Goal: Information Seeking & Learning: Compare options

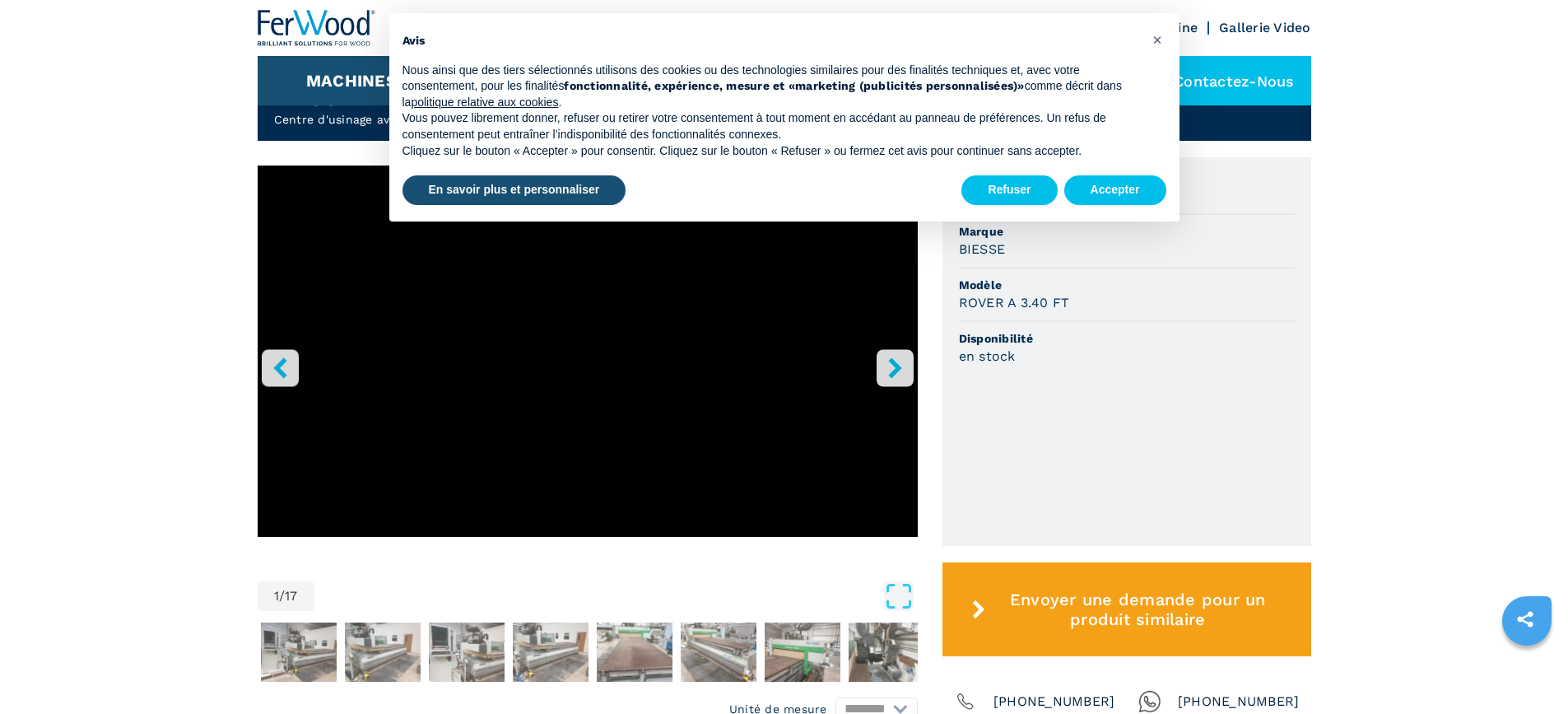
scroll to position [576, 0]
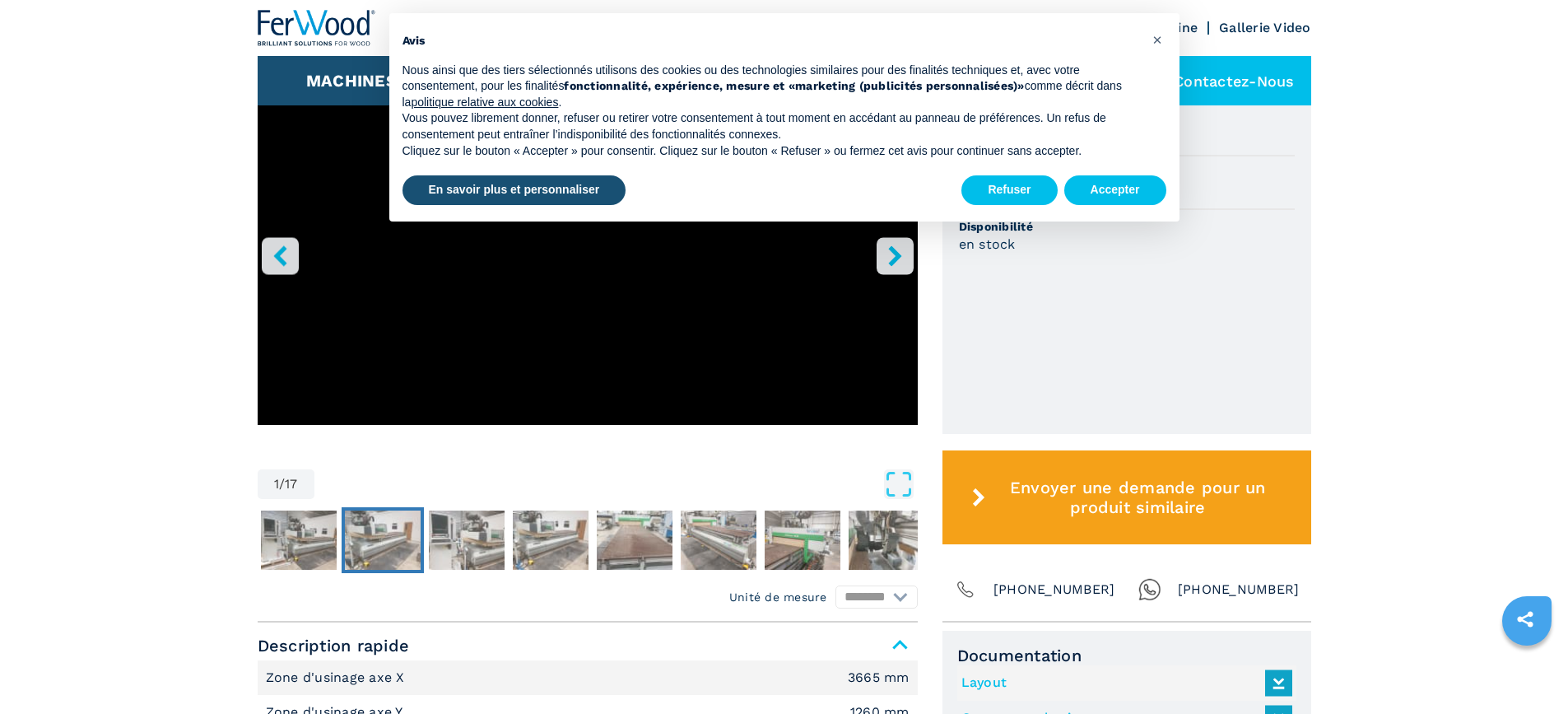
click at [372, 538] on img "Go to Slide 3" at bounding box center [382, 540] width 76 height 59
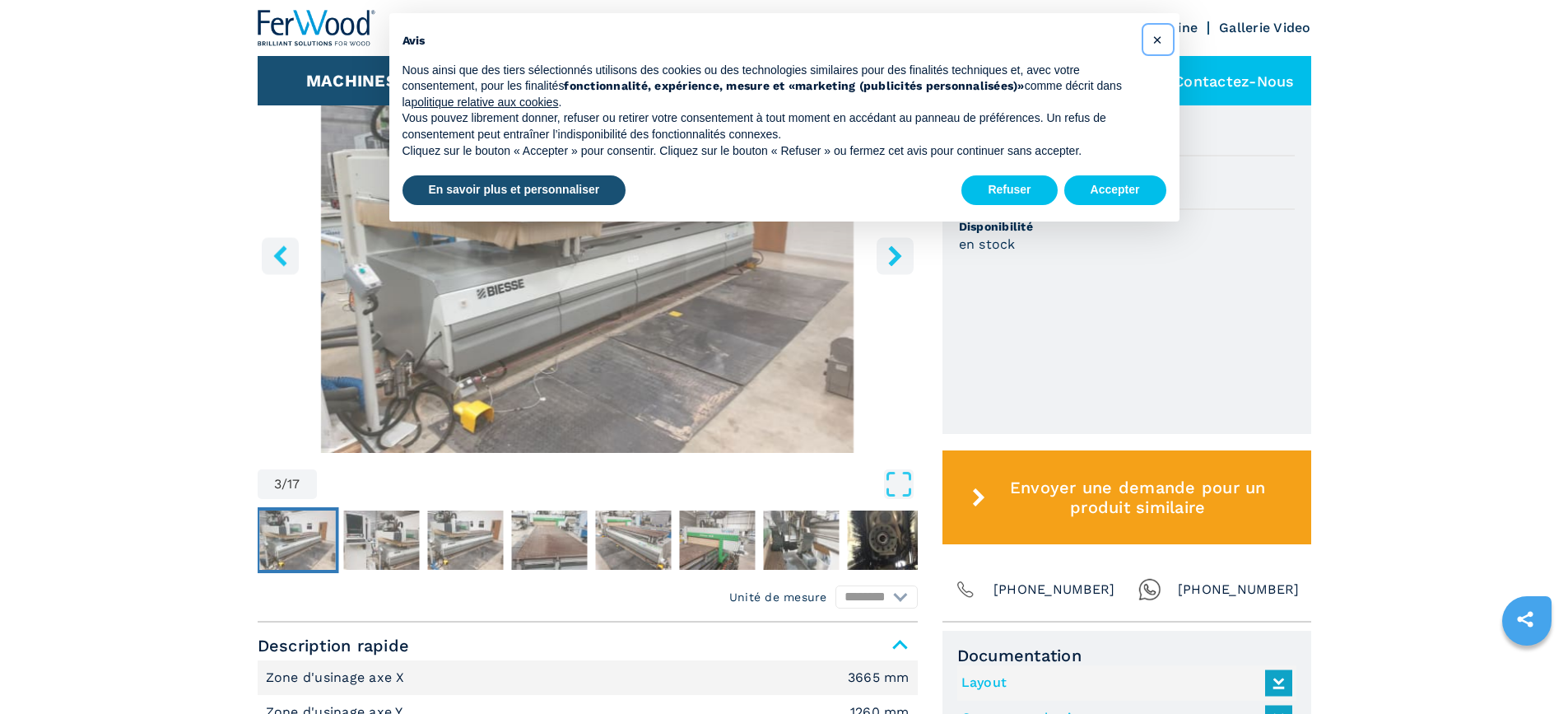
click at [1156, 38] on span "×" at bounding box center [1157, 40] width 10 height 20
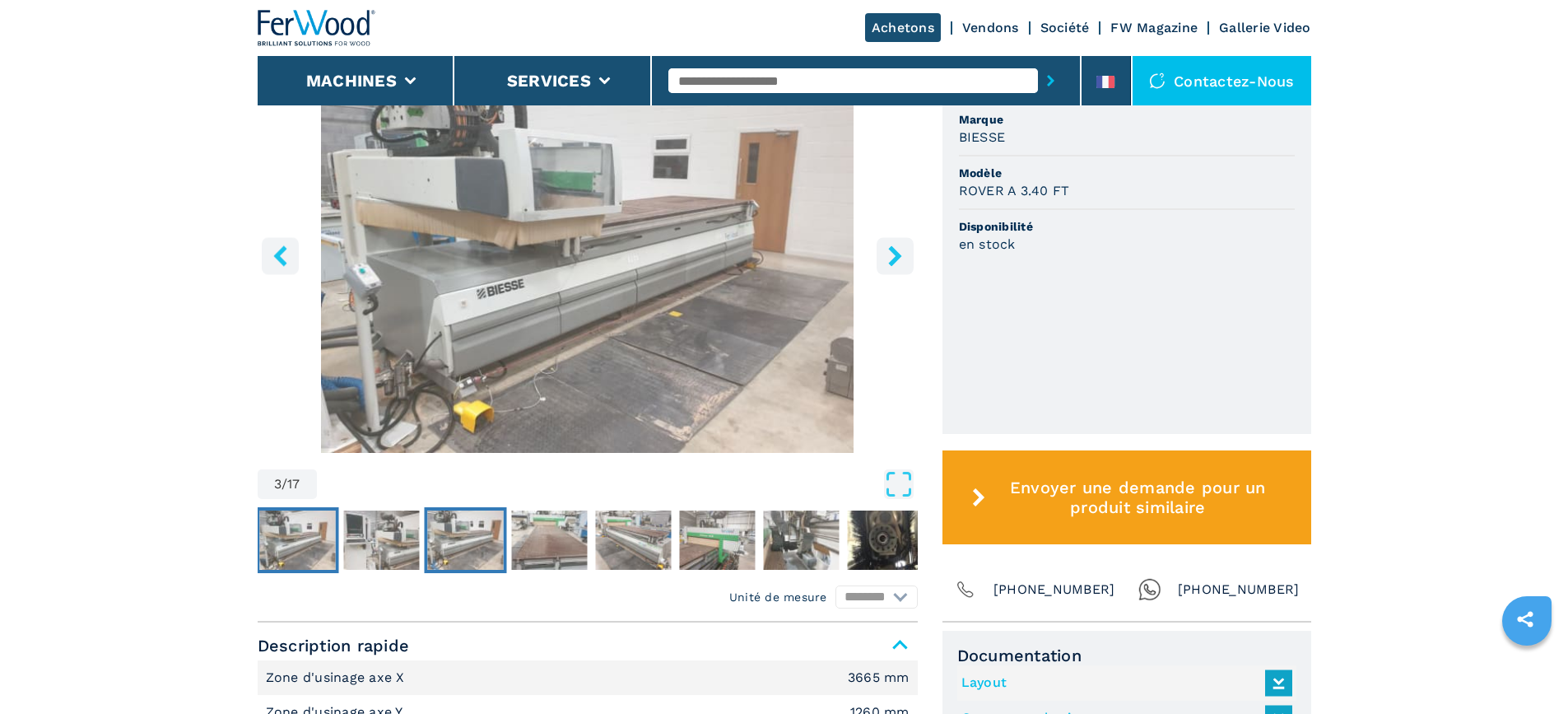
click at [451, 549] on img "Go to Slide 5" at bounding box center [465, 540] width 76 height 59
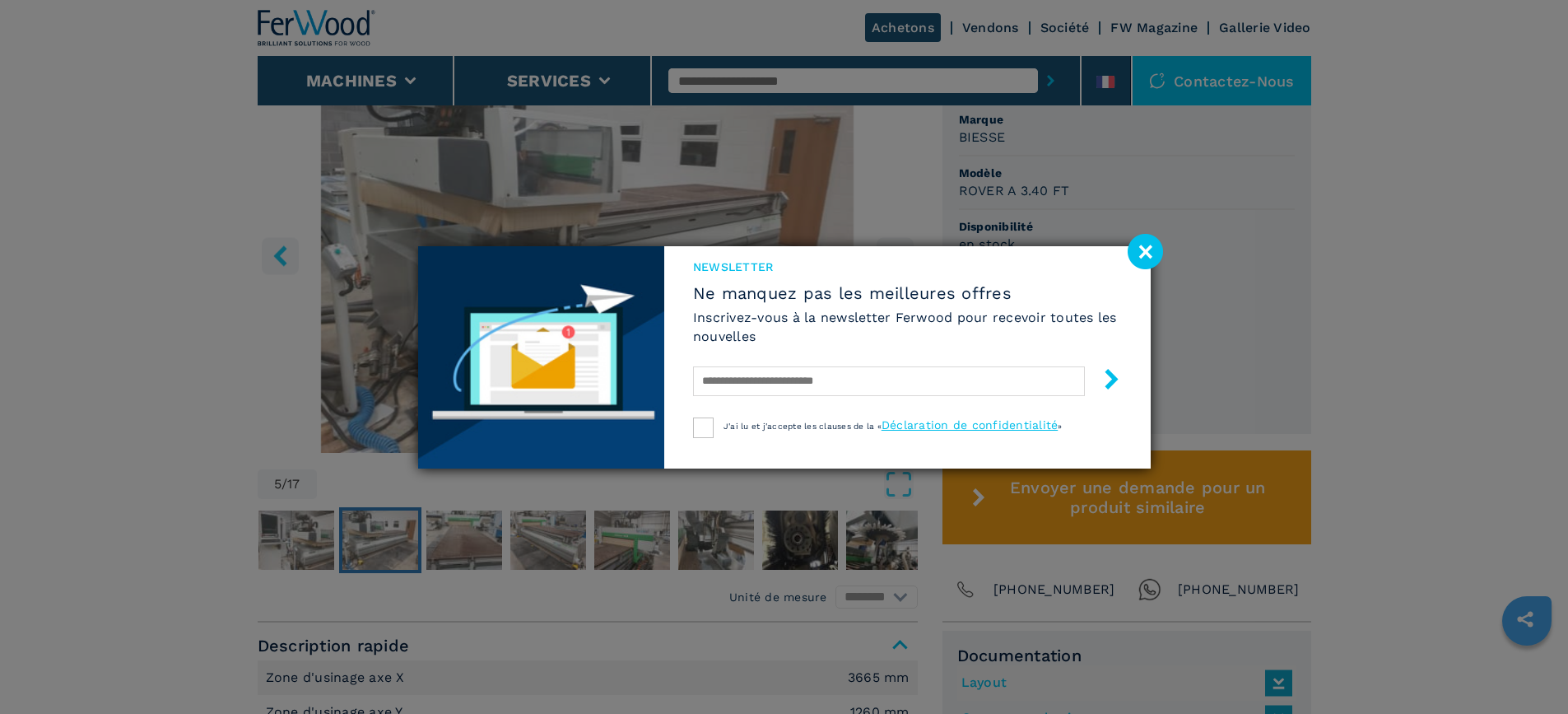
click at [1150, 250] on image at bounding box center [1145, 252] width 36 height 36
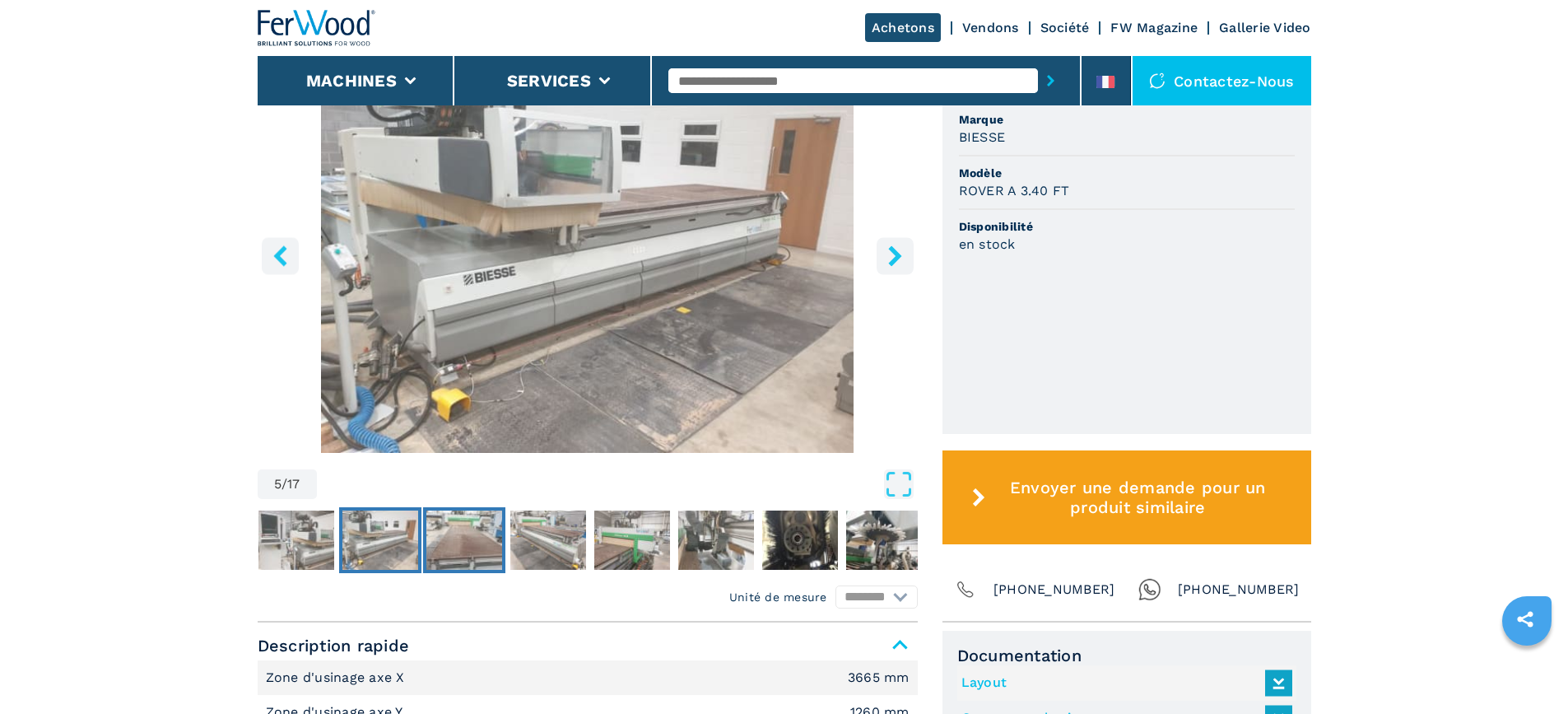
click at [474, 543] on img "Go to Slide 6" at bounding box center [464, 540] width 76 height 59
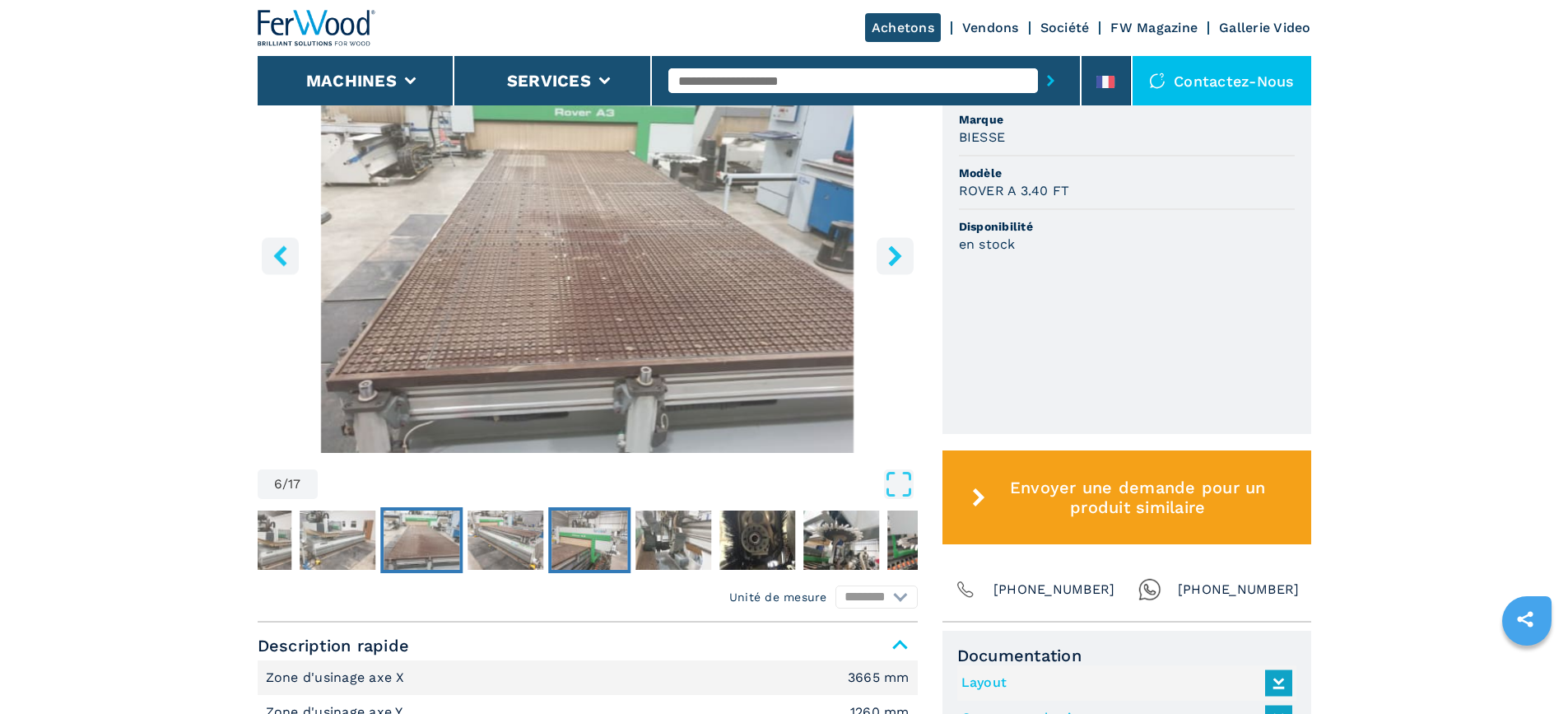
click at [585, 525] on img "Go to Slide 8" at bounding box center [588, 540] width 76 height 59
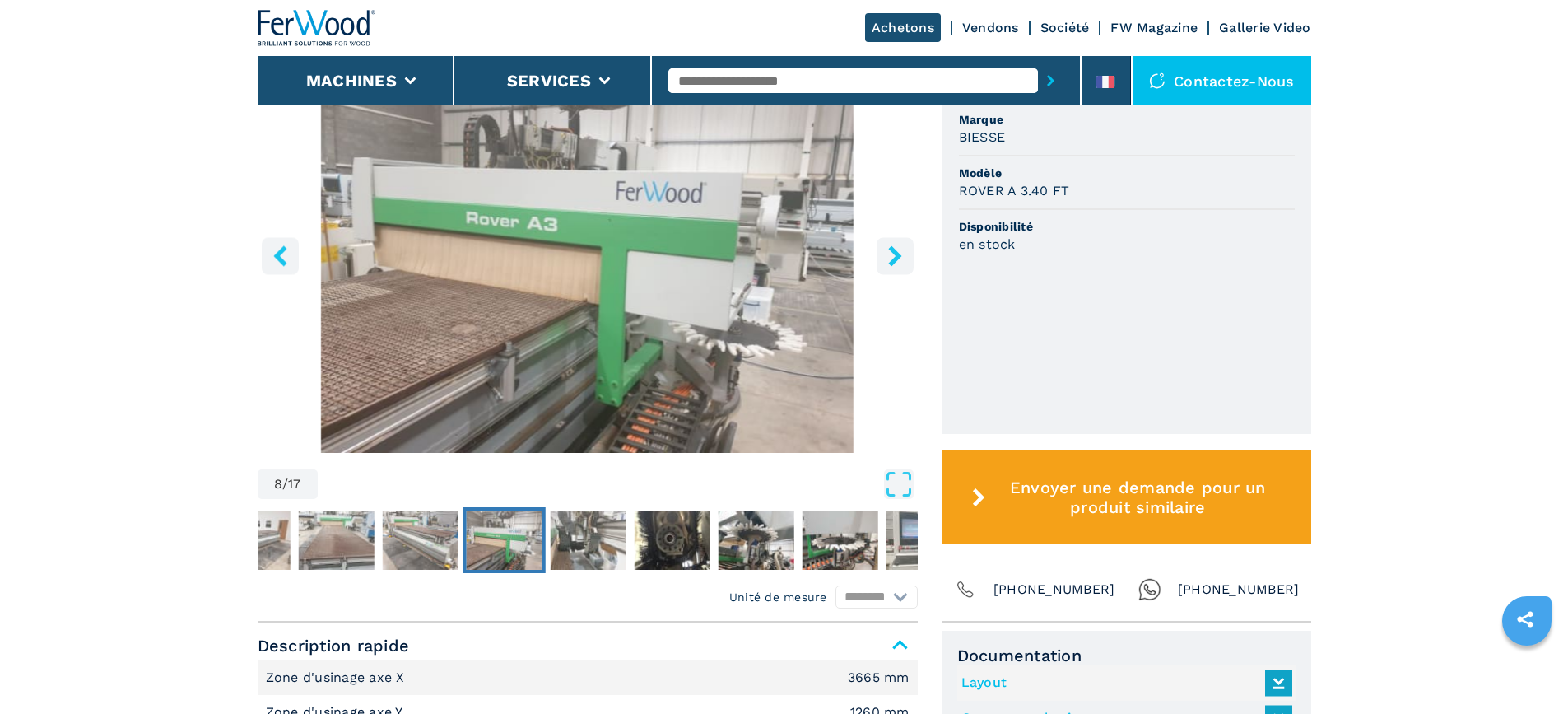
click at [503, 541] on img "Go to Slide 8" at bounding box center [504, 540] width 76 height 59
click at [672, 533] on img "Go to Slide 10" at bounding box center [671, 540] width 76 height 59
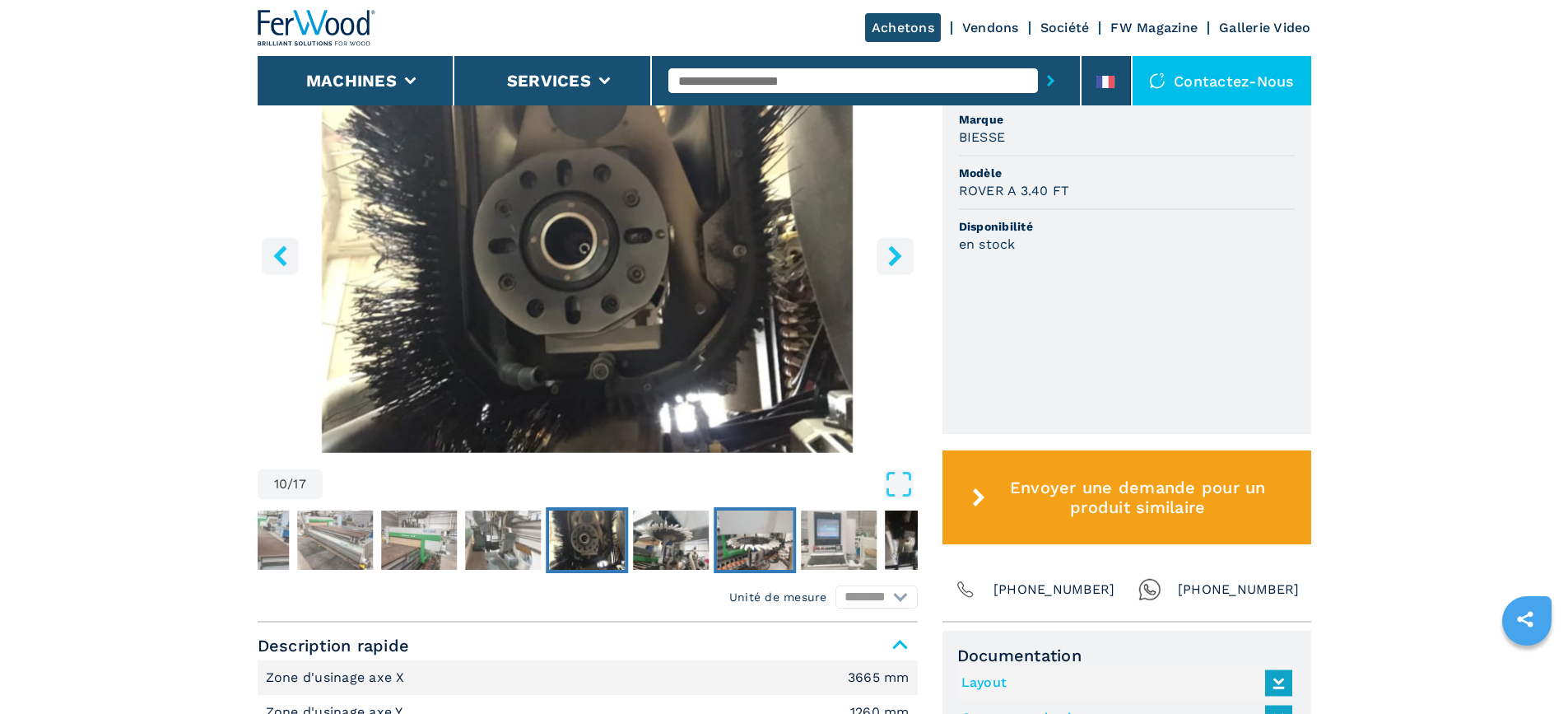
click at [741, 541] on img "Go to Slide 12" at bounding box center [754, 540] width 76 height 59
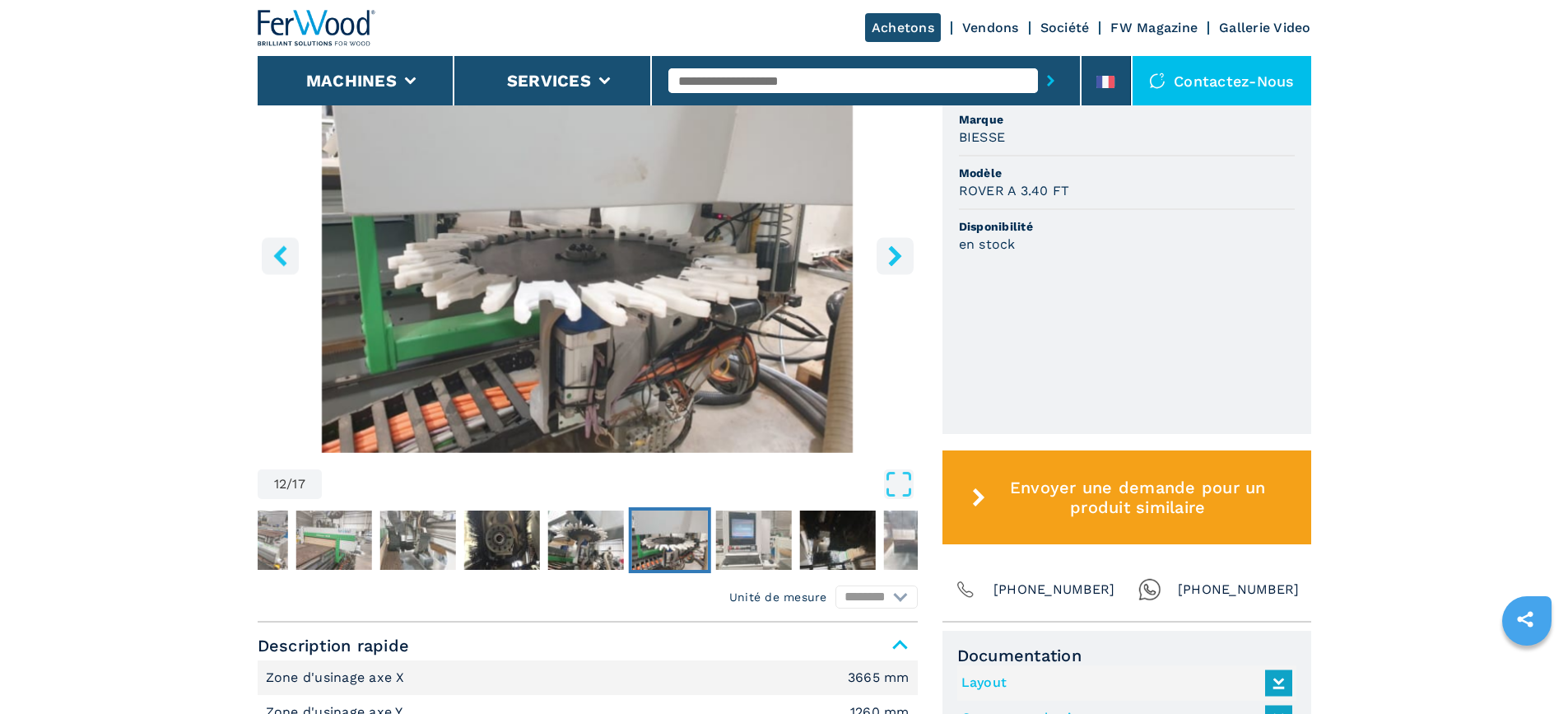
click at [689, 356] on img "Go to Slide 12" at bounding box center [588, 253] width 660 height 399
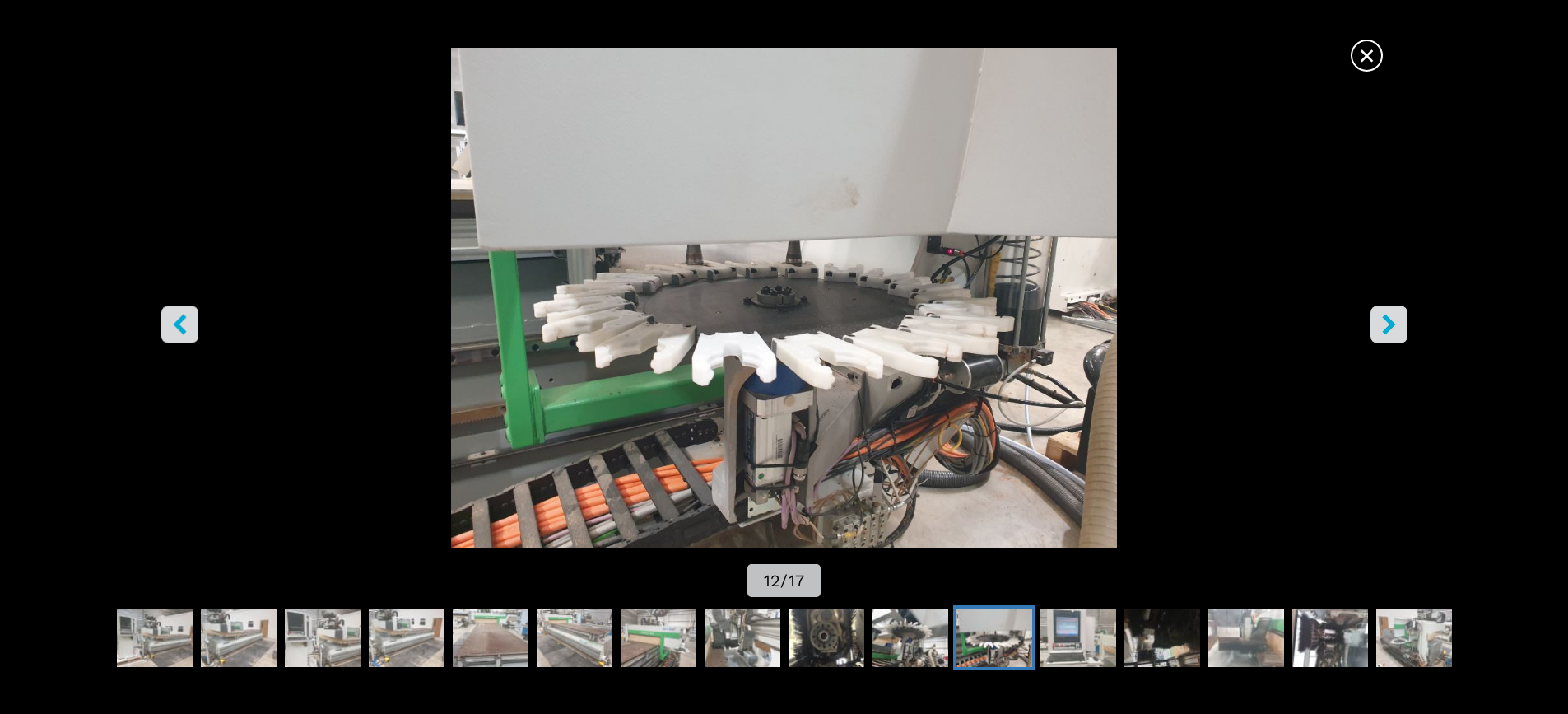
click at [1388, 322] on icon "right-button" at bounding box center [1387, 324] width 13 height 21
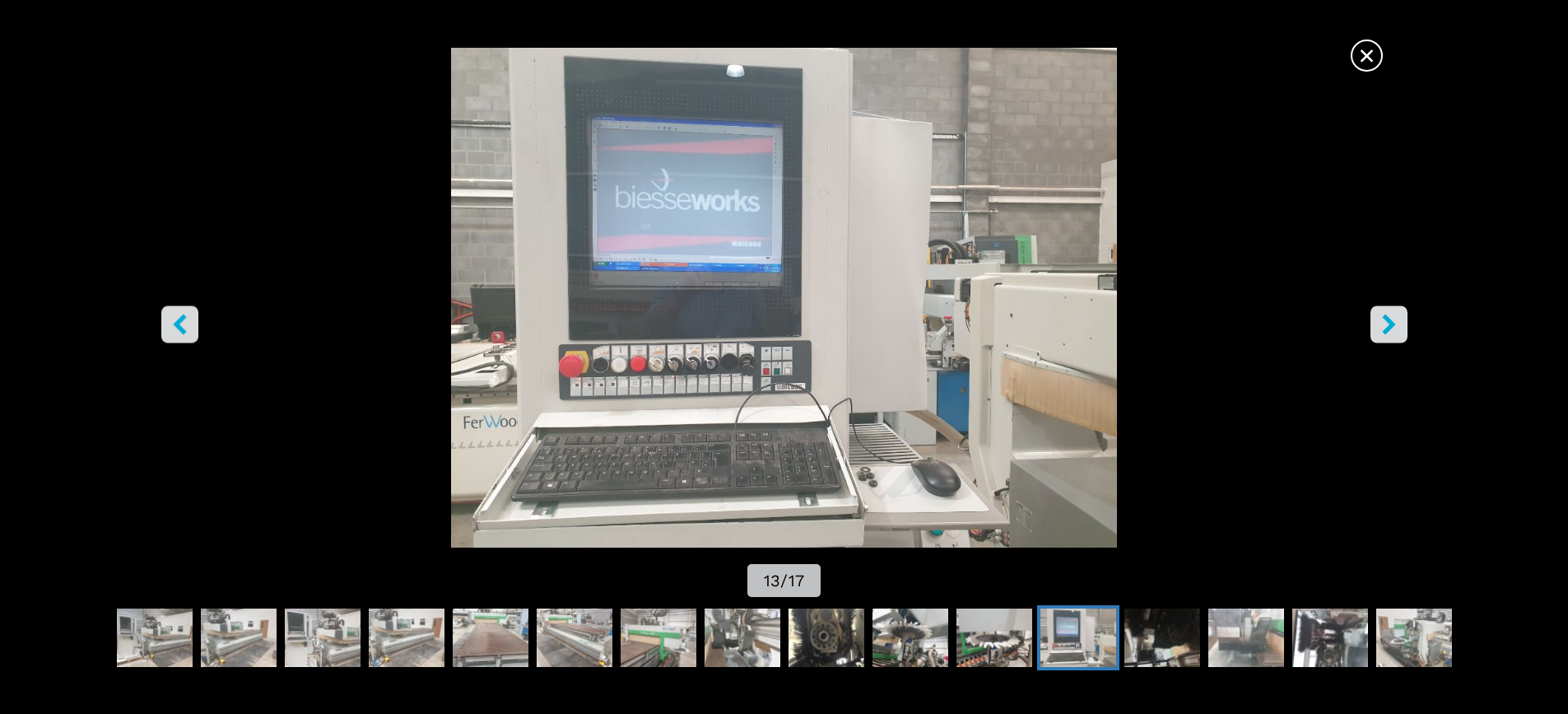
click at [1384, 322] on icon "right-button" at bounding box center [1388, 324] width 21 height 21
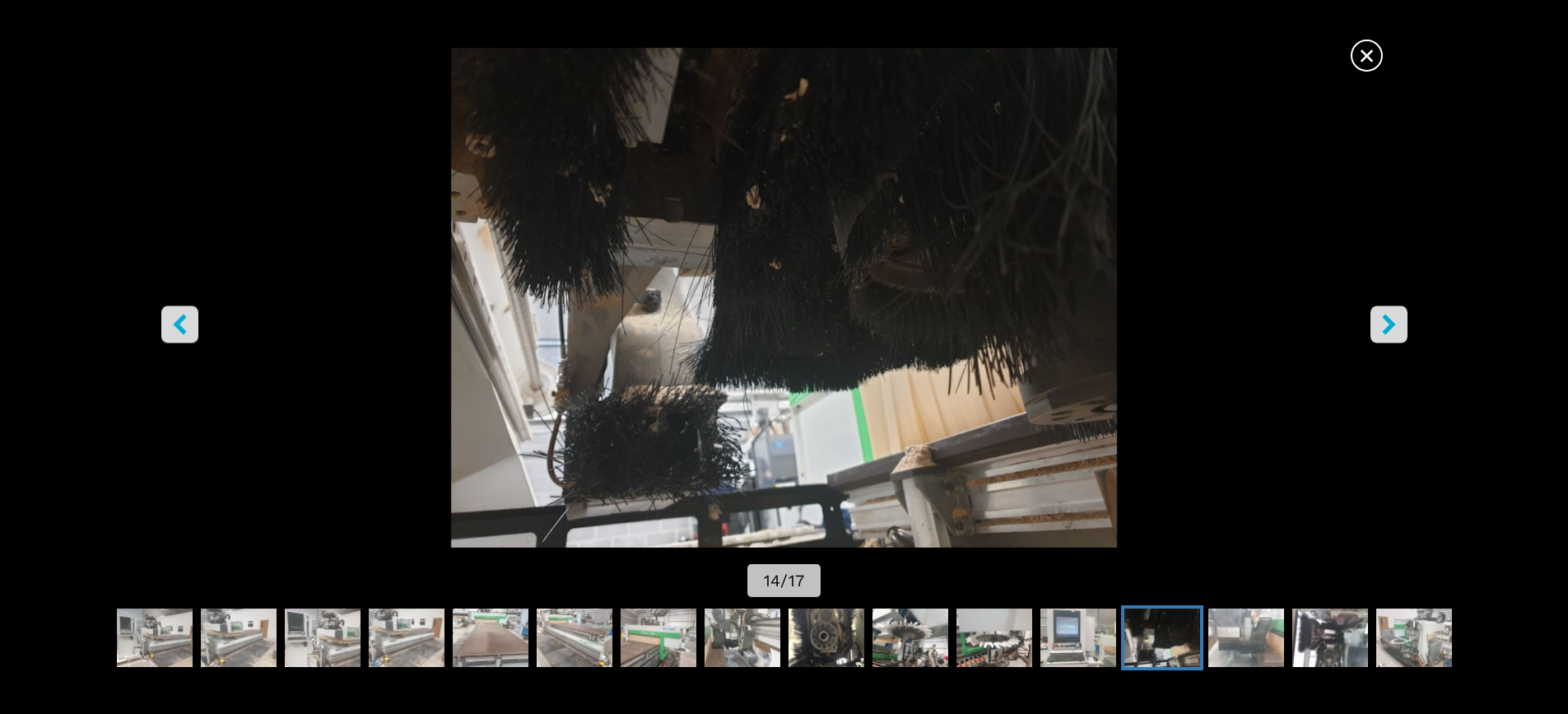
click at [1385, 322] on icon "right-button" at bounding box center [1388, 324] width 21 height 21
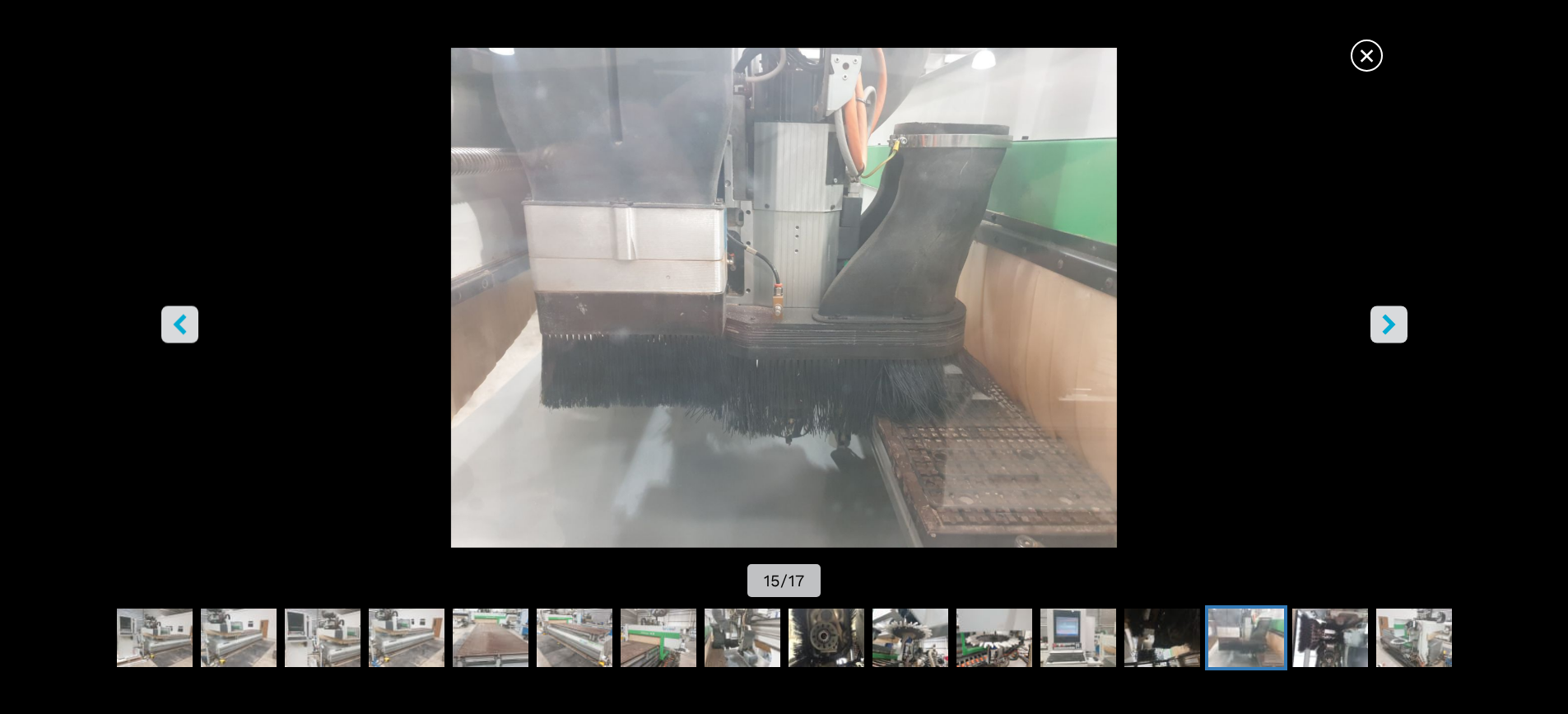
click at [1385, 322] on icon "right-button" at bounding box center [1388, 324] width 21 height 21
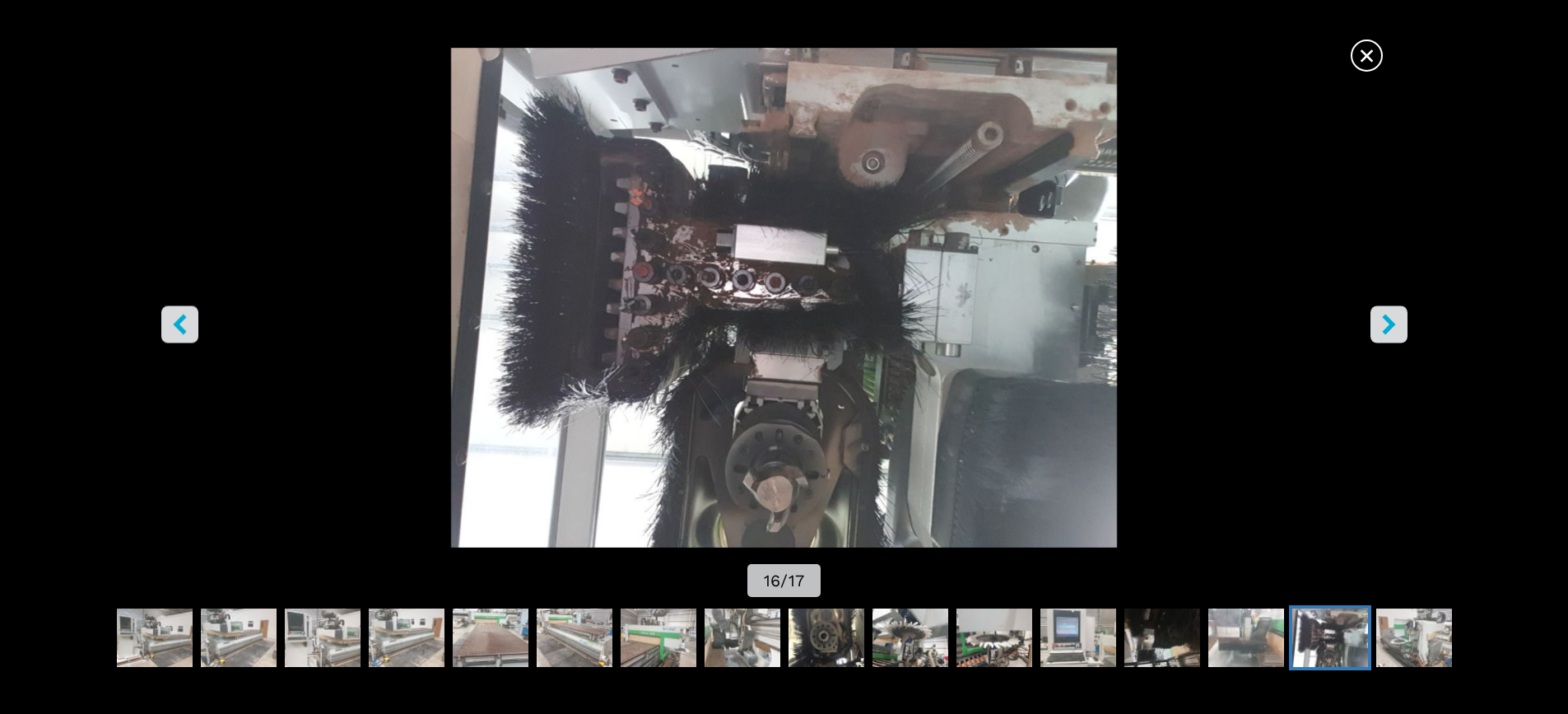
click at [1385, 321] on icon "right-button" at bounding box center [1388, 324] width 21 height 21
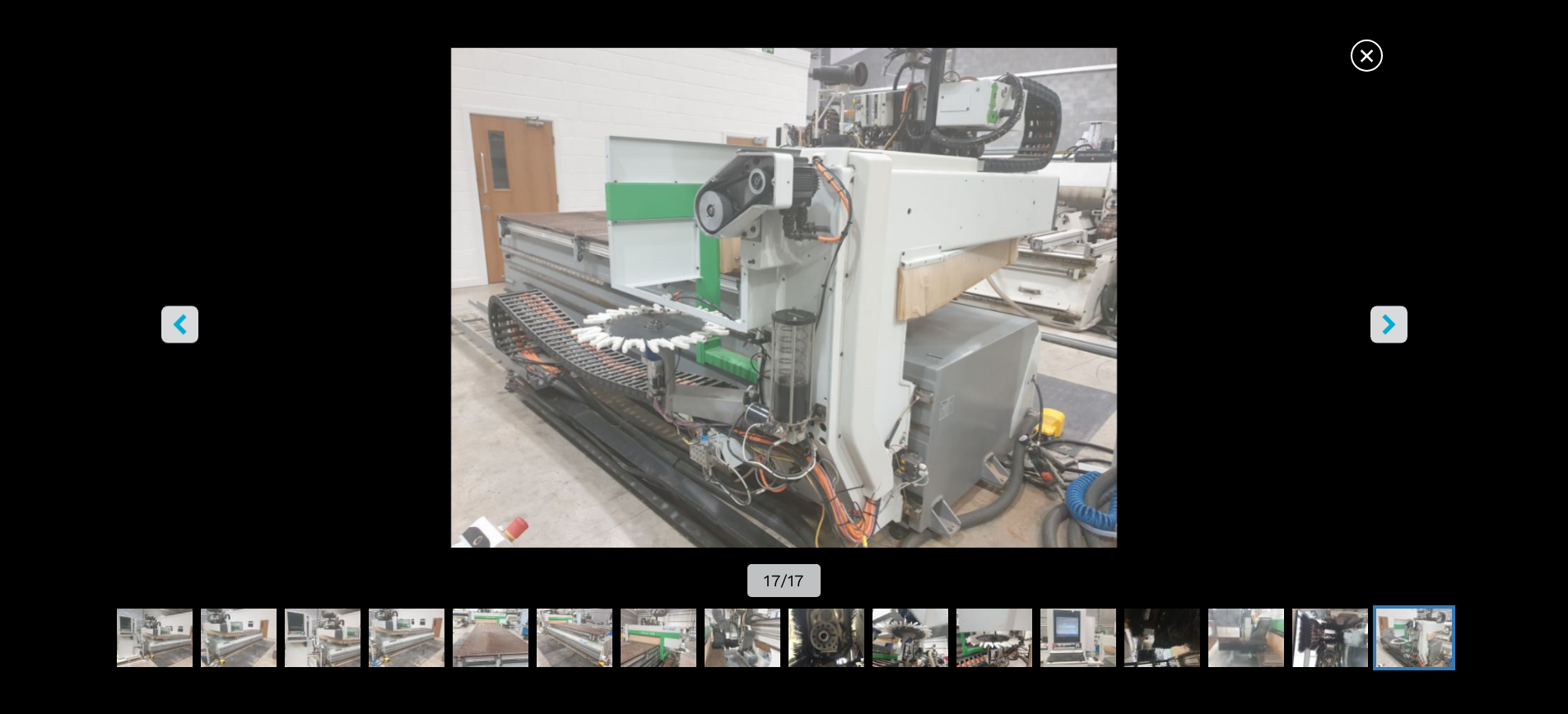
click at [1385, 321] on icon "right-button" at bounding box center [1388, 324] width 21 height 21
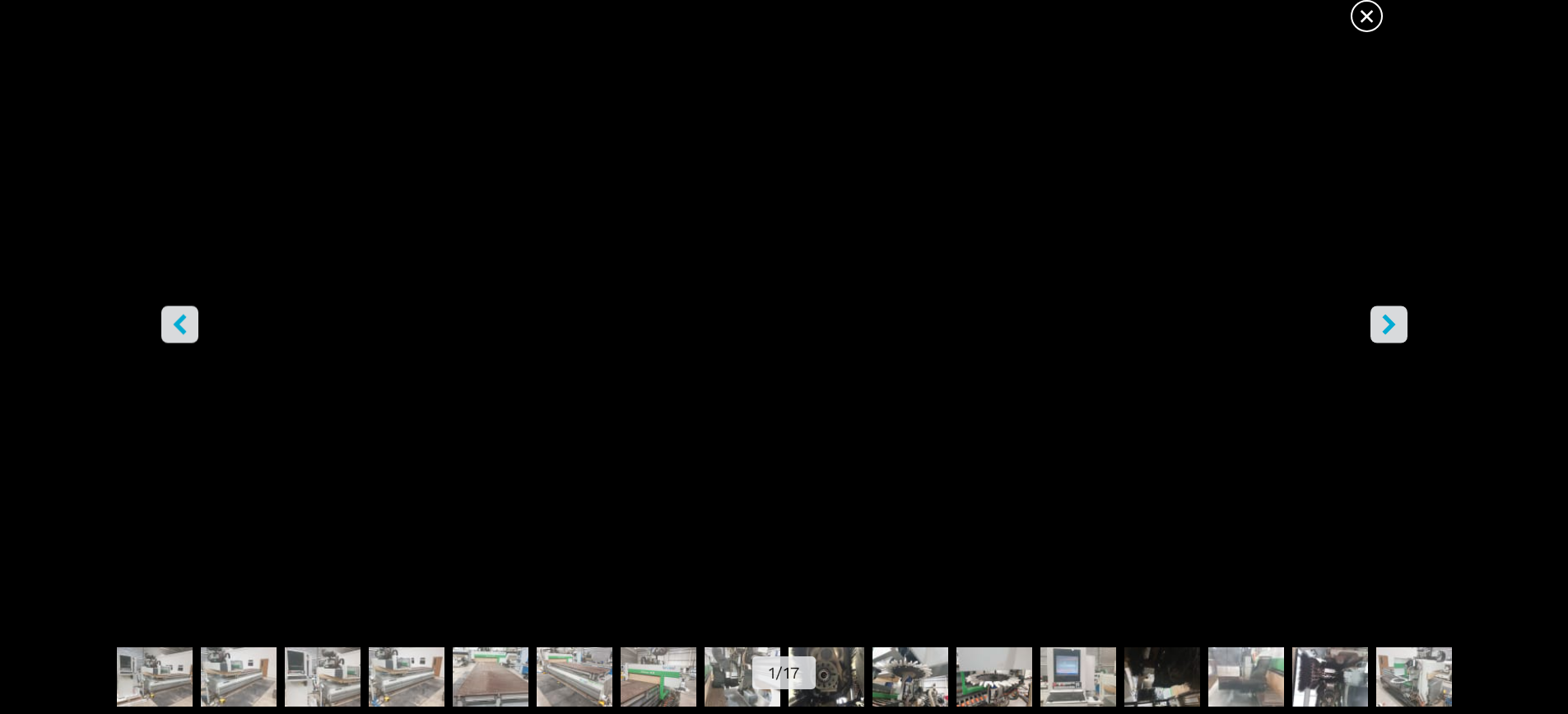
click at [1385, 320] on icon "right-button" at bounding box center [1387, 324] width 13 height 21
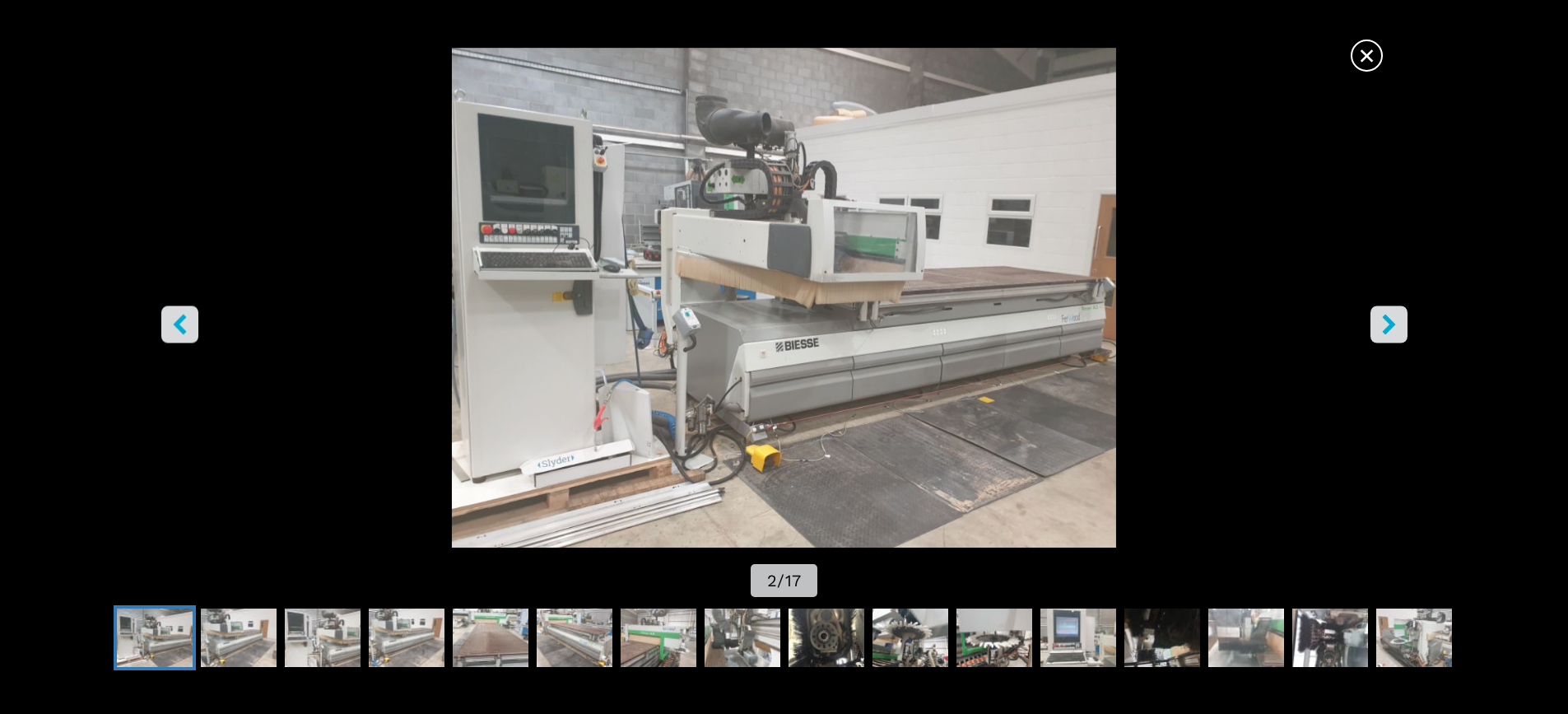
click at [1385, 320] on icon "right-button" at bounding box center [1387, 324] width 13 height 21
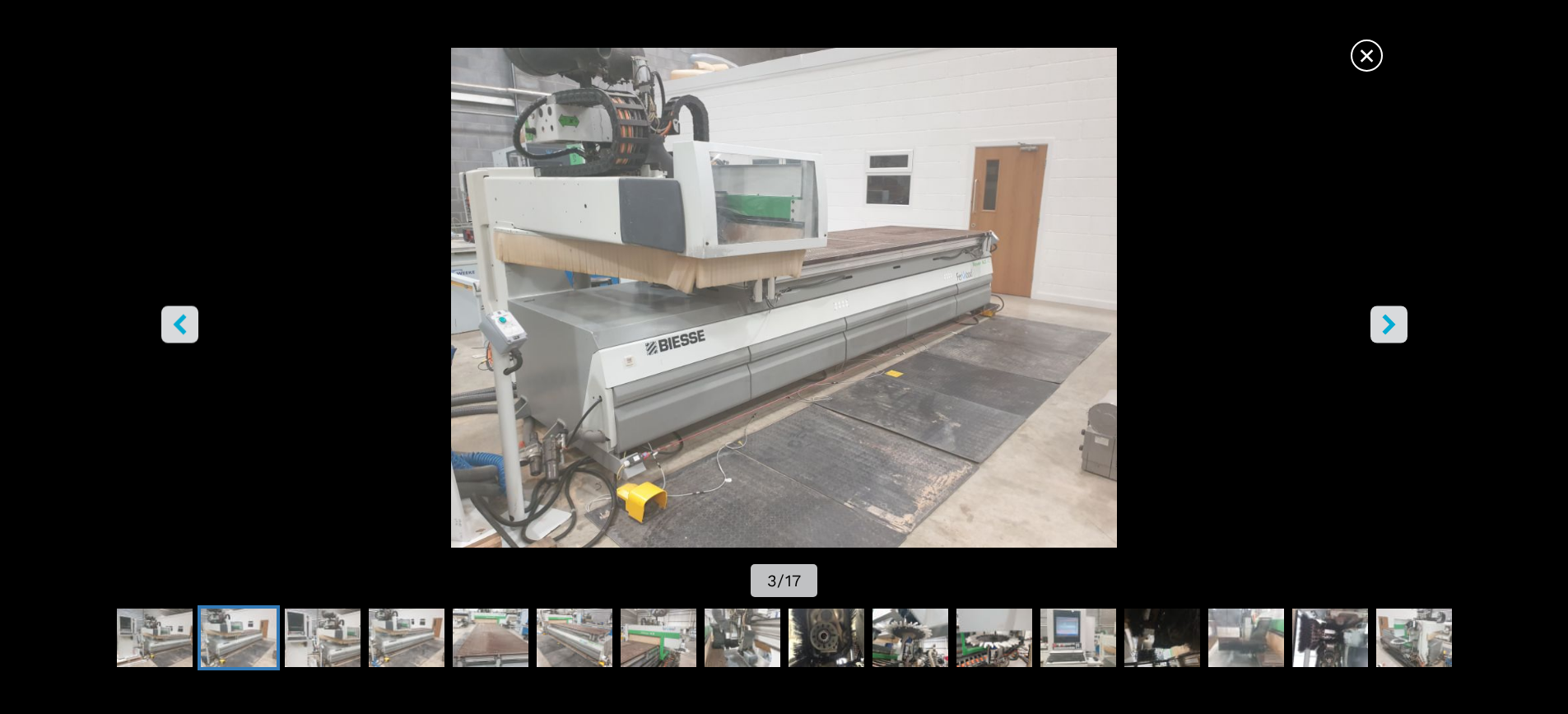
click at [1385, 320] on icon "right-button" at bounding box center [1387, 324] width 13 height 21
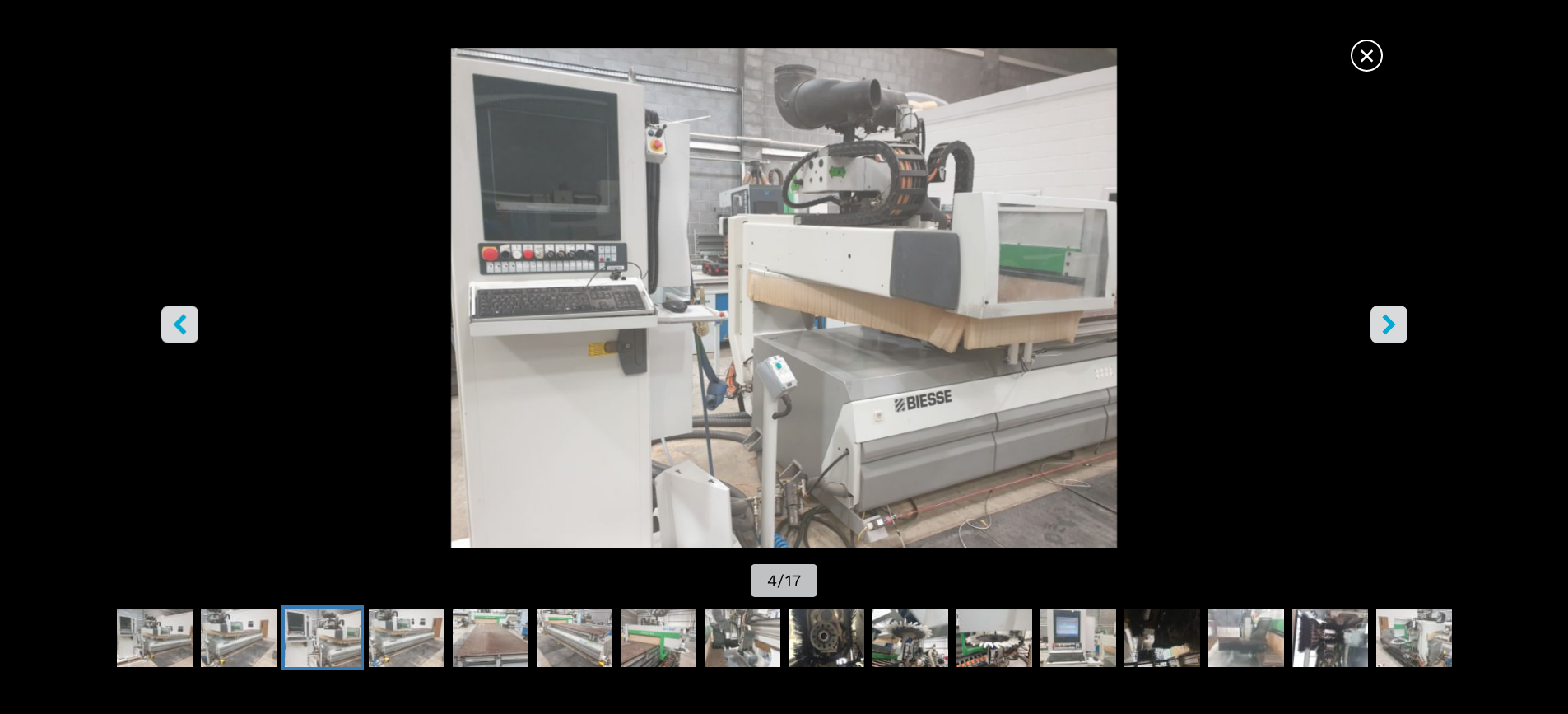
click at [1385, 320] on icon "right-button" at bounding box center [1387, 324] width 13 height 21
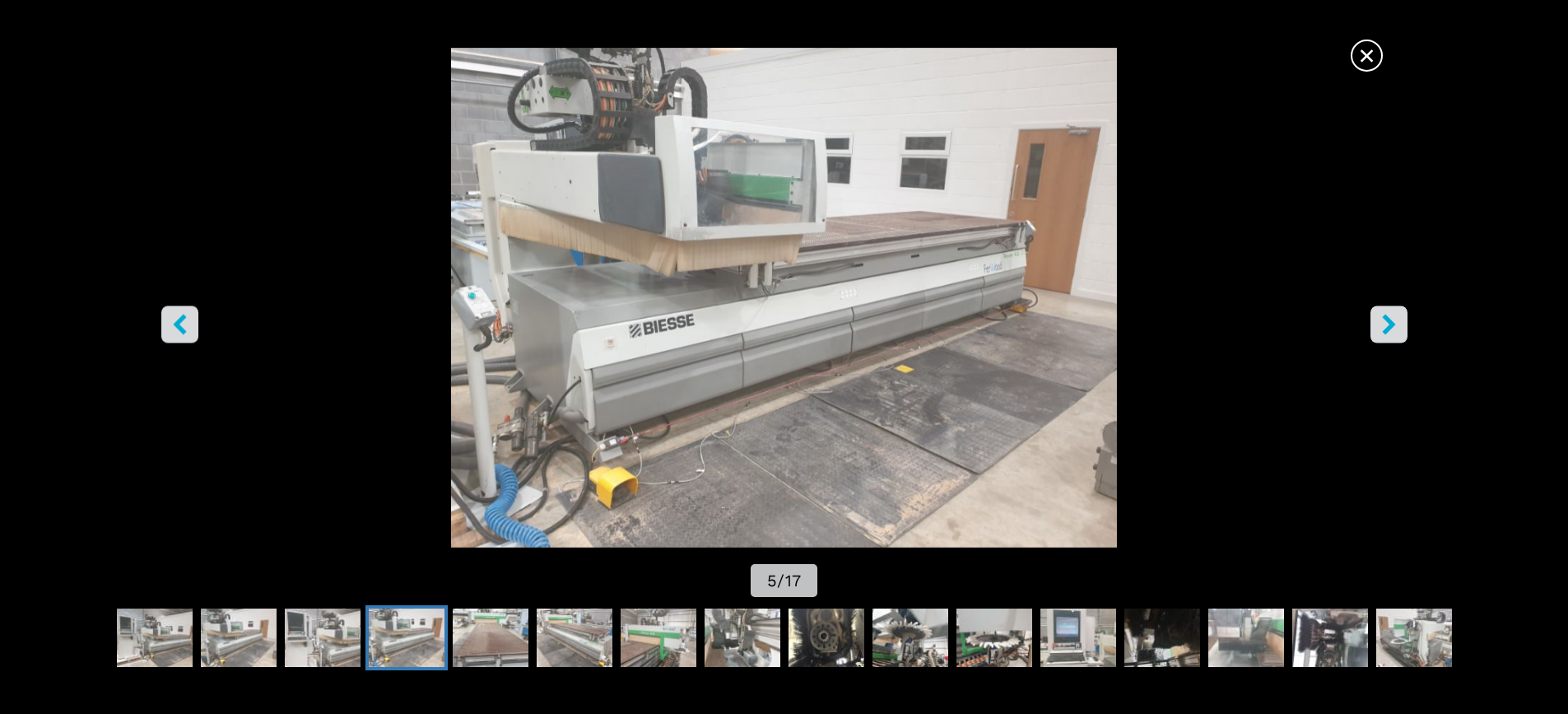
click at [1385, 320] on icon "right-button" at bounding box center [1387, 324] width 13 height 21
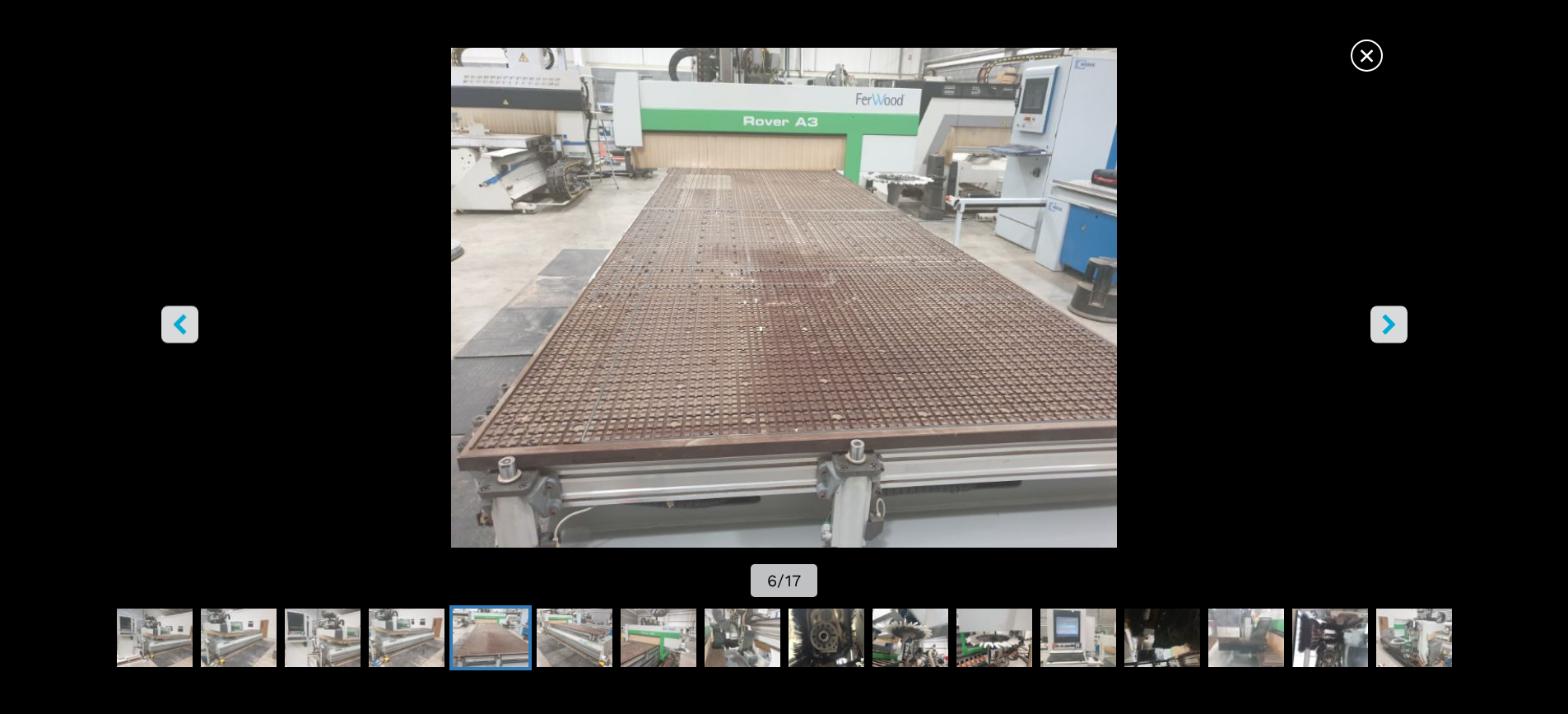
click at [1389, 323] on icon "right-button" at bounding box center [1387, 324] width 13 height 21
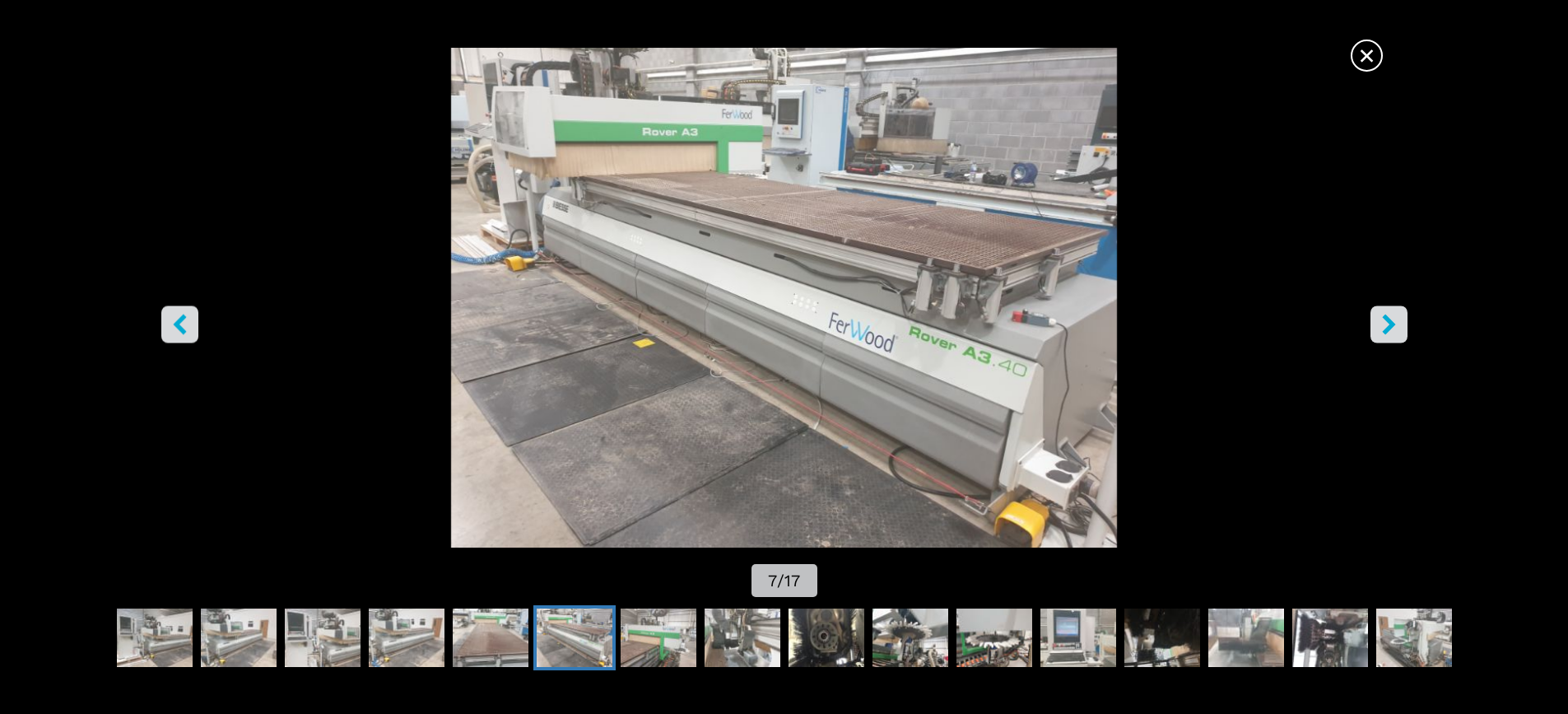
click at [1387, 323] on icon "right-button" at bounding box center [1387, 324] width 13 height 21
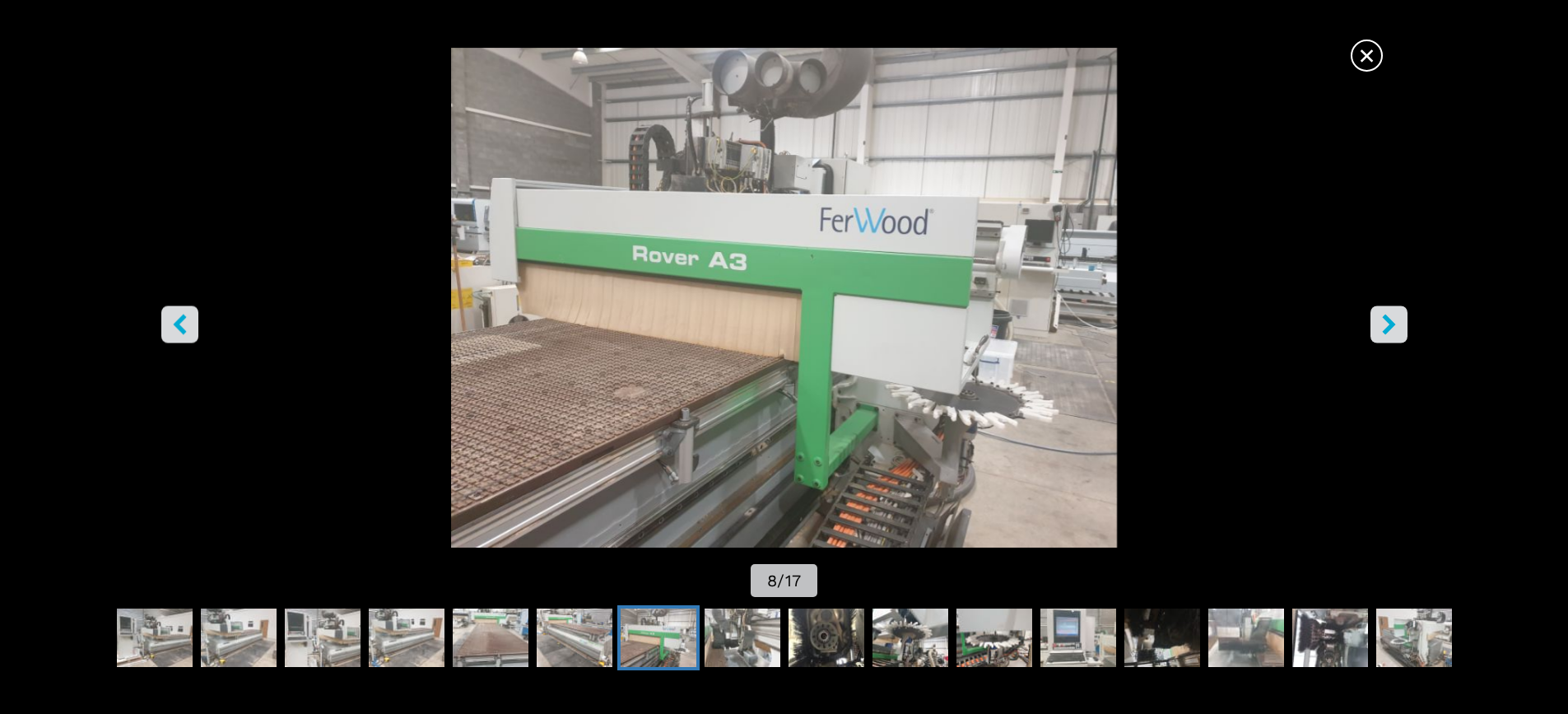
click at [1387, 323] on icon "right-button" at bounding box center [1387, 324] width 13 height 21
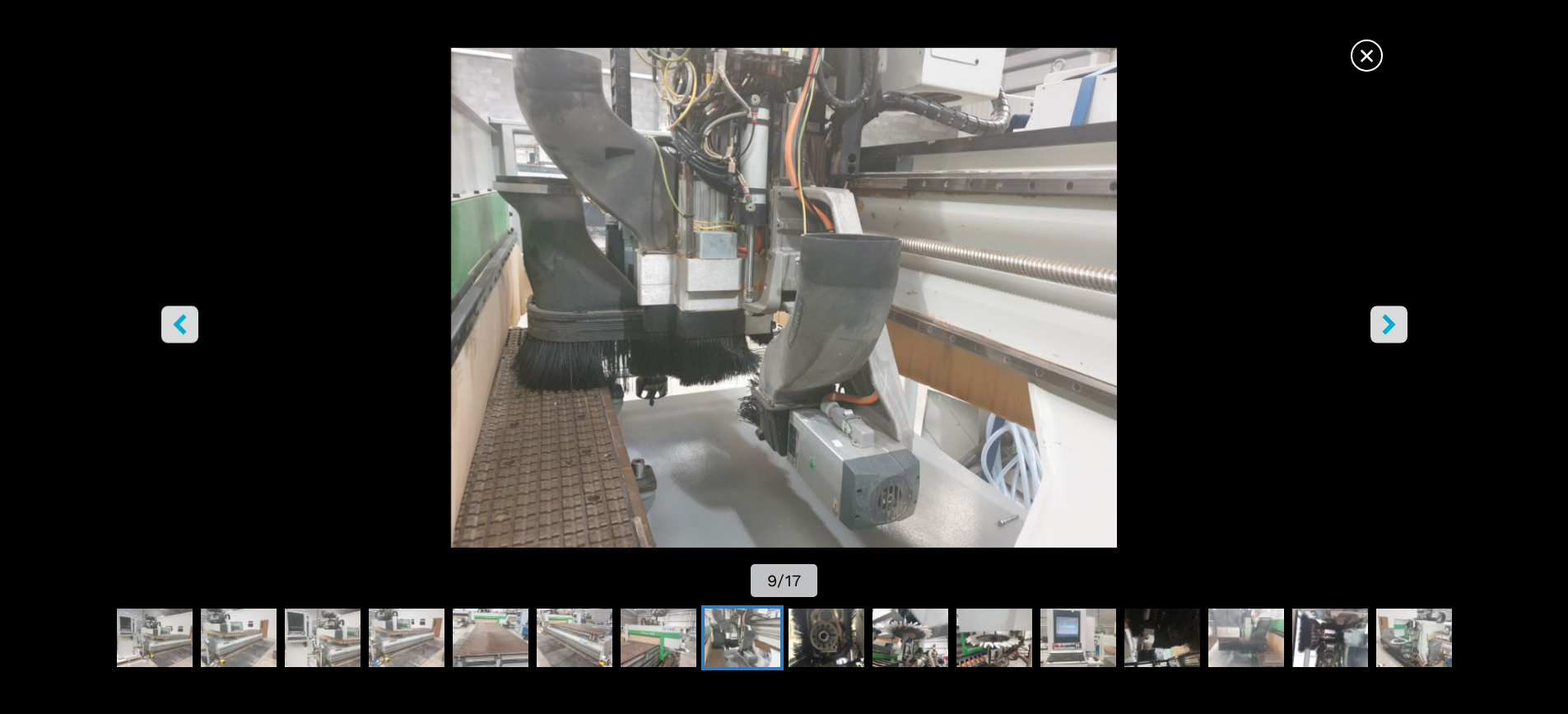
click at [1387, 323] on icon "right-button" at bounding box center [1387, 324] width 13 height 21
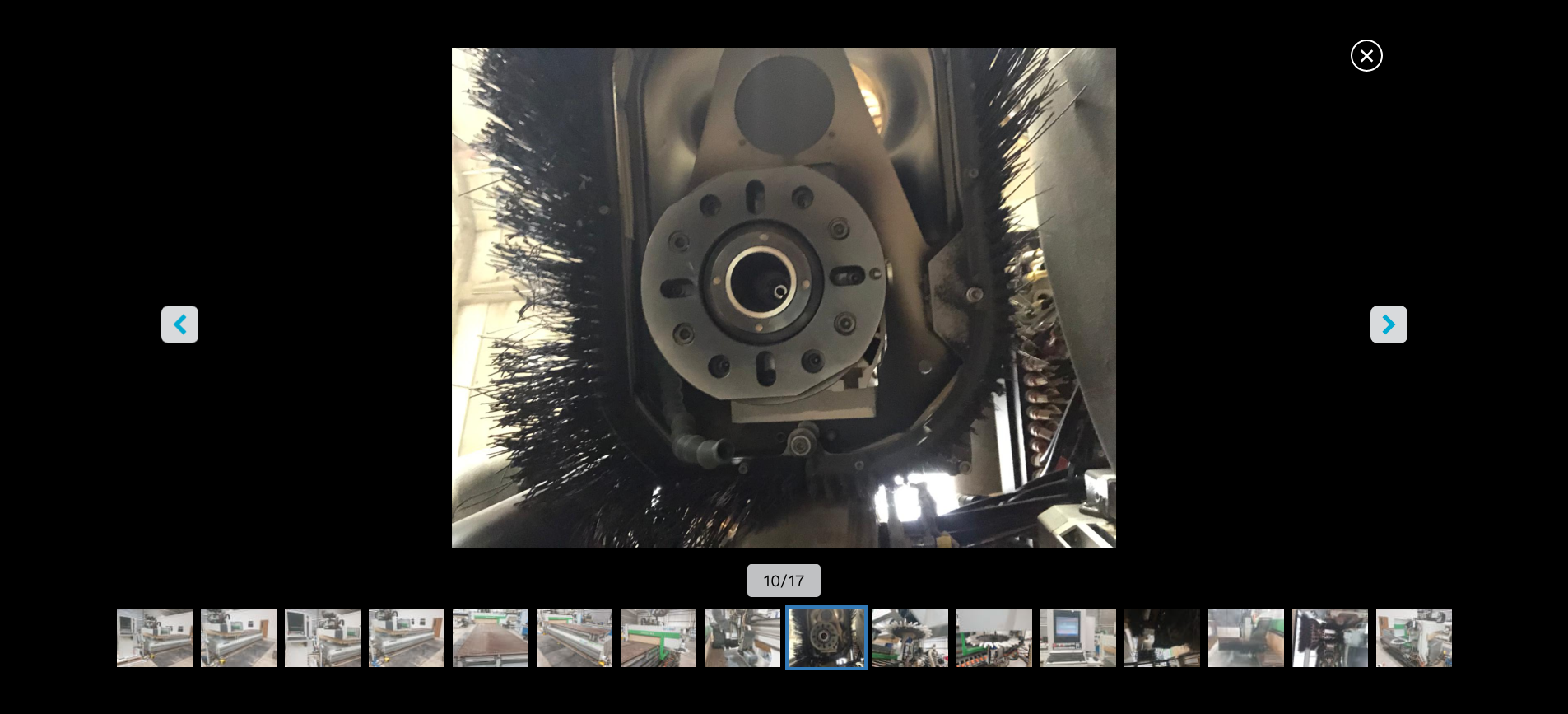
click at [174, 328] on icon "left-button" at bounding box center [180, 324] width 21 height 21
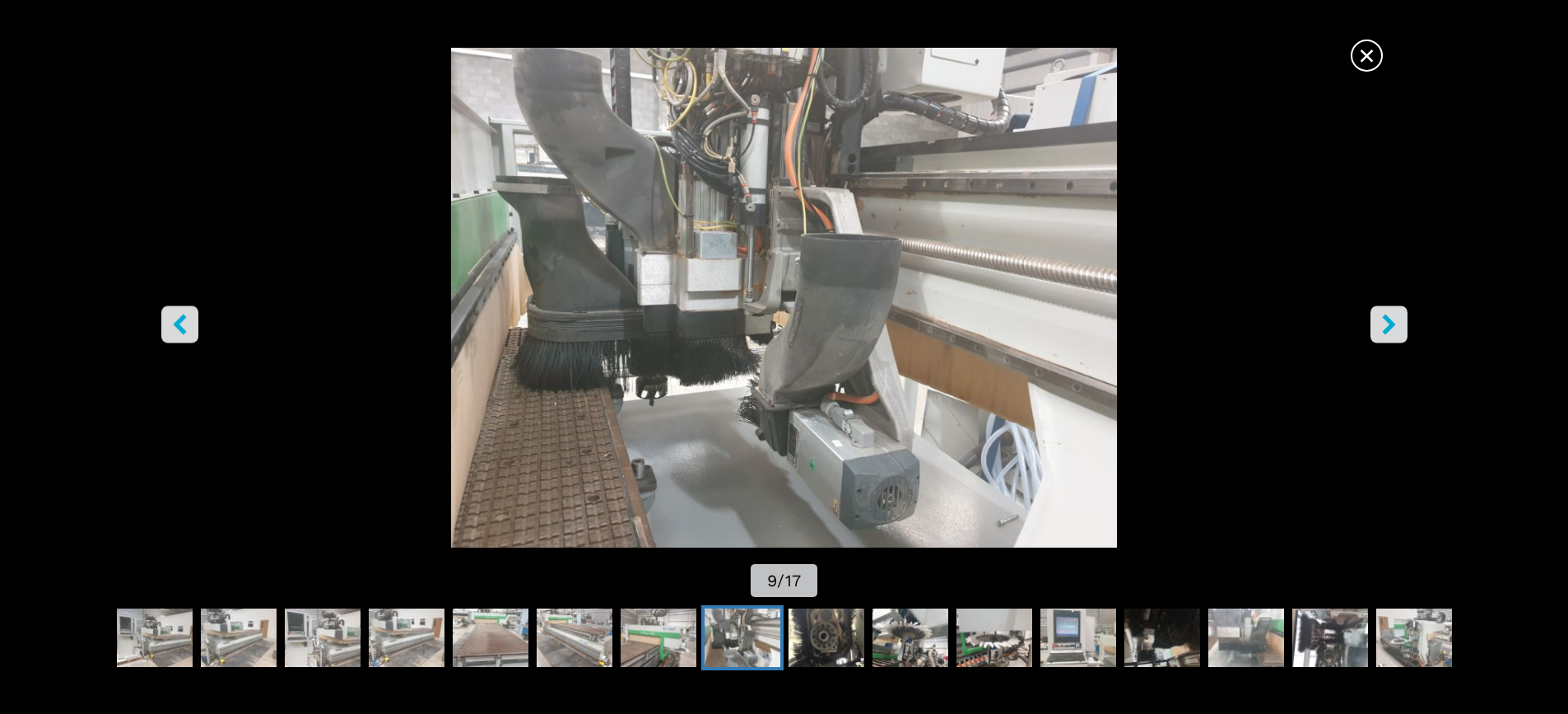
click at [1385, 327] on icon "right-button" at bounding box center [1388, 324] width 21 height 21
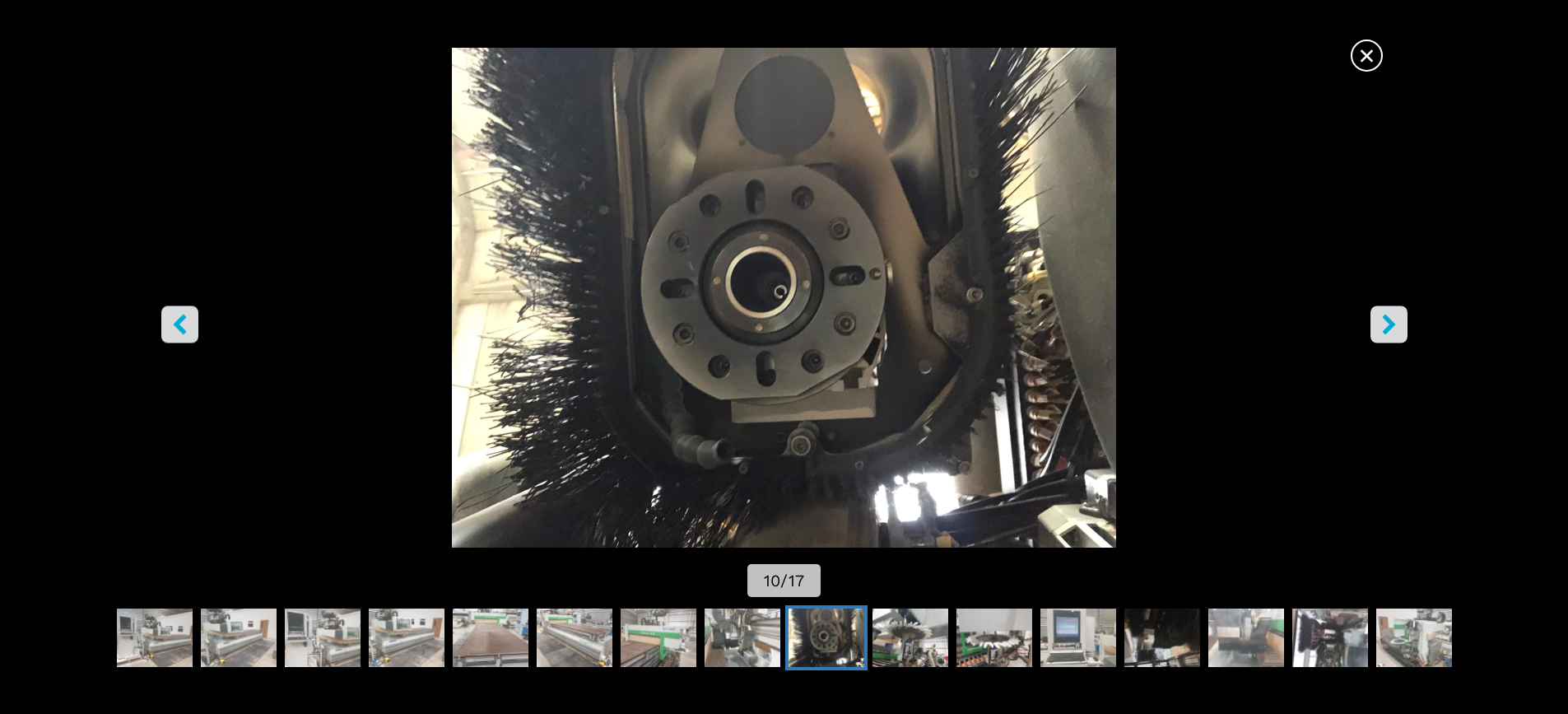
click at [1390, 325] on icon "right-button" at bounding box center [1387, 324] width 13 height 21
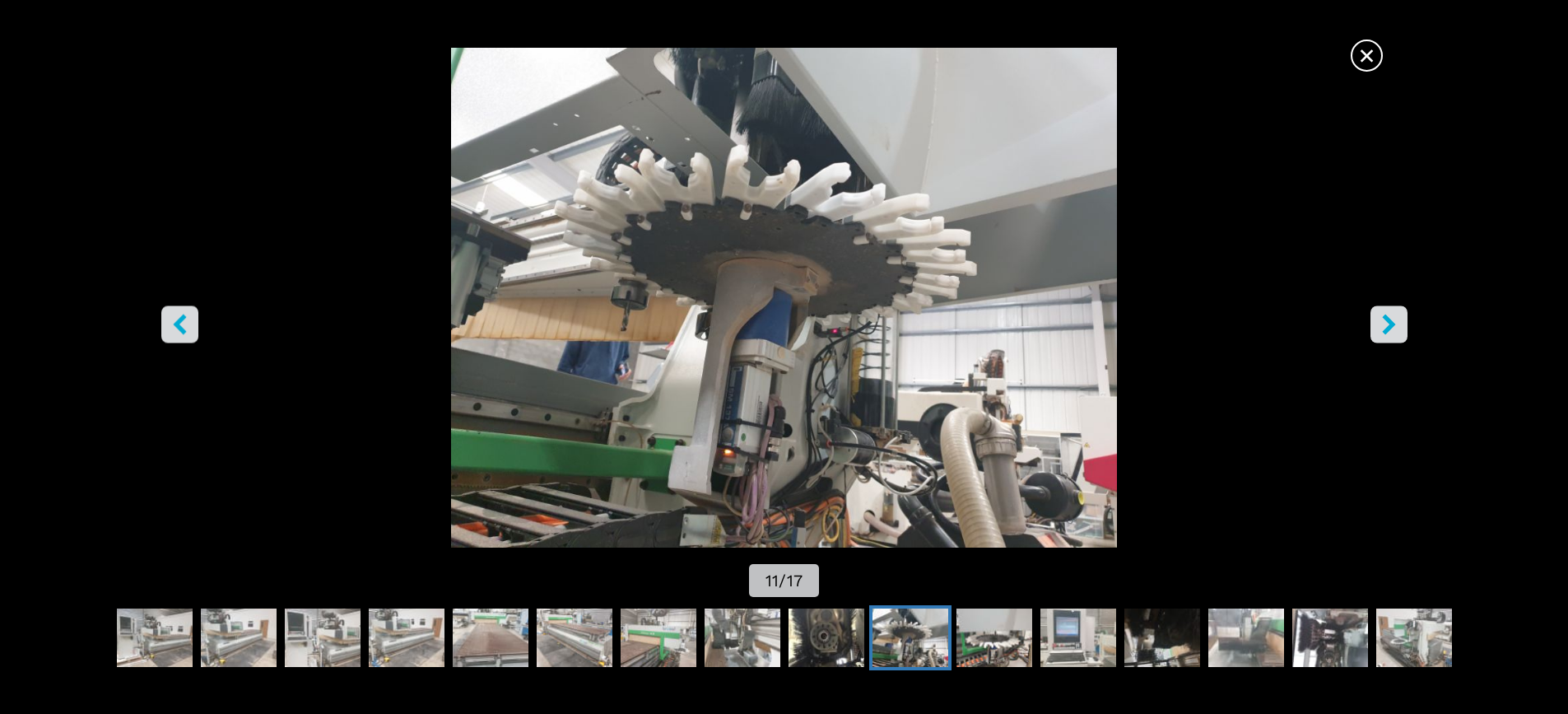
click at [1390, 325] on icon "right-button" at bounding box center [1387, 324] width 13 height 21
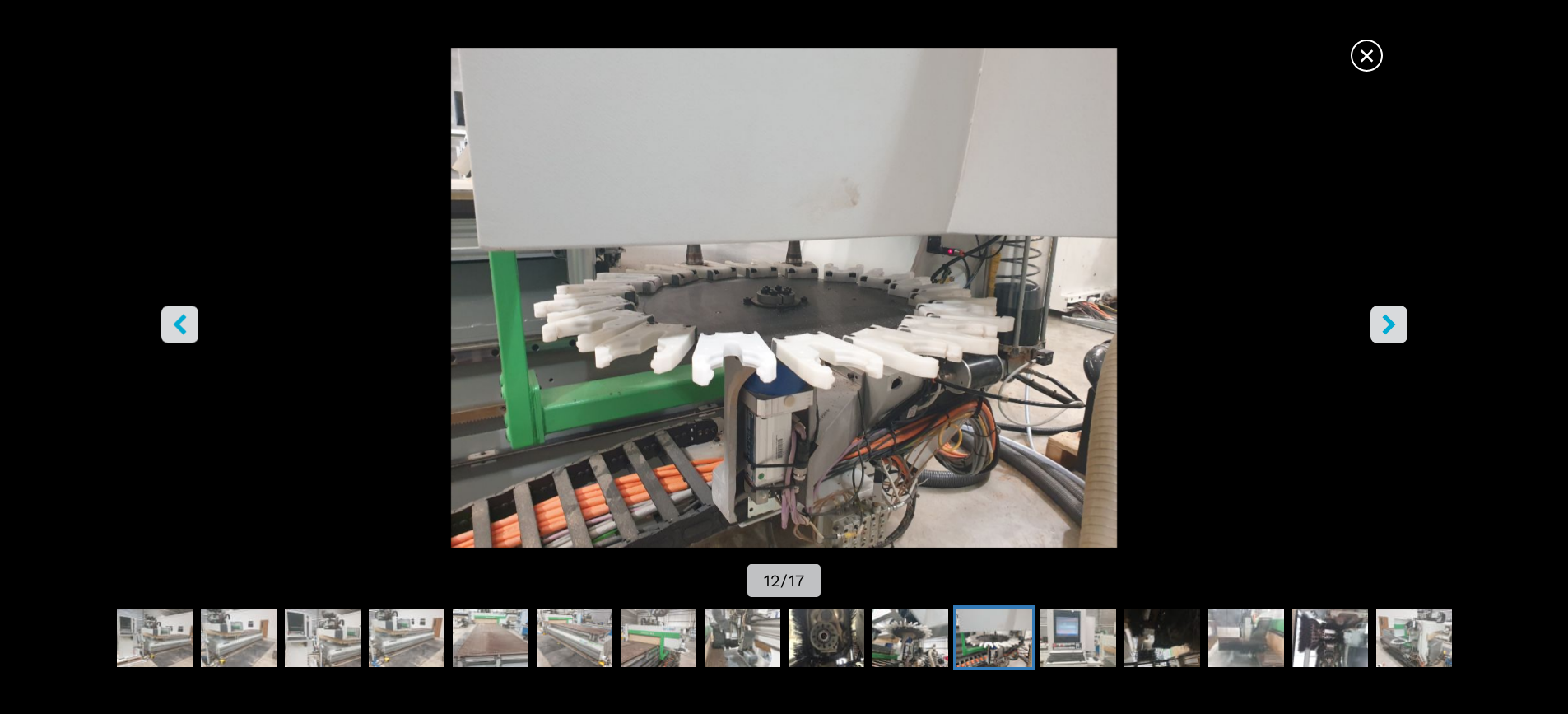
click at [1390, 325] on icon "right-button" at bounding box center [1387, 324] width 13 height 21
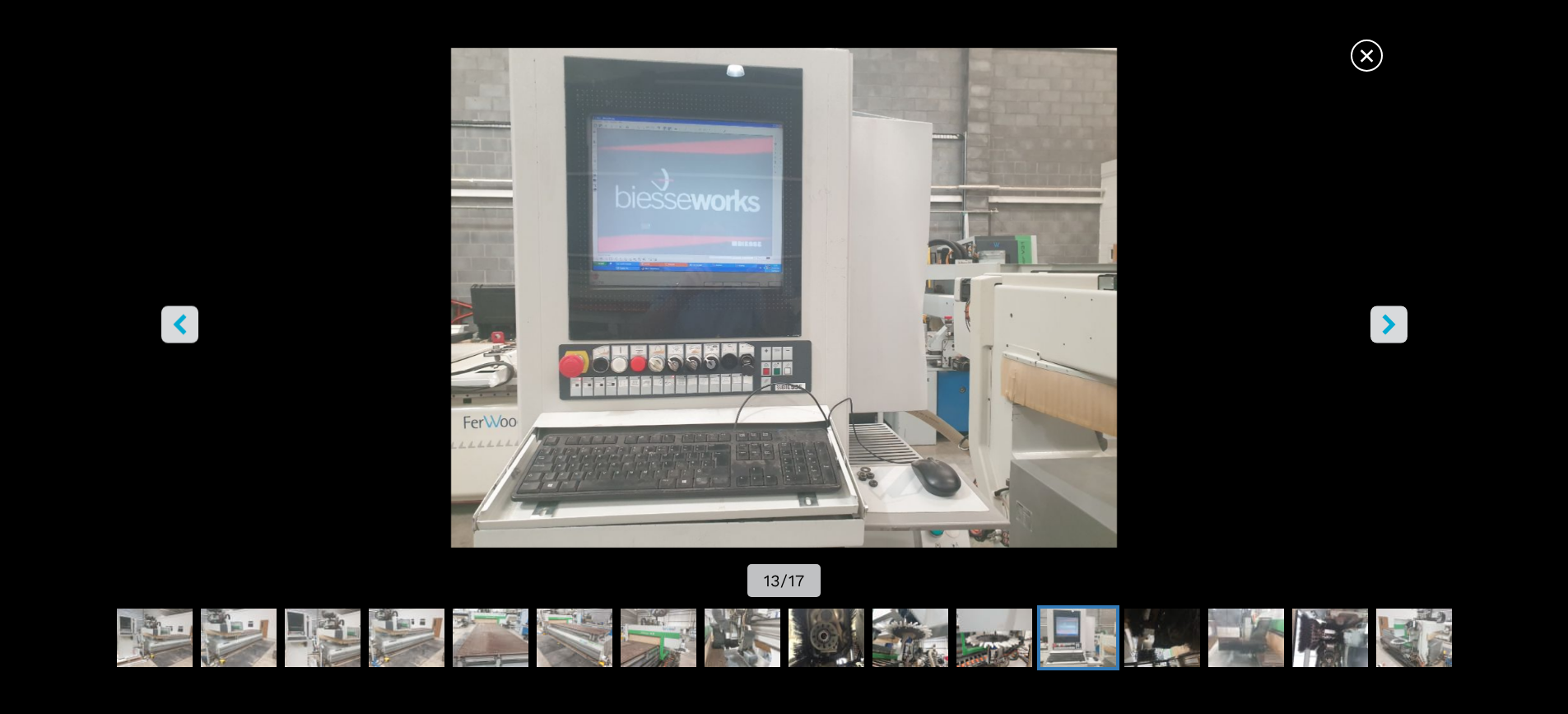
click at [1390, 325] on icon "right-button" at bounding box center [1387, 324] width 13 height 21
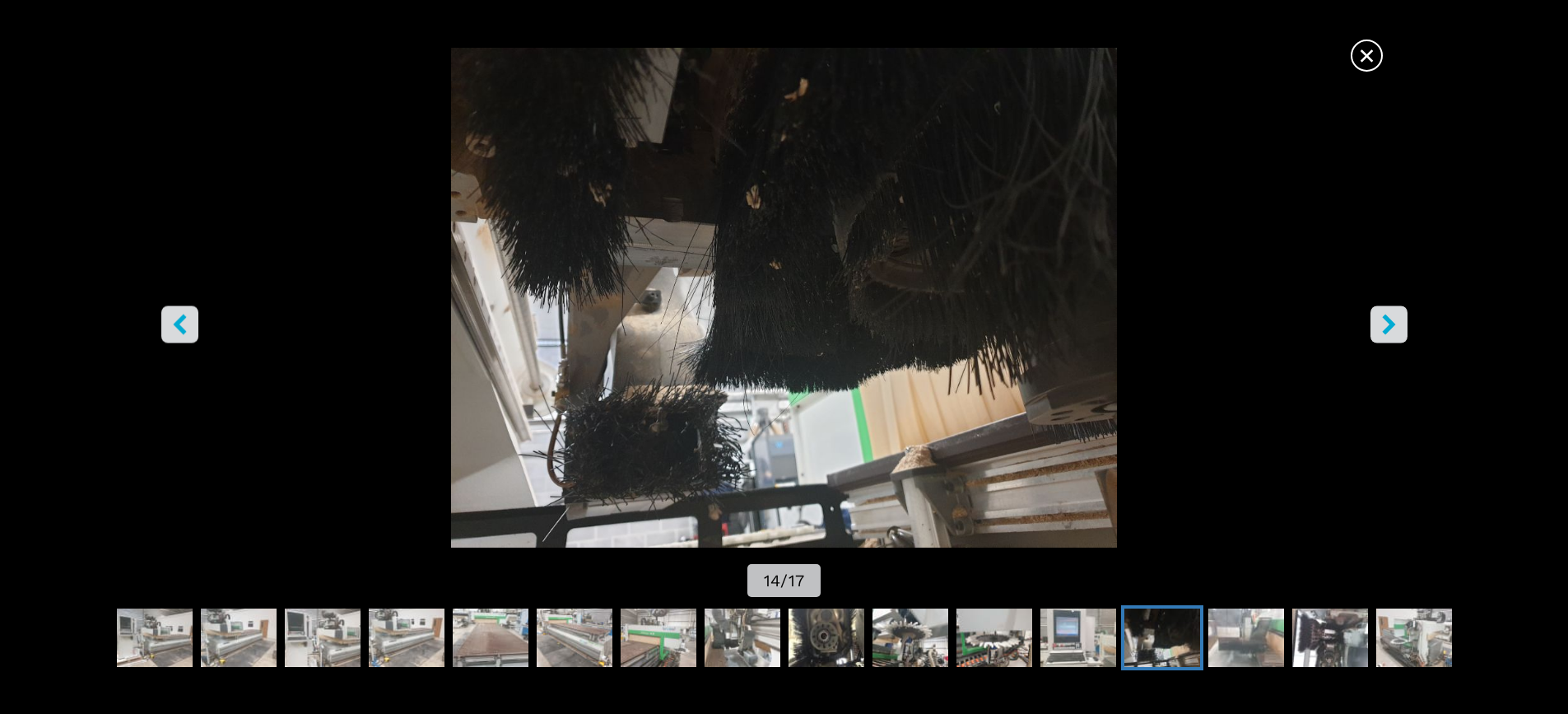
click at [1387, 322] on icon "right-button" at bounding box center [1387, 324] width 13 height 21
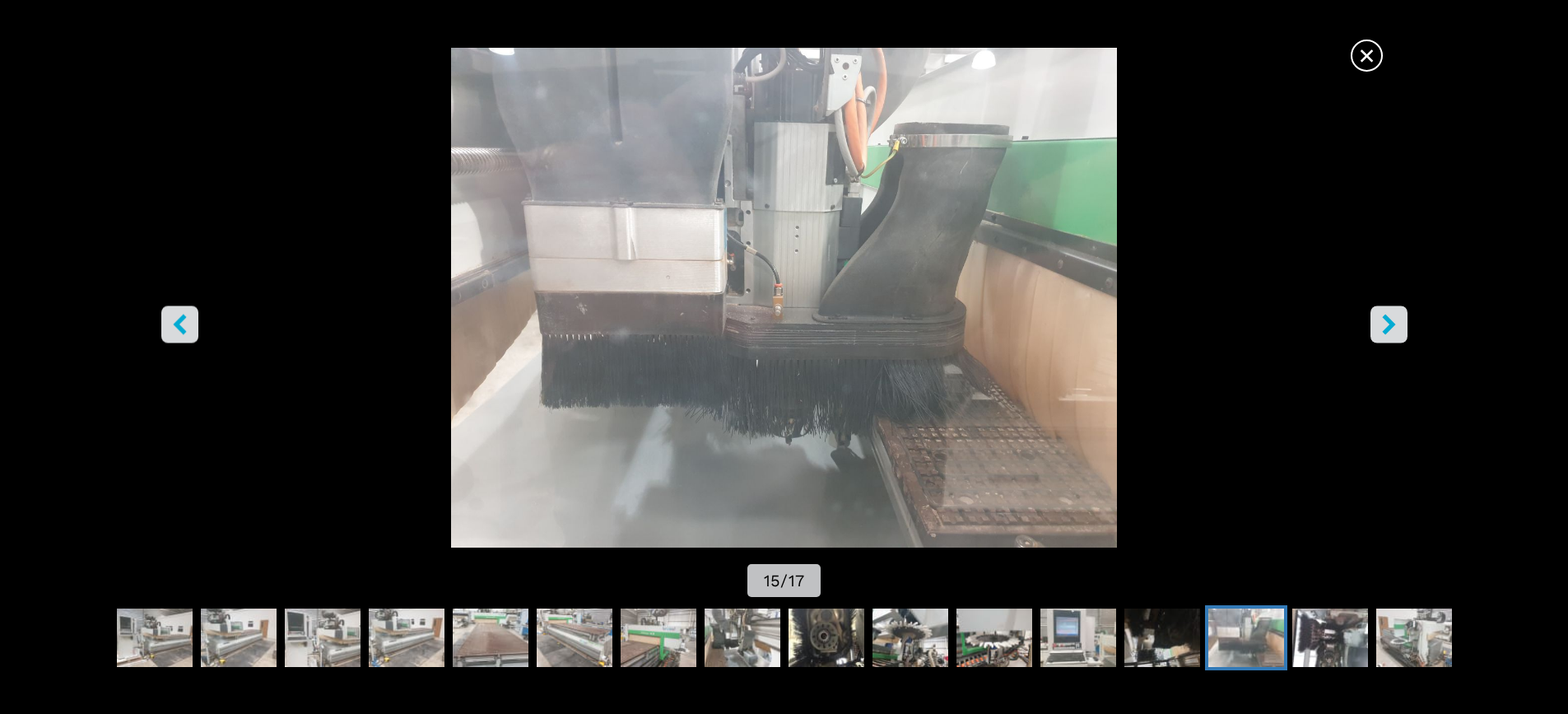
click at [1387, 322] on icon "right-button" at bounding box center [1387, 324] width 13 height 21
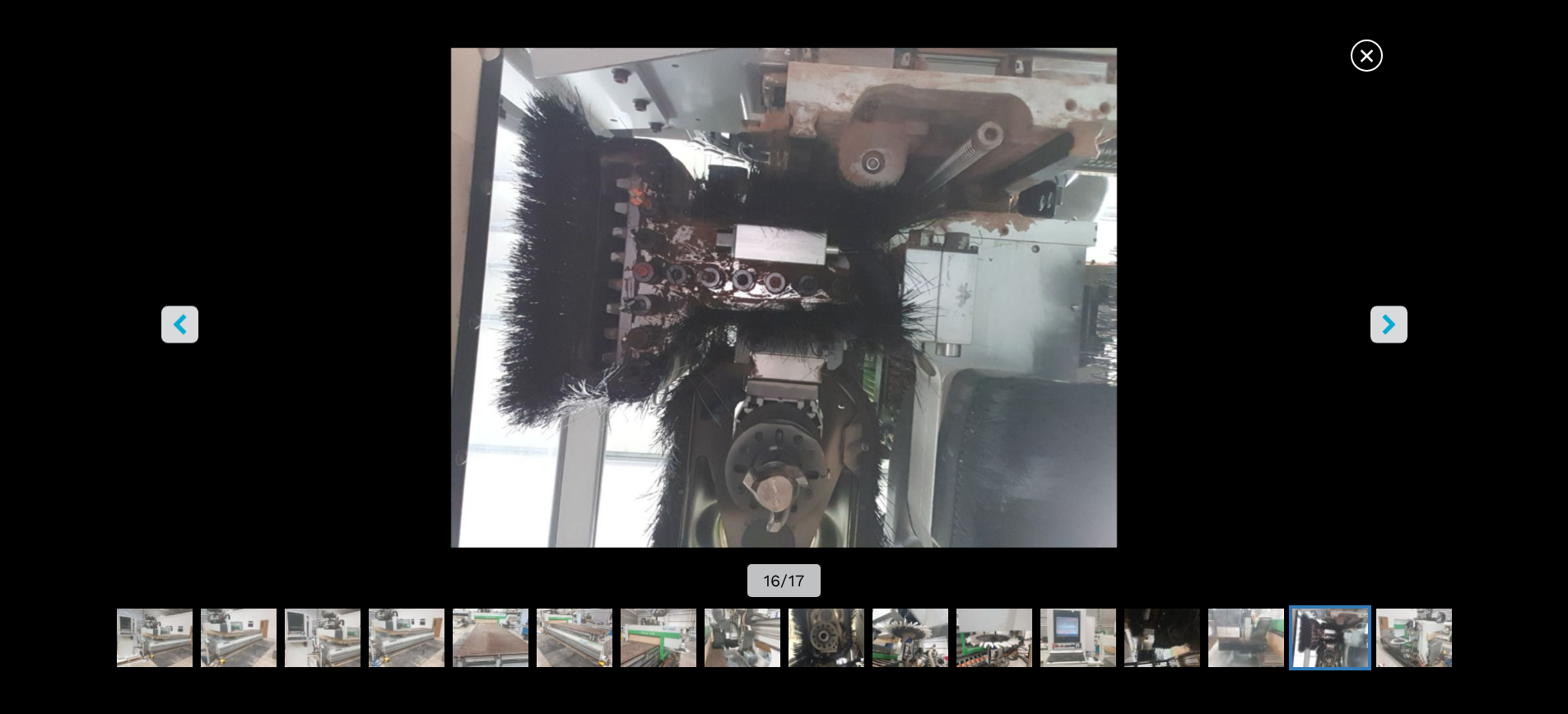
click at [1368, 57] on span "×" at bounding box center [1366, 51] width 29 height 29
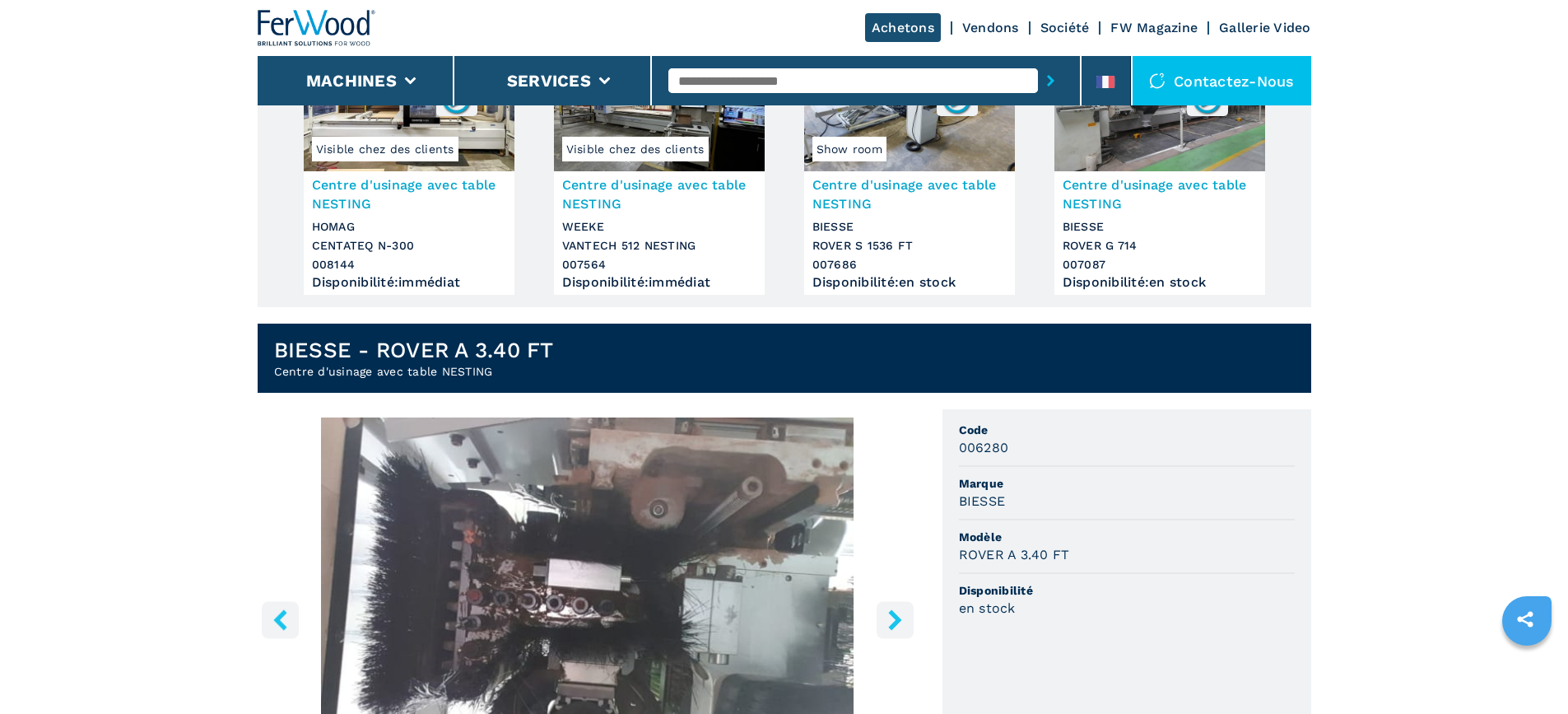
scroll to position [0, 0]
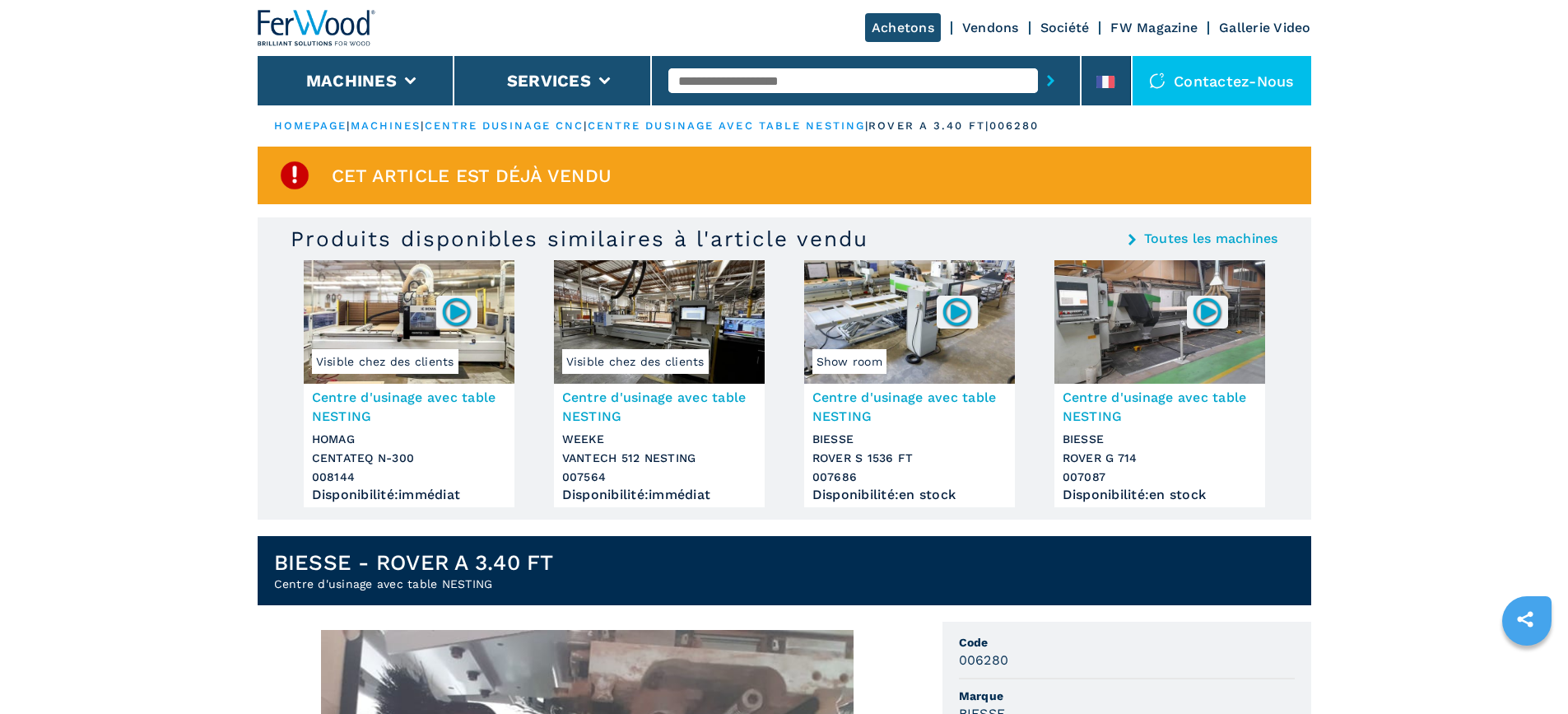
click at [364, 314] on img at bounding box center [409, 321] width 210 height 123
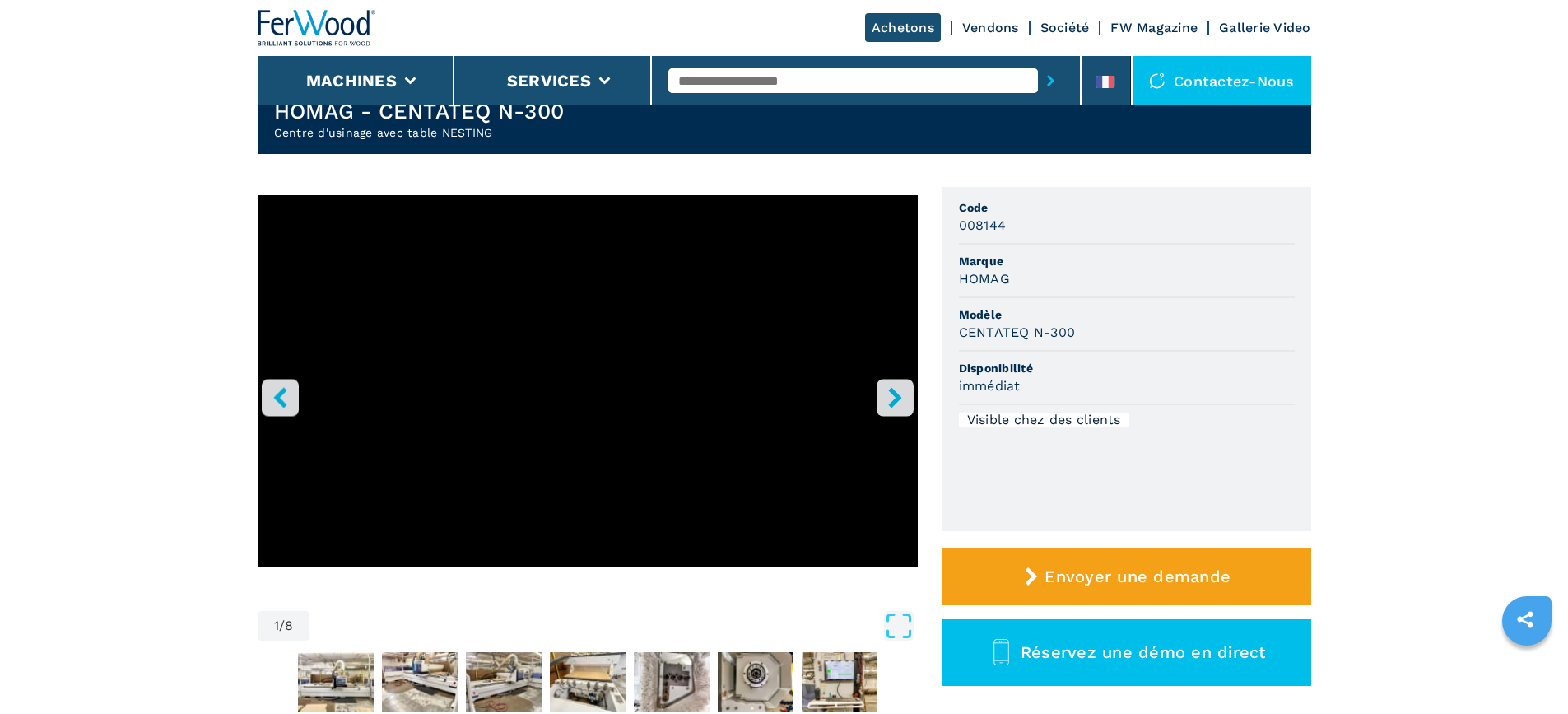
scroll to position [165, 0]
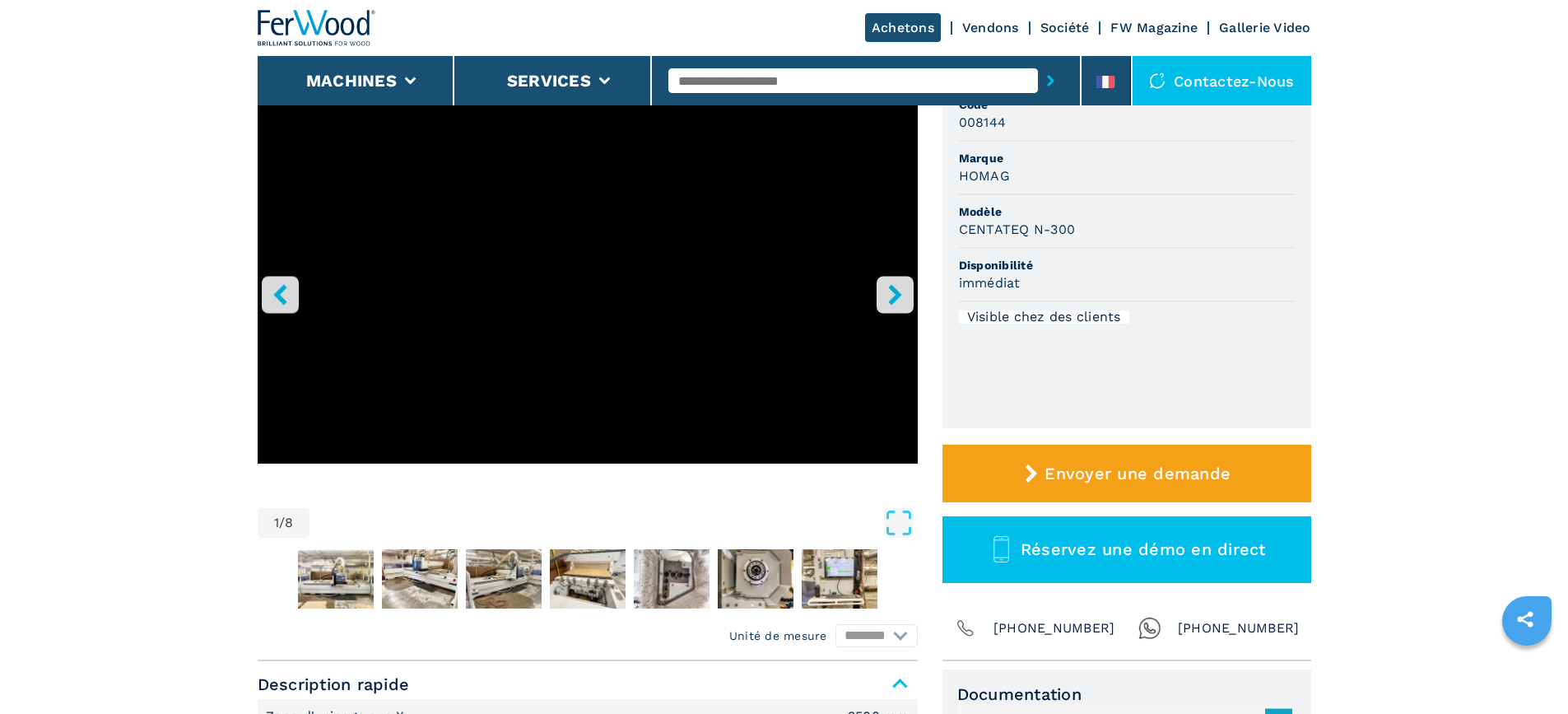
click at [899, 293] on icon "right-button" at bounding box center [894, 294] width 13 height 21
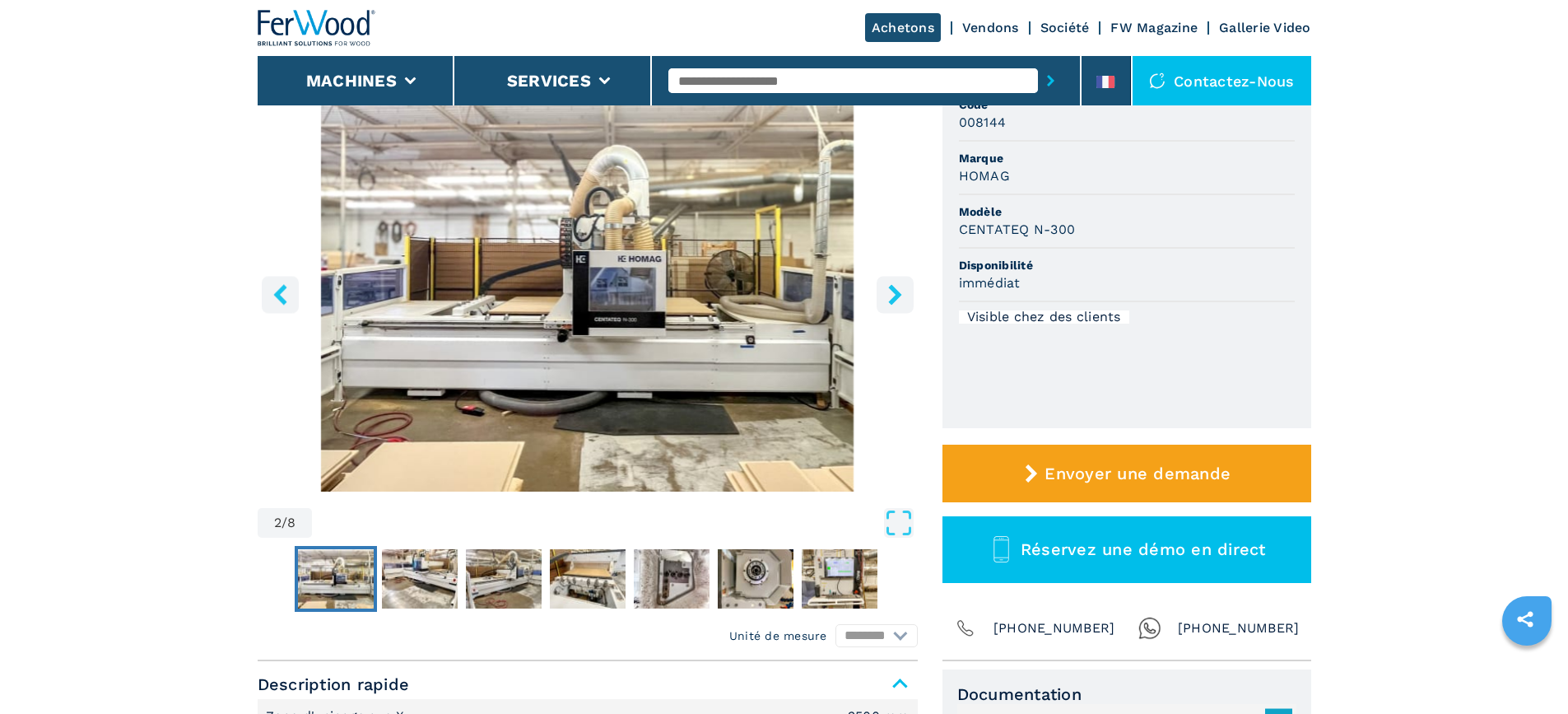
click at [899, 293] on icon "right-button" at bounding box center [894, 294] width 13 height 21
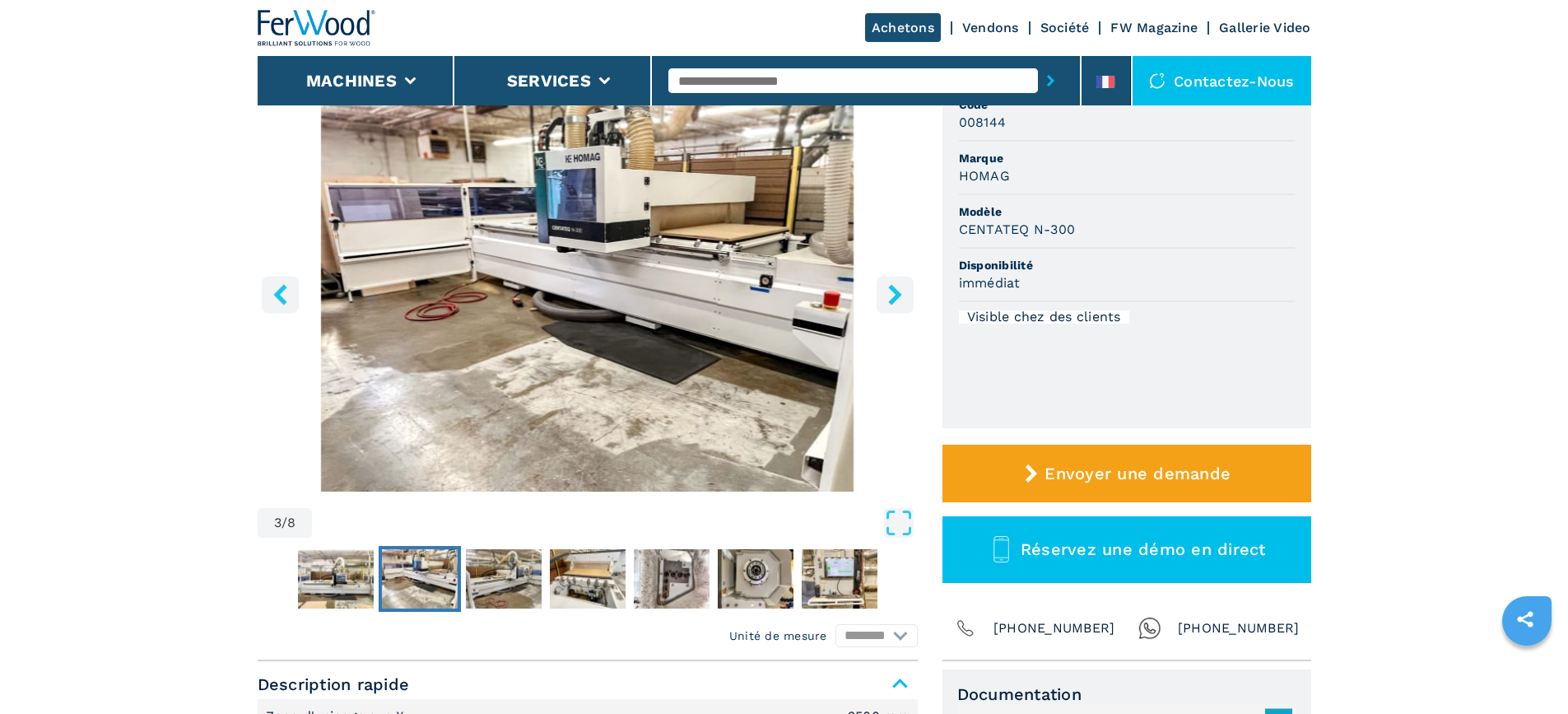
click at [274, 289] on icon "left-button" at bounding box center [279, 294] width 21 height 21
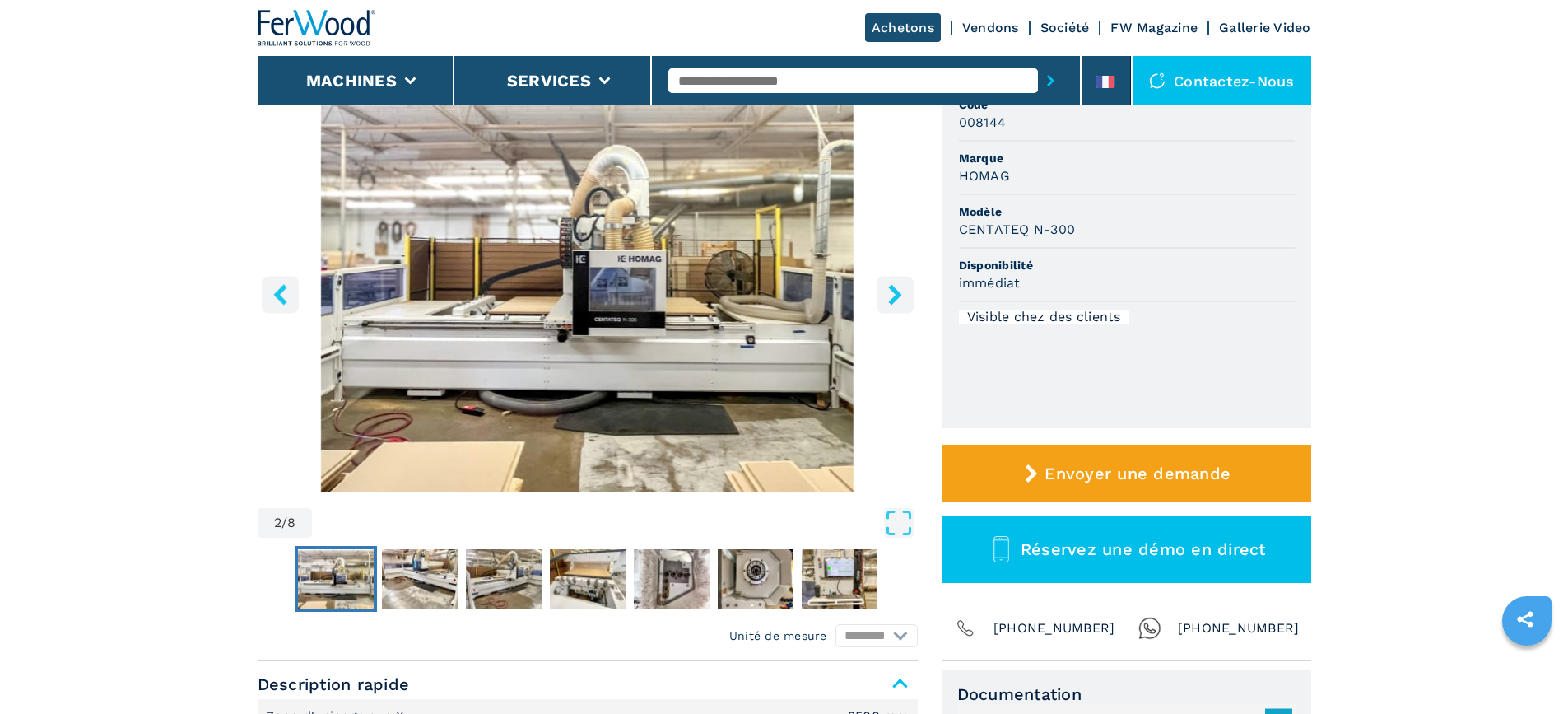
click at [571, 369] on img "Go to Slide 2" at bounding box center [588, 291] width 660 height 399
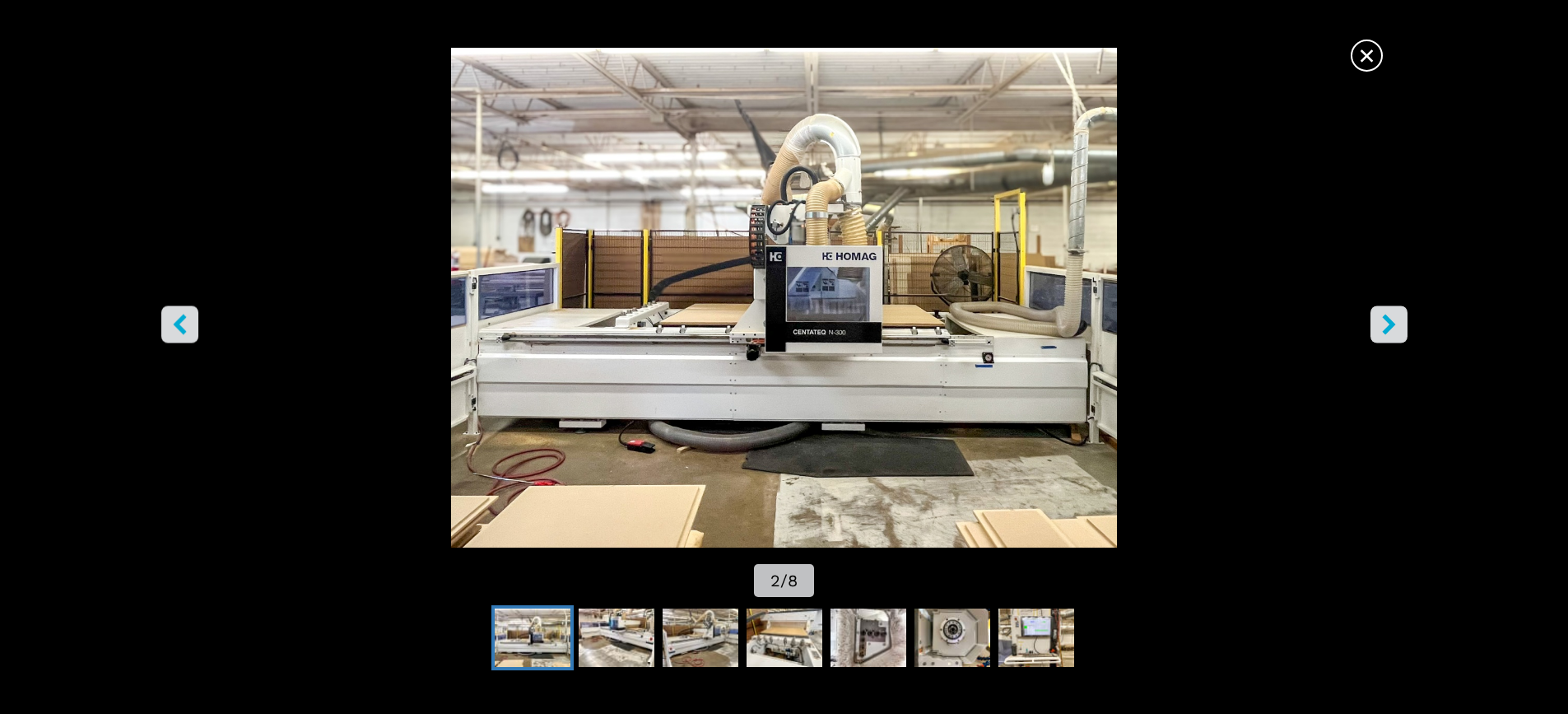
click at [1394, 329] on icon "right-button" at bounding box center [1388, 324] width 21 height 21
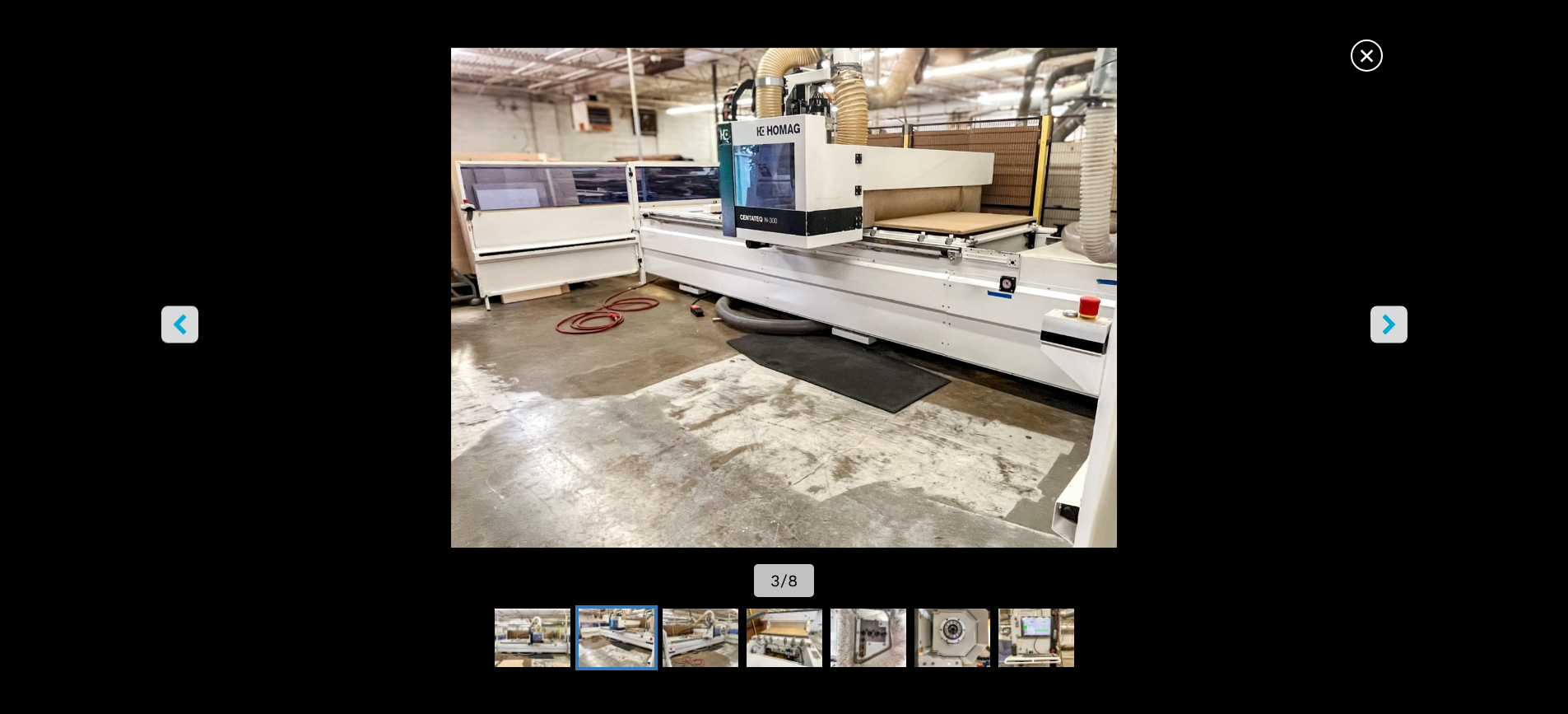
click at [1394, 329] on icon "right-button" at bounding box center [1388, 324] width 21 height 21
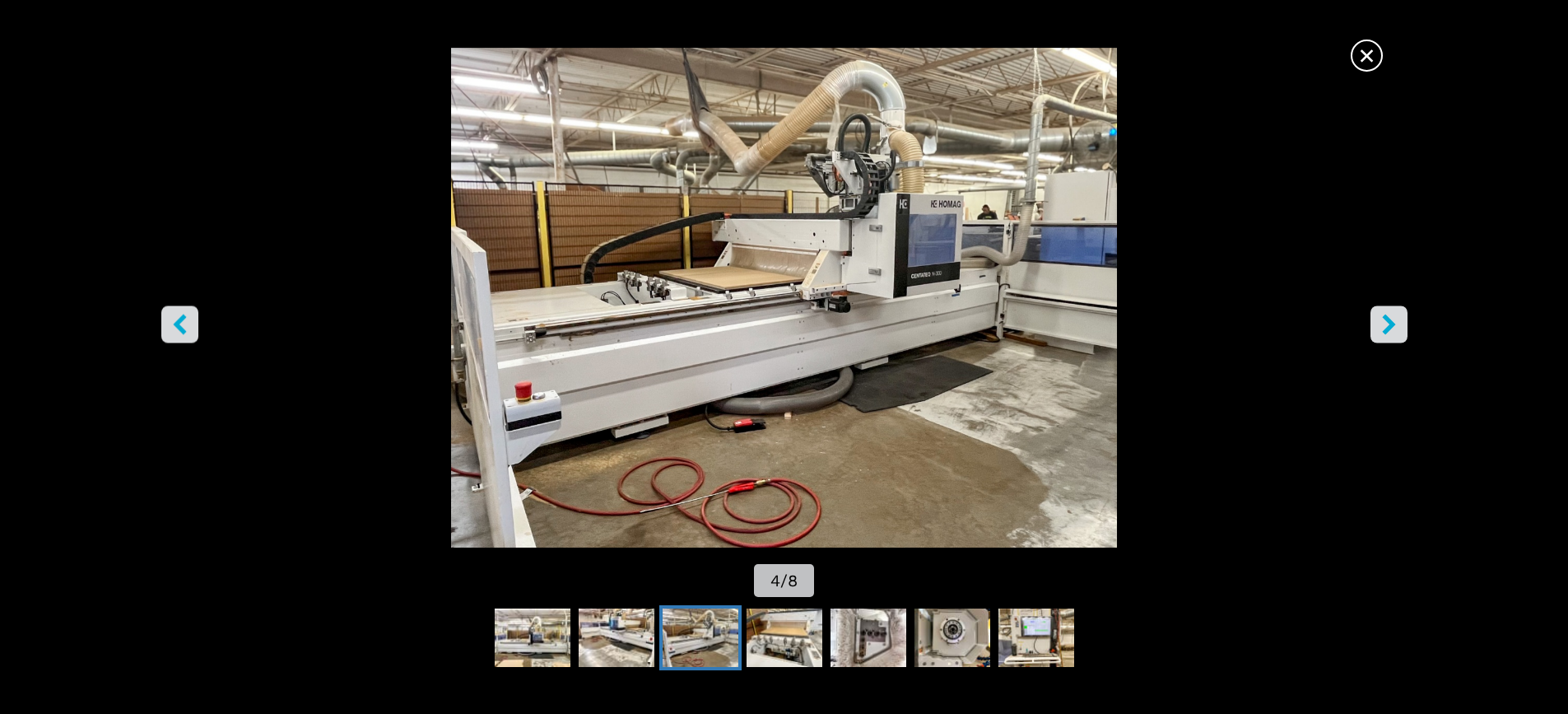
click at [1394, 329] on icon "right-button" at bounding box center [1388, 324] width 21 height 21
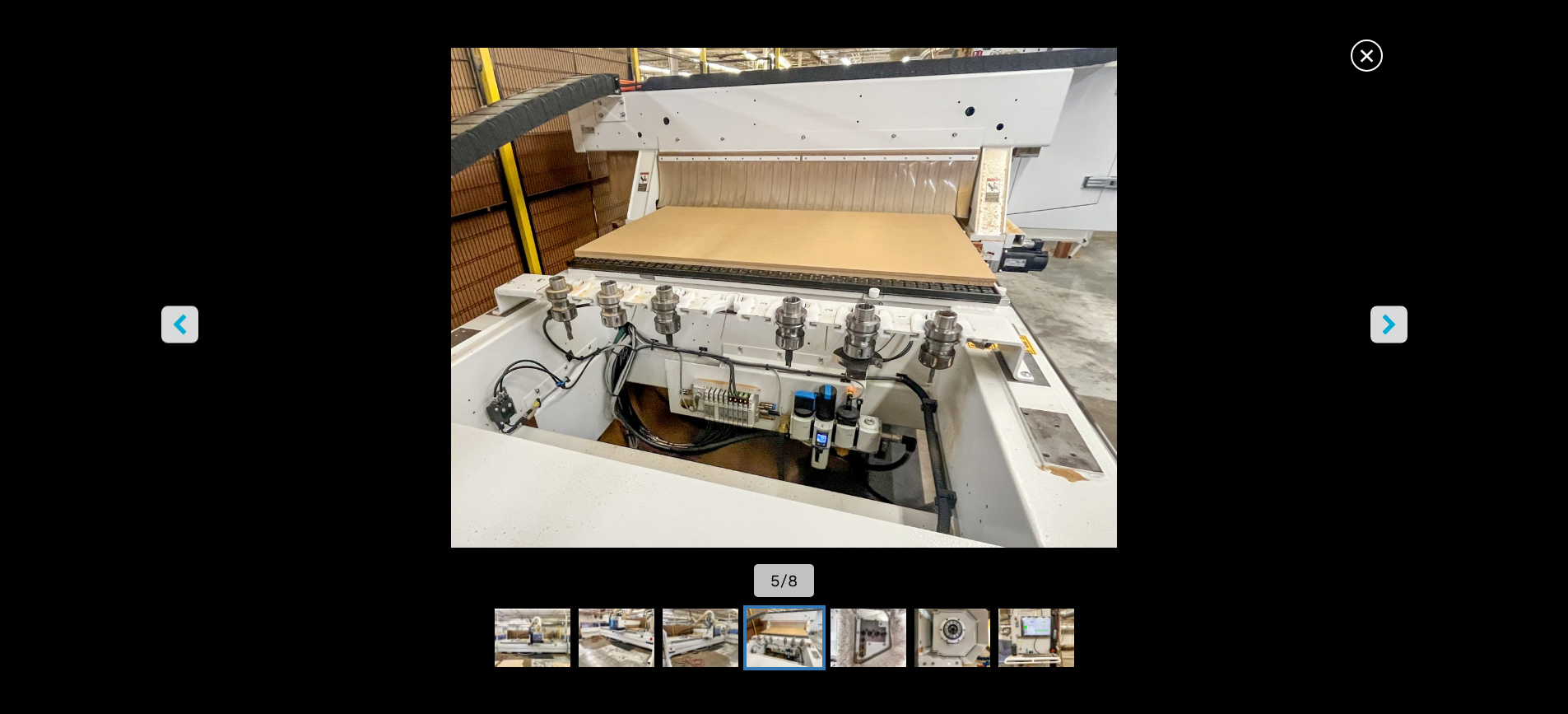
click at [1392, 318] on icon "right-button" at bounding box center [1388, 324] width 21 height 21
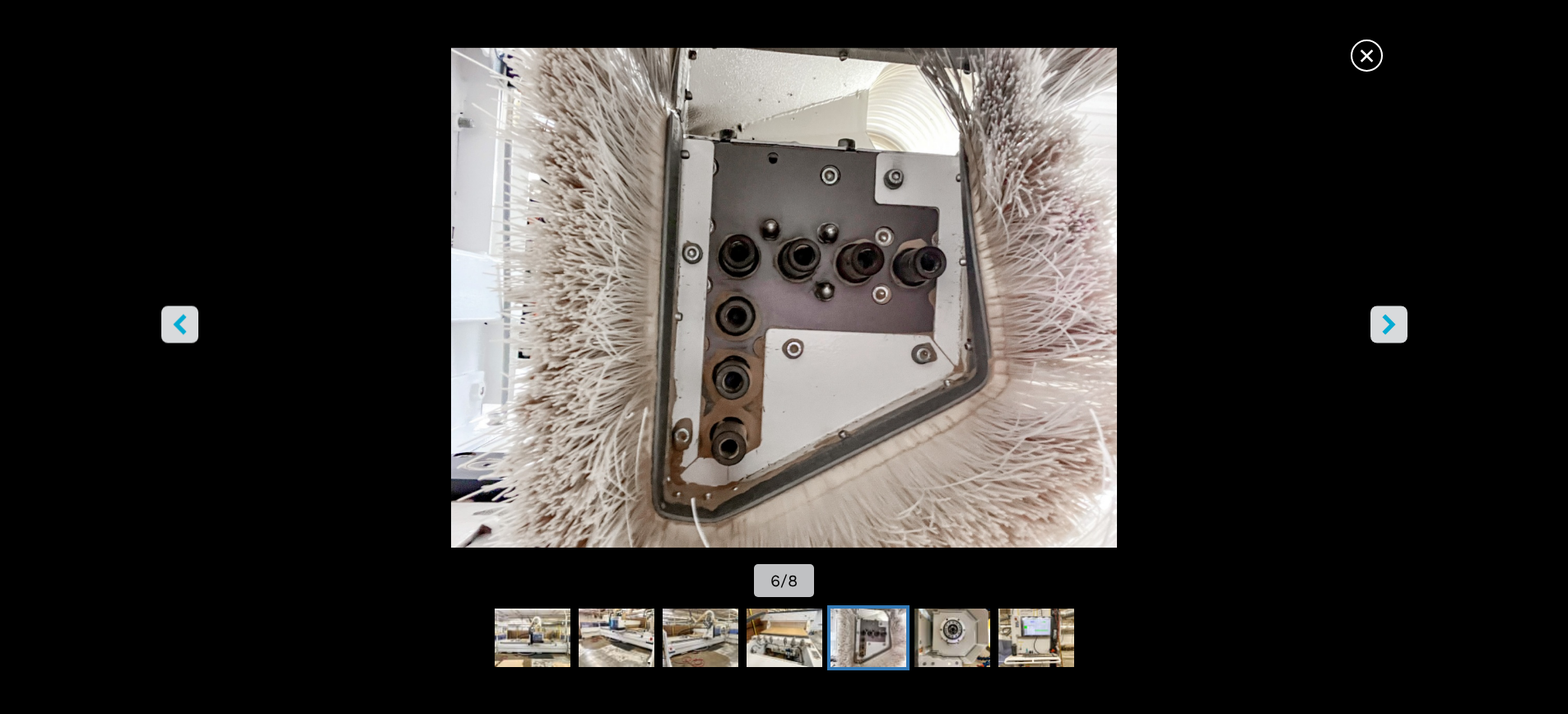
click at [1391, 320] on icon "right-button" at bounding box center [1388, 324] width 21 height 21
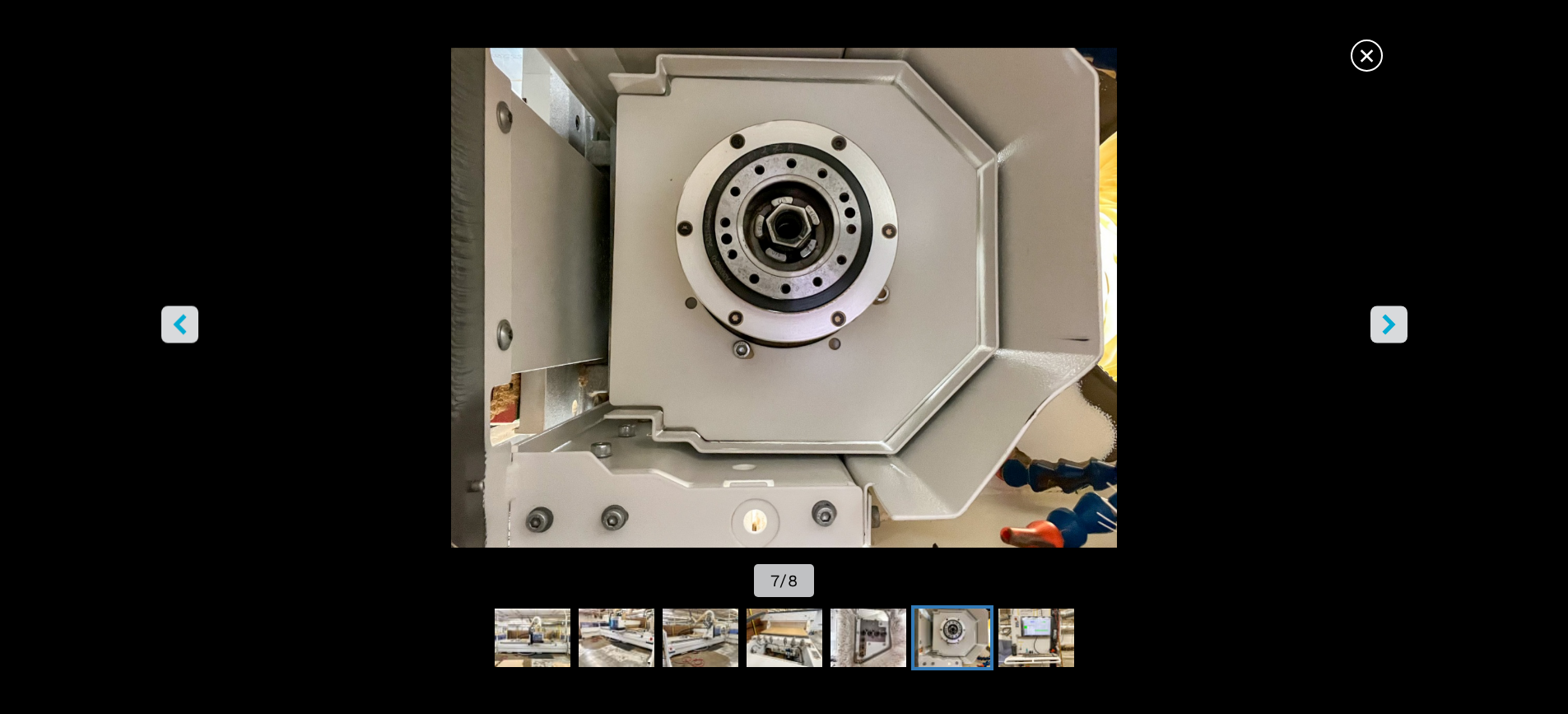
click at [1391, 320] on icon "right-button" at bounding box center [1388, 324] width 21 height 21
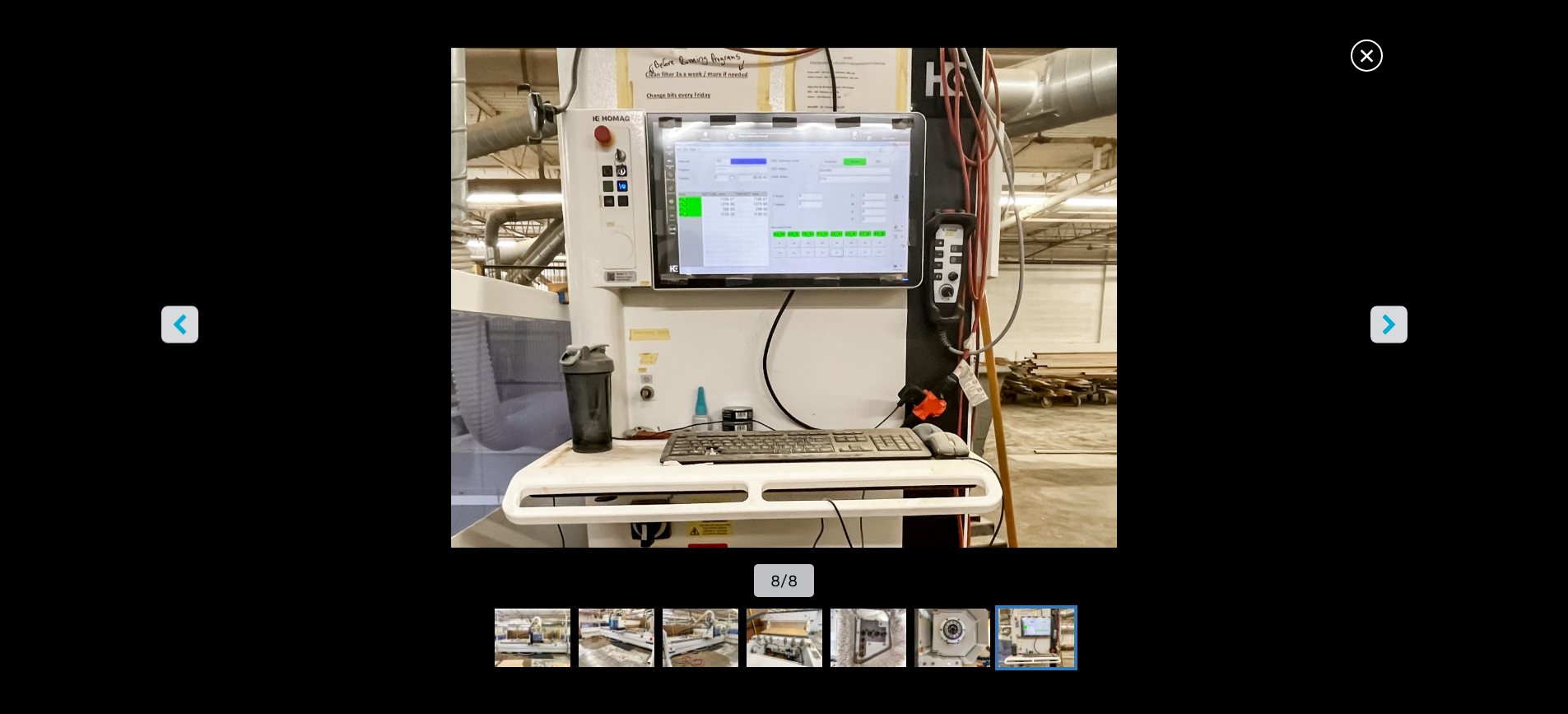
click at [172, 323] on icon "left-button" at bounding box center [180, 324] width 21 height 21
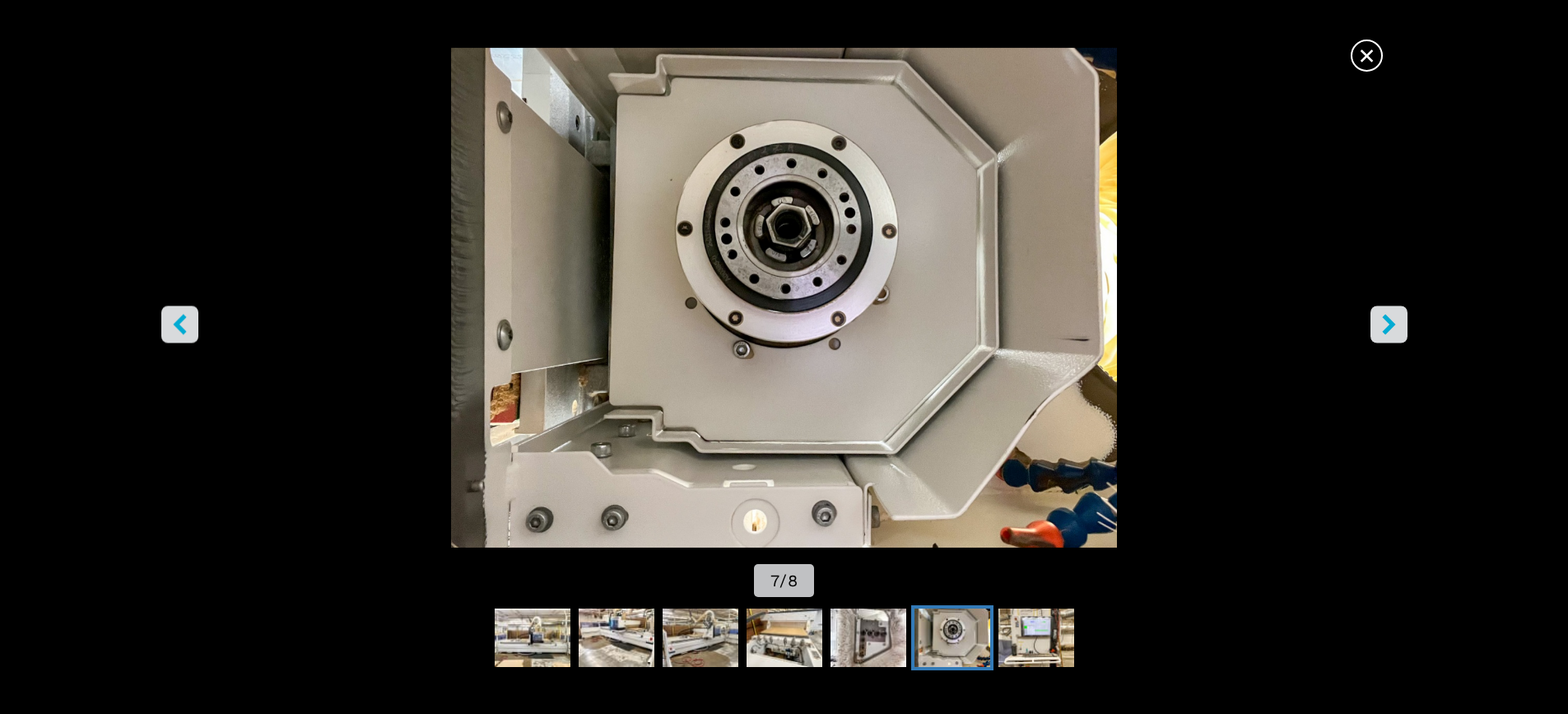
click at [175, 324] on icon "left-button" at bounding box center [179, 324] width 13 height 21
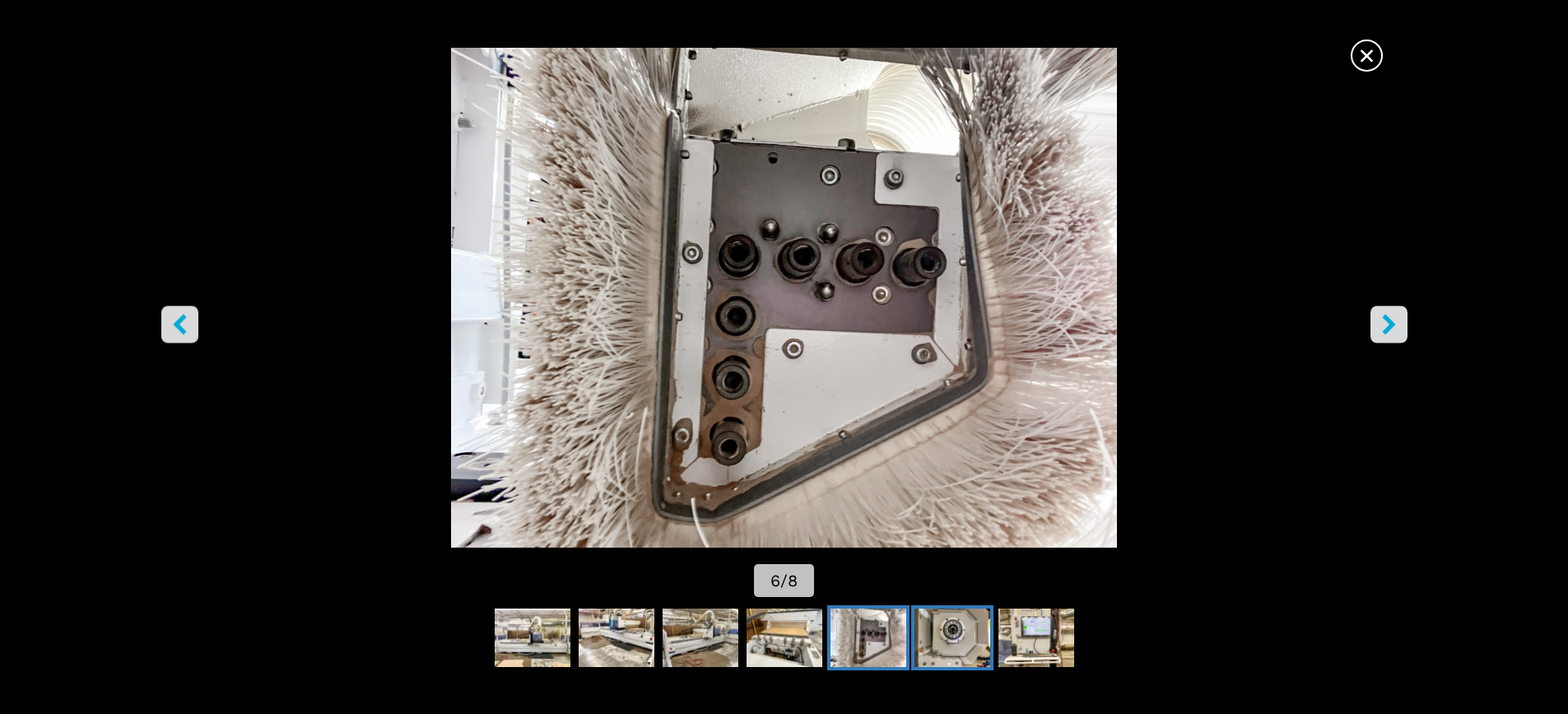
click at [959, 631] on img "Go to Slide 7" at bounding box center [952, 638] width 76 height 59
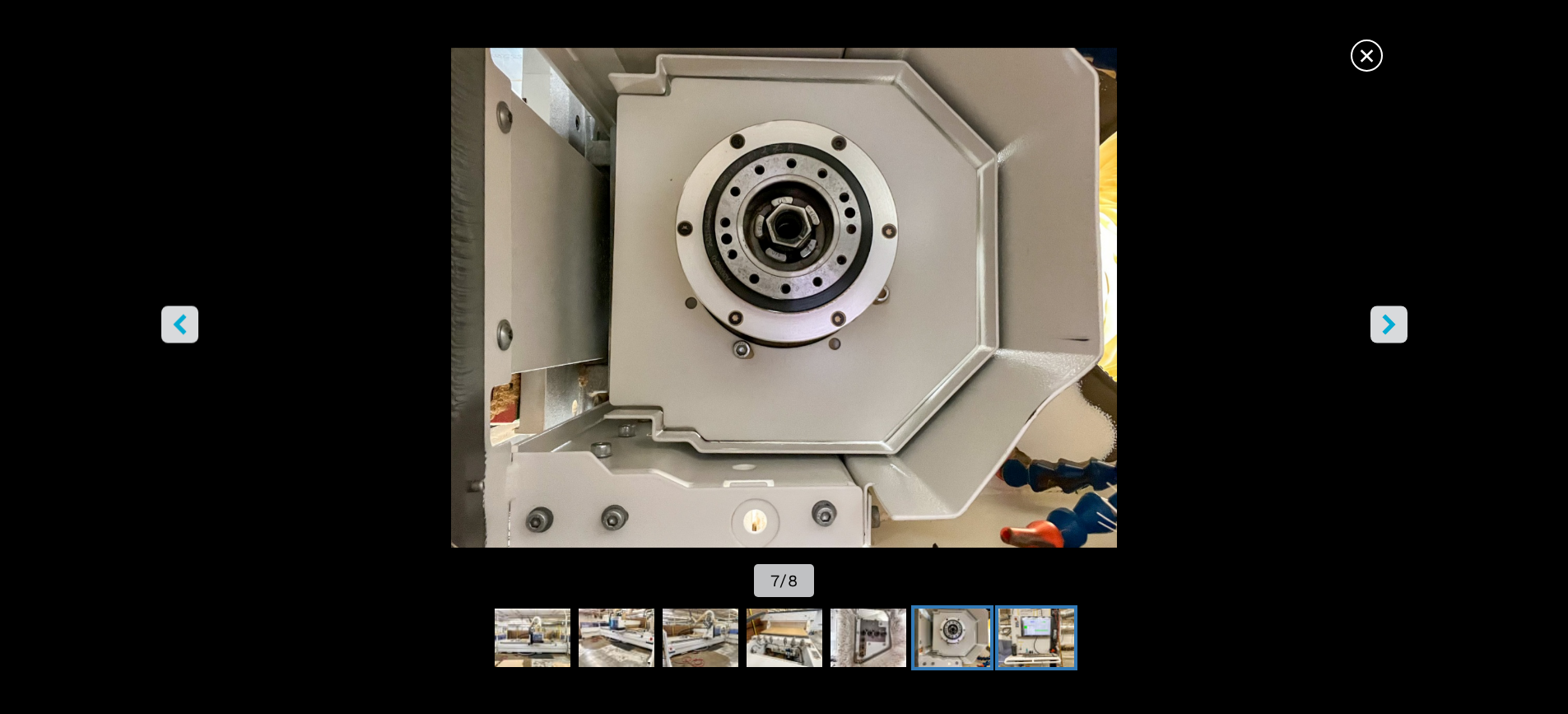
click at [1016, 635] on img "Go to Slide 8" at bounding box center [1036, 638] width 76 height 59
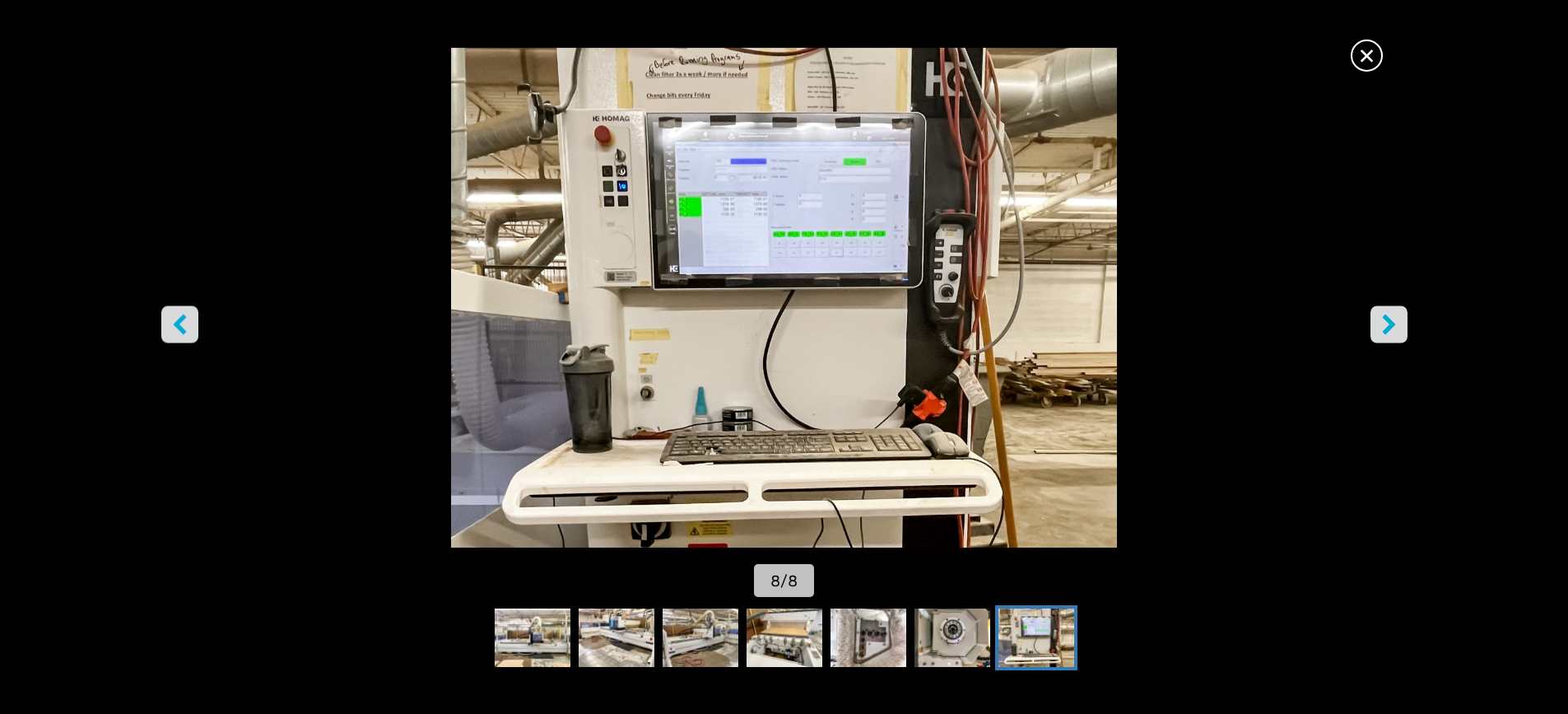
scroll to position [82, 0]
click at [1275, 197] on img "Go to Slide 8" at bounding box center [783, 297] width 1411 height 500
click at [180, 325] on icon "left-button" at bounding box center [179, 324] width 13 height 21
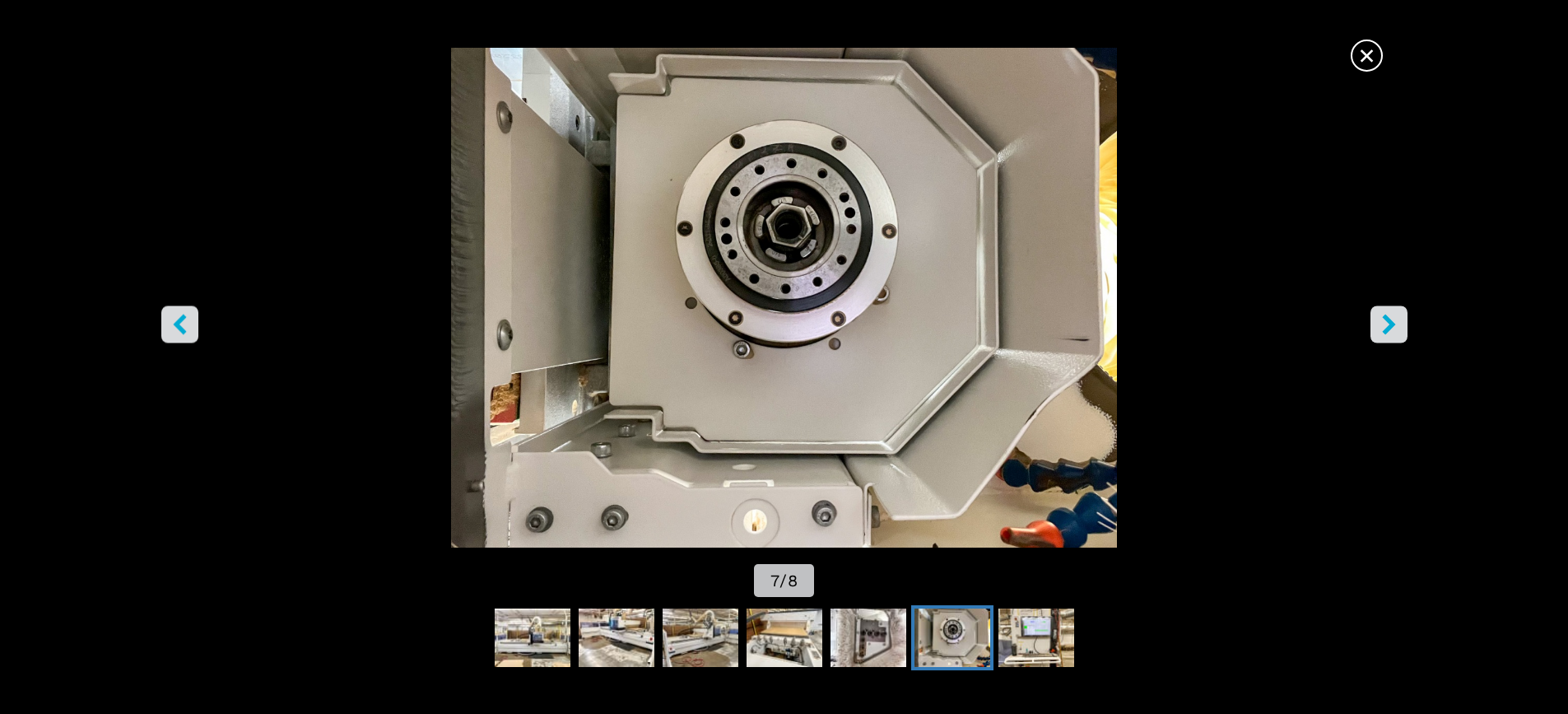
click at [180, 325] on icon "left-button" at bounding box center [179, 324] width 13 height 21
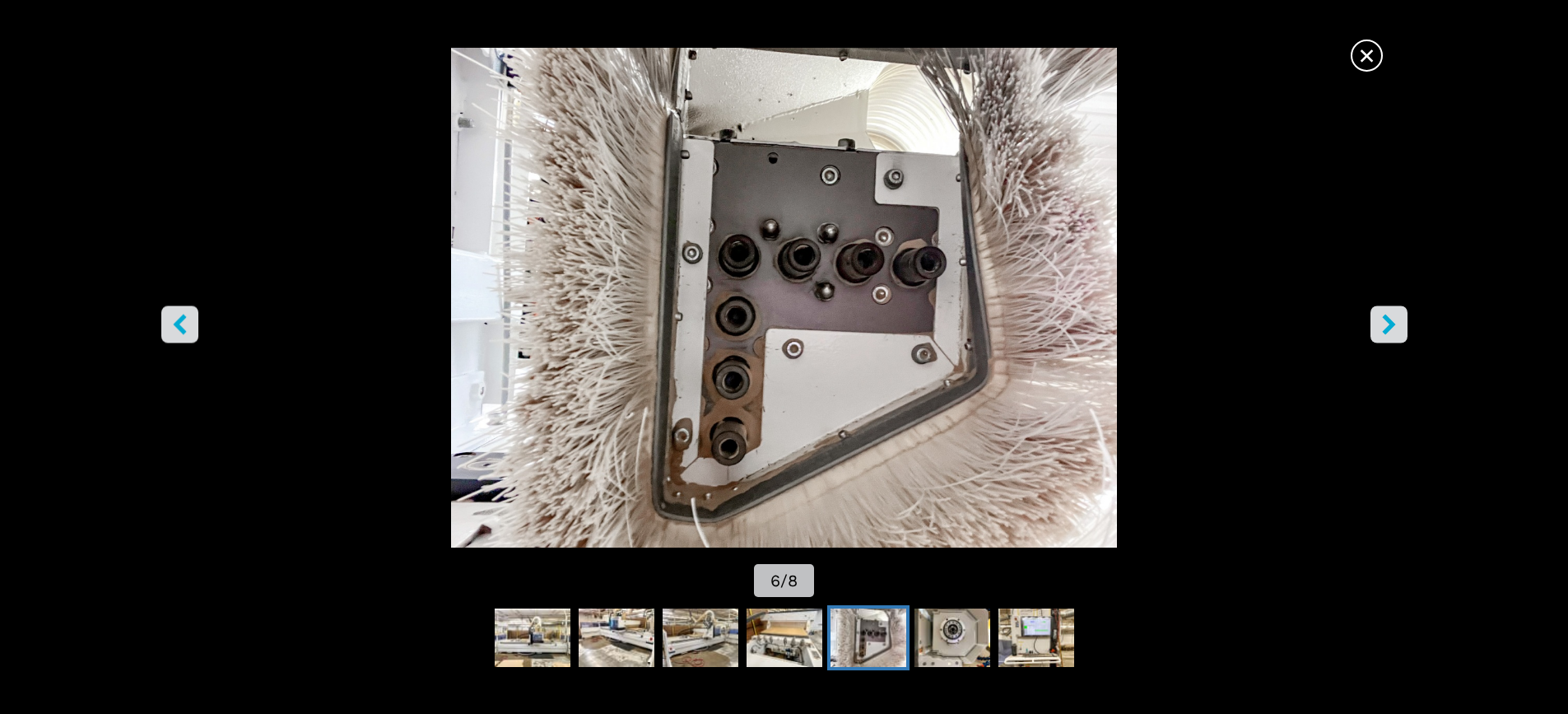
click at [180, 325] on icon "left-button" at bounding box center [179, 324] width 13 height 21
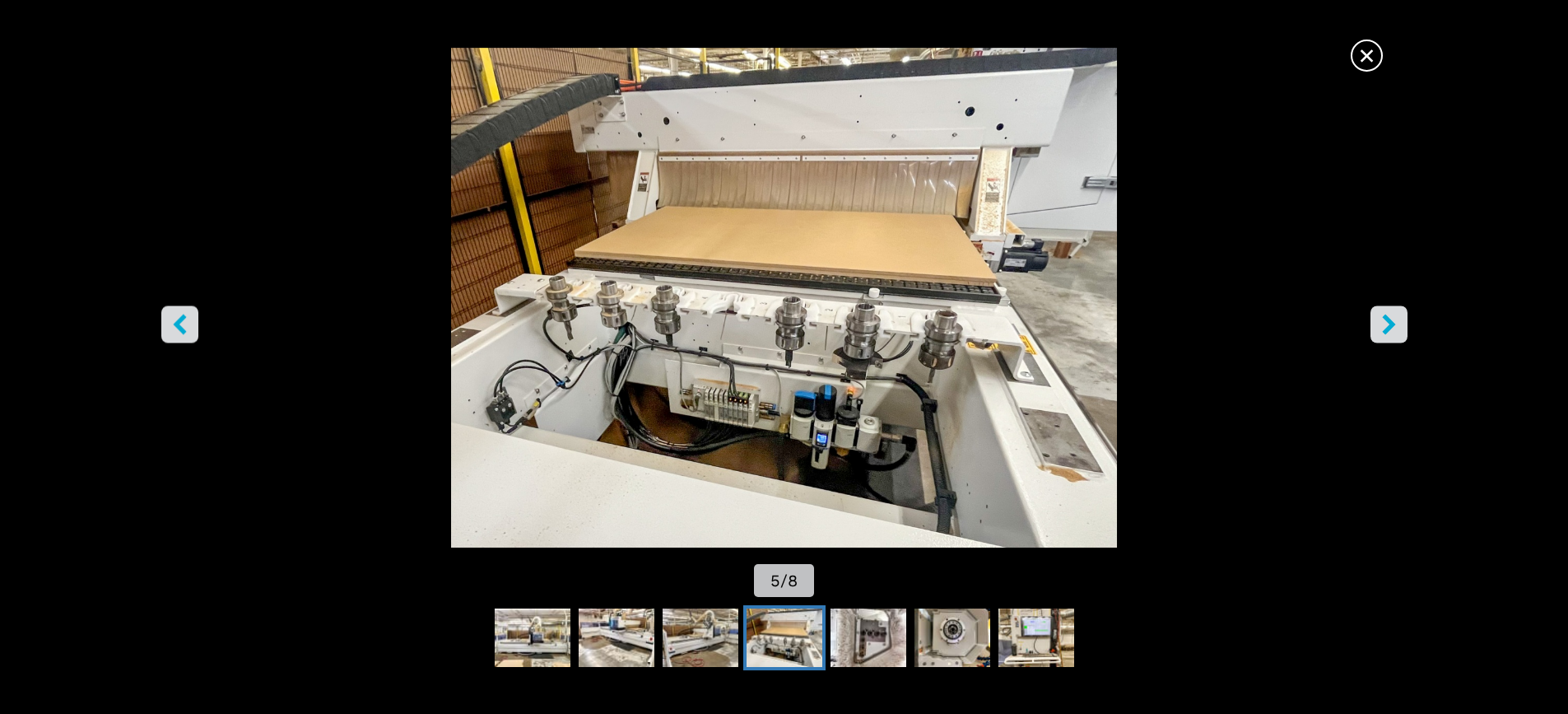
click at [1385, 324] on icon "right-button" at bounding box center [1388, 324] width 21 height 21
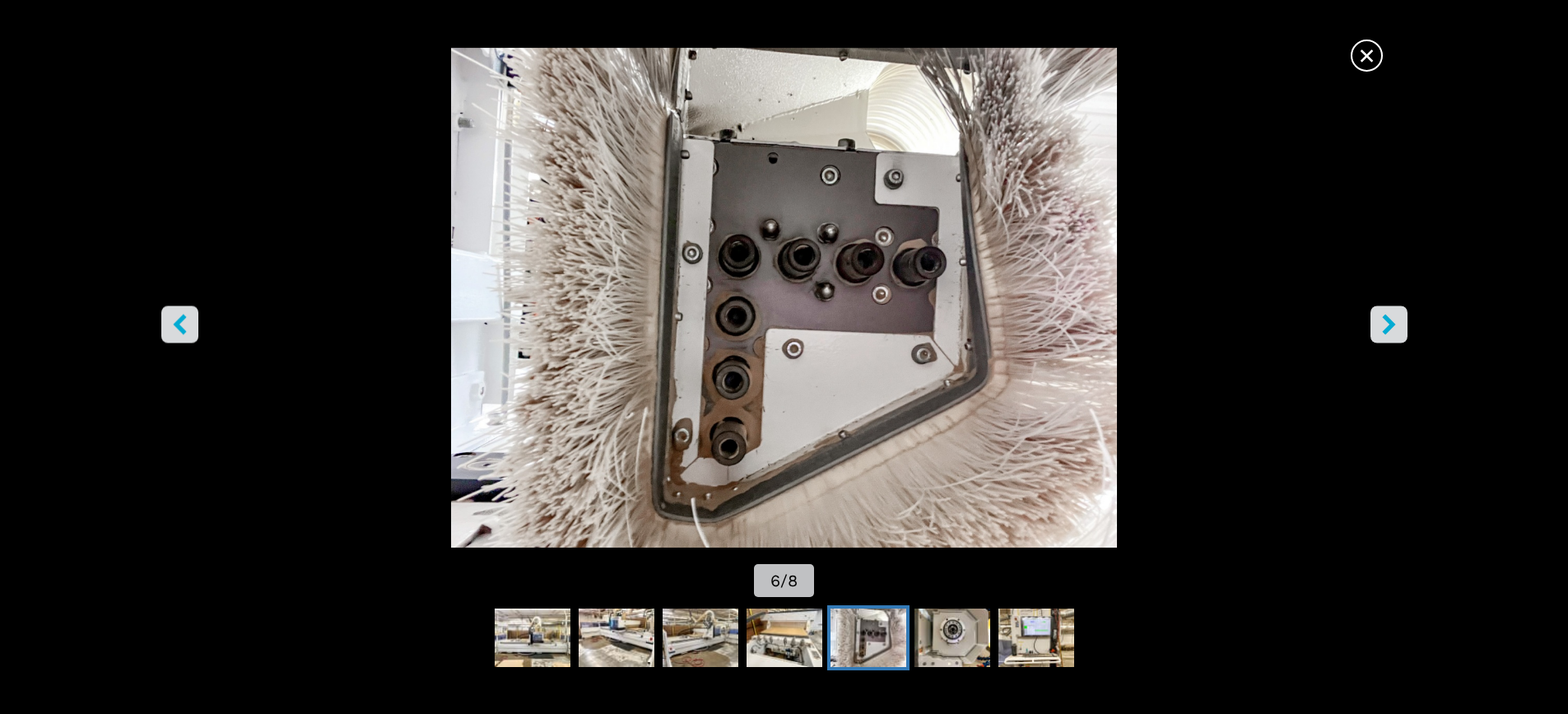
click at [1395, 320] on icon "right-button" at bounding box center [1388, 324] width 21 height 21
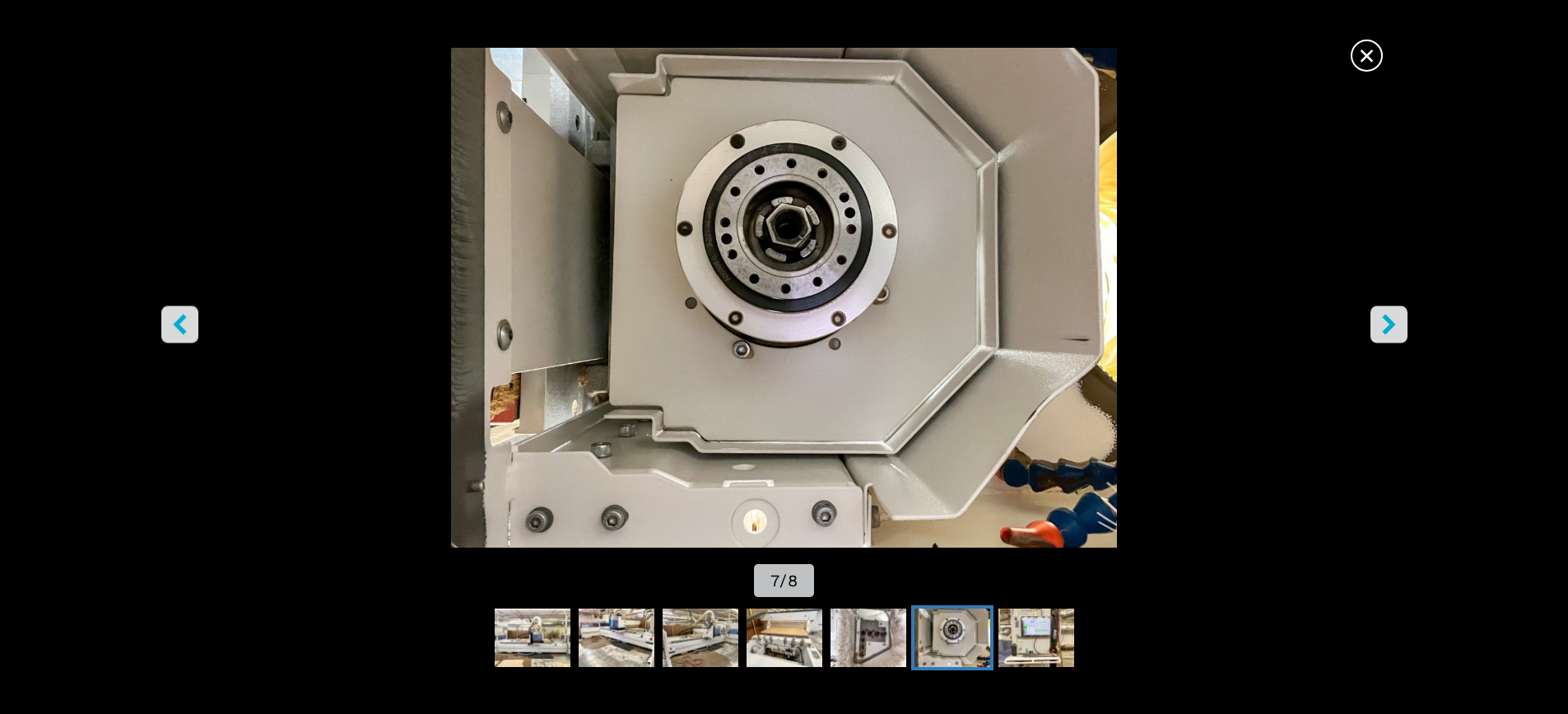
click at [1287, 164] on img "Go to Slide 7" at bounding box center [783, 297] width 1411 height 500
click at [175, 325] on icon "left-button" at bounding box center [179, 324] width 13 height 21
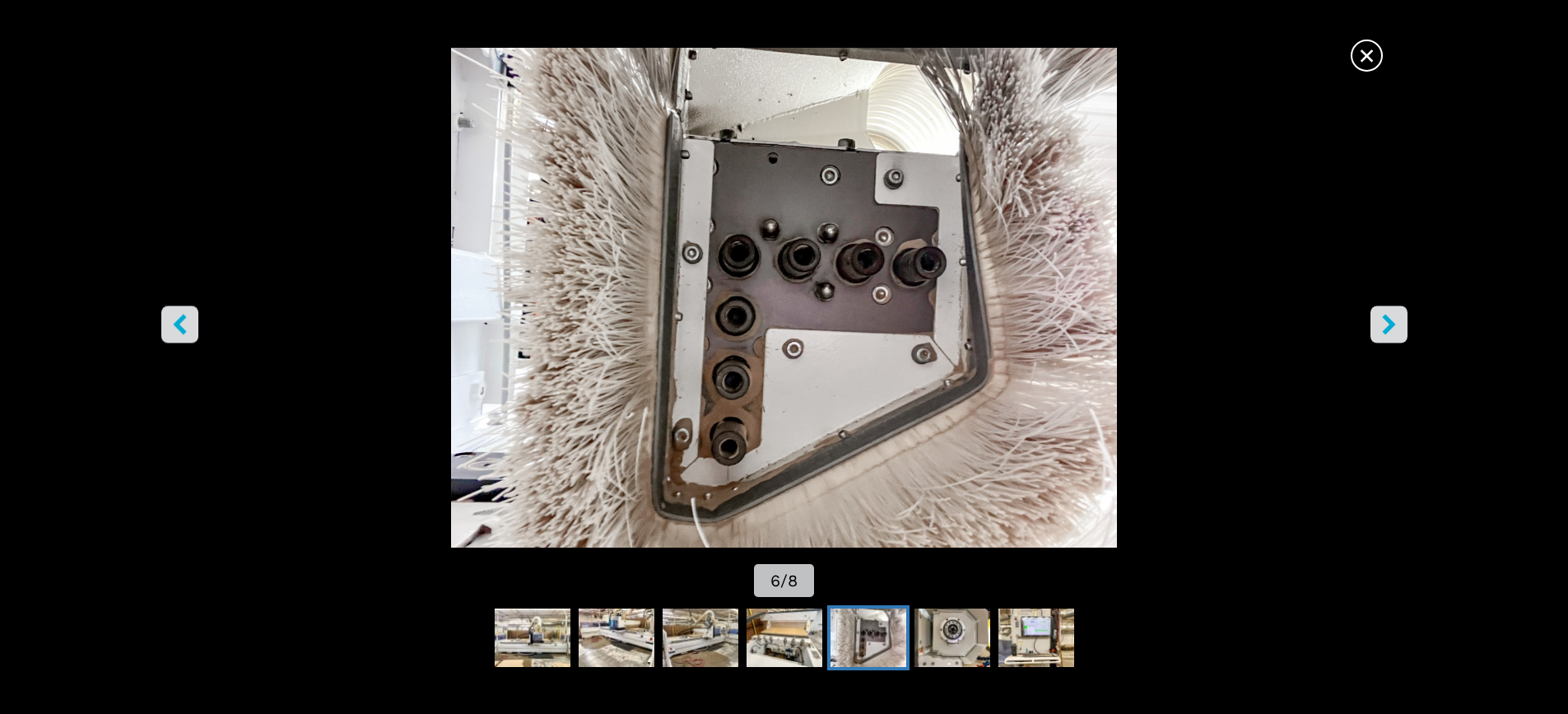
click at [174, 325] on icon "left-button" at bounding box center [180, 324] width 21 height 21
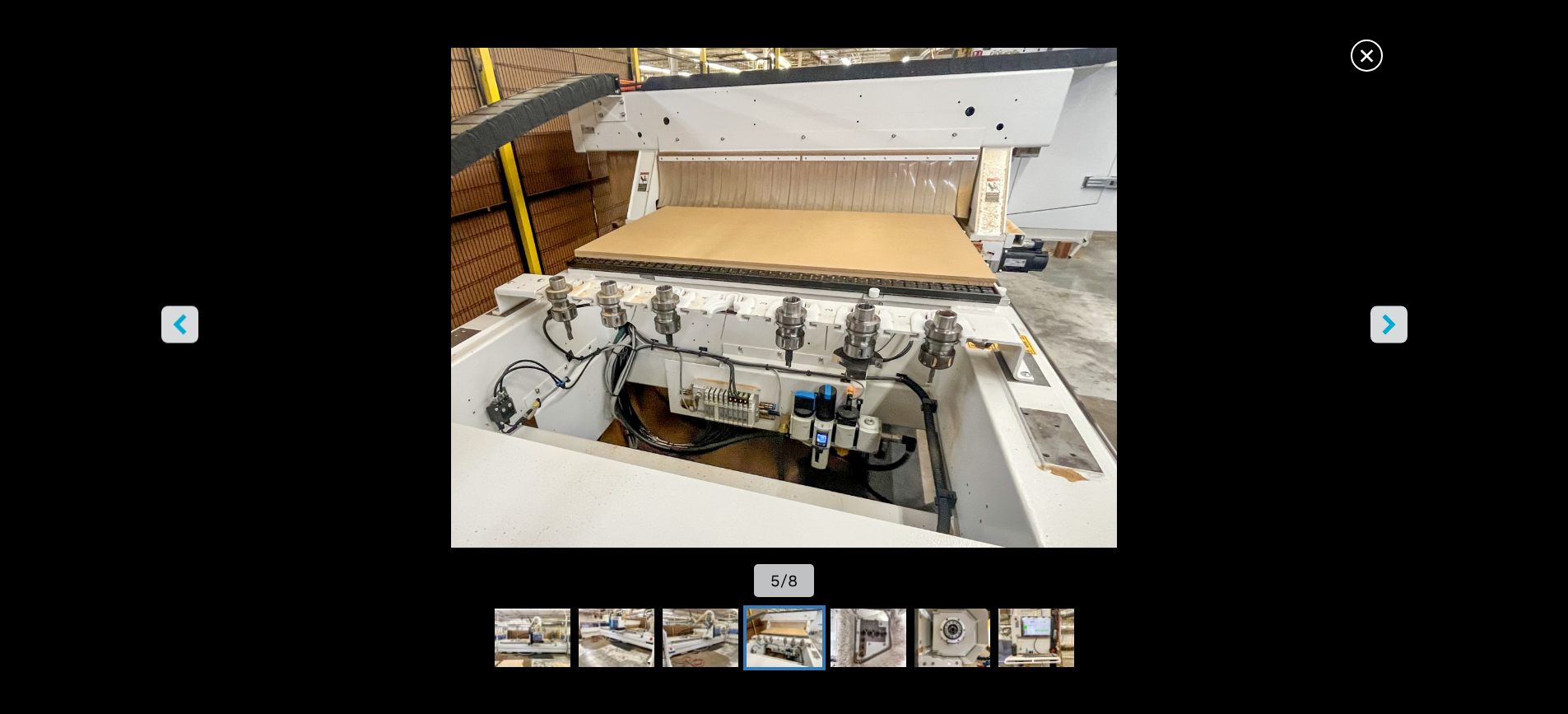
click at [174, 325] on icon "left-button" at bounding box center [180, 324] width 21 height 21
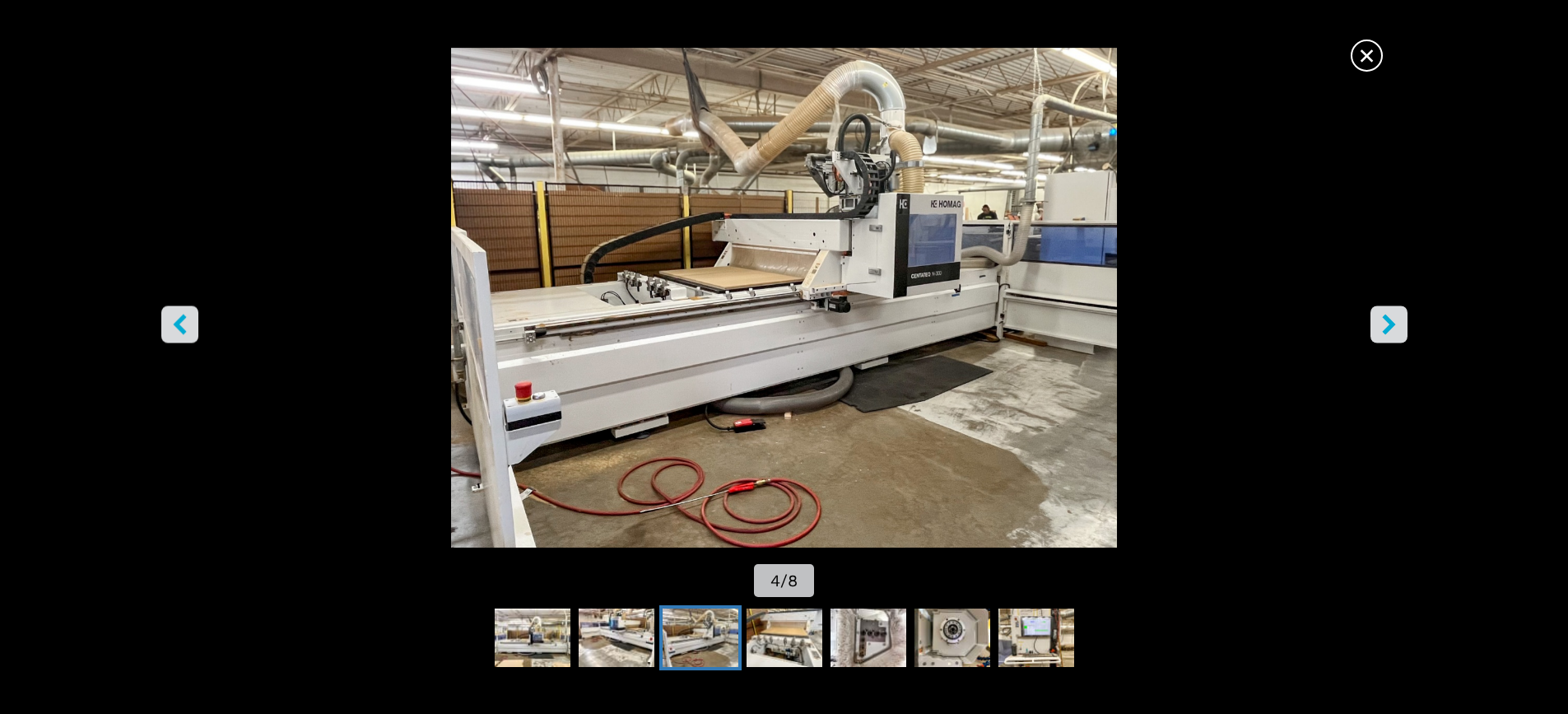
click at [169, 325] on button "left-button" at bounding box center [180, 324] width 38 height 38
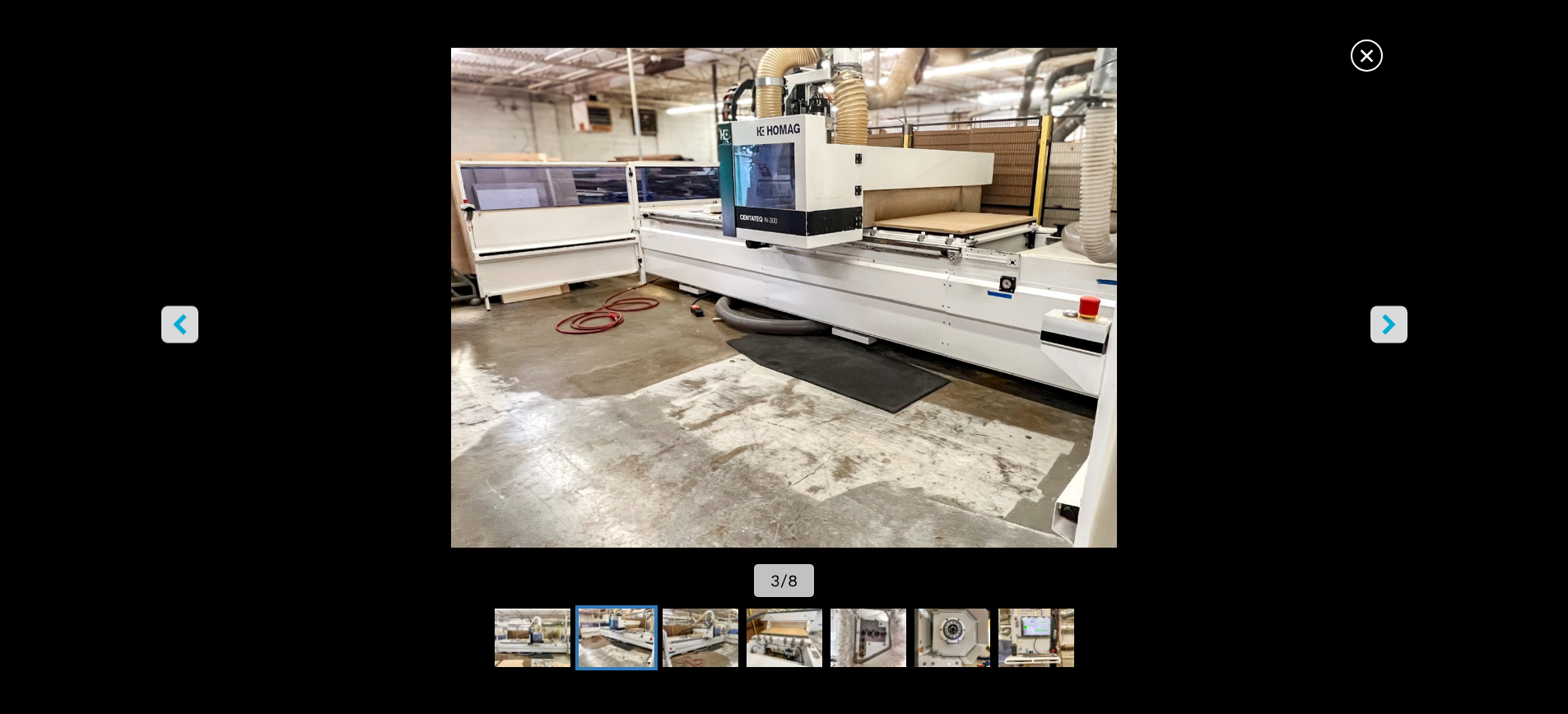
click at [169, 325] on button "left-button" at bounding box center [180, 324] width 38 height 38
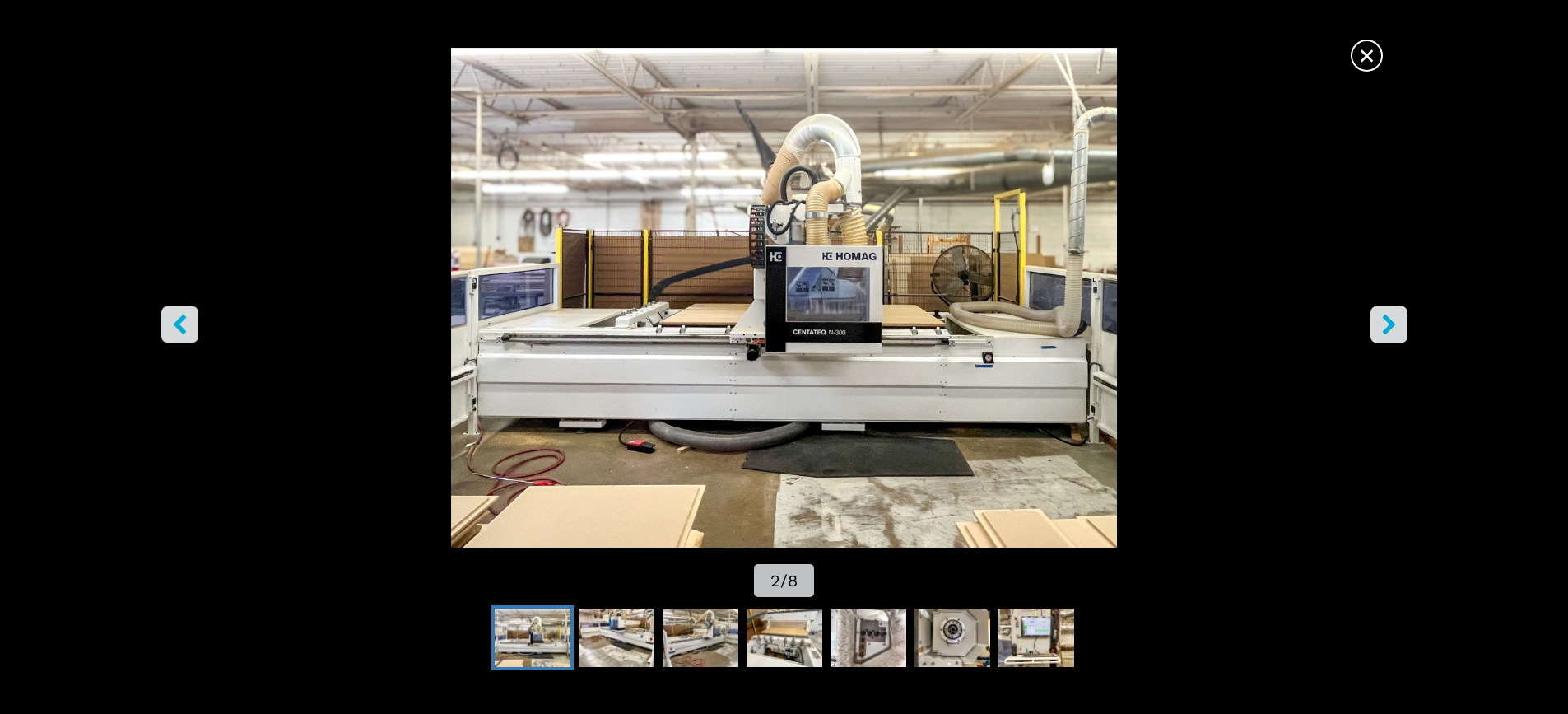
click at [169, 325] on button "left-button" at bounding box center [180, 324] width 38 height 38
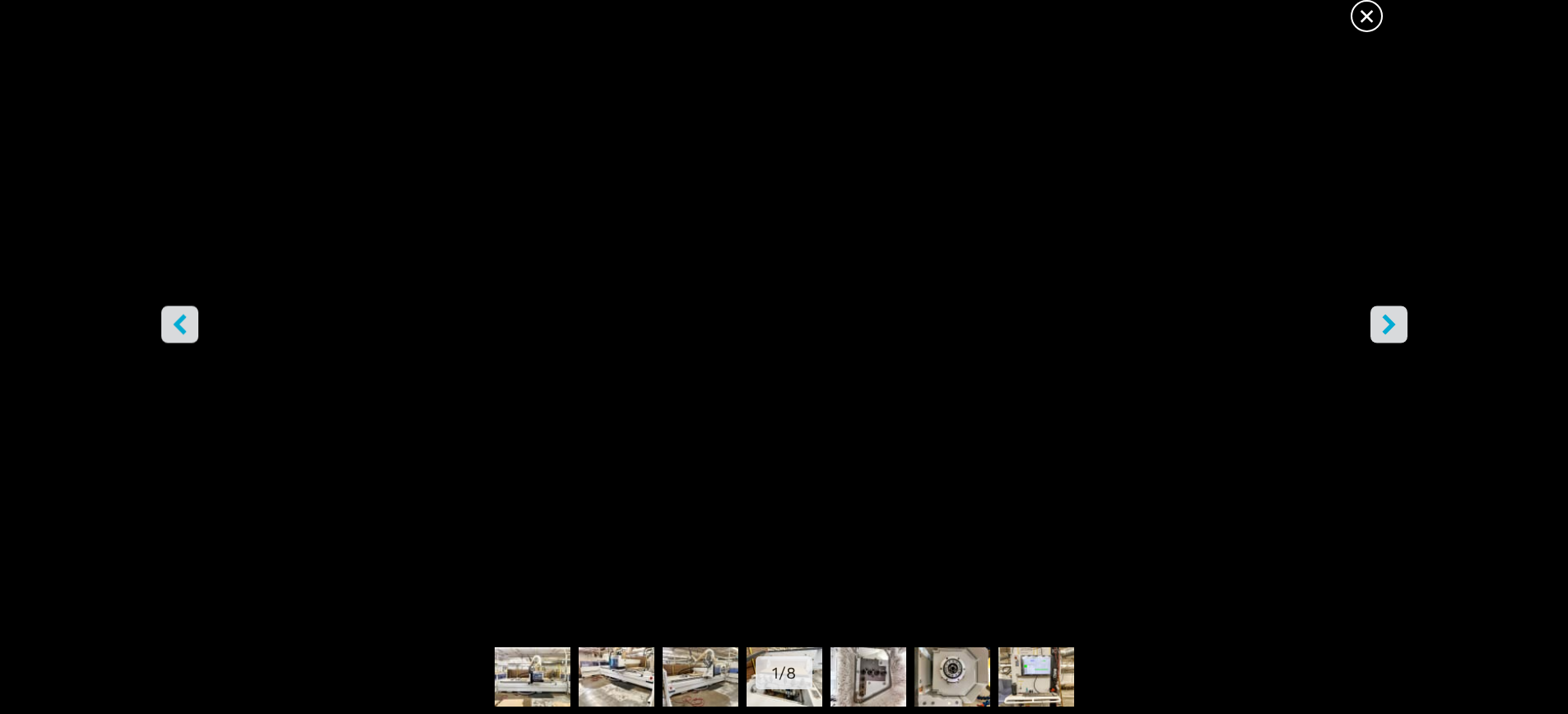
click at [169, 325] on button "left-button" at bounding box center [180, 324] width 38 height 38
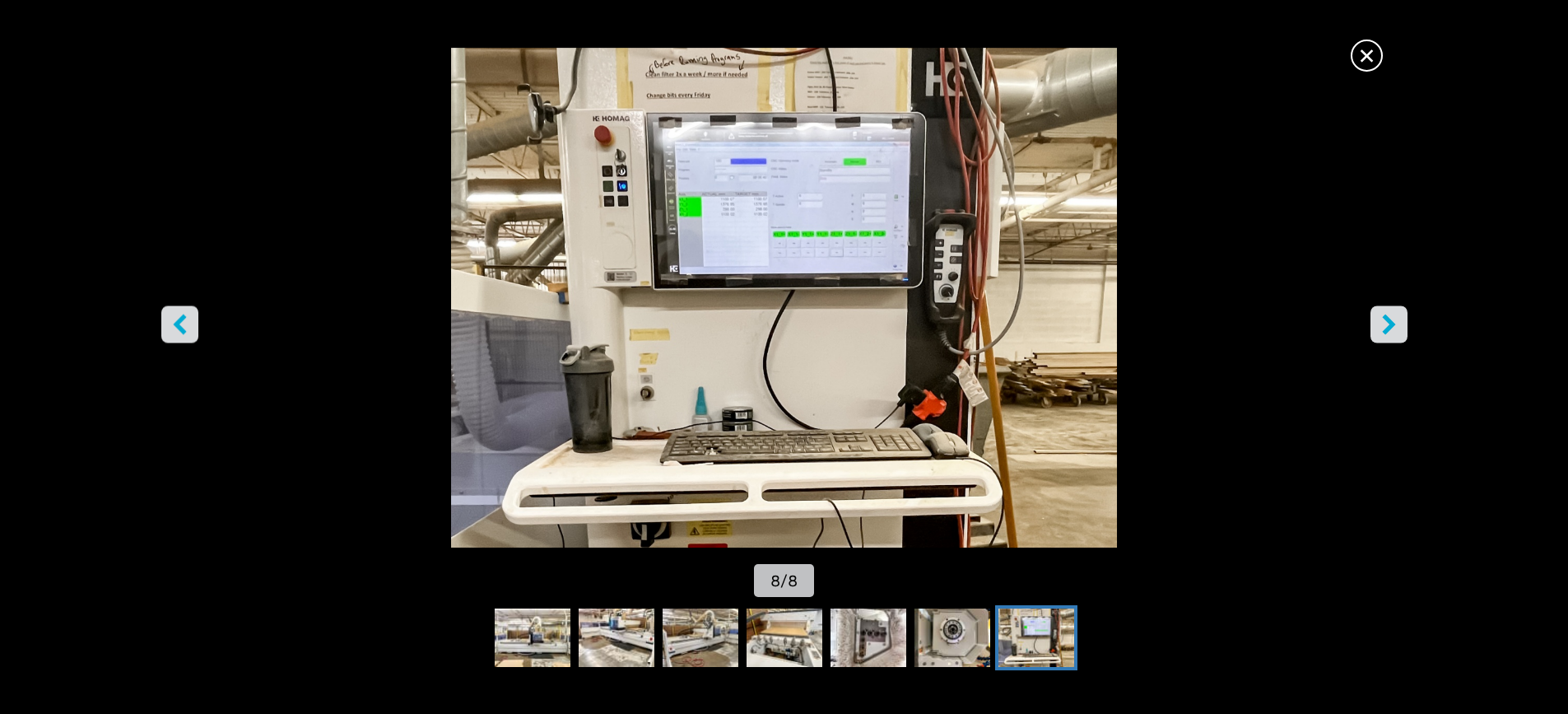
click at [1398, 322] on icon "right-button" at bounding box center [1388, 324] width 21 height 21
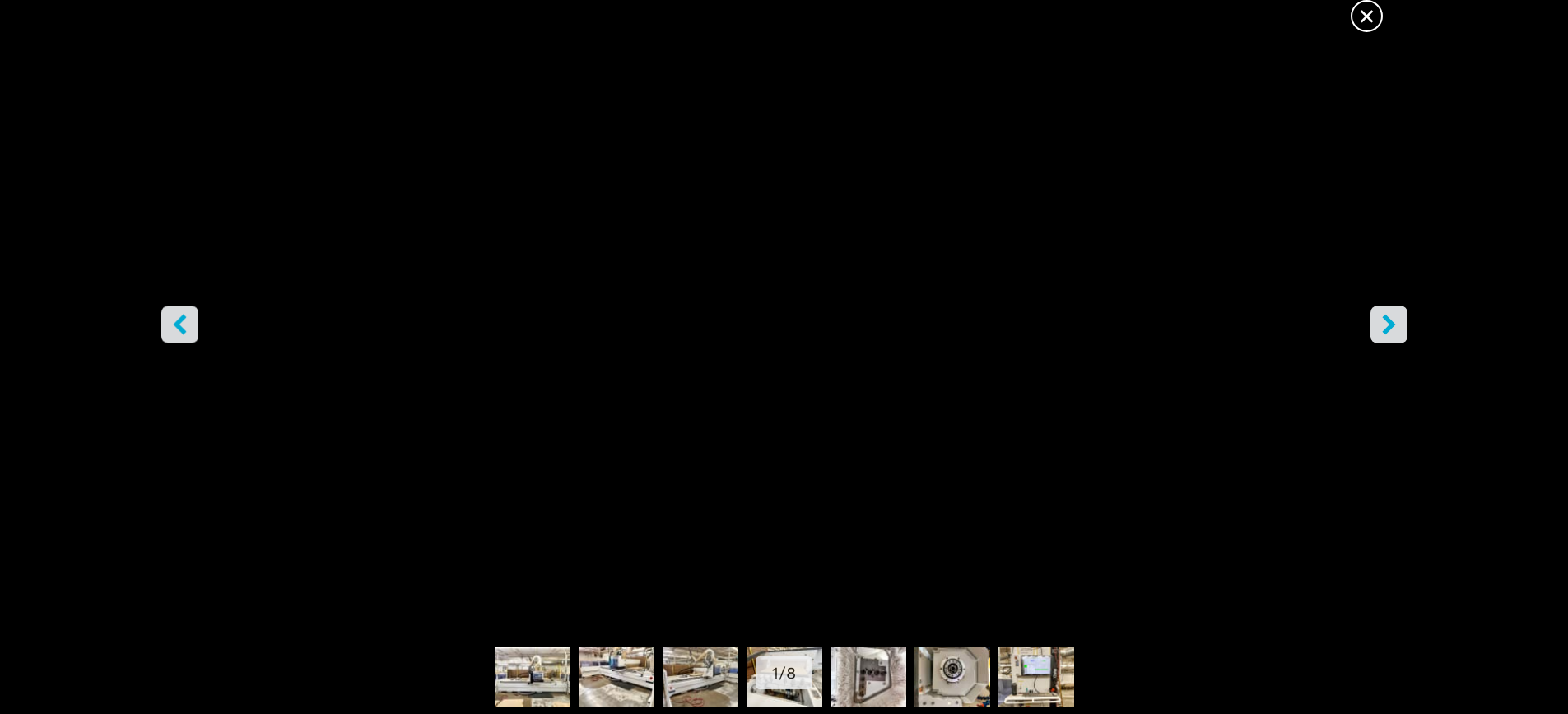
click at [1369, 19] on span "×" at bounding box center [1366, 12] width 29 height 29
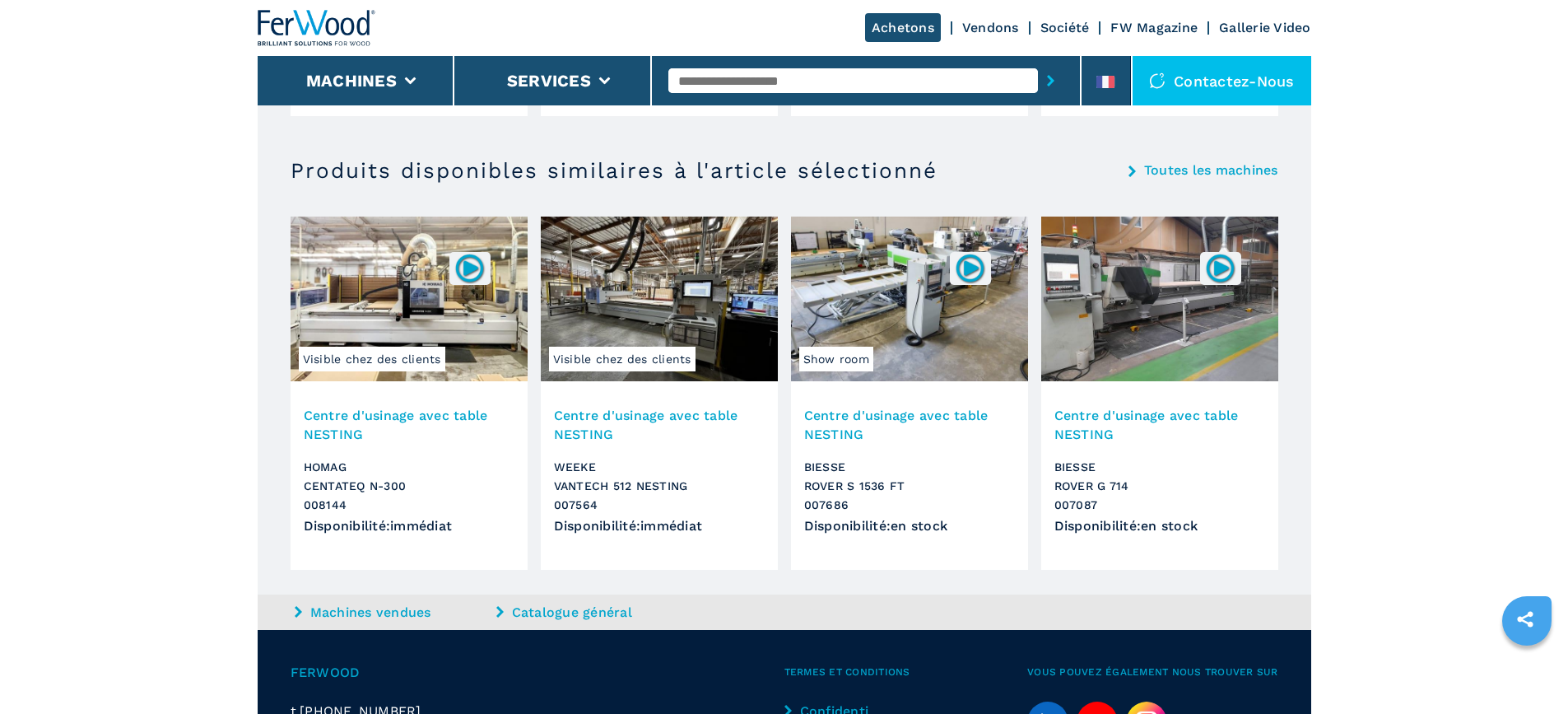
scroll to position [1728, 0]
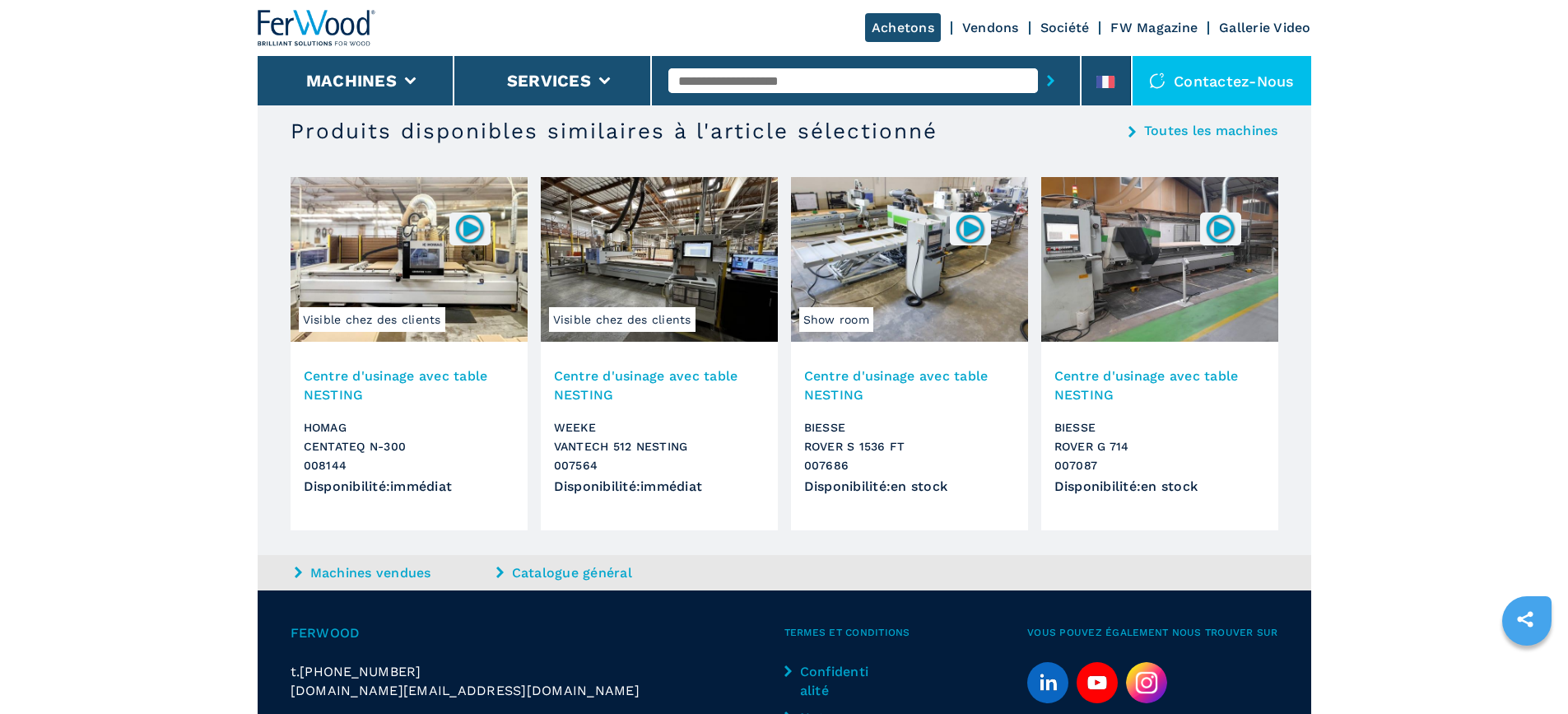
click at [631, 376] on h3 "Centre d'usinage avec table NESTING" at bounding box center [659, 385] width 210 height 38
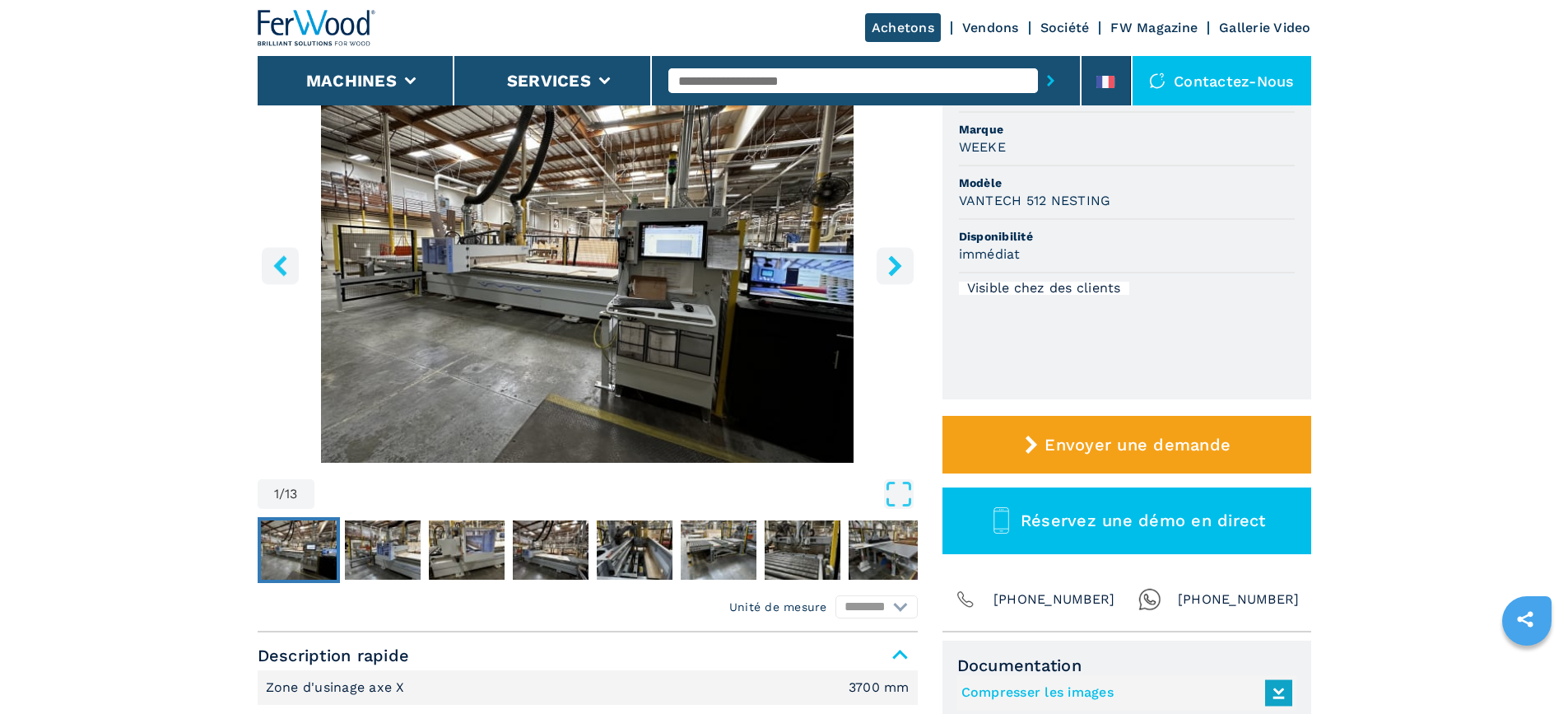
scroll to position [165, 0]
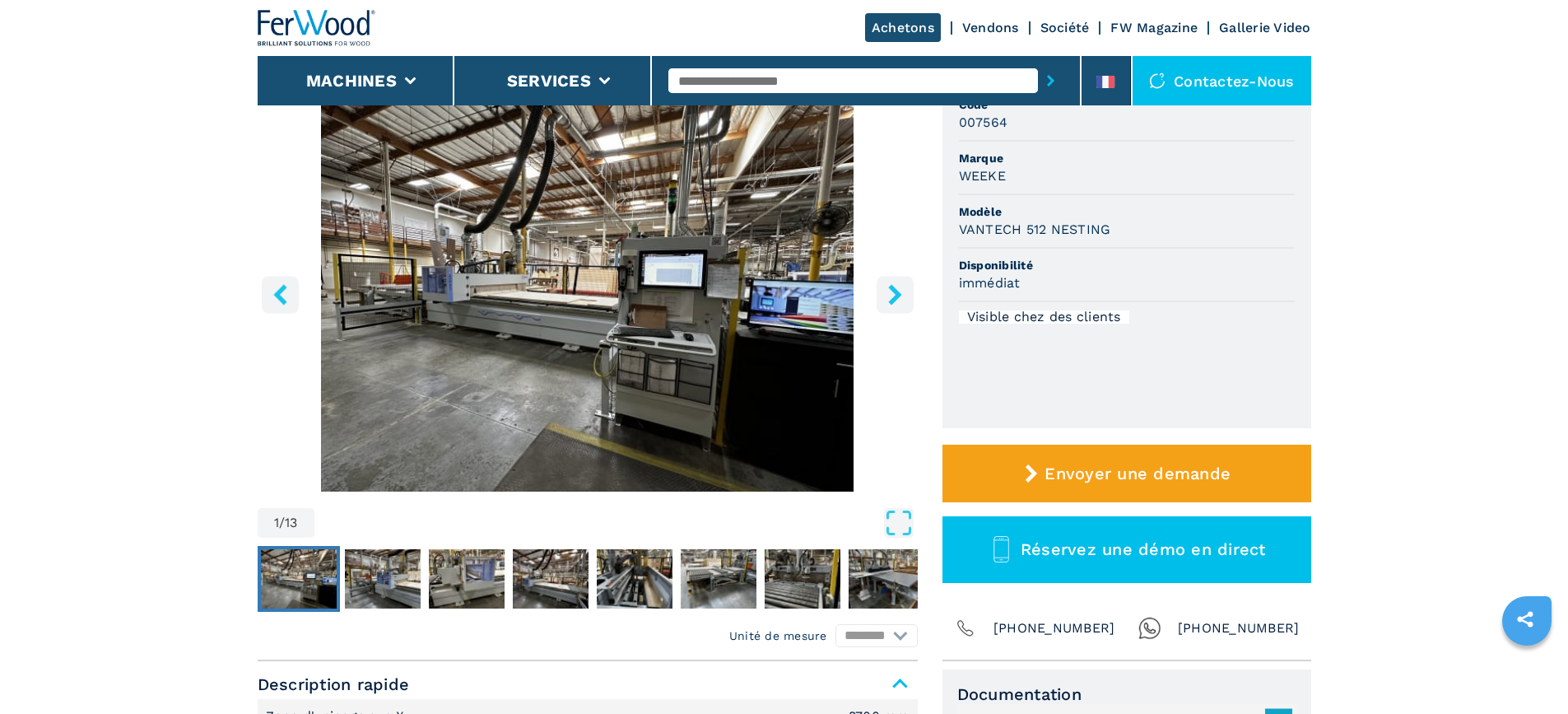
click at [891, 294] on icon "right-button" at bounding box center [895, 294] width 21 height 21
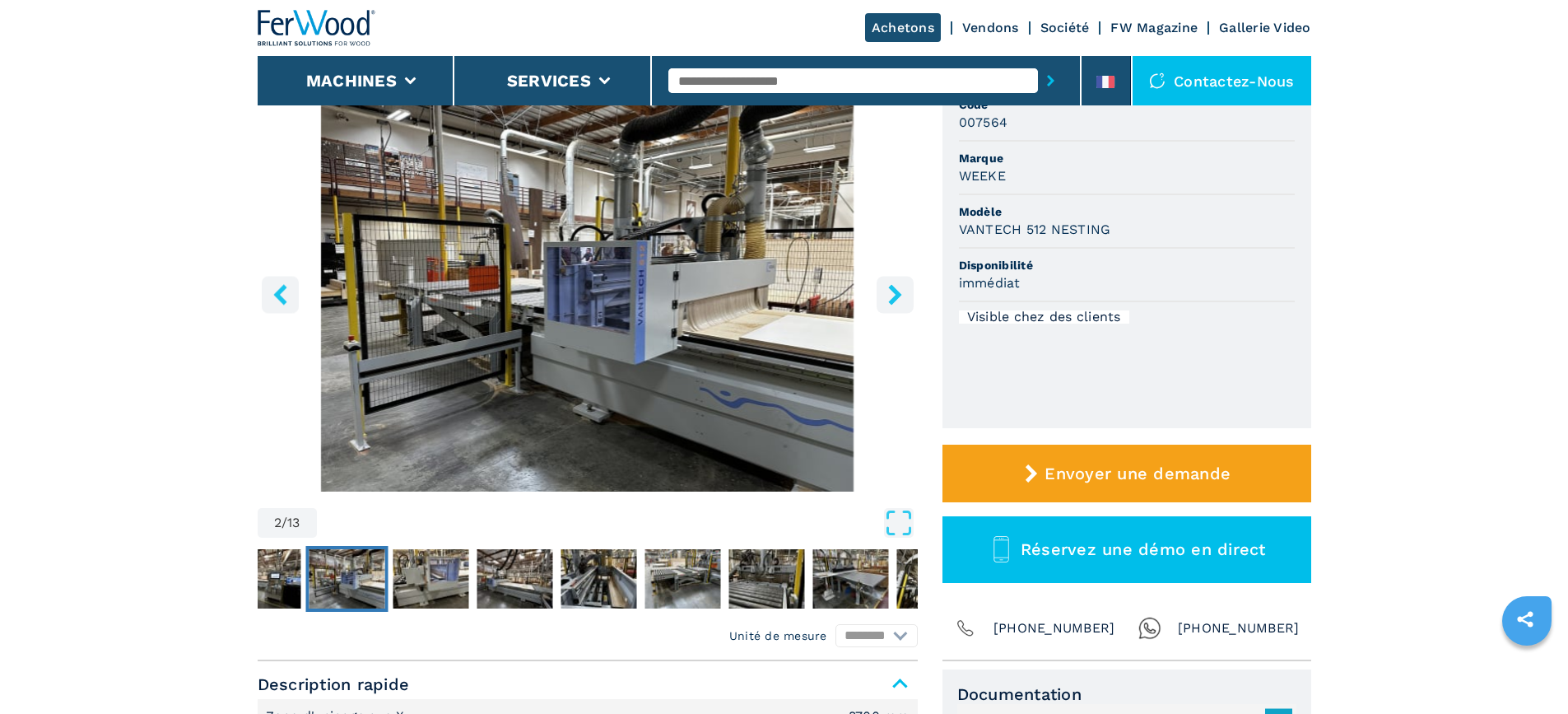
click at [891, 294] on icon "right-button" at bounding box center [895, 294] width 21 height 21
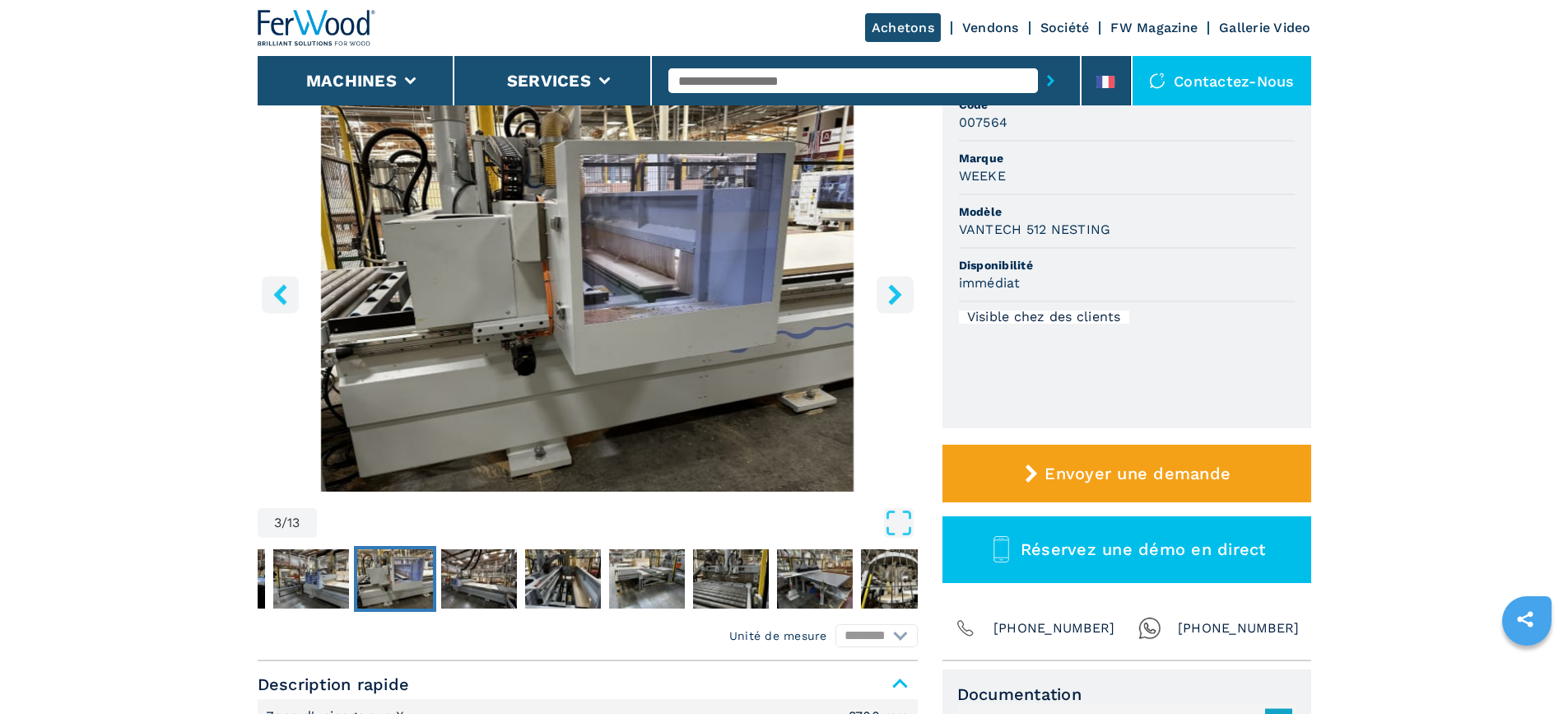
click at [891, 294] on icon "right-button" at bounding box center [895, 294] width 21 height 21
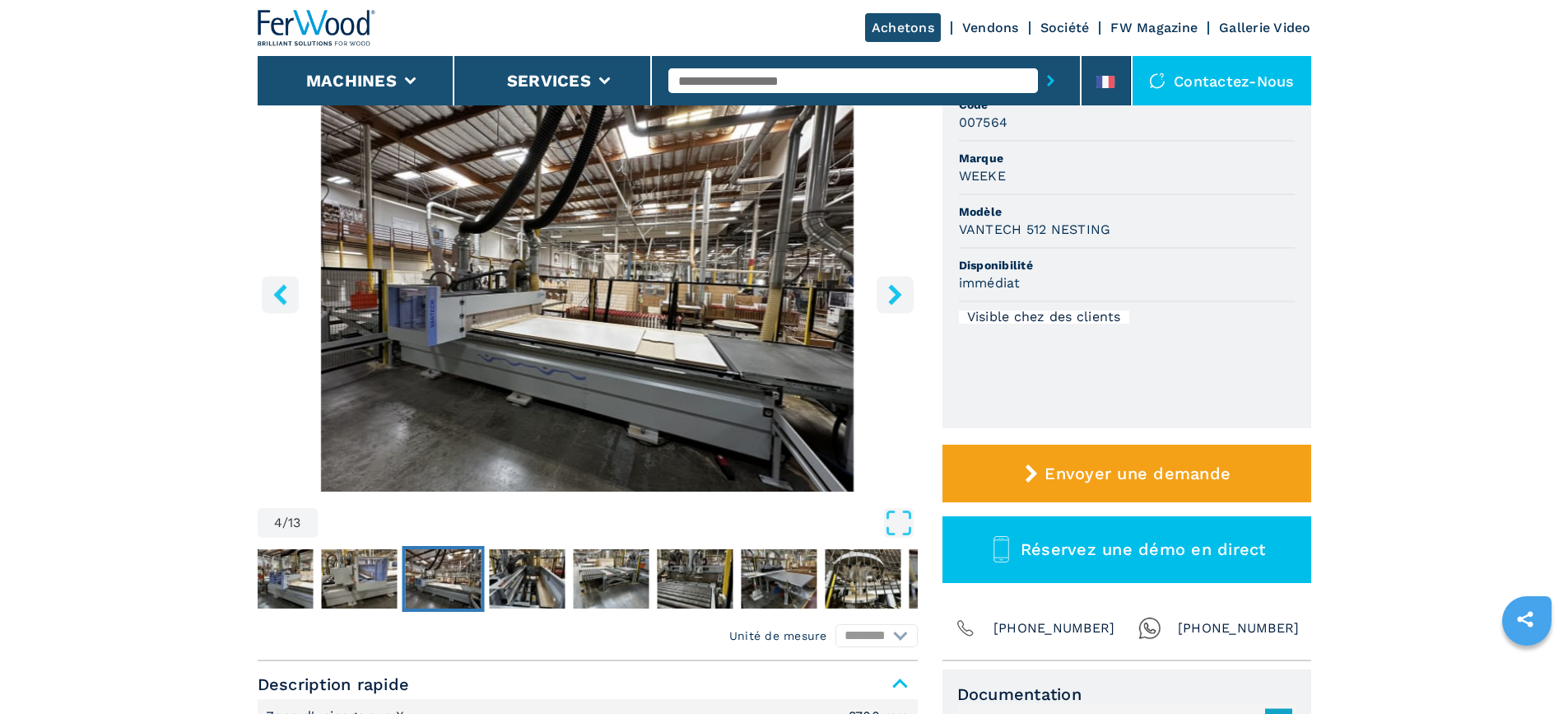
click at [891, 294] on icon "right-button" at bounding box center [895, 294] width 21 height 21
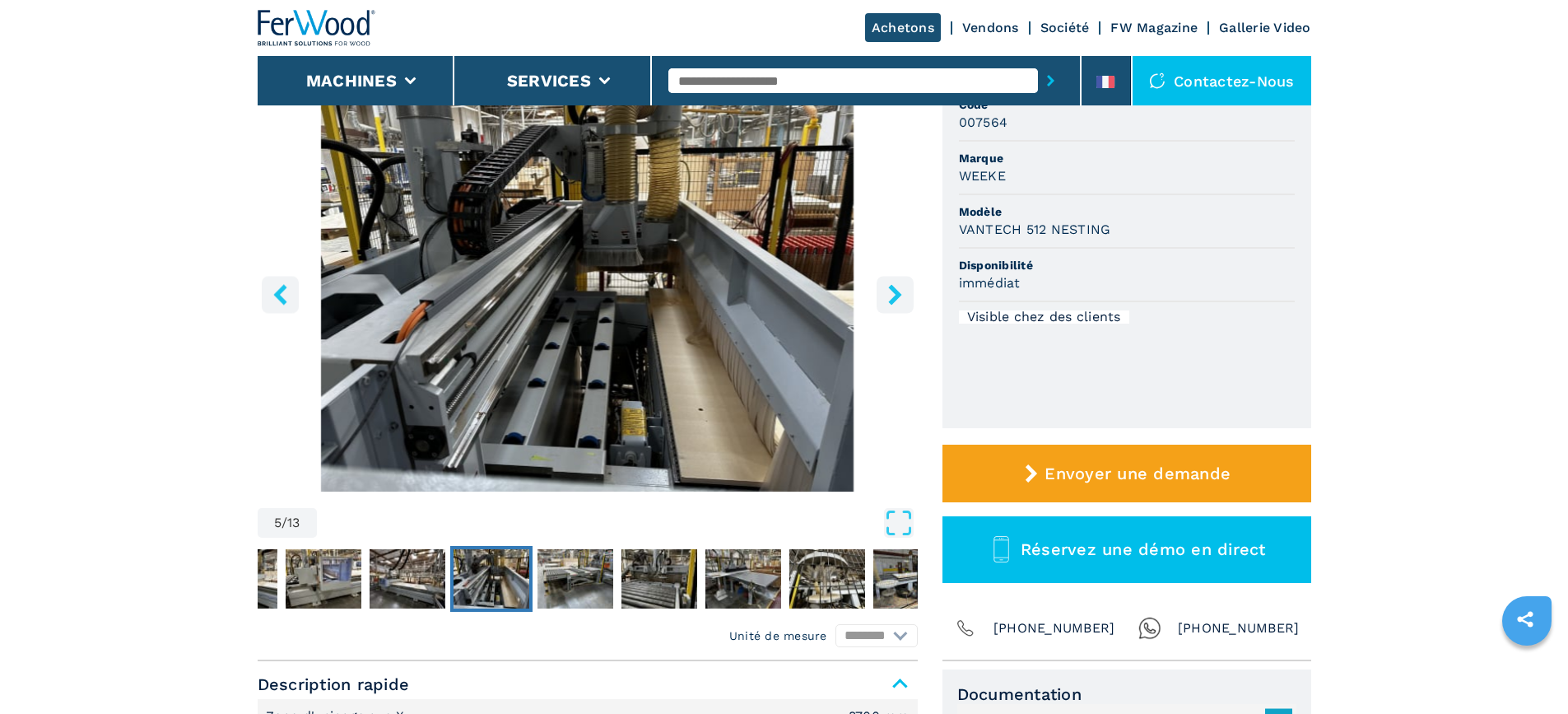
click at [891, 294] on icon "right-button" at bounding box center [895, 294] width 21 height 21
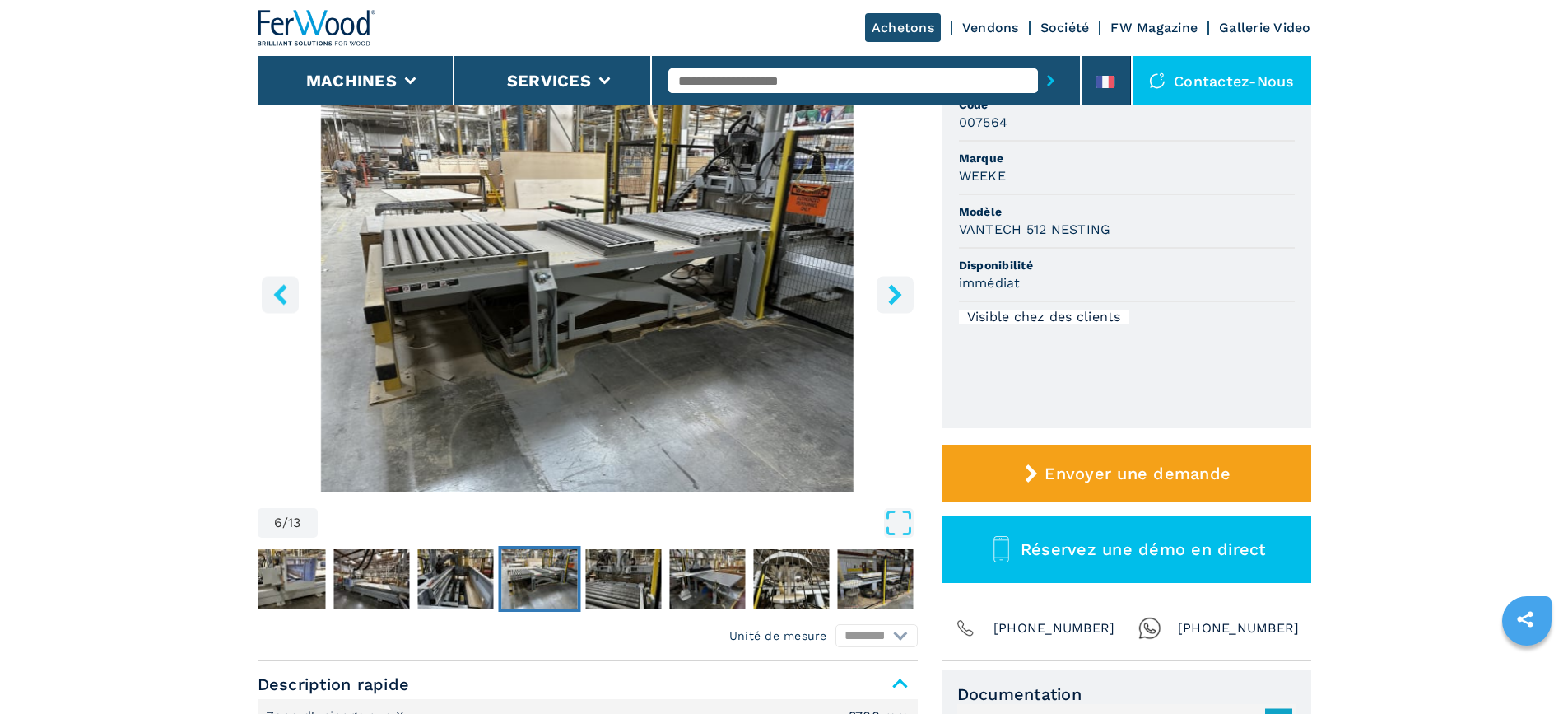
click at [891, 294] on icon "right-button" at bounding box center [895, 294] width 21 height 21
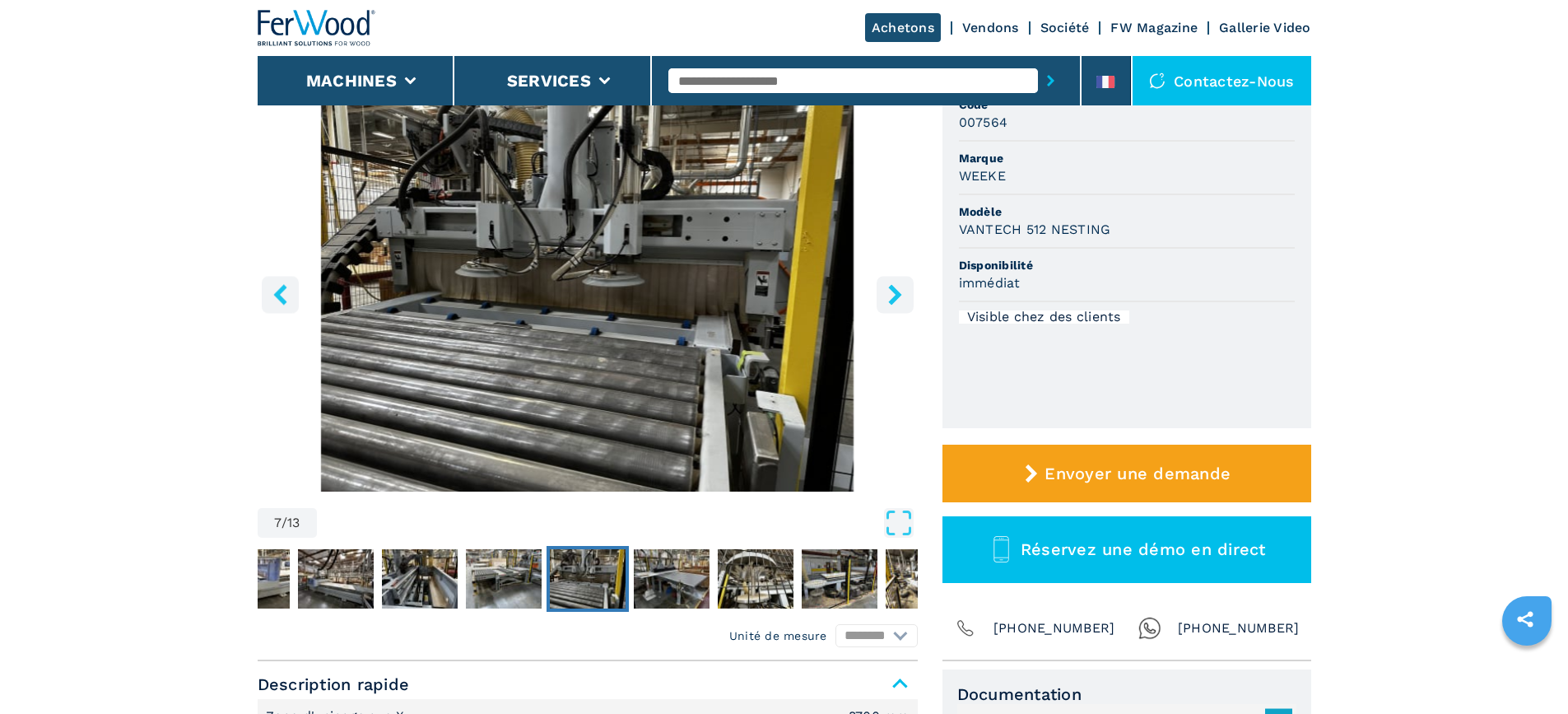
click at [891, 294] on icon "right-button" at bounding box center [895, 294] width 21 height 21
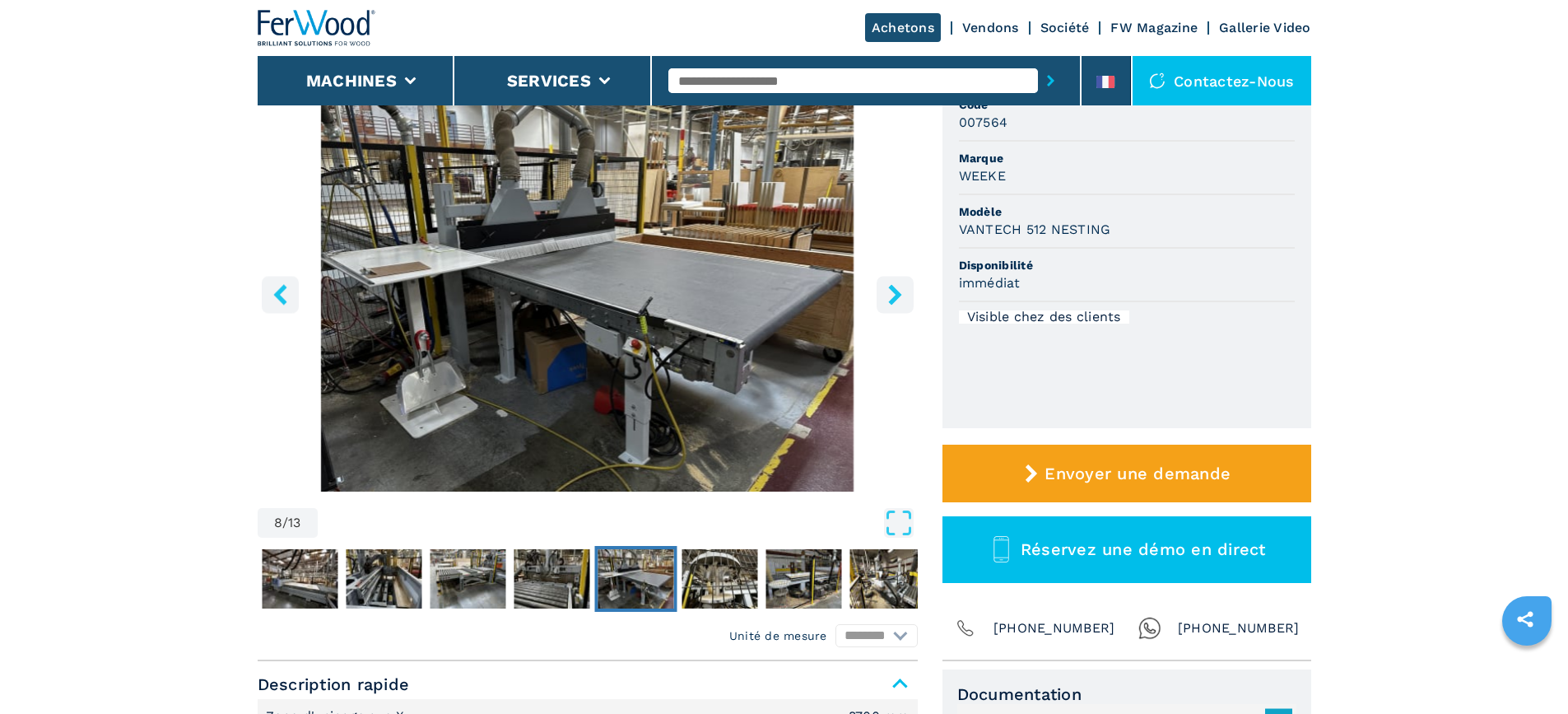
click at [891, 294] on icon "right-button" at bounding box center [895, 294] width 21 height 21
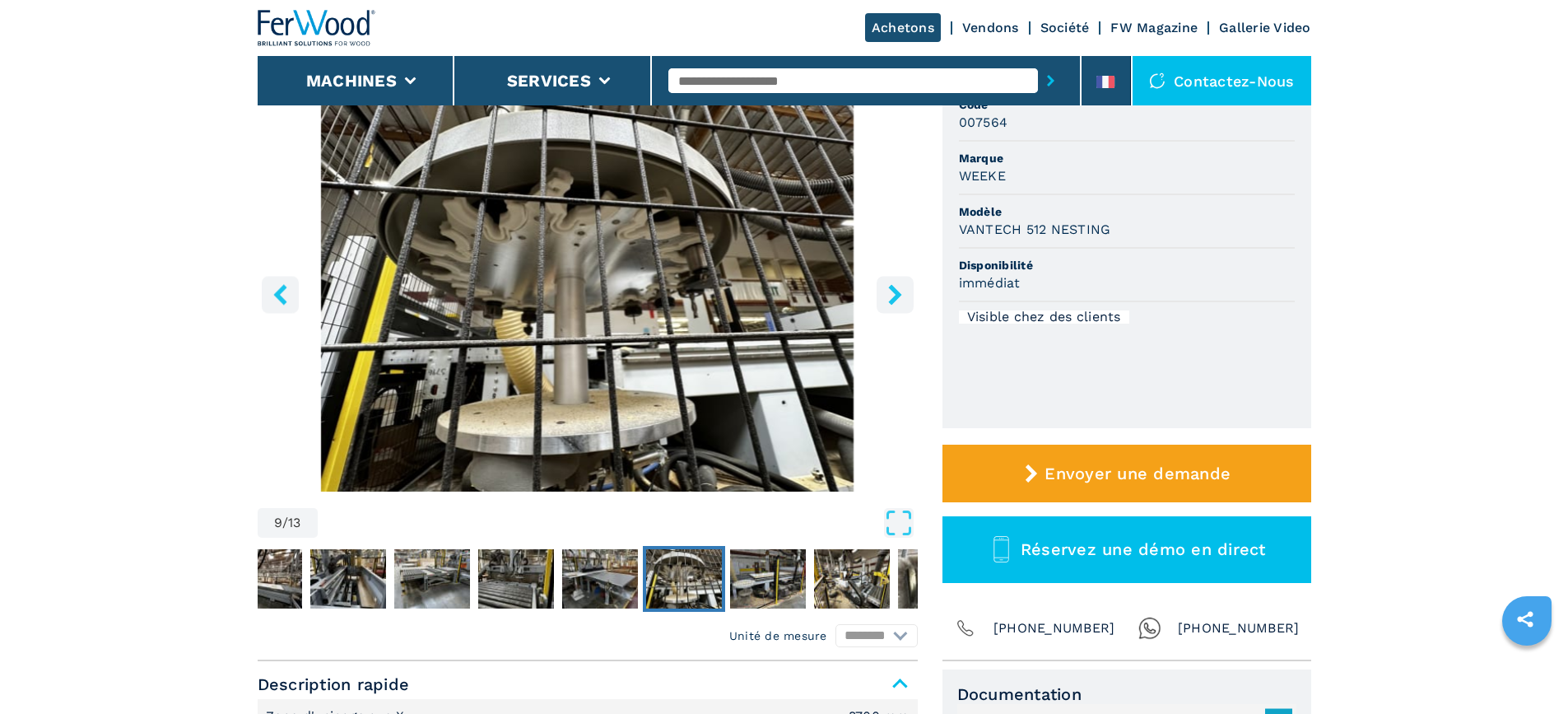
click at [891, 294] on icon "right-button" at bounding box center [895, 294] width 21 height 21
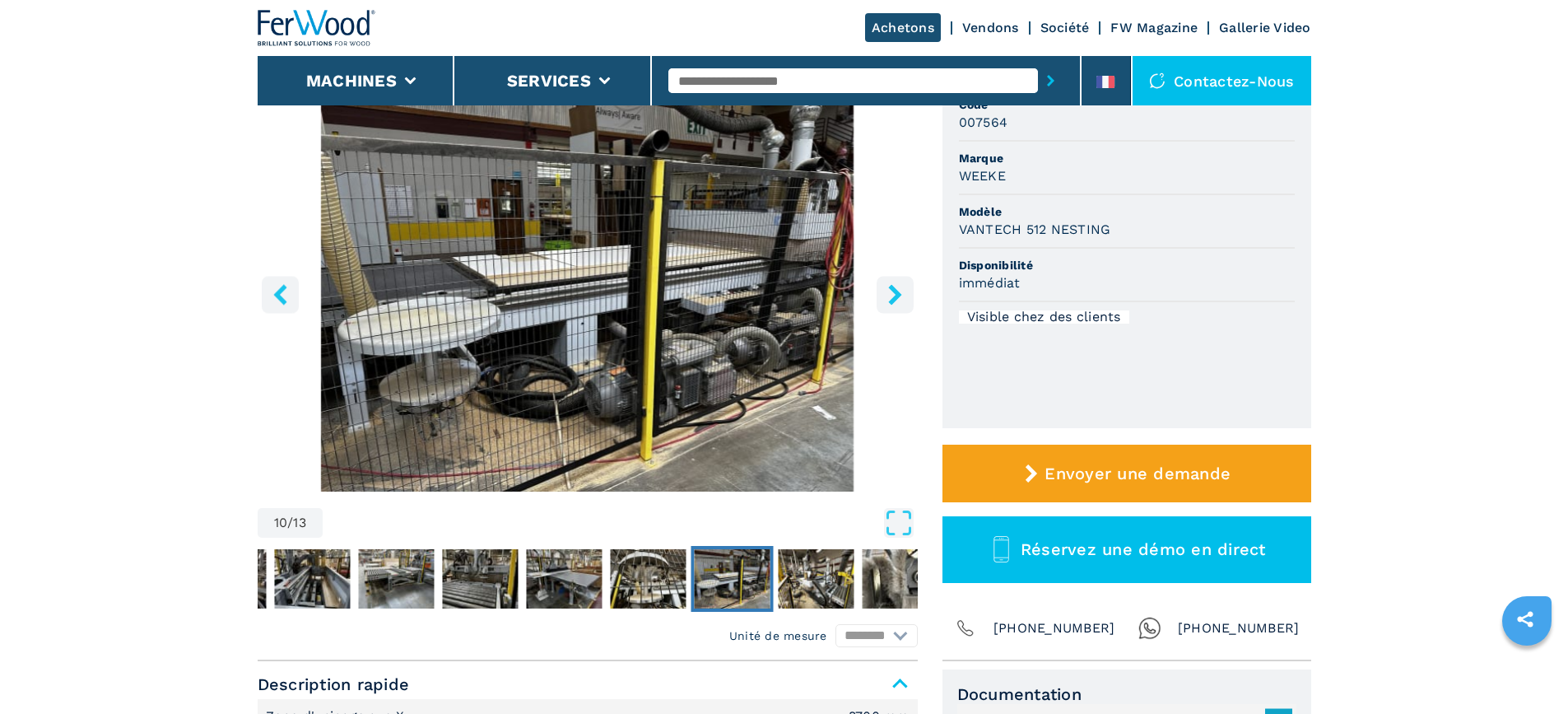
click at [891, 294] on icon "right-button" at bounding box center [895, 294] width 21 height 21
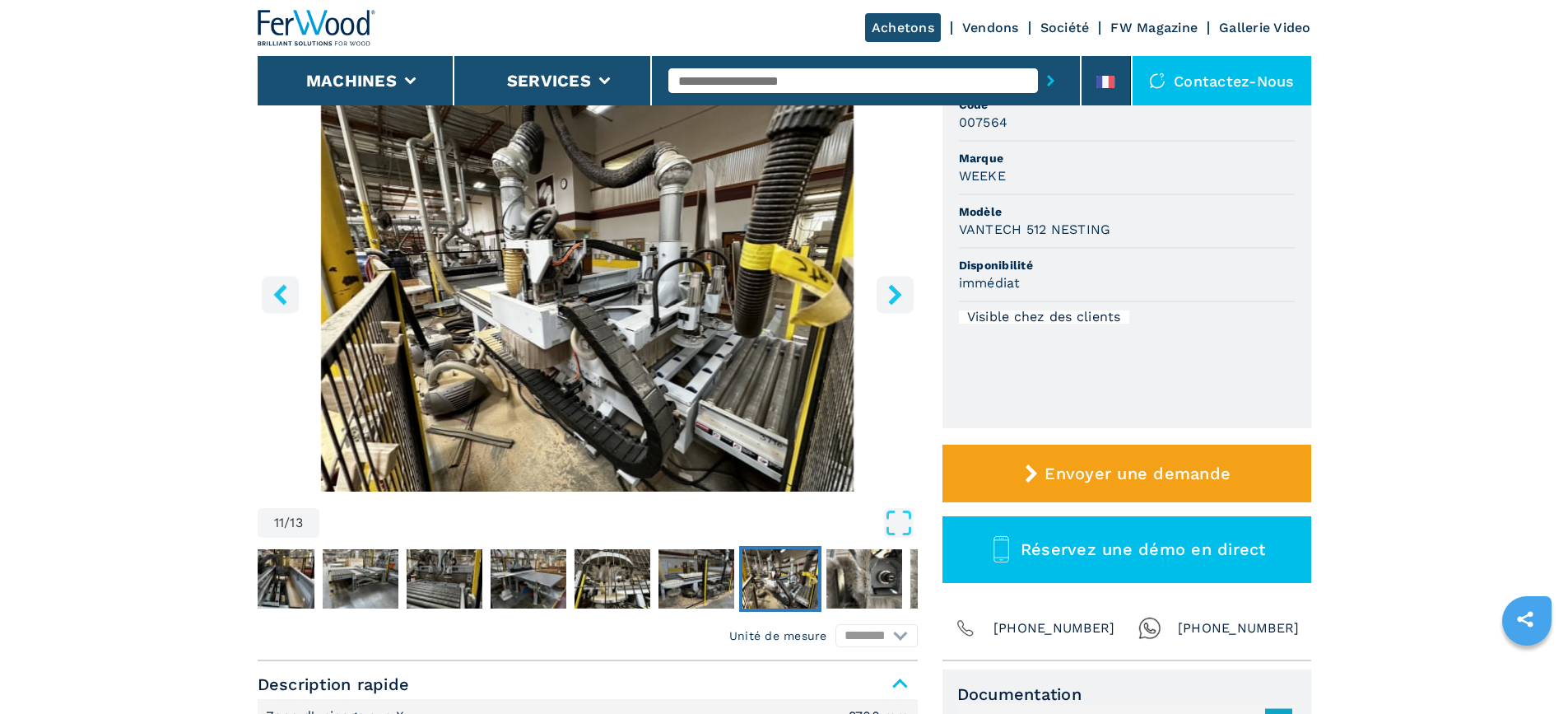
click at [891, 294] on icon "right-button" at bounding box center [895, 294] width 21 height 21
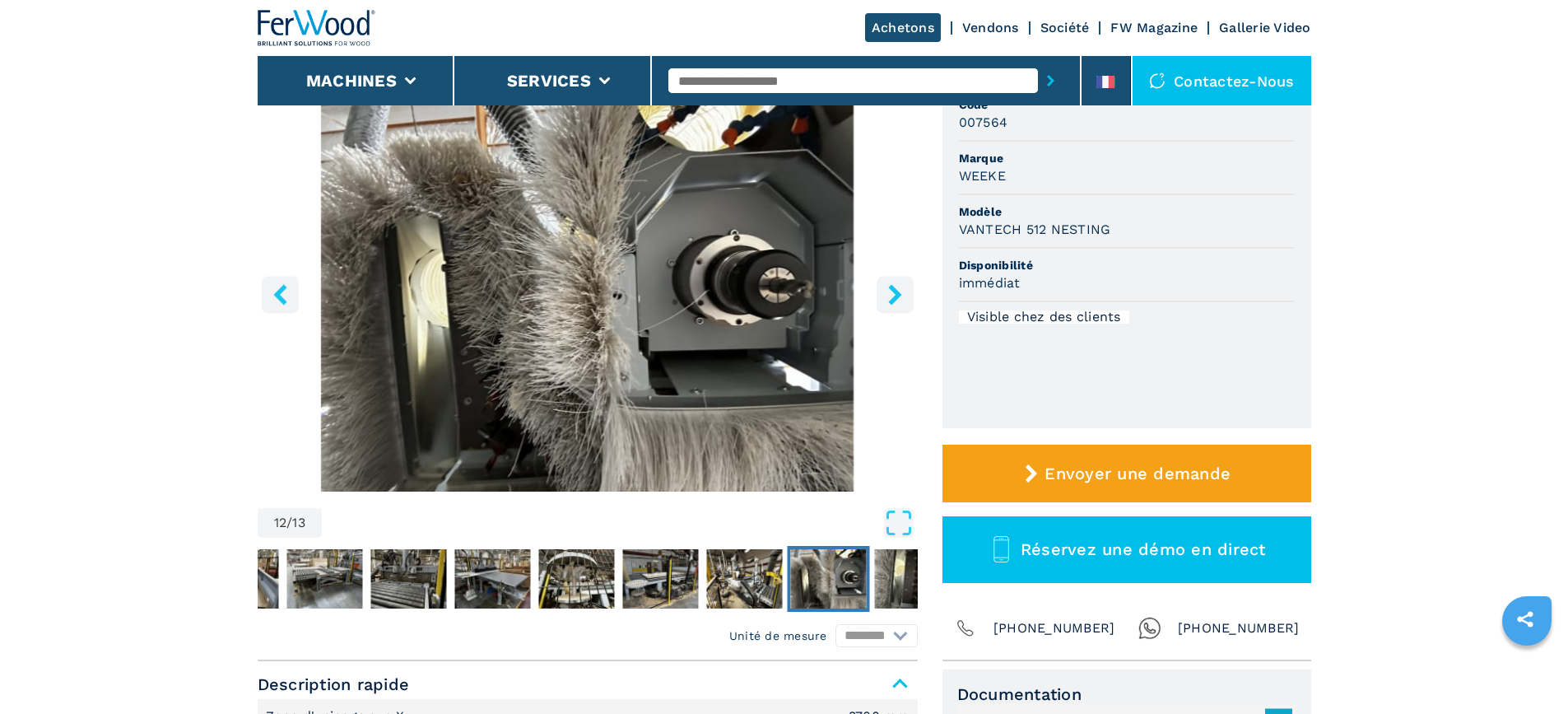
click at [891, 294] on icon "right-button" at bounding box center [895, 294] width 21 height 21
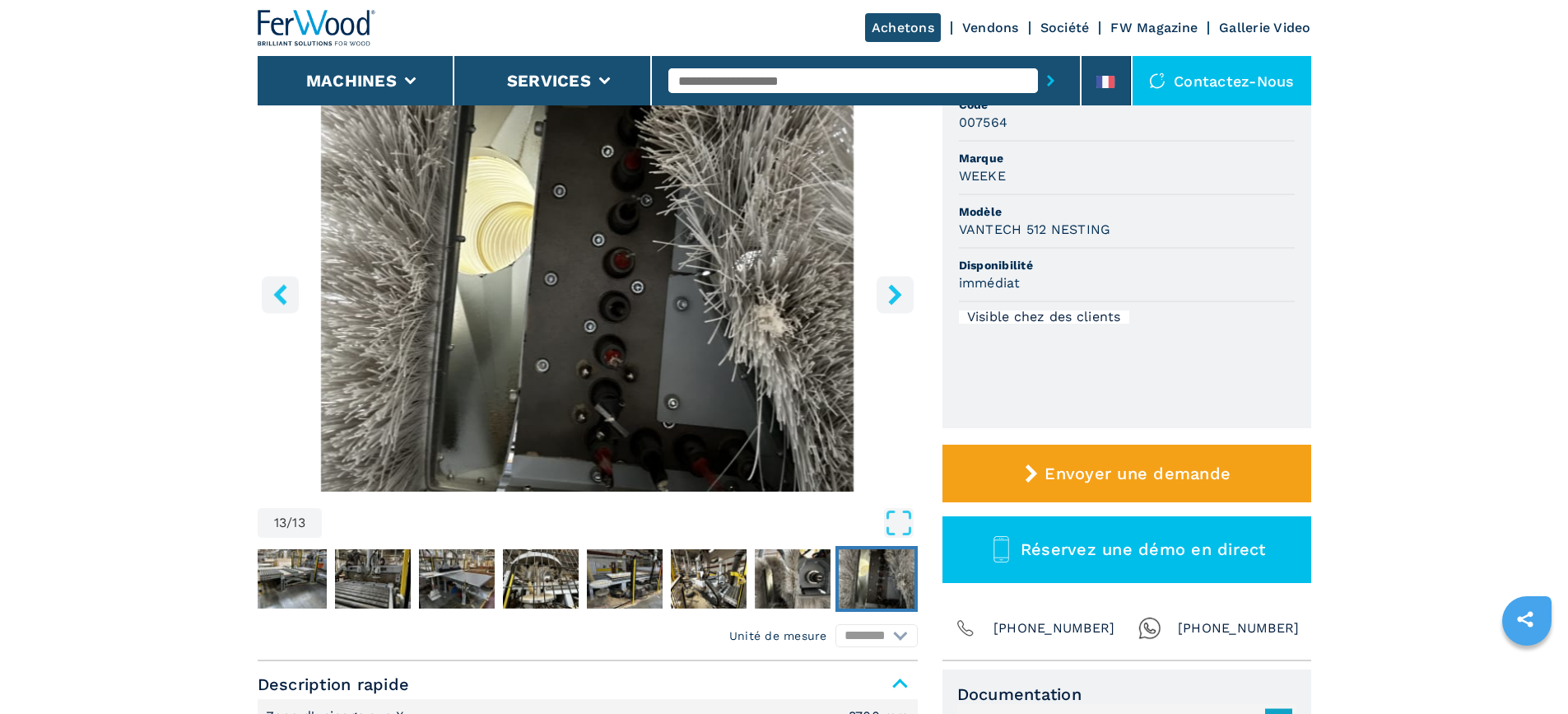
click at [891, 294] on icon "right-button" at bounding box center [895, 294] width 21 height 21
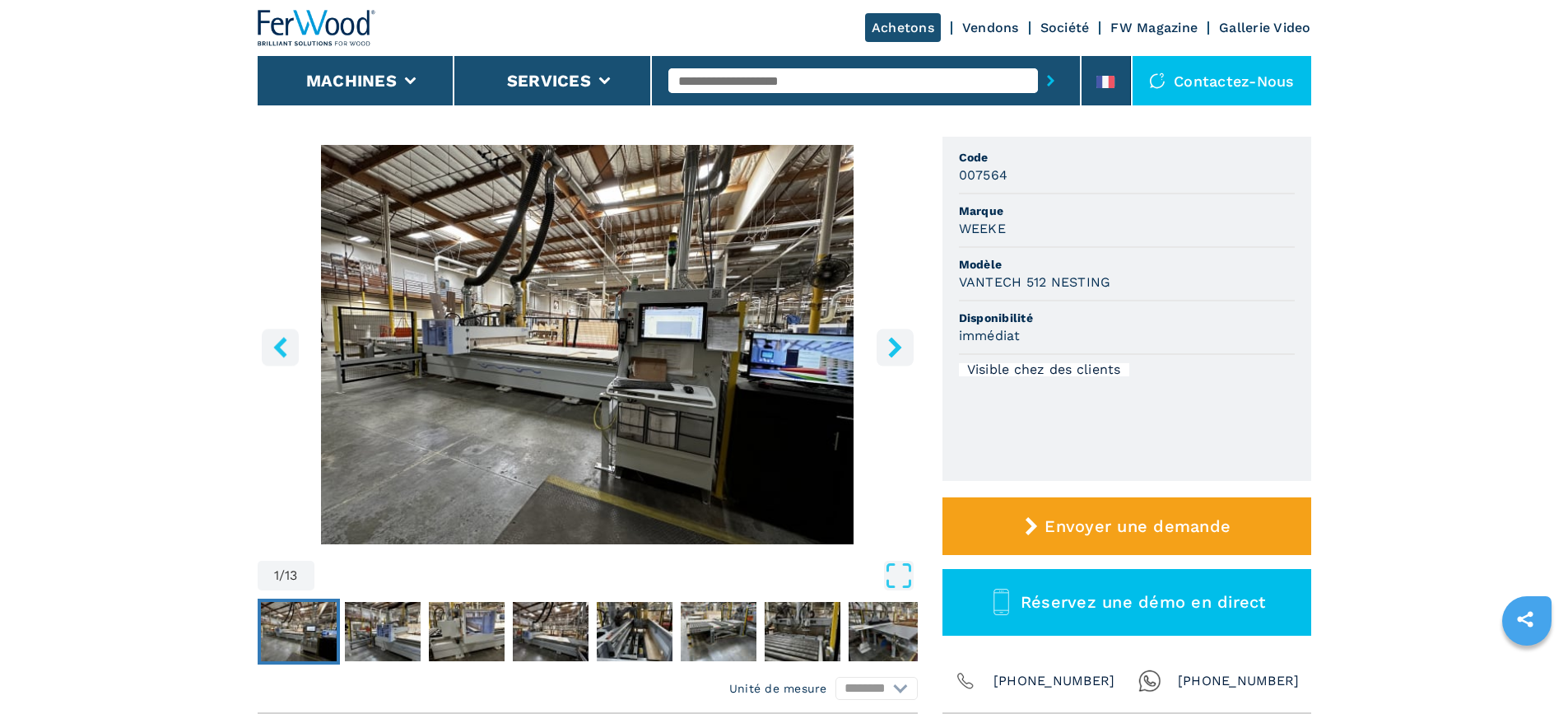
scroll to position [82, 0]
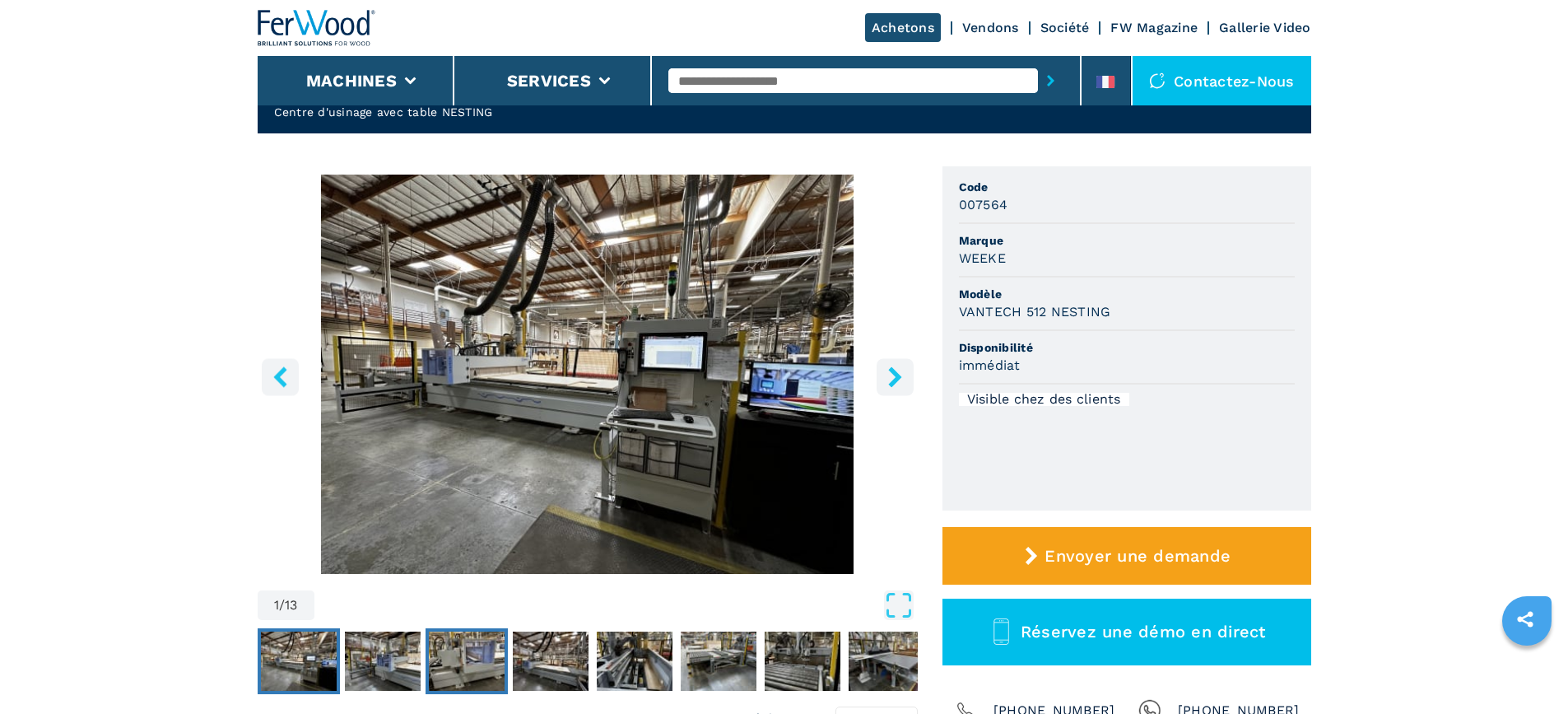
click at [452, 674] on img "Go to Slide 3" at bounding box center [466, 661] width 76 height 59
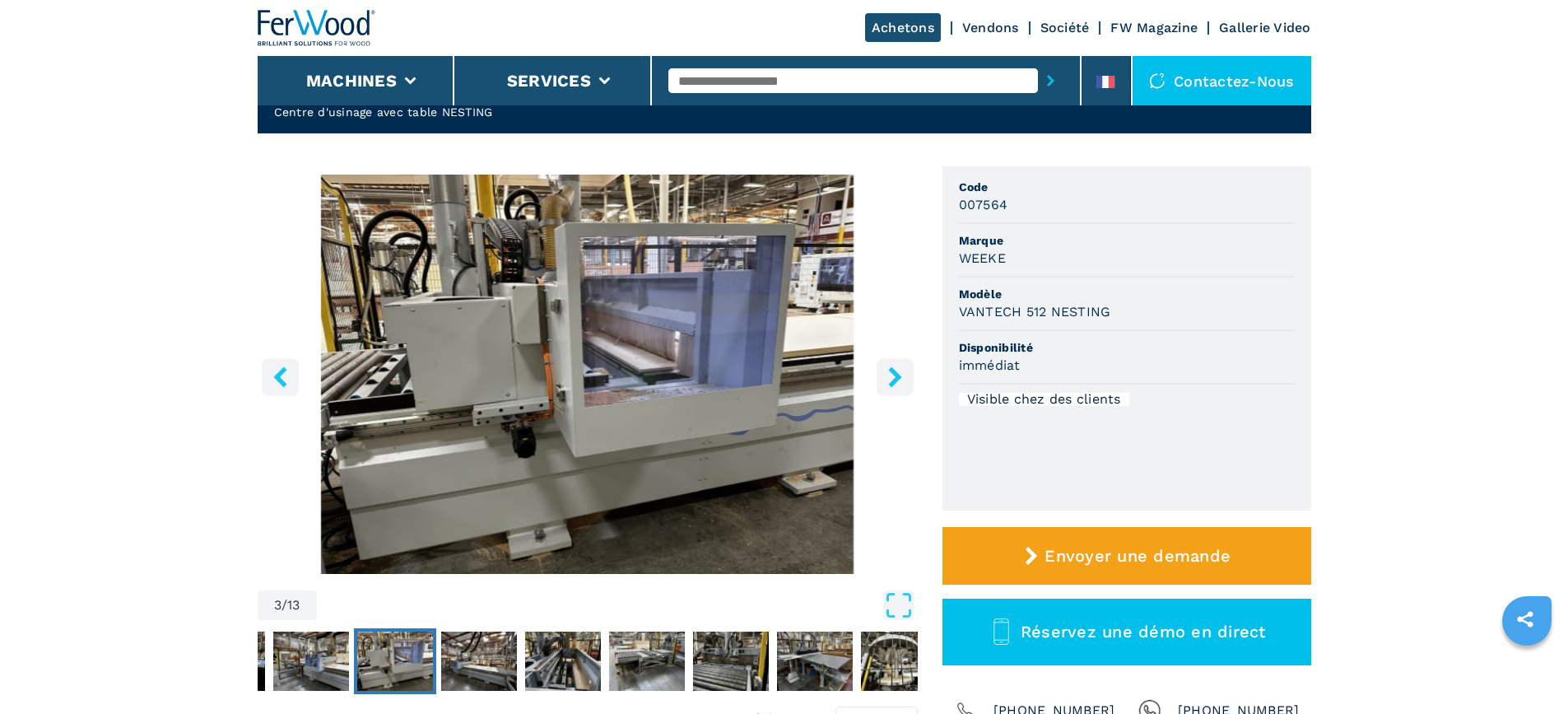
click at [404, 661] on img "Go to Slide 3" at bounding box center [395, 661] width 76 height 59
click at [388, 659] on img "Go to Slide 3" at bounding box center [395, 661] width 76 height 59
click at [335, 656] on img "Go to Slide 2" at bounding box center [311, 661] width 76 height 59
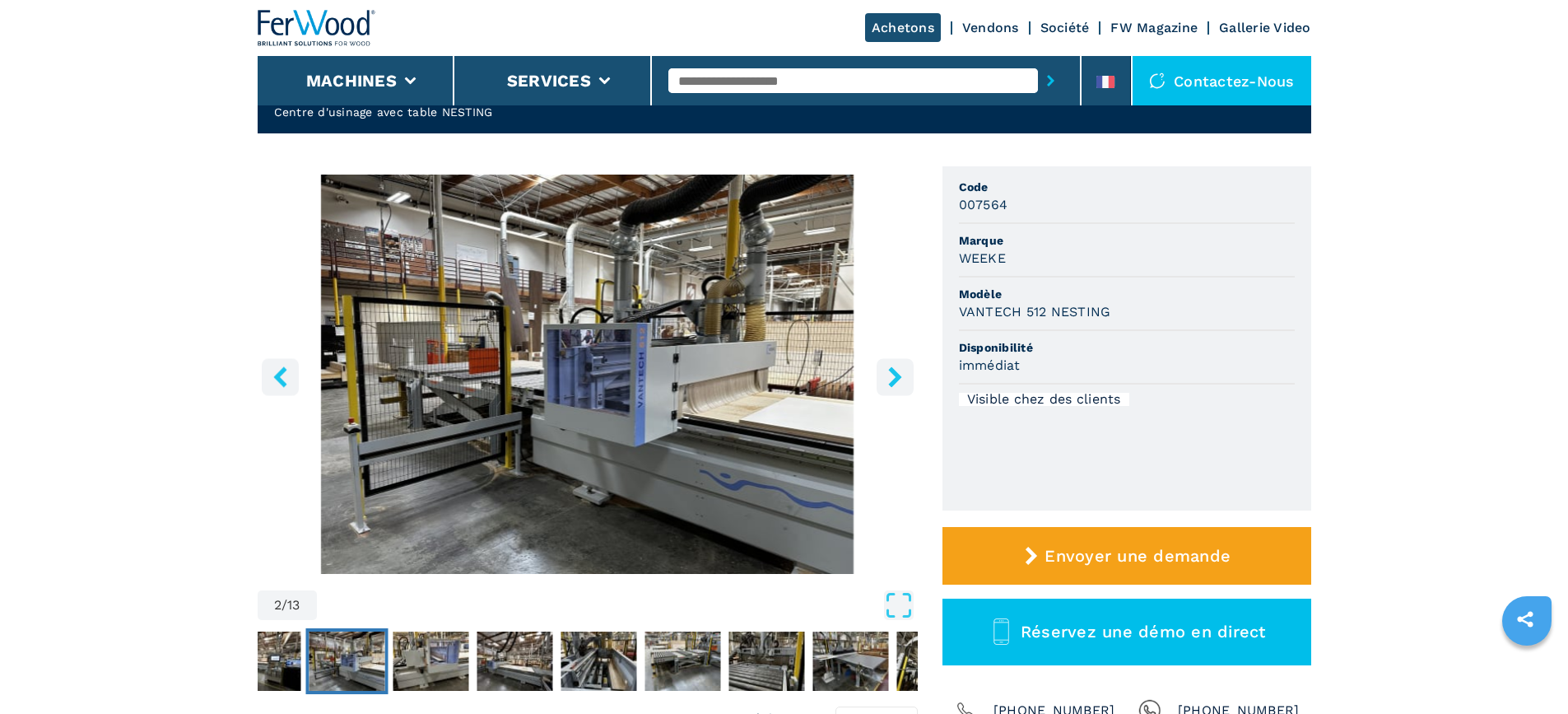
click at [646, 349] on img "Go to Slide 2" at bounding box center [588, 374] width 660 height 399
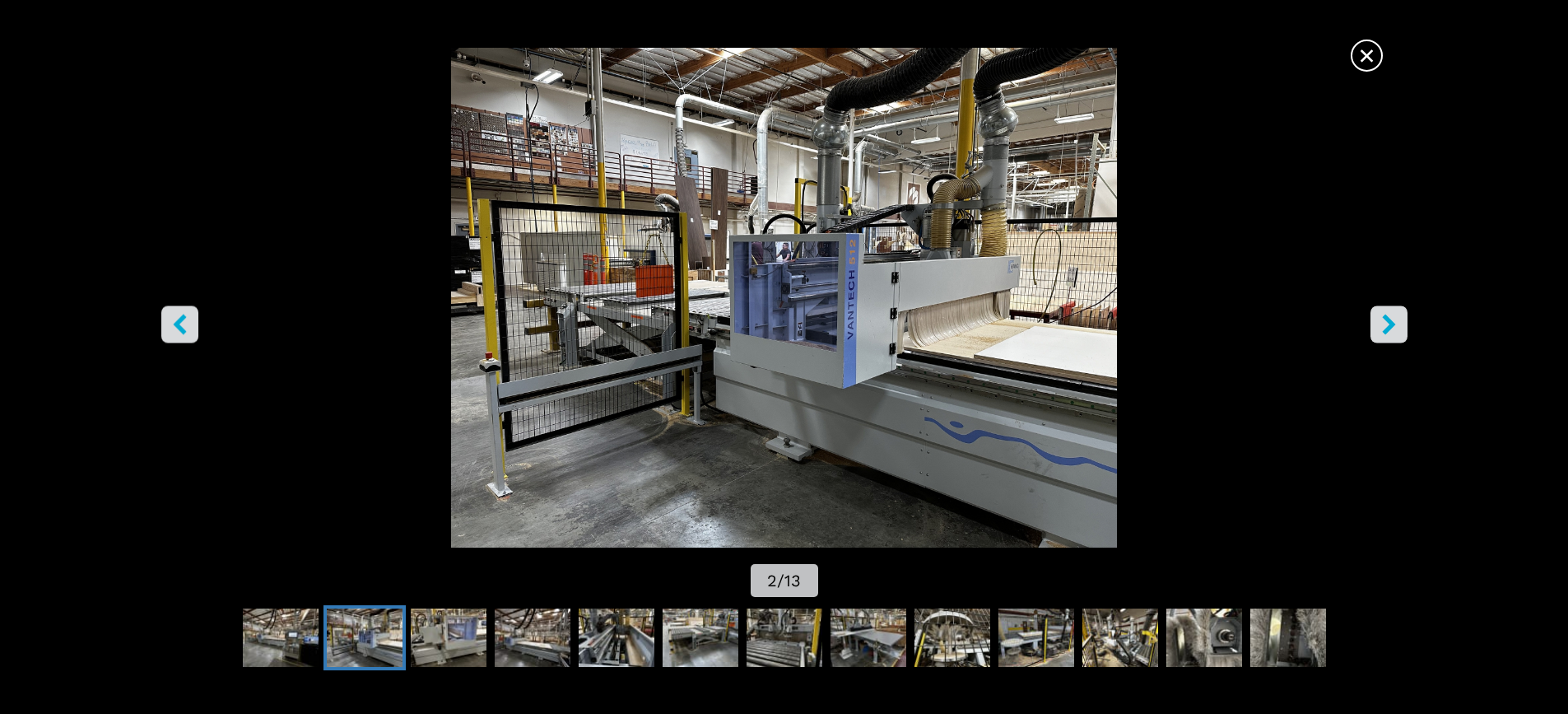
click at [1269, 270] on img "Go to Slide 2" at bounding box center [783, 297] width 1411 height 500
click at [1390, 328] on icon "right-button" at bounding box center [1387, 324] width 13 height 21
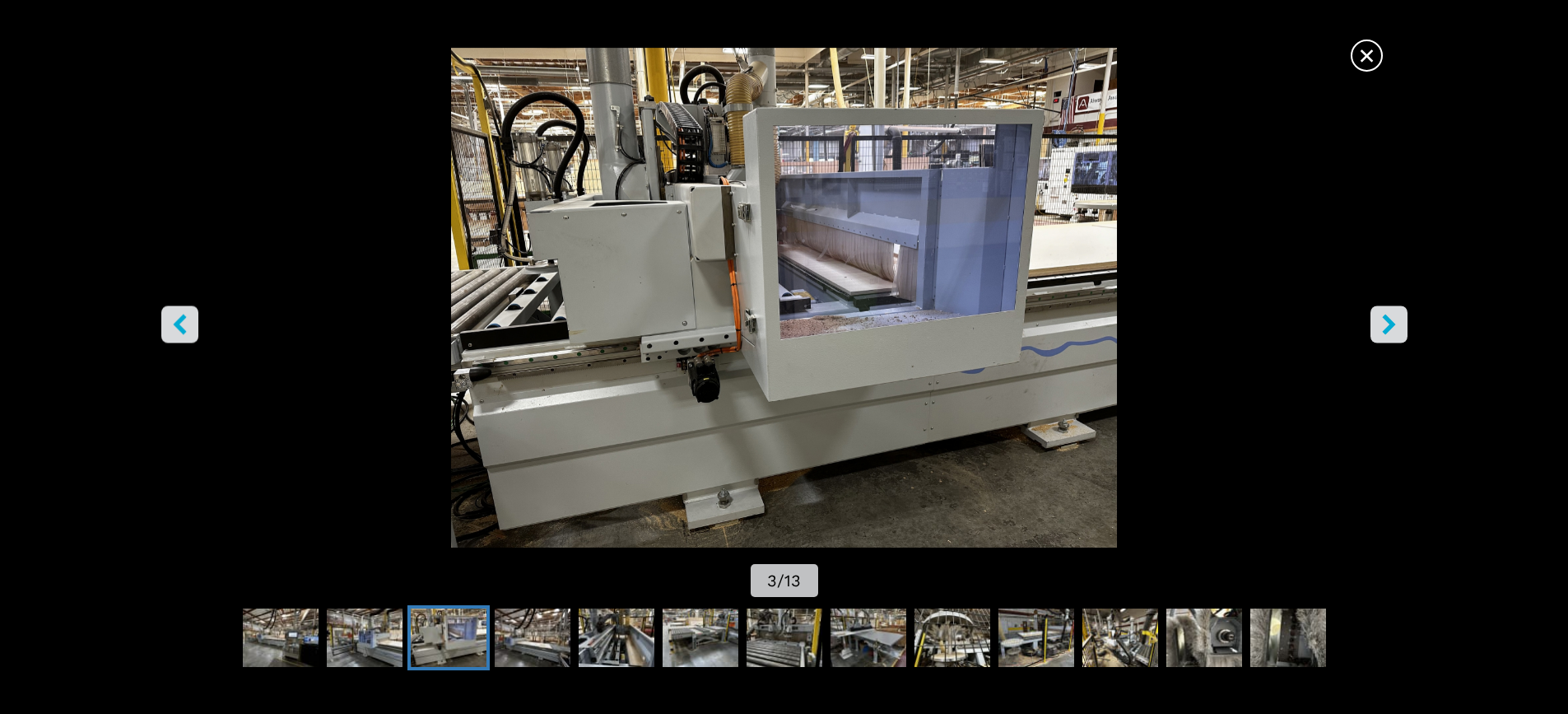
click at [1390, 328] on icon "right-button" at bounding box center [1387, 324] width 13 height 21
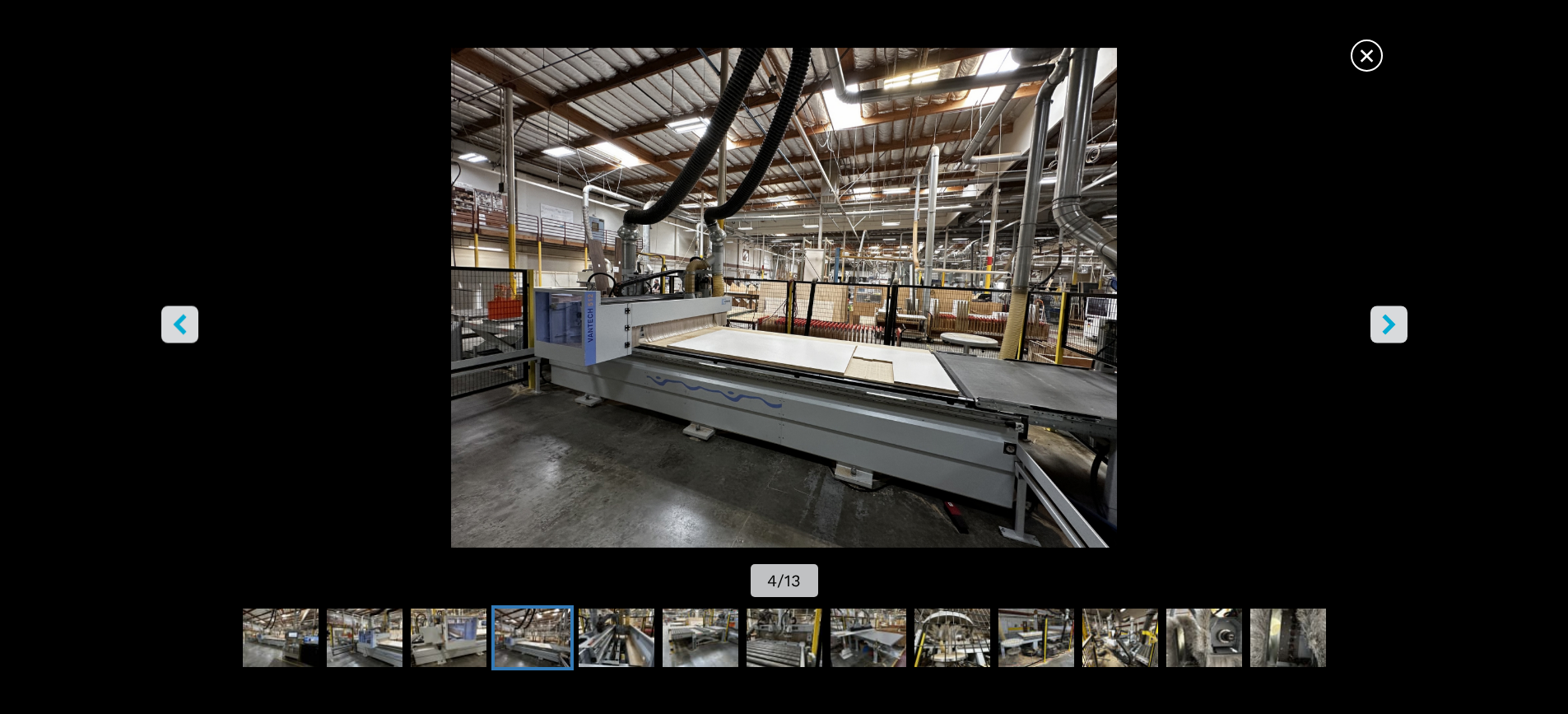
click at [1390, 328] on icon "right-button" at bounding box center [1387, 324] width 13 height 21
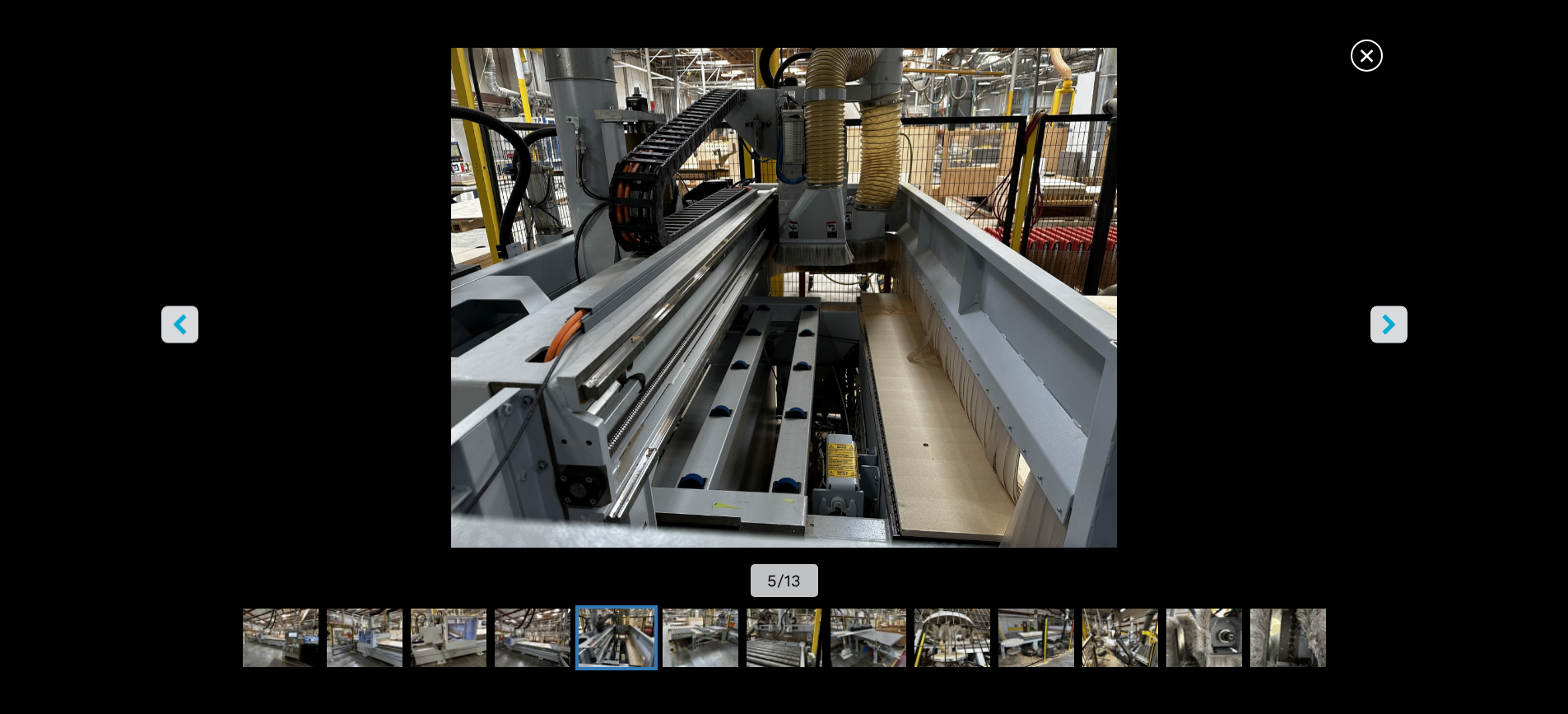
click at [1390, 328] on icon "right-button" at bounding box center [1387, 324] width 13 height 21
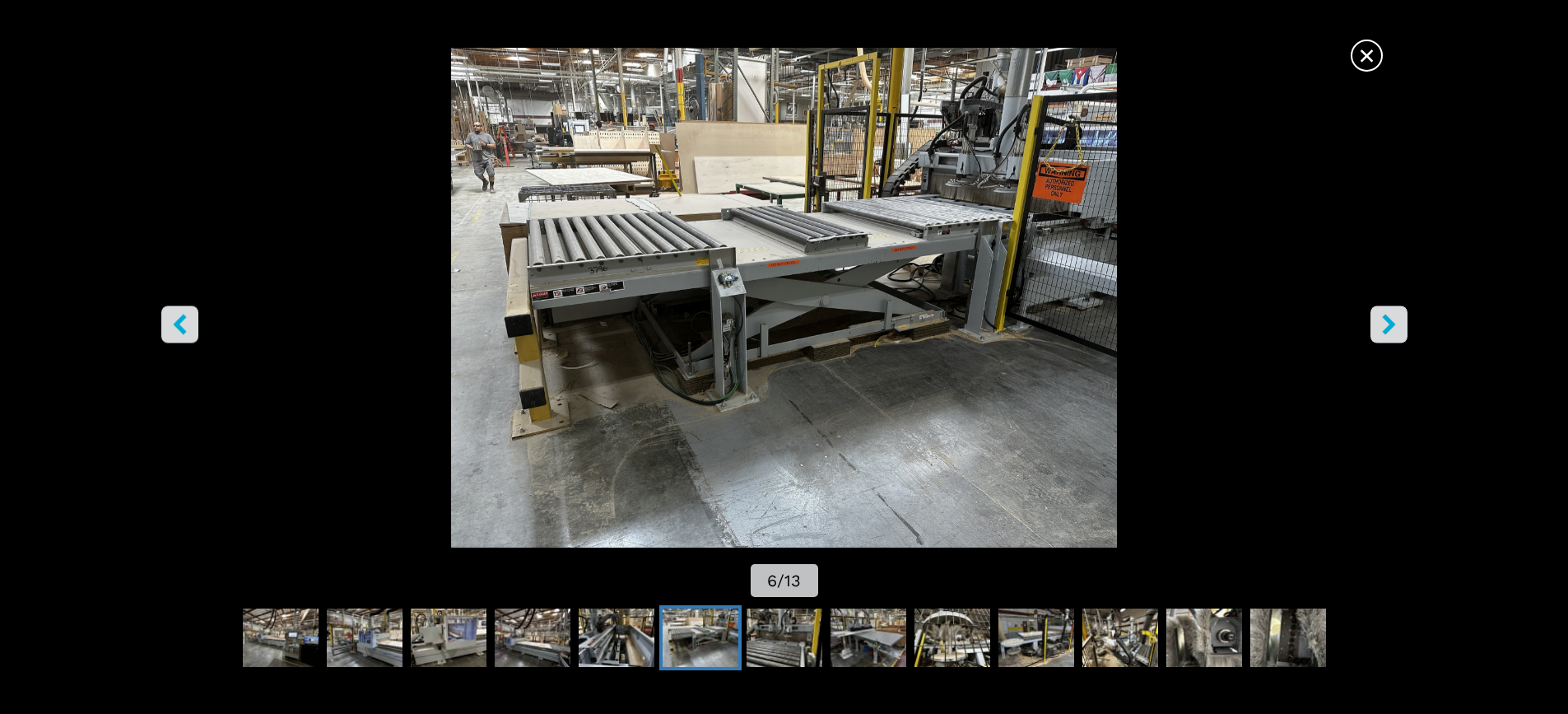
click at [1390, 326] on icon "right-button" at bounding box center [1387, 324] width 13 height 21
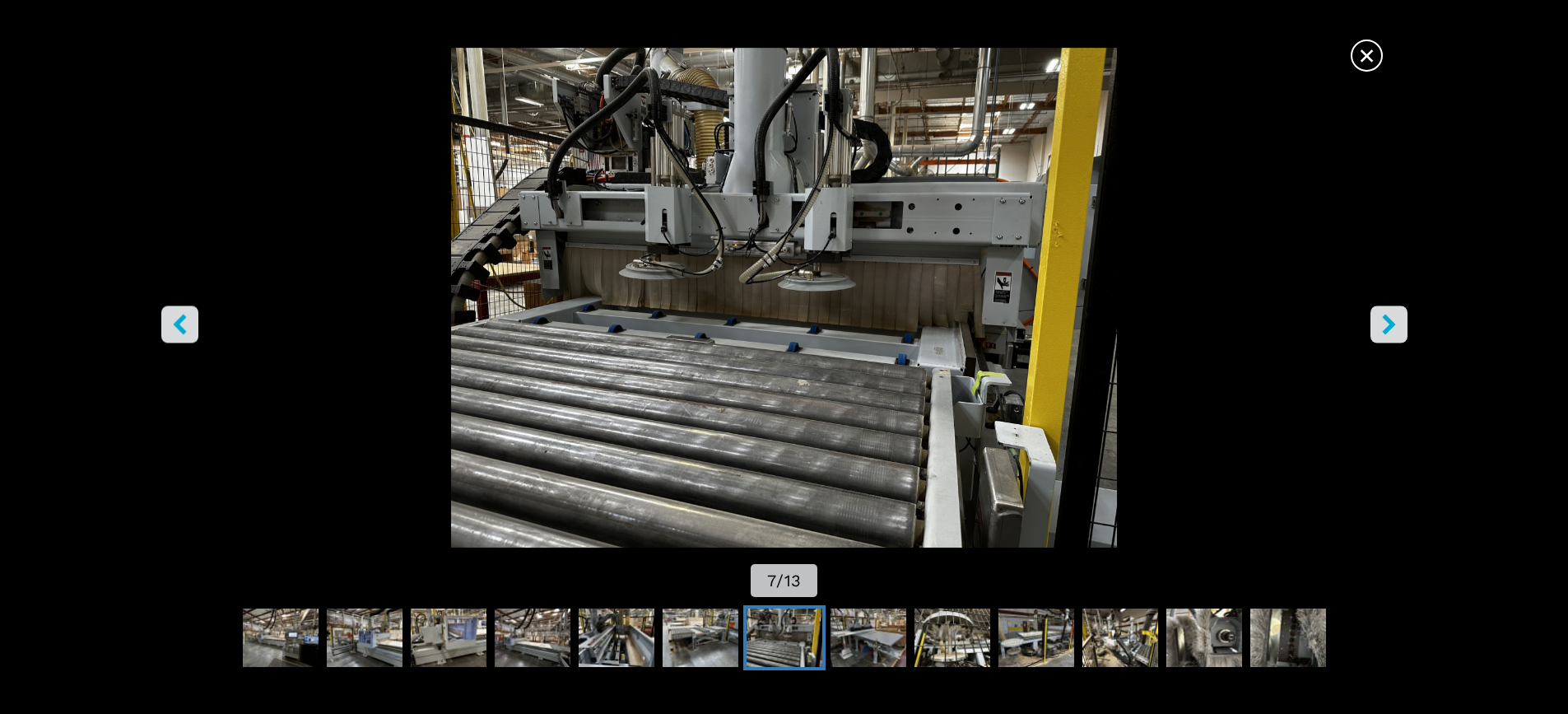
click at [1390, 326] on icon "right-button" at bounding box center [1387, 324] width 13 height 21
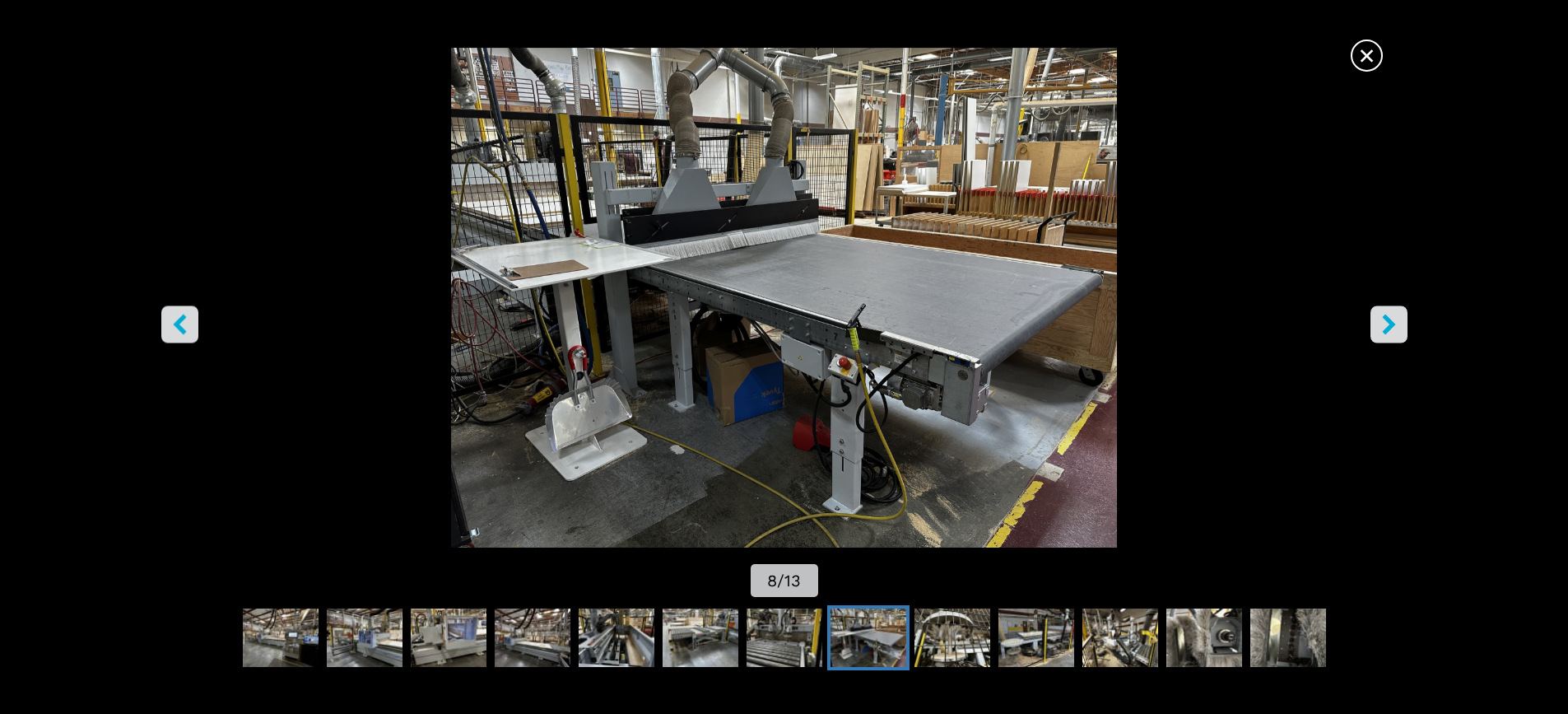
click at [1388, 326] on icon "right-button" at bounding box center [1387, 324] width 13 height 21
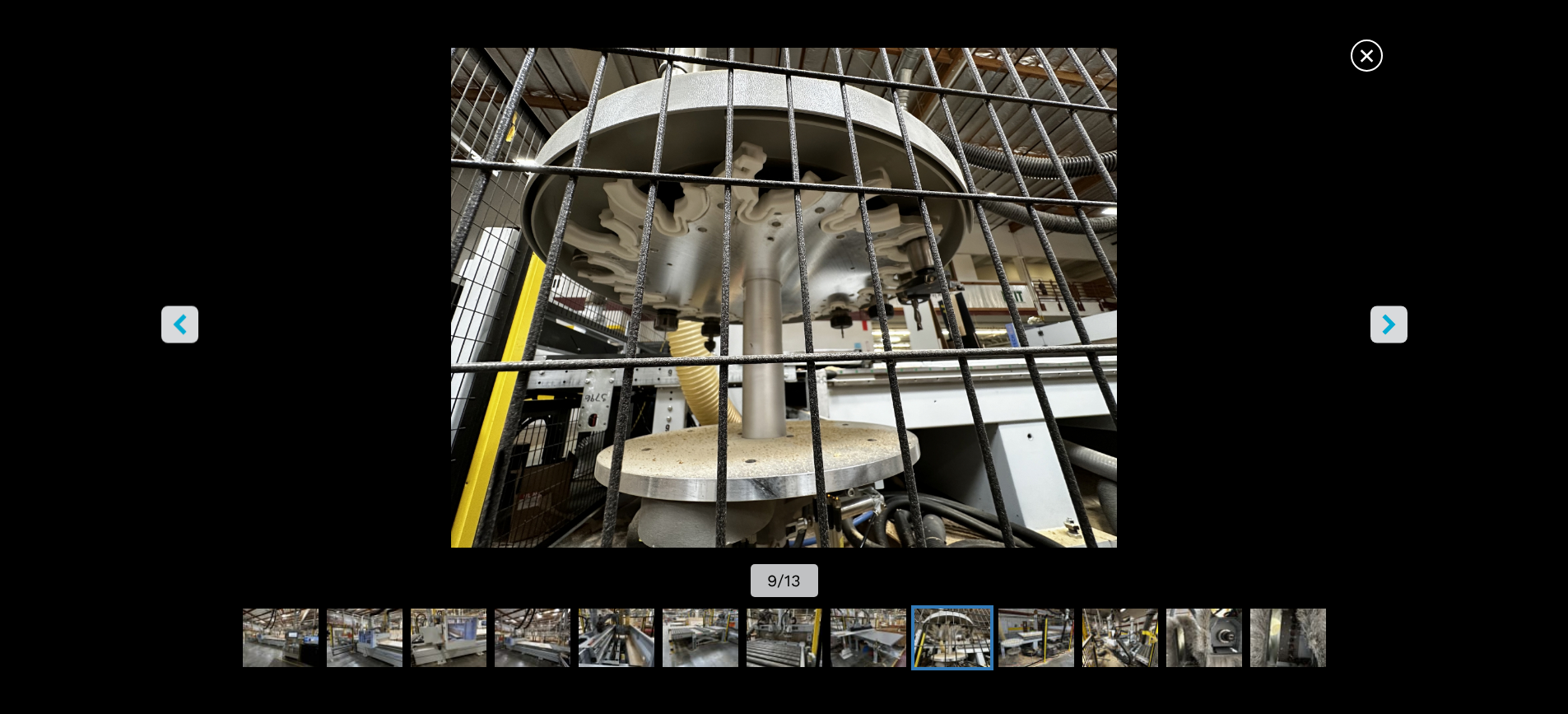
click at [1390, 220] on img "Go to Slide 9" at bounding box center [783, 297] width 1411 height 500
click at [1390, 322] on icon "right-button" at bounding box center [1387, 324] width 13 height 21
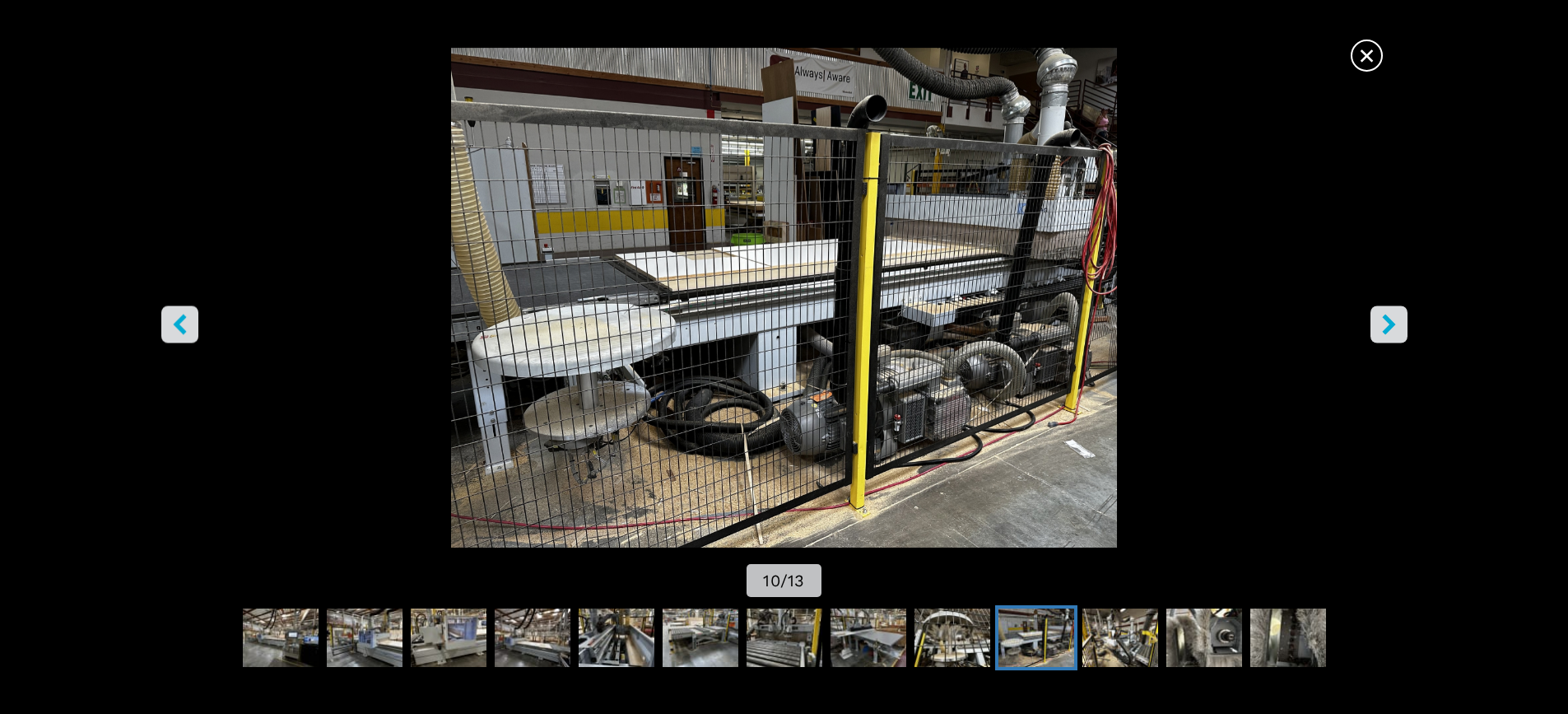
click at [1385, 324] on icon "right-button" at bounding box center [1388, 324] width 21 height 21
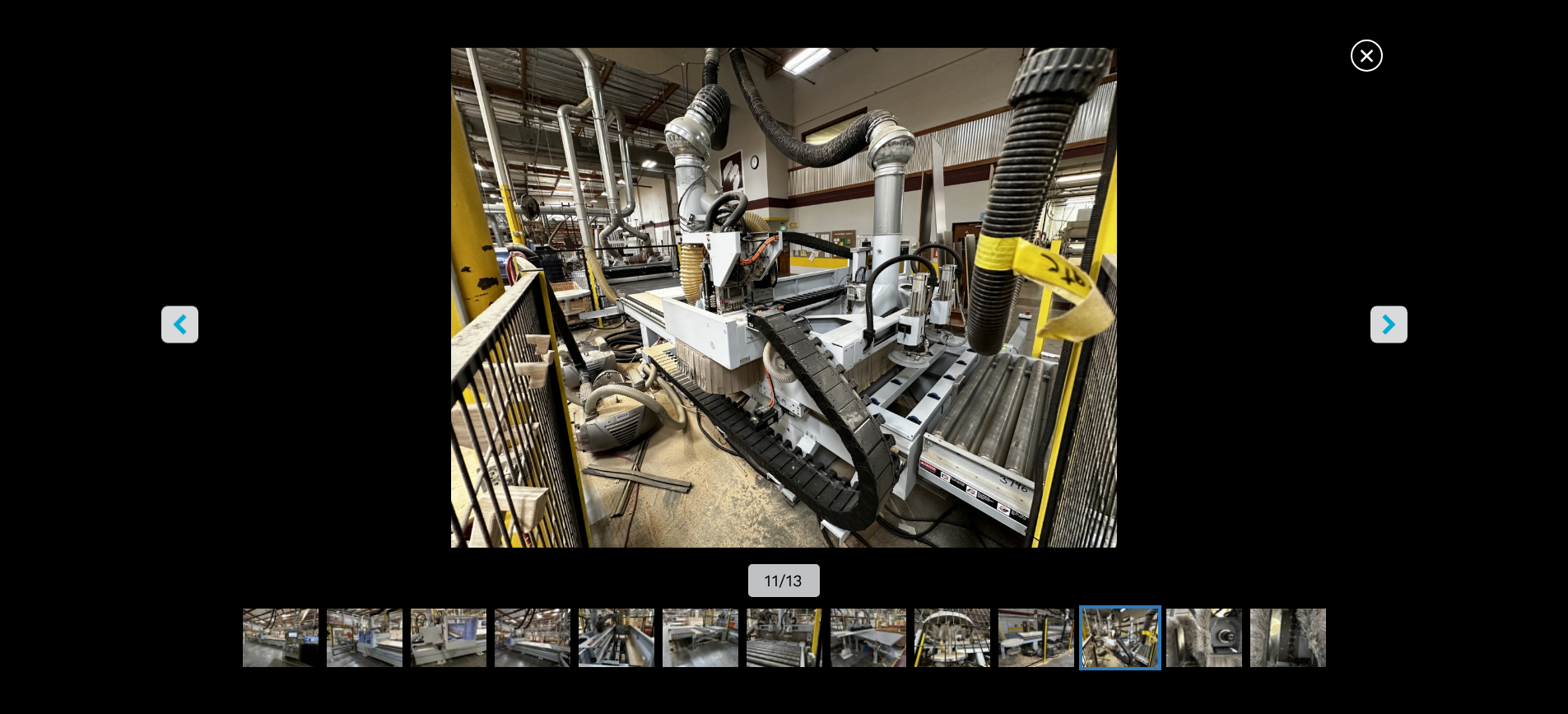
click at [1385, 324] on icon "right-button" at bounding box center [1388, 324] width 21 height 21
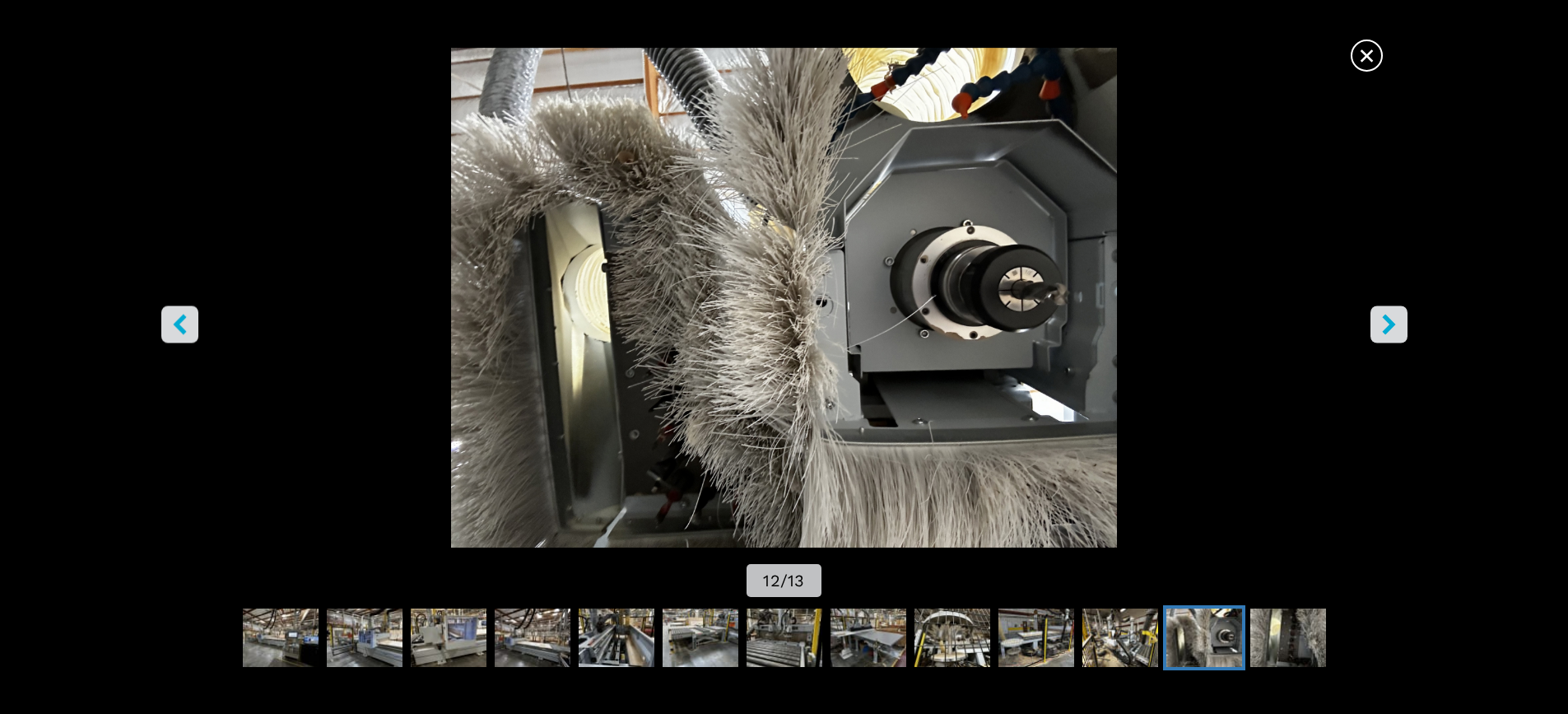
click at [1385, 324] on icon "right-button" at bounding box center [1388, 324] width 21 height 21
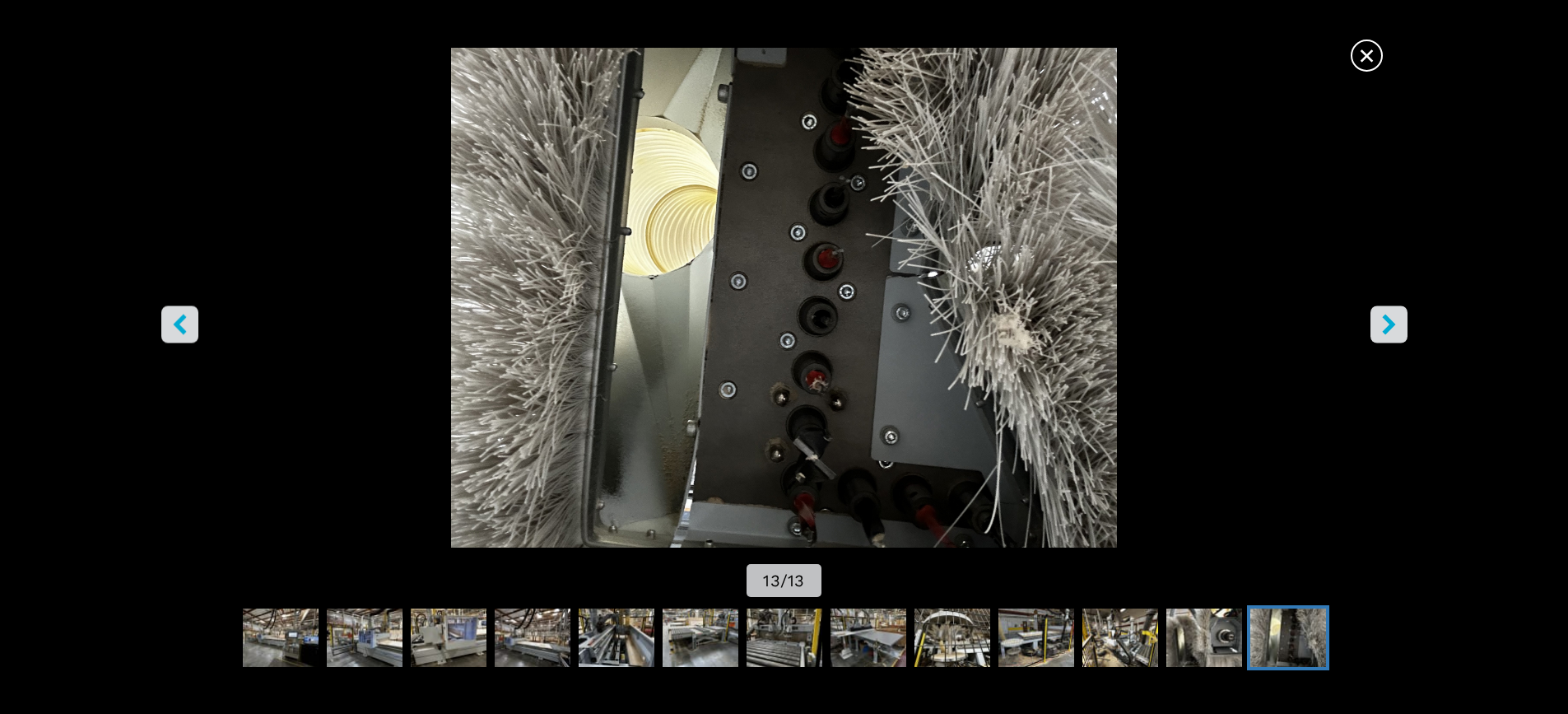
click at [1286, 310] on img "Go to Slide 13" at bounding box center [783, 297] width 1411 height 500
click at [1388, 320] on icon "right-button" at bounding box center [1387, 324] width 13 height 21
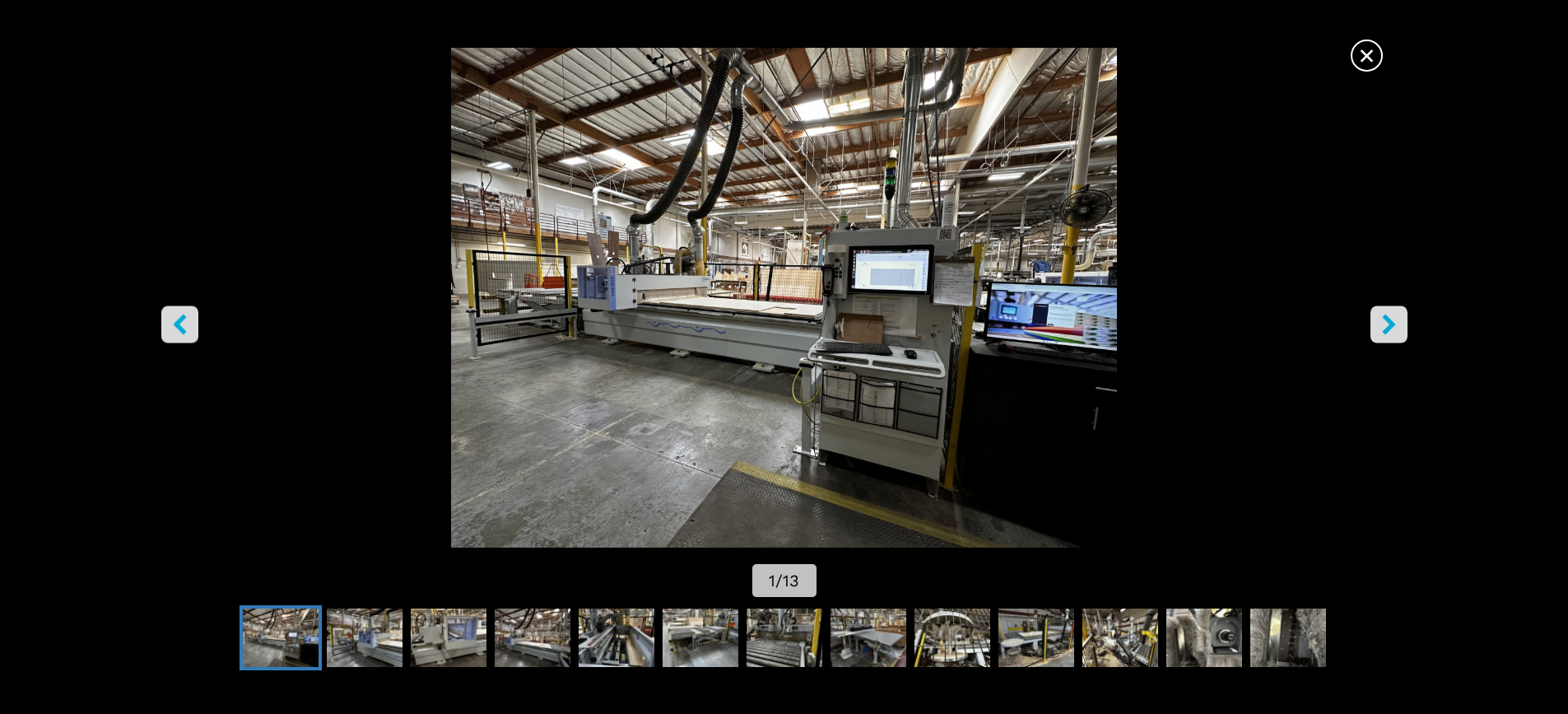
click at [172, 319] on icon "left-button" at bounding box center [180, 324] width 21 height 21
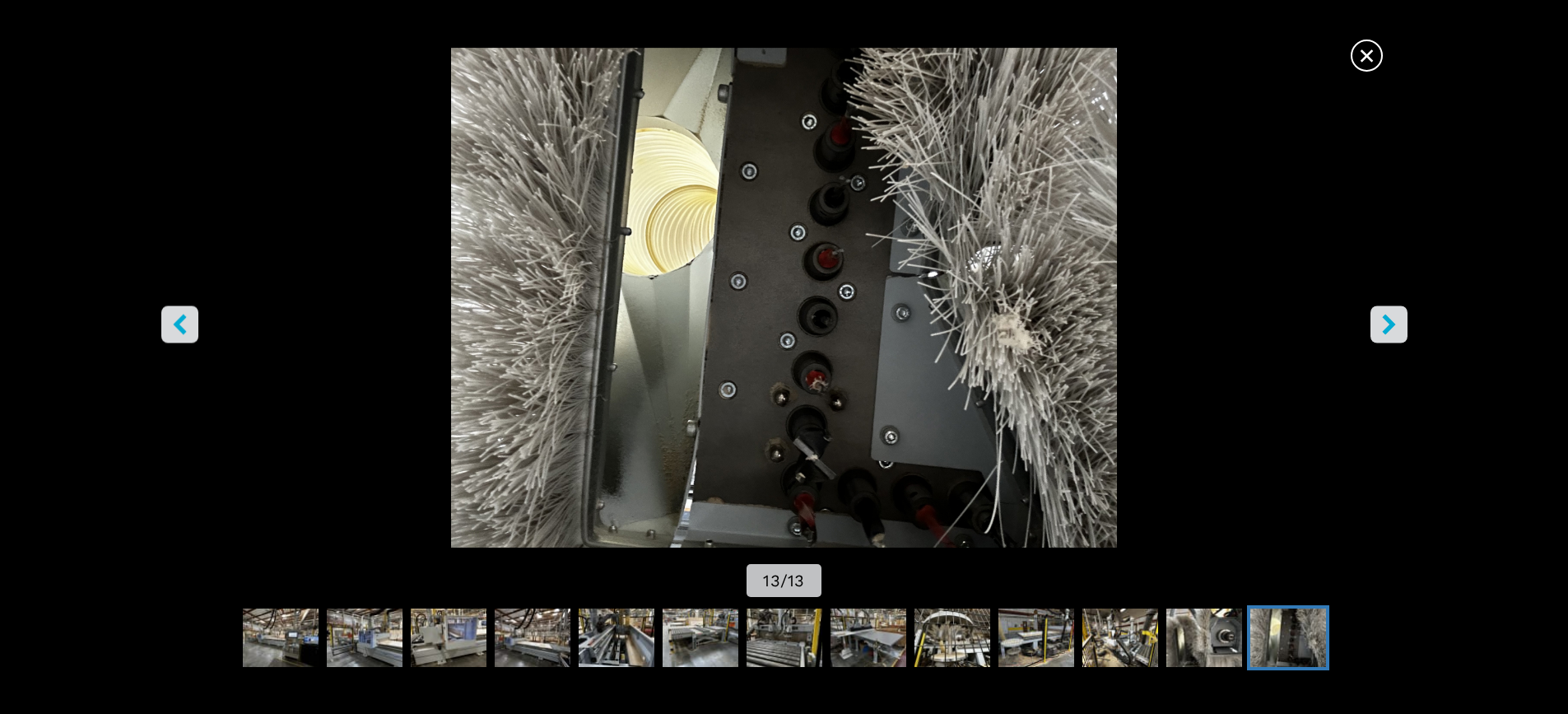
click at [177, 322] on icon "left-button" at bounding box center [179, 324] width 13 height 21
click at [183, 319] on icon "left-button" at bounding box center [179, 324] width 13 height 21
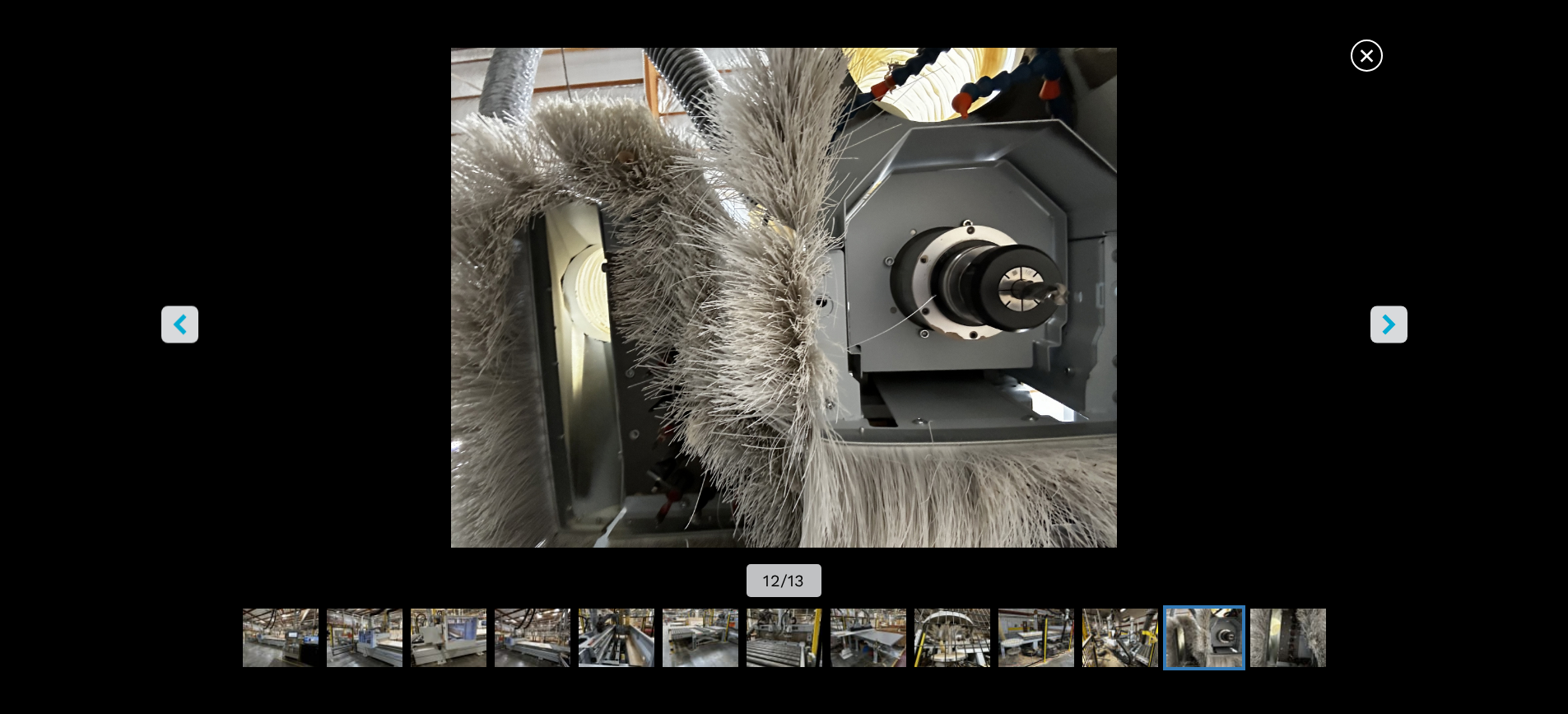
click at [1371, 246] on img "Go to Slide 12" at bounding box center [783, 297] width 1411 height 500
click at [1370, 57] on span "×" at bounding box center [1366, 51] width 29 height 29
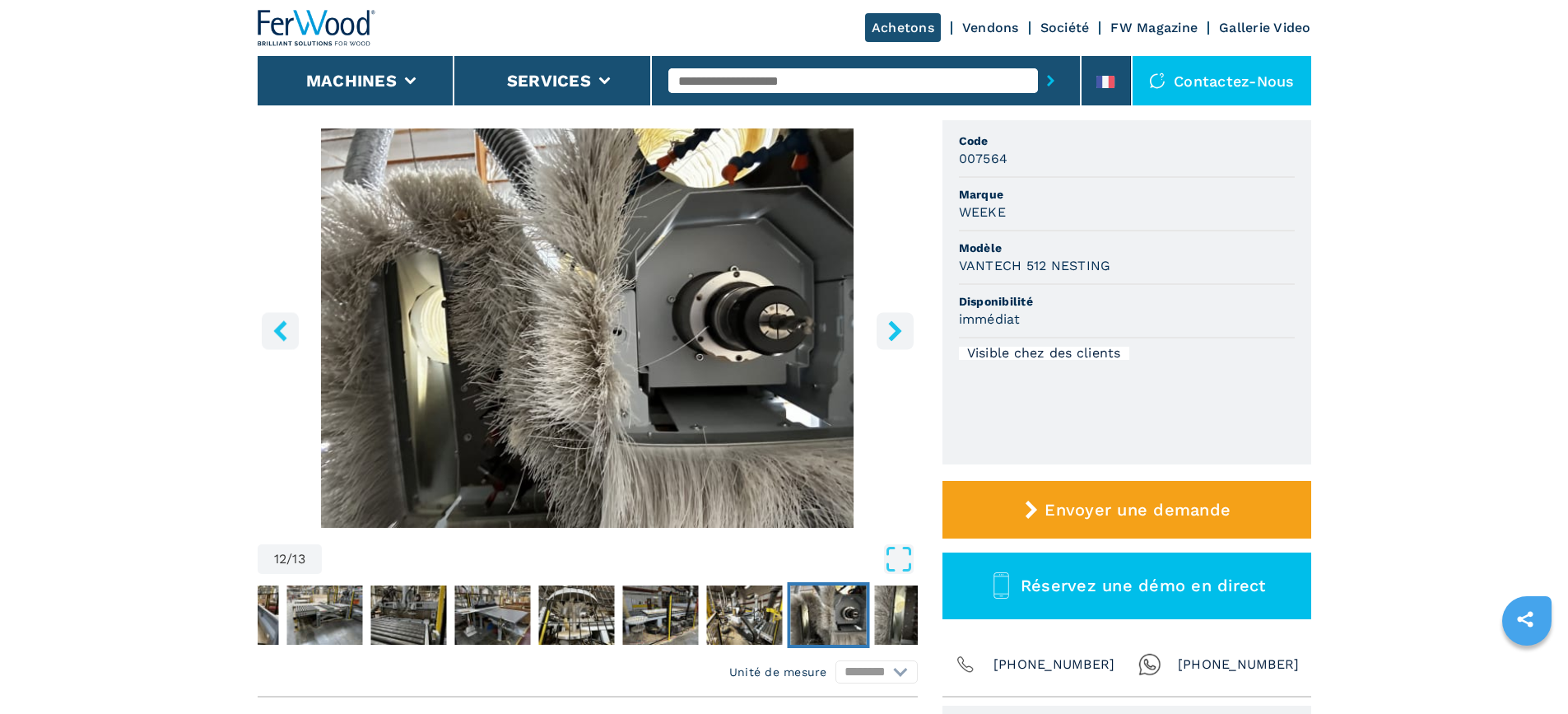
scroll to position [0, 0]
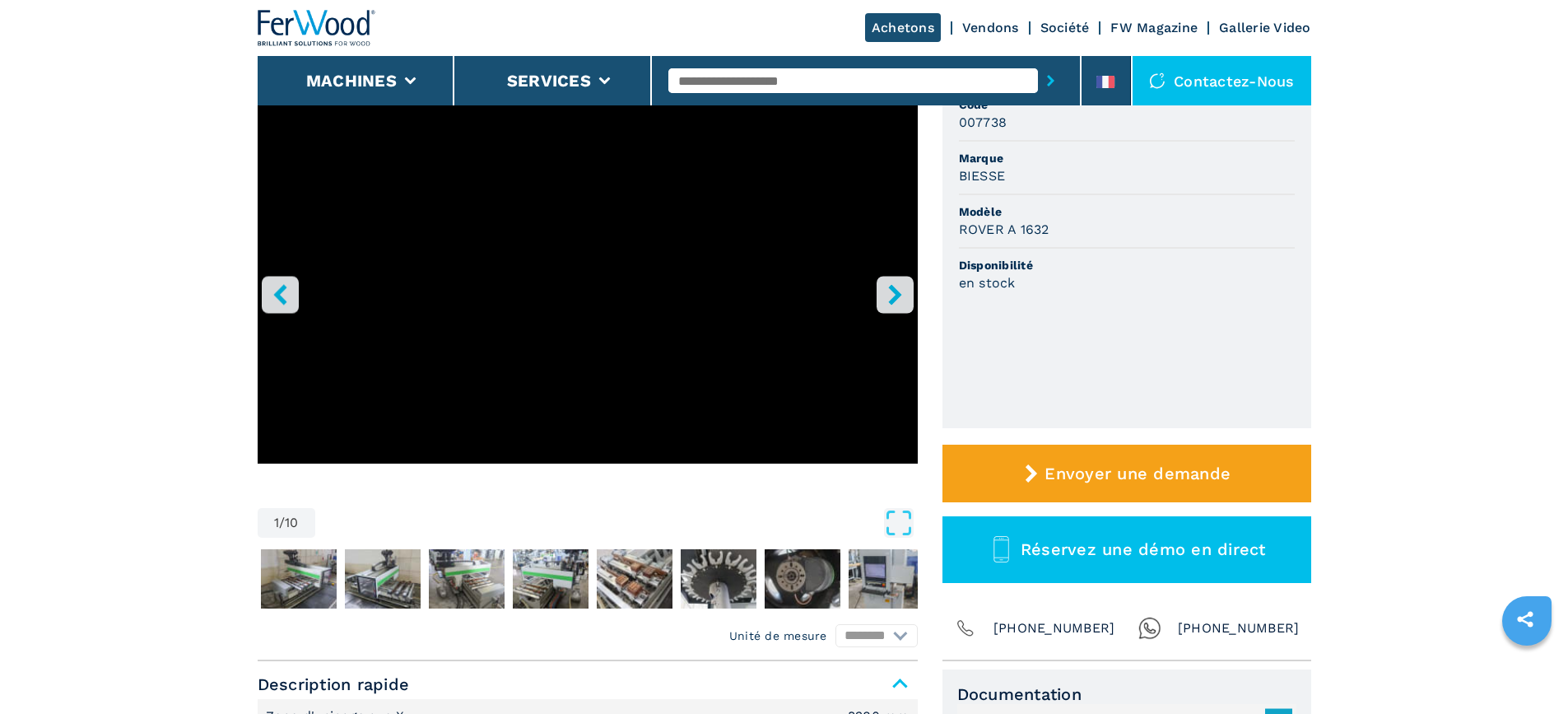
scroll to position [247, 0]
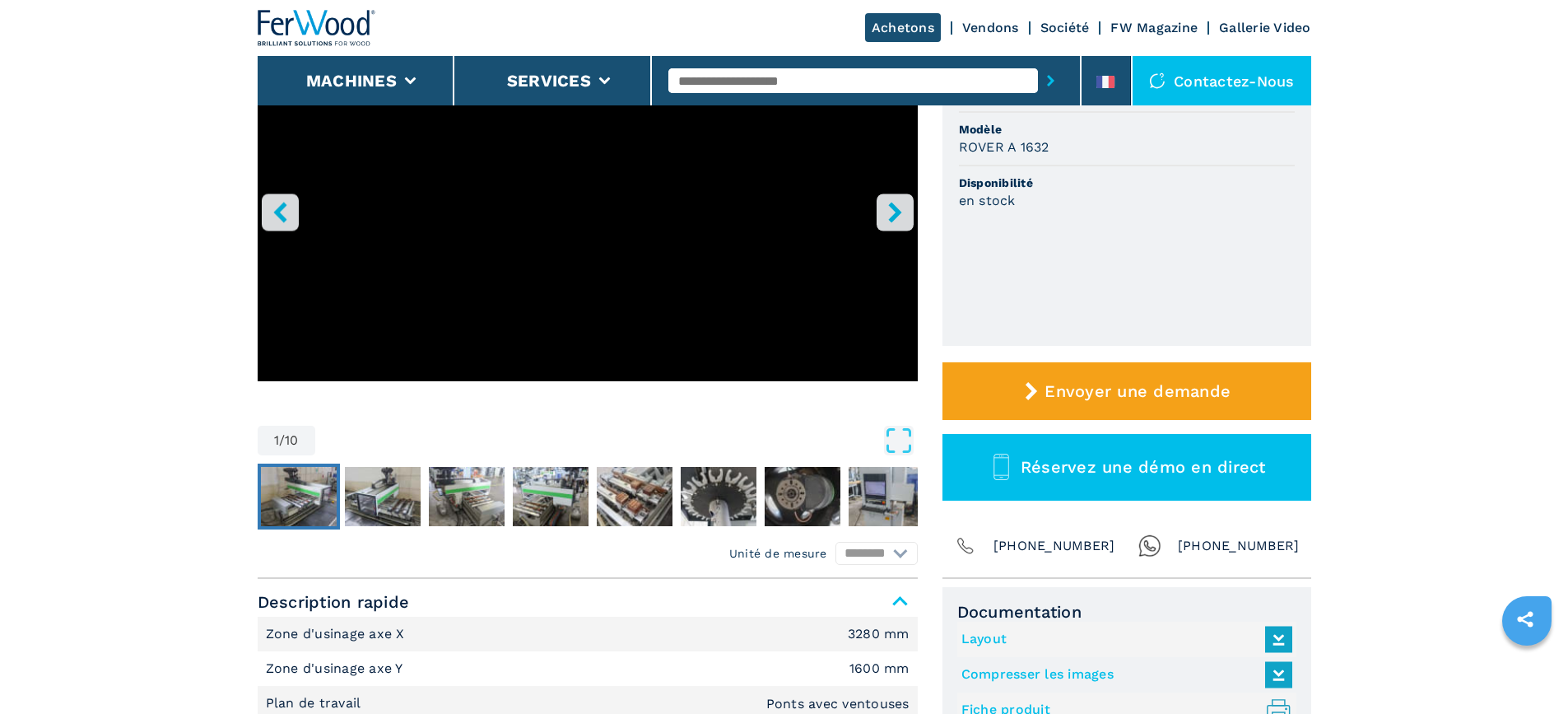
click at [322, 498] on img "Go to Slide 2" at bounding box center [298, 497] width 76 height 59
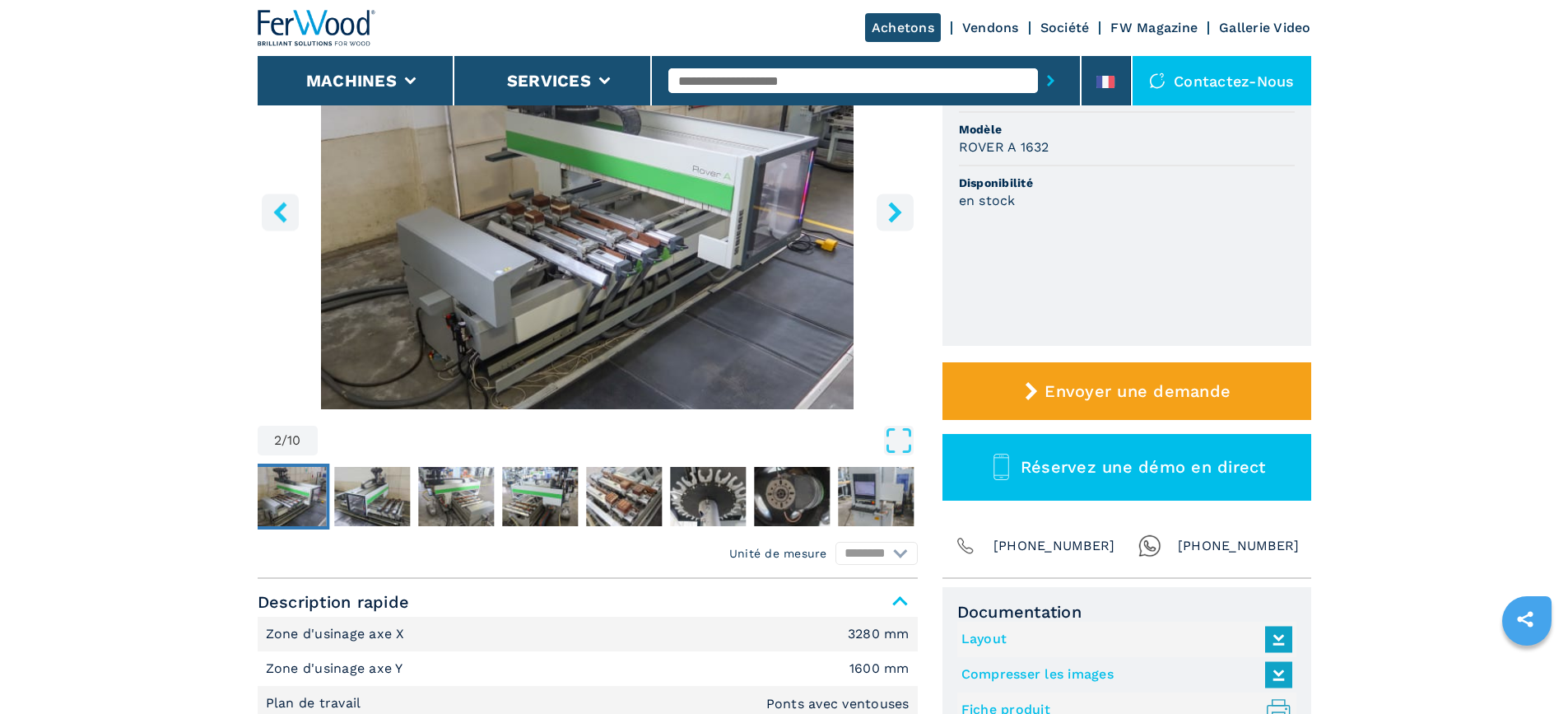
click at [622, 299] on img "Go to Slide 2" at bounding box center [588, 209] width 660 height 399
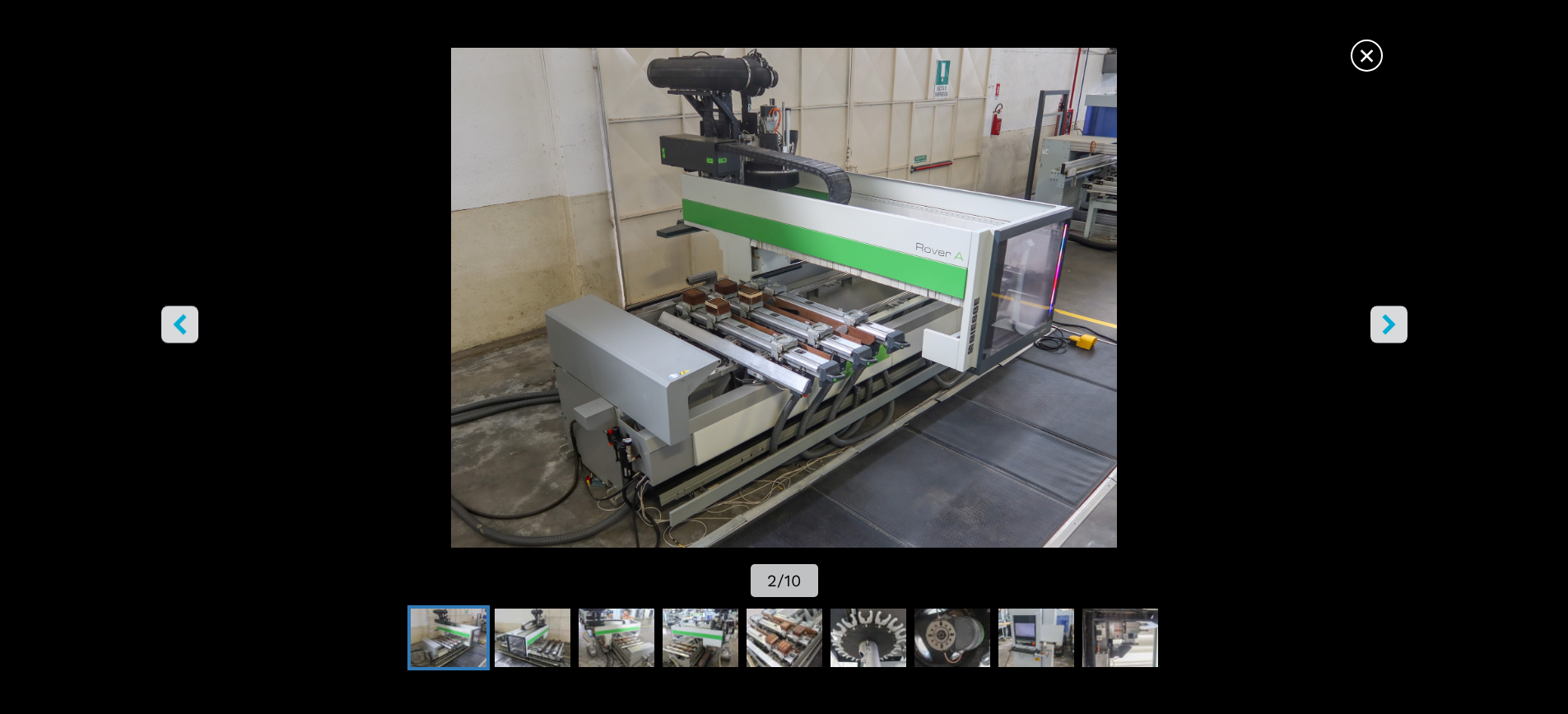
click at [1389, 319] on icon "right-button" at bounding box center [1387, 324] width 13 height 21
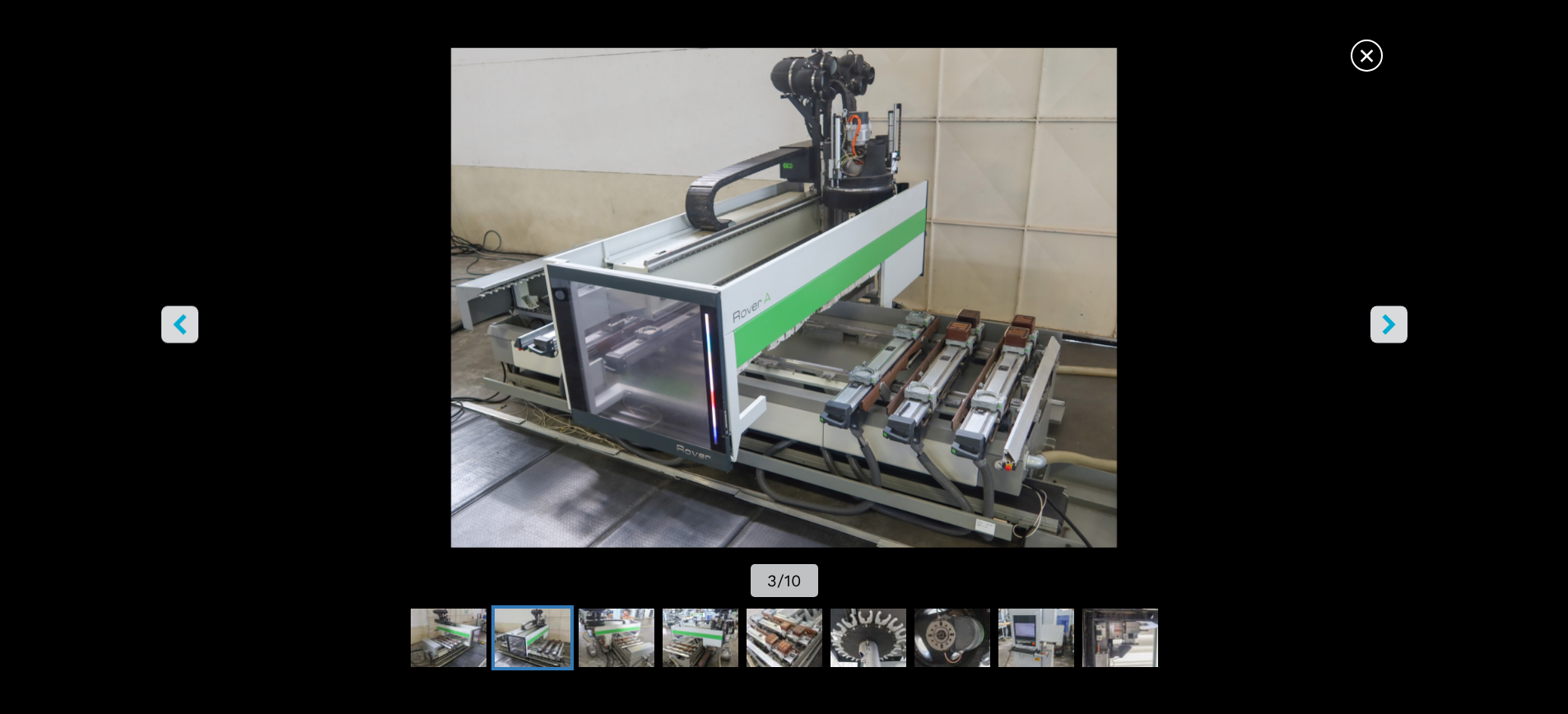
click at [1389, 319] on icon "right-button" at bounding box center [1387, 324] width 13 height 21
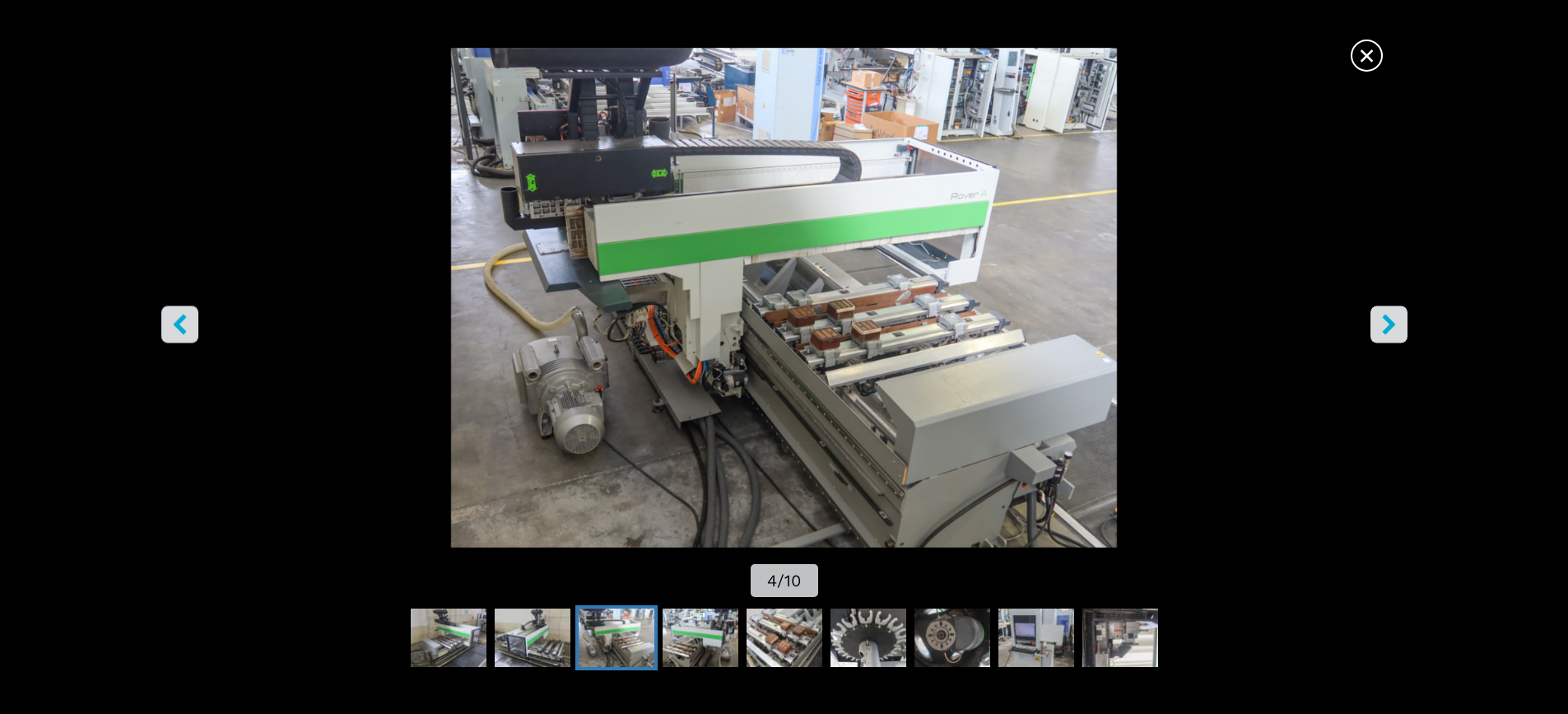
click at [1389, 319] on icon "right-button" at bounding box center [1387, 324] width 13 height 21
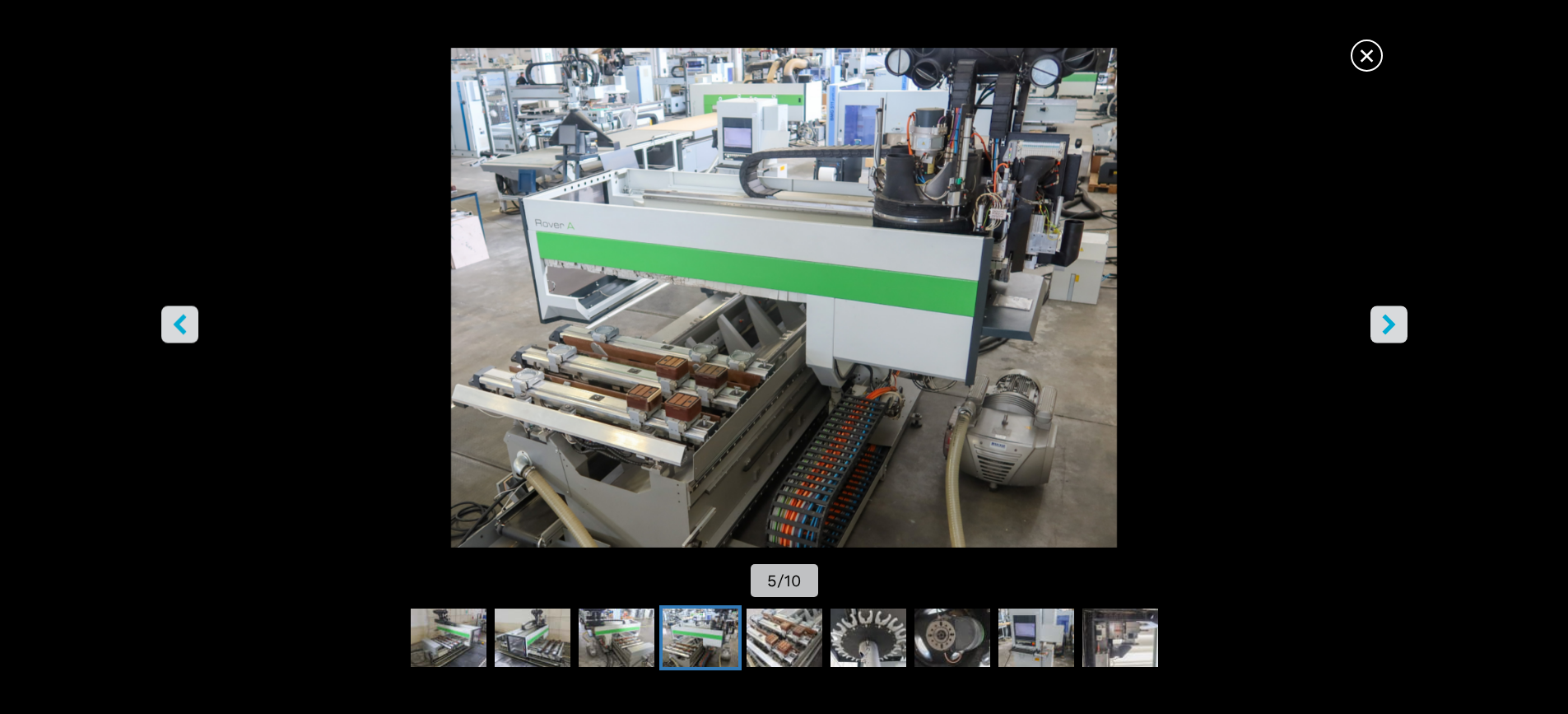
click at [1389, 319] on icon "right-button" at bounding box center [1387, 324] width 13 height 21
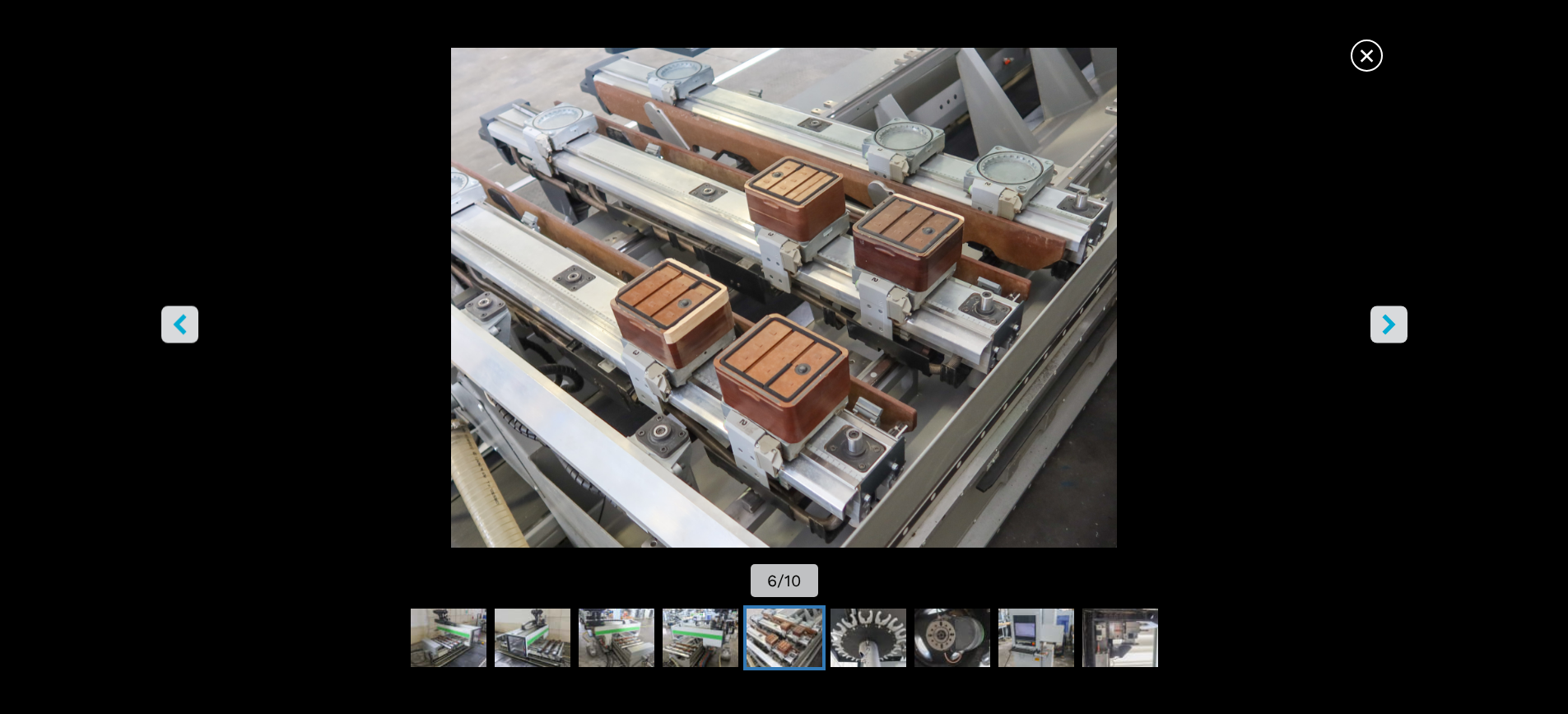
click at [1389, 324] on icon "right-button" at bounding box center [1387, 324] width 13 height 21
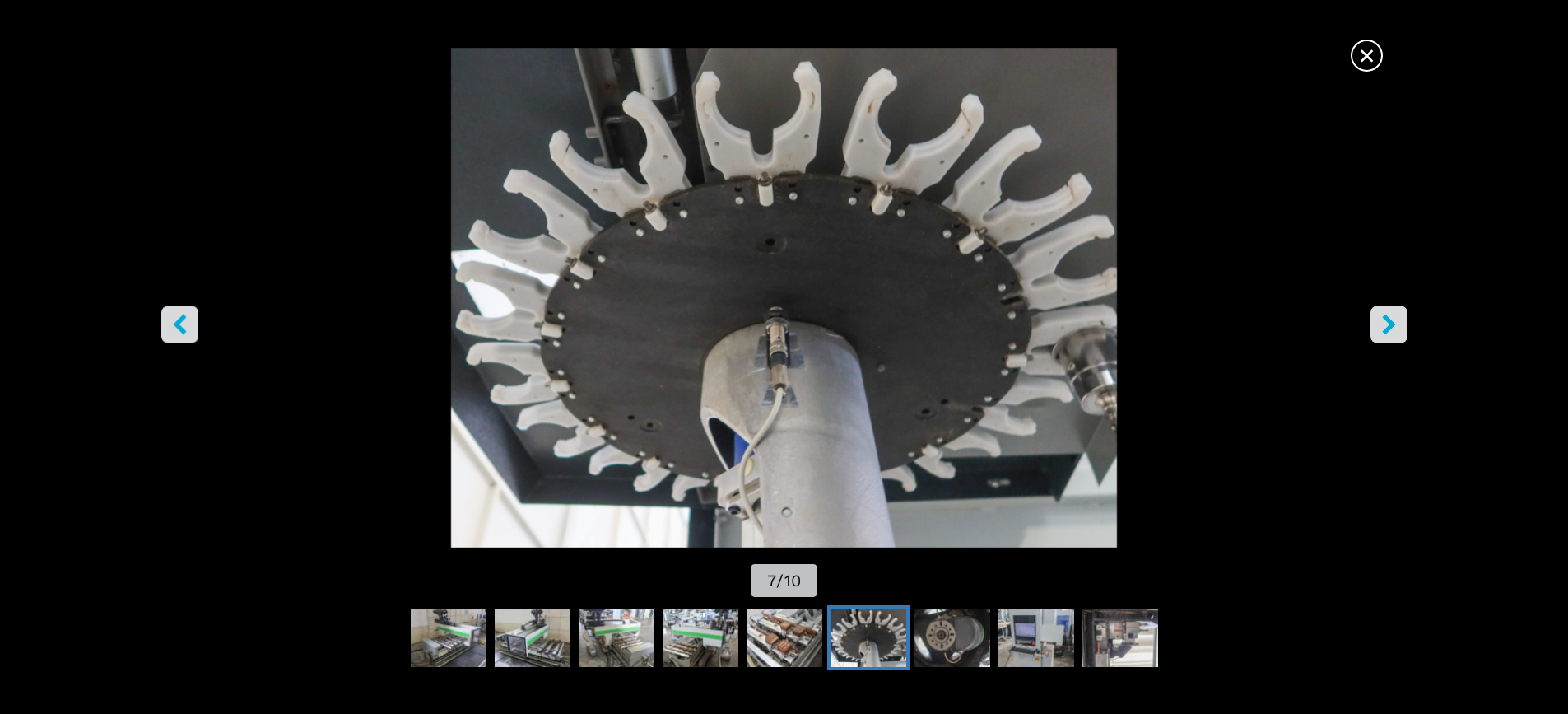
click at [1389, 324] on icon "right-button" at bounding box center [1387, 324] width 13 height 21
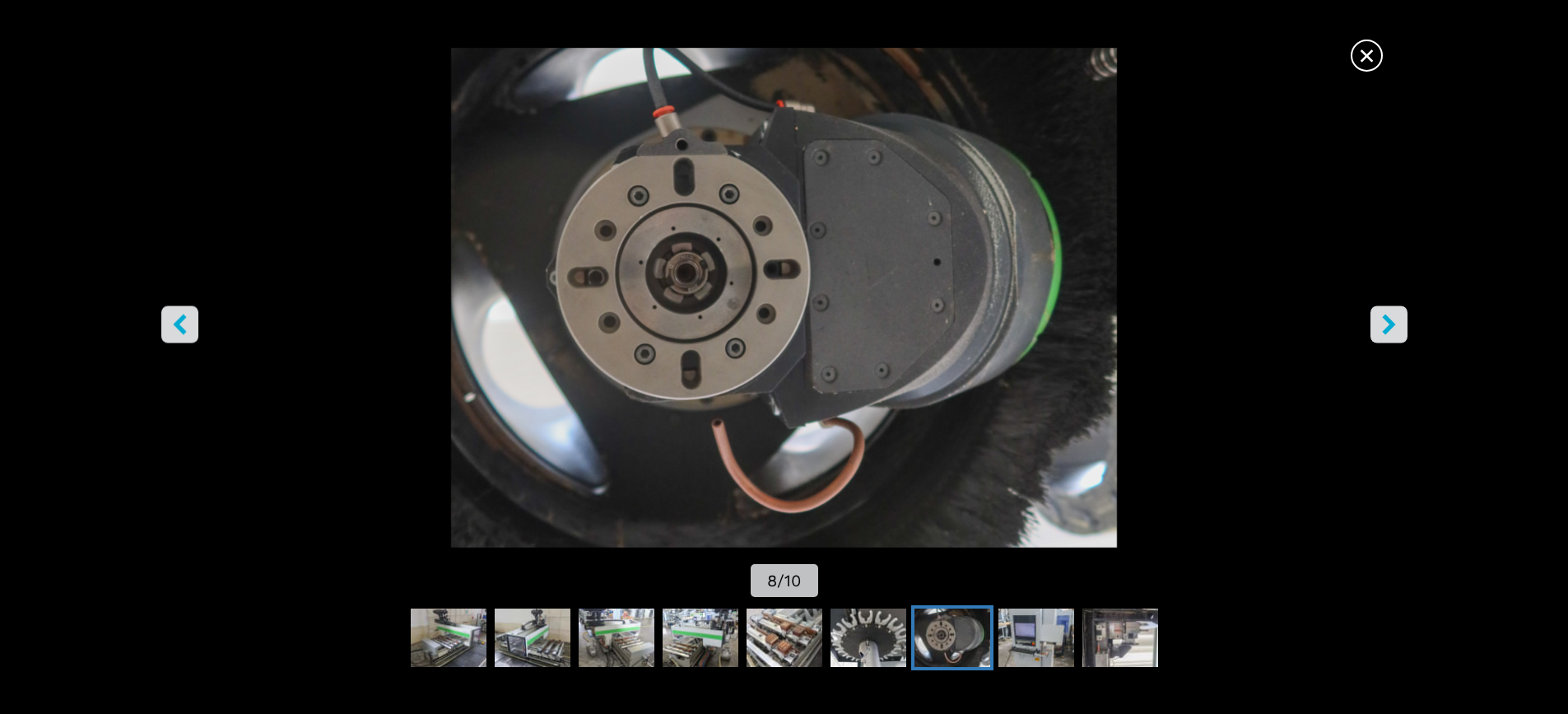
click at [1389, 324] on icon "right-button" at bounding box center [1387, 324] width 13 height 21
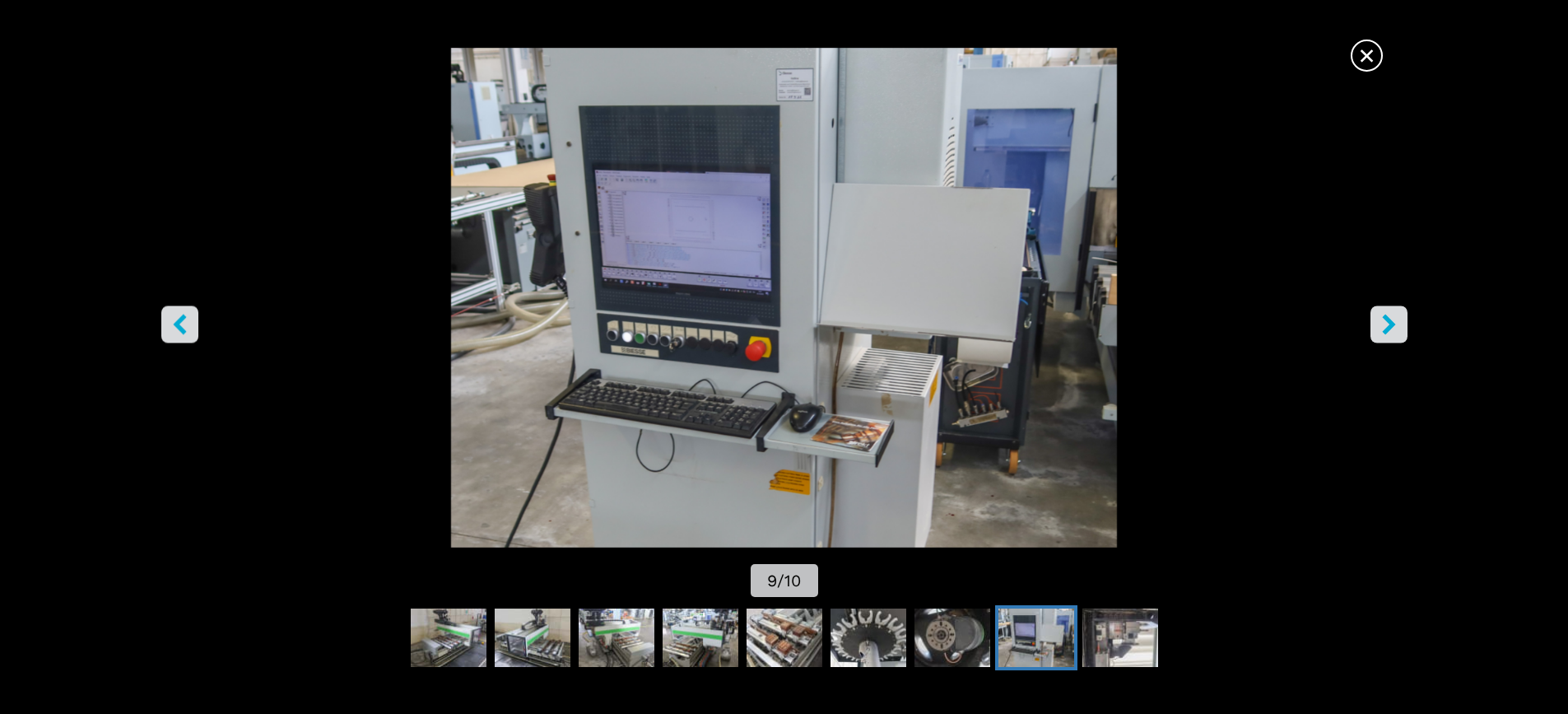
click at [1389, 324] on icon "right-button" at bounding box center [1387, 324] width 13 height 21
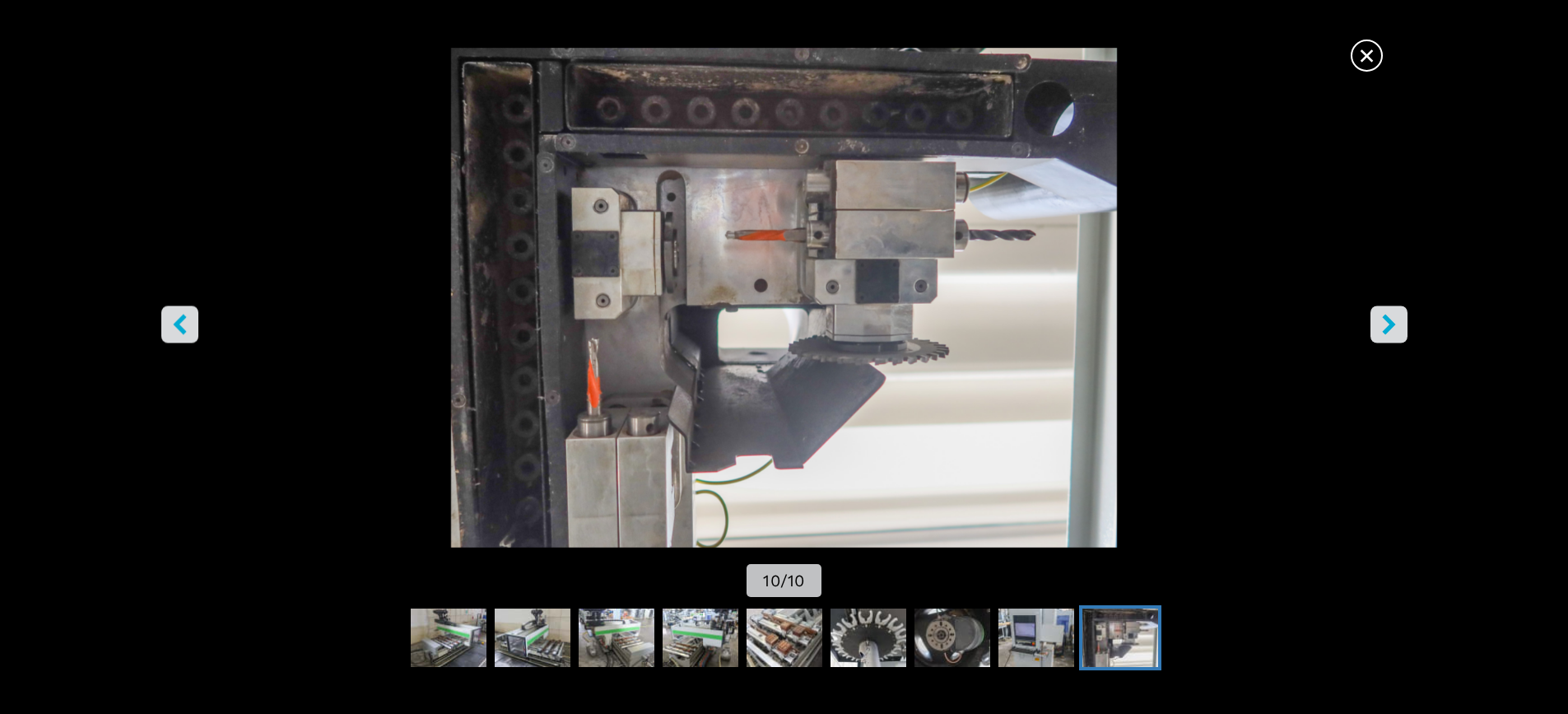
click at [1391, 324] on icon "right-button" at bounding box center [1387, 324] width 13 height 21
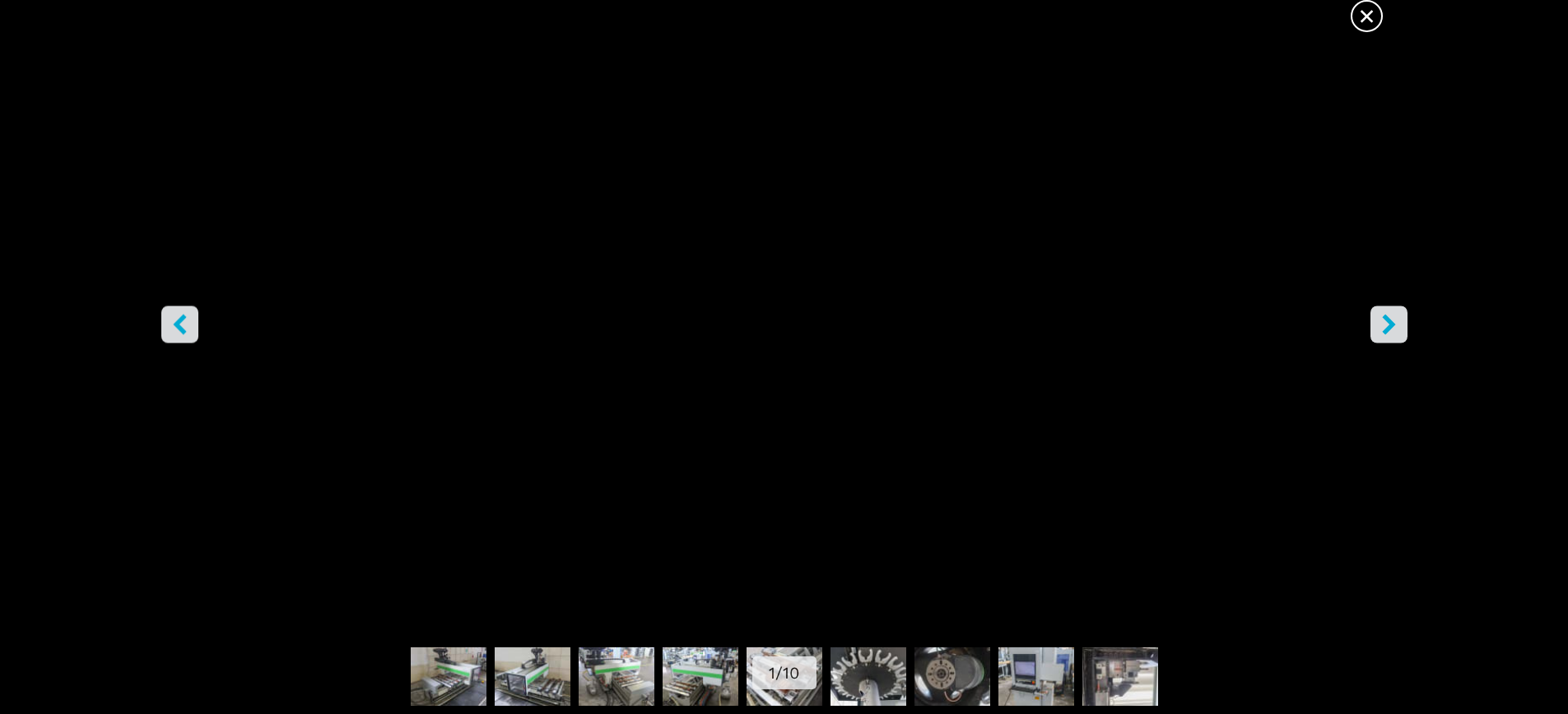
click at [1391, 324] on icon "right-button" at bounding box center [1387, 324] width 13 height 21
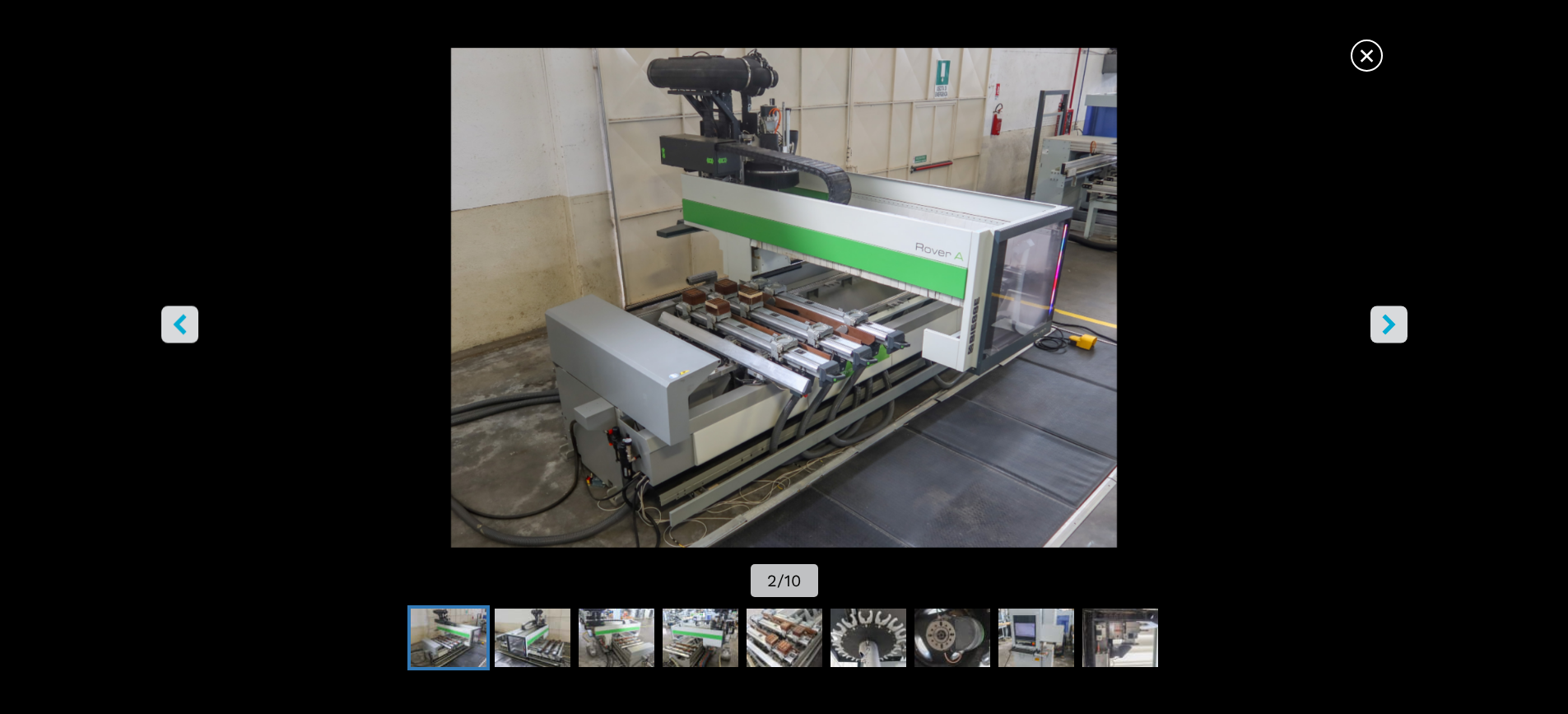
click at [1391, 324] on icon "right-button" at bounding box center [1387, 324] width 13 height 21
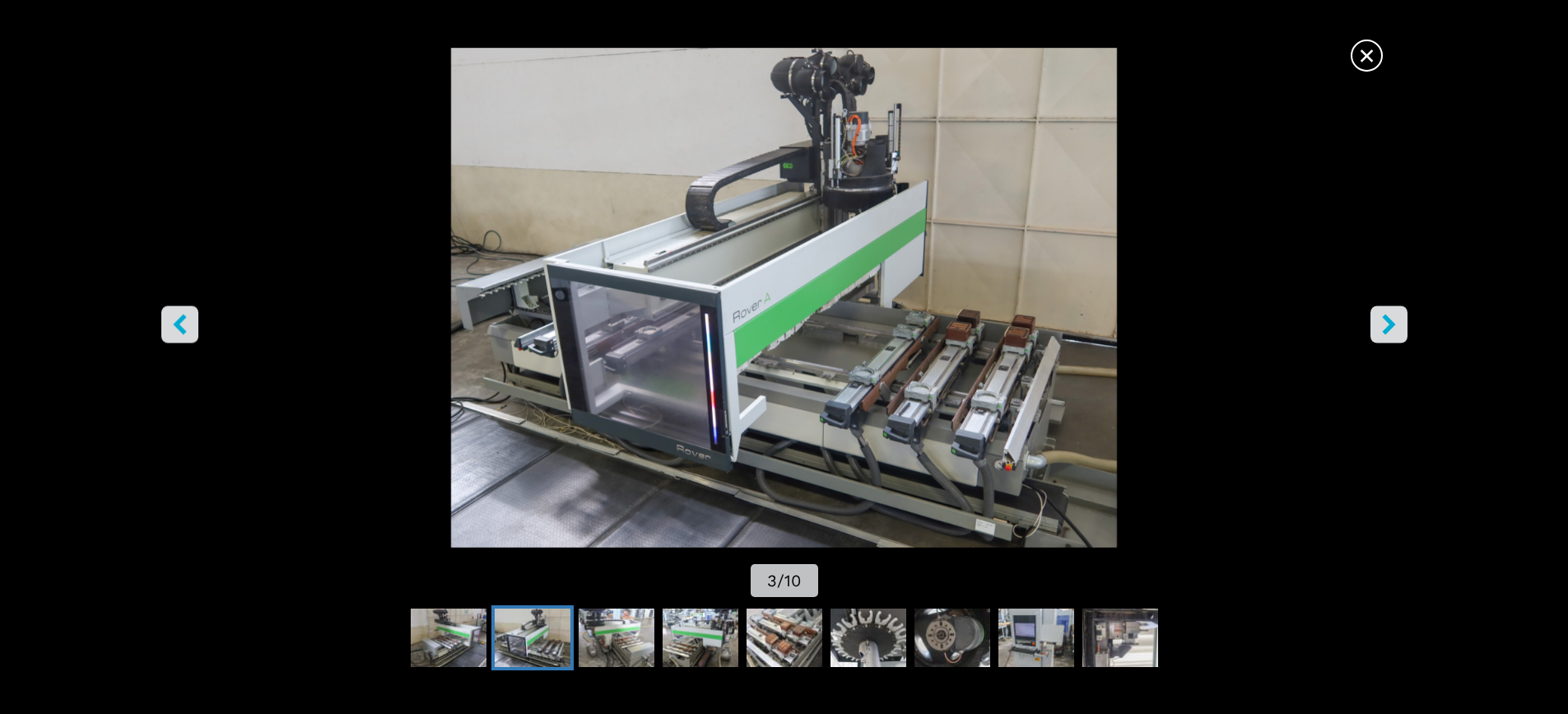
click at [1391, 324] on icon "right-button" at bounding box center [1387, 324] width 13 height 21
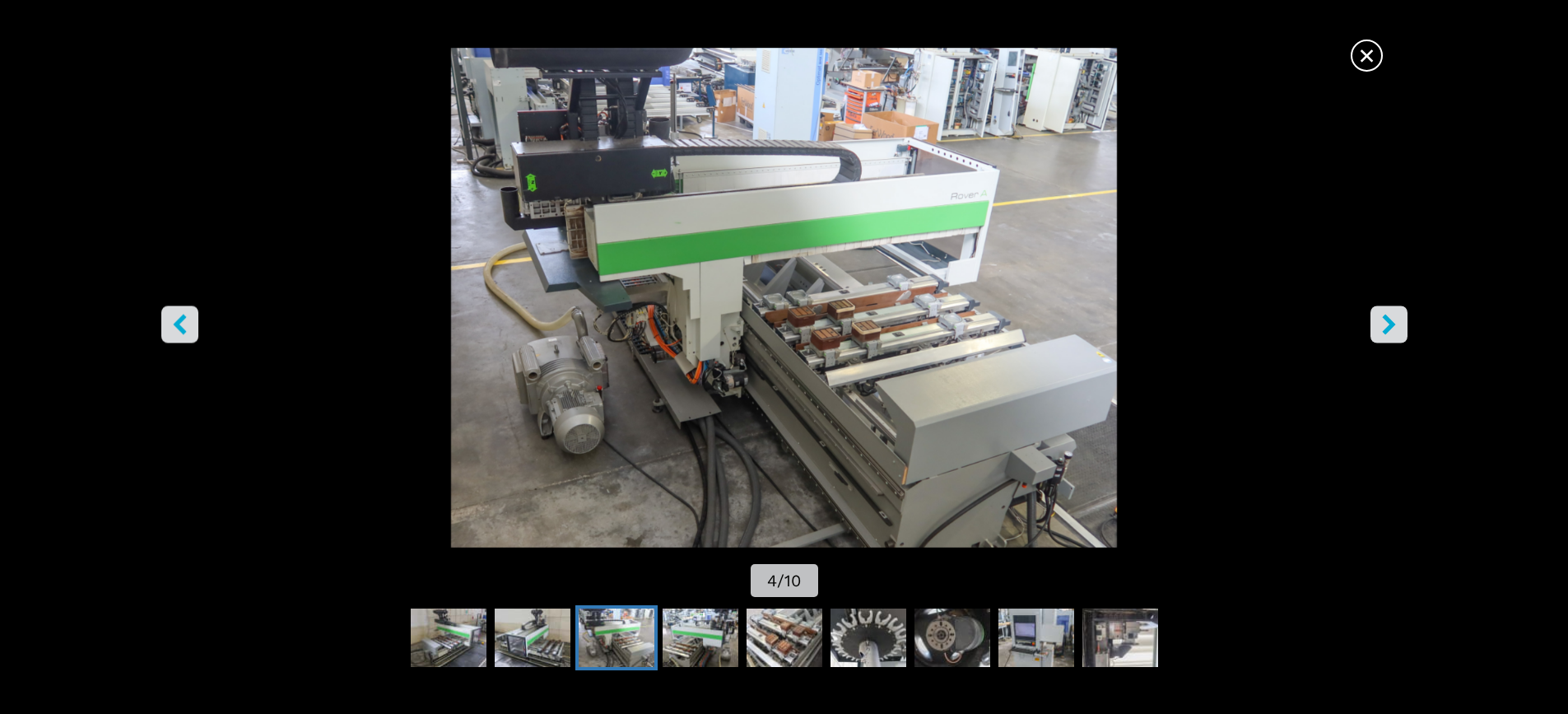
click at [1391, 324] on icon "right-button" at bounding box center [1387, 324] width 13 height 21
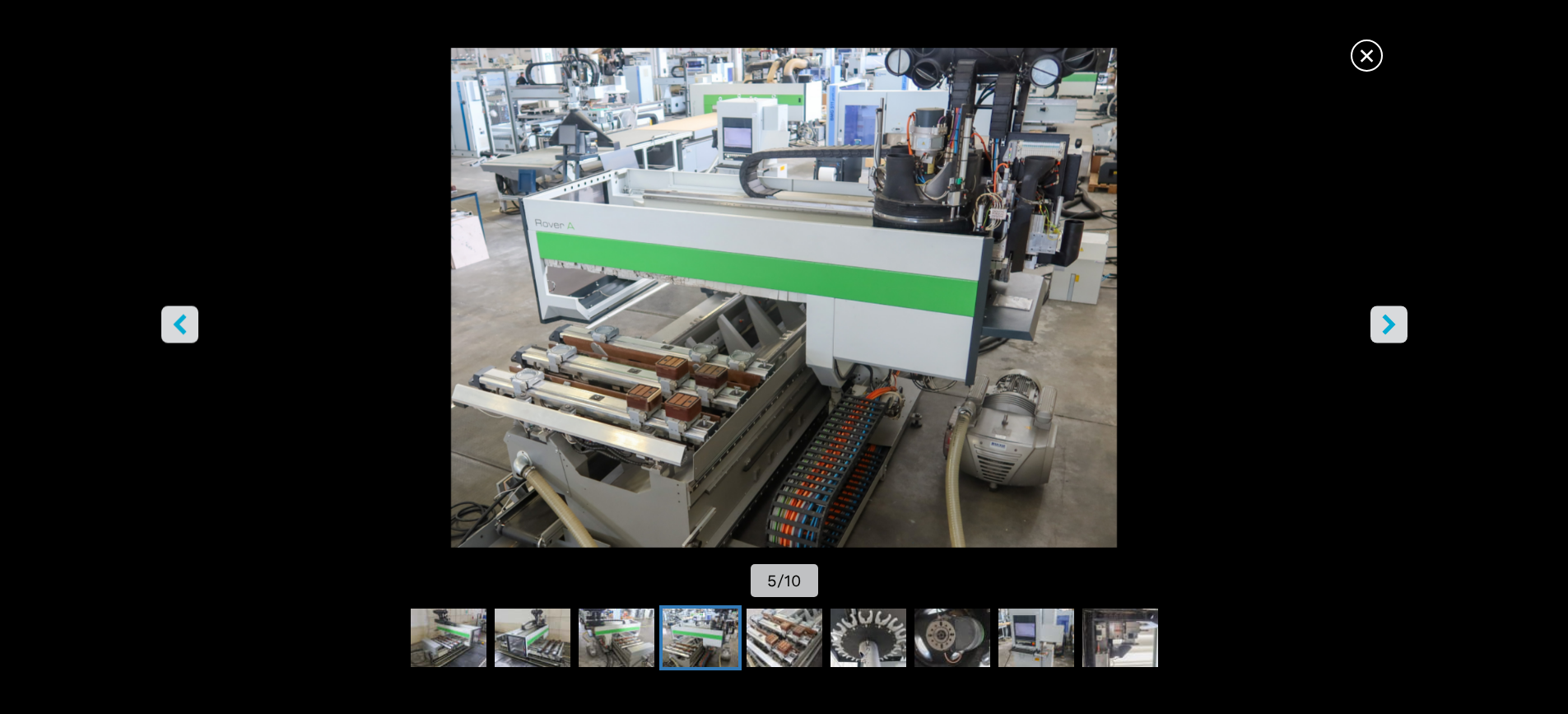
click at [175, 325] on icon "left-button" at bounding box center [179, 324] width 13 height 21
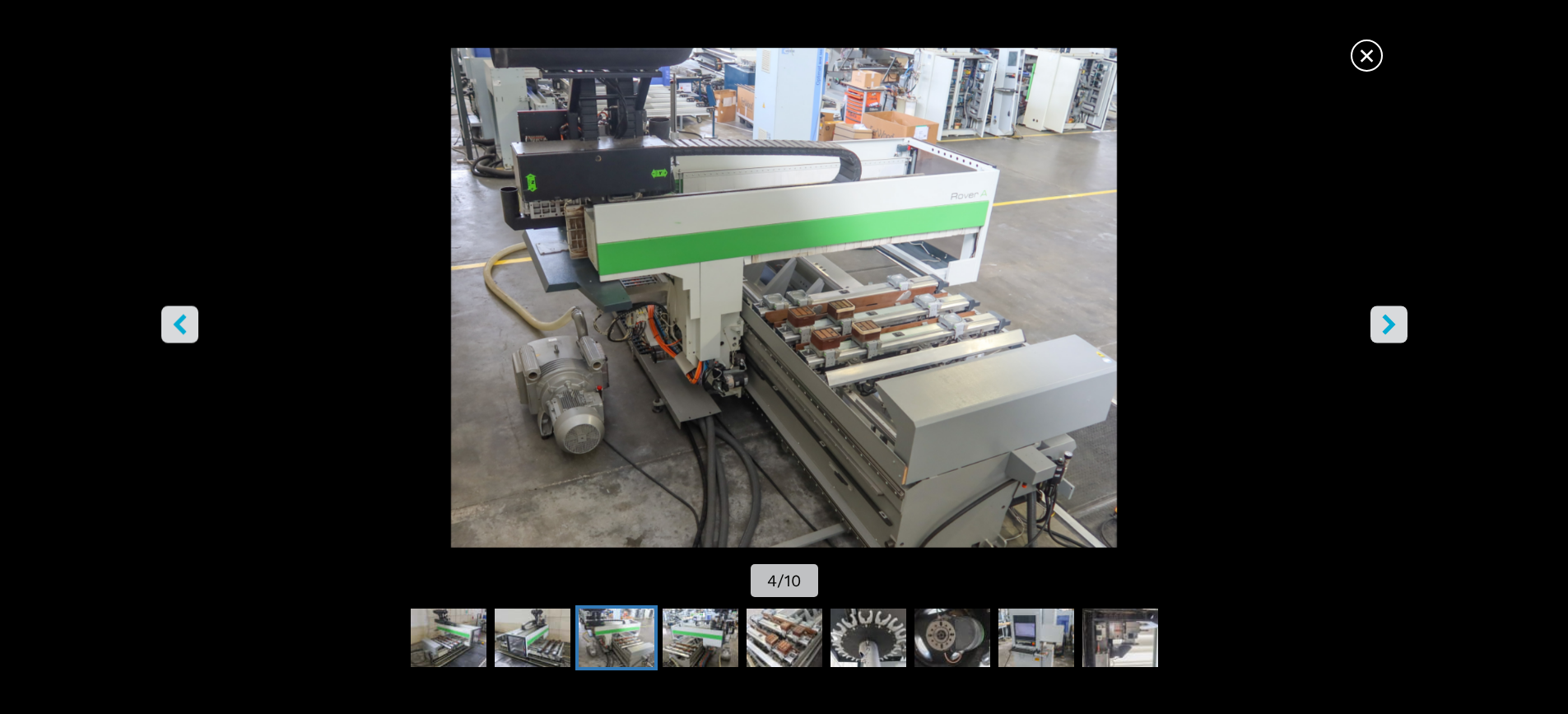
click at [175, 325] on icon "left-button" at bounding box center [179, 324] width 13 height 21
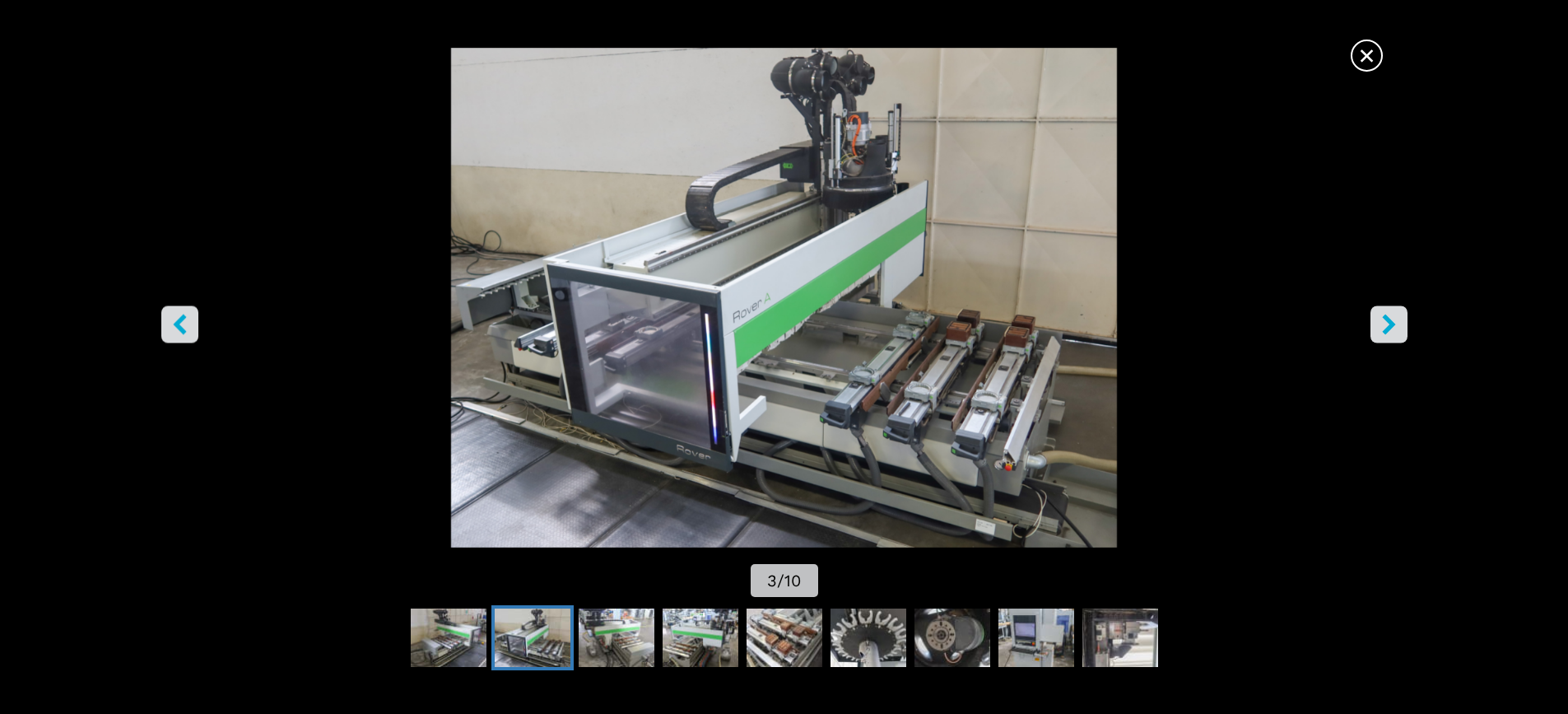
click at [175, 325] on icon "left-button" at bounding box center [179, 324] width 13 height 21
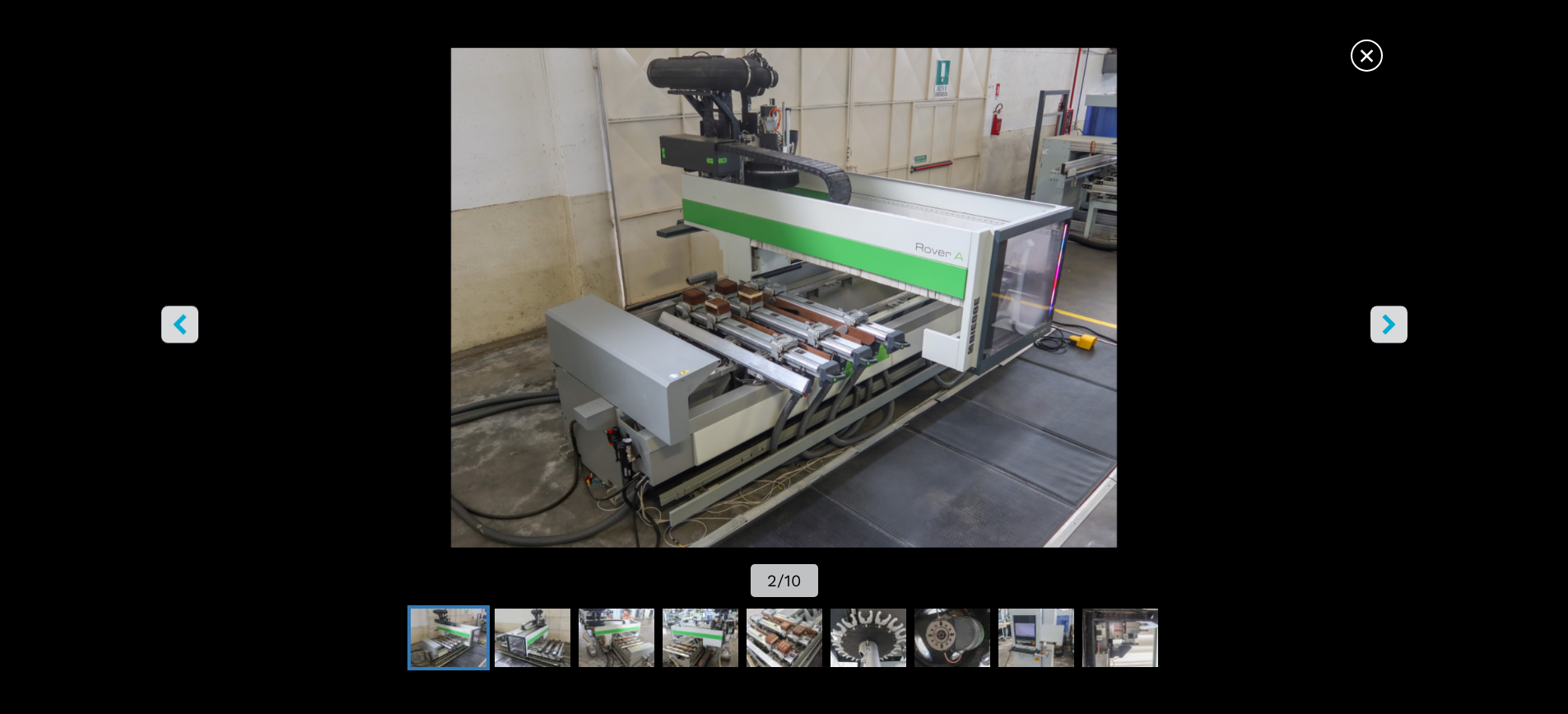
click at [175, 325] on icon "left-button" at bounding box center [179, 324] width 13 height 21
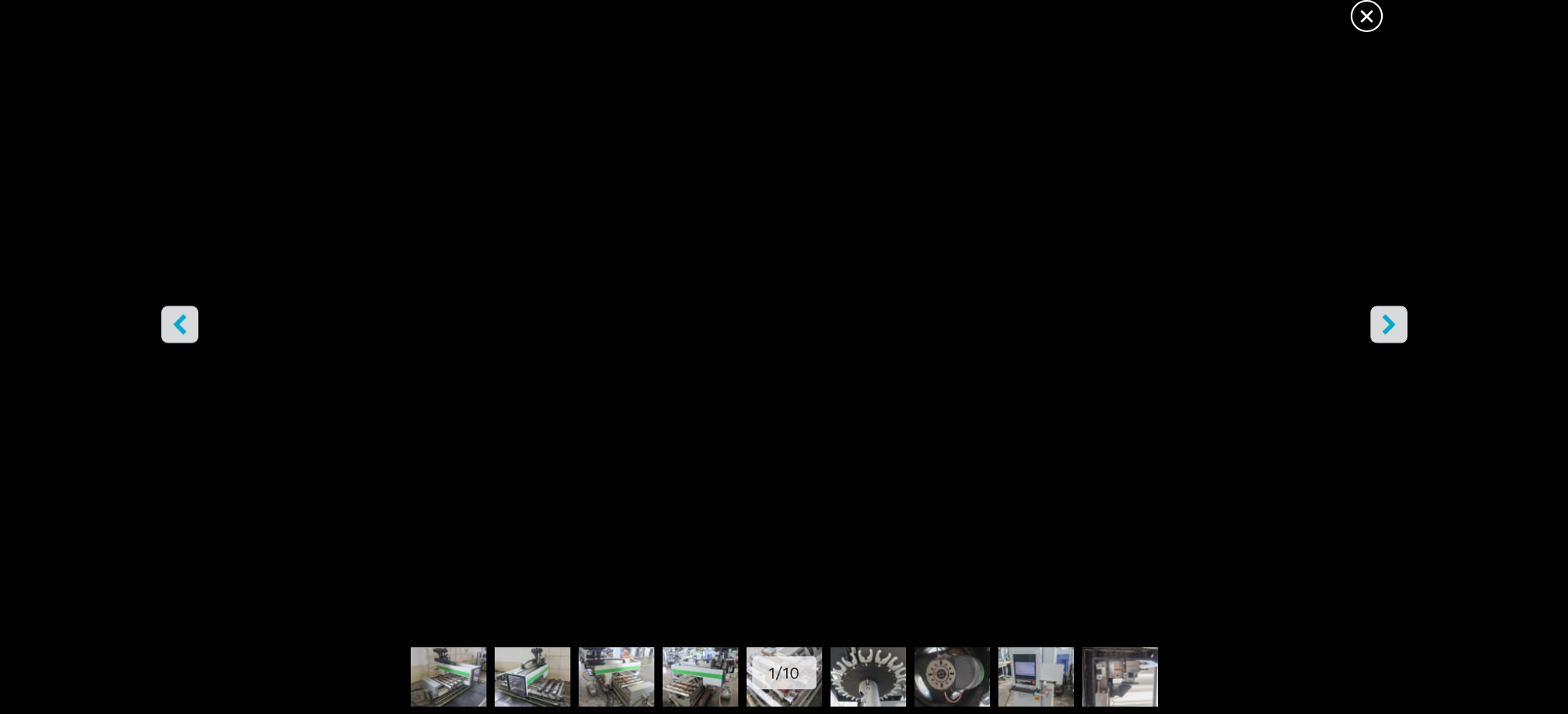
click at [1392, 327] on icon "right-button" at bounding box center [1388, 324] width 21 height 21
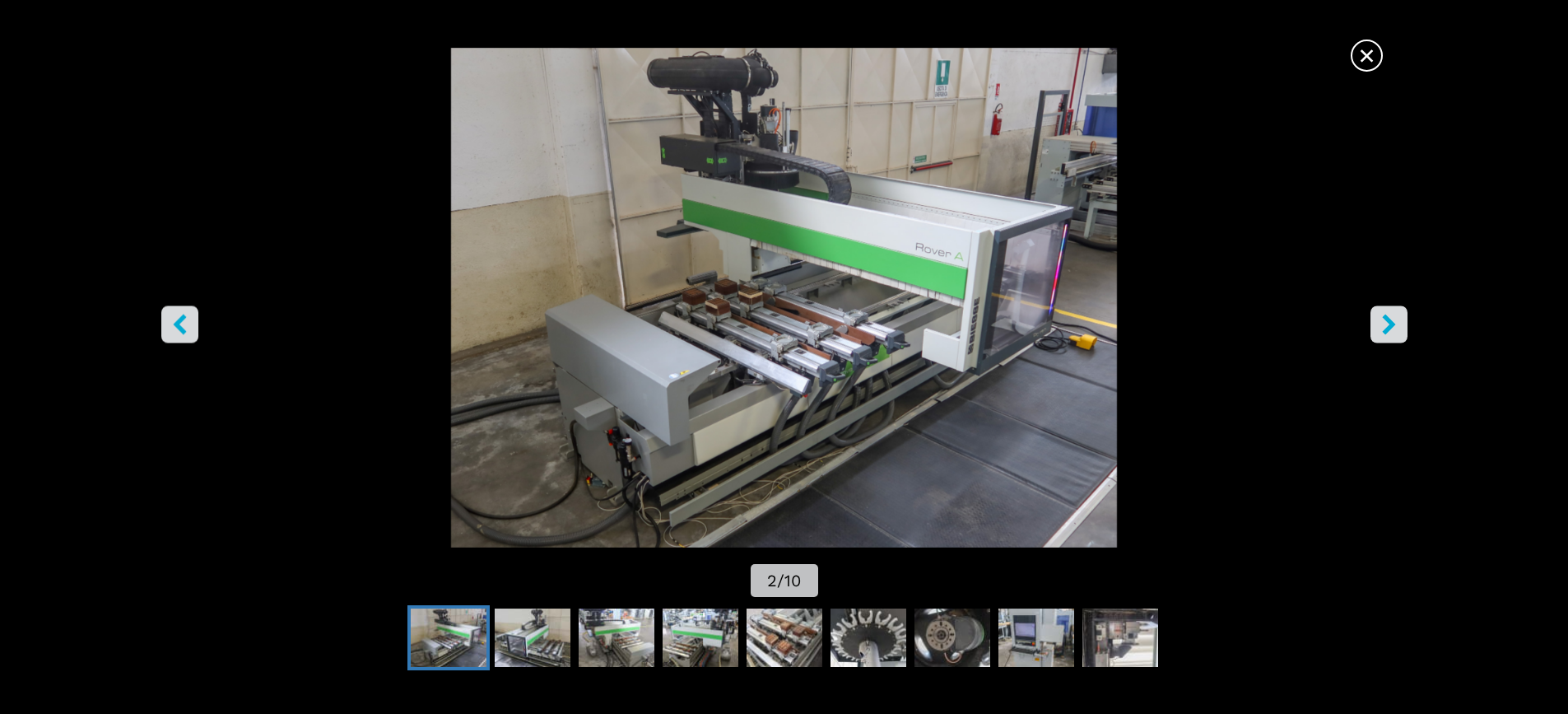
click at [1391, 327] on icon "right-button" at bounding box center [1387, 324] width 13 height 21
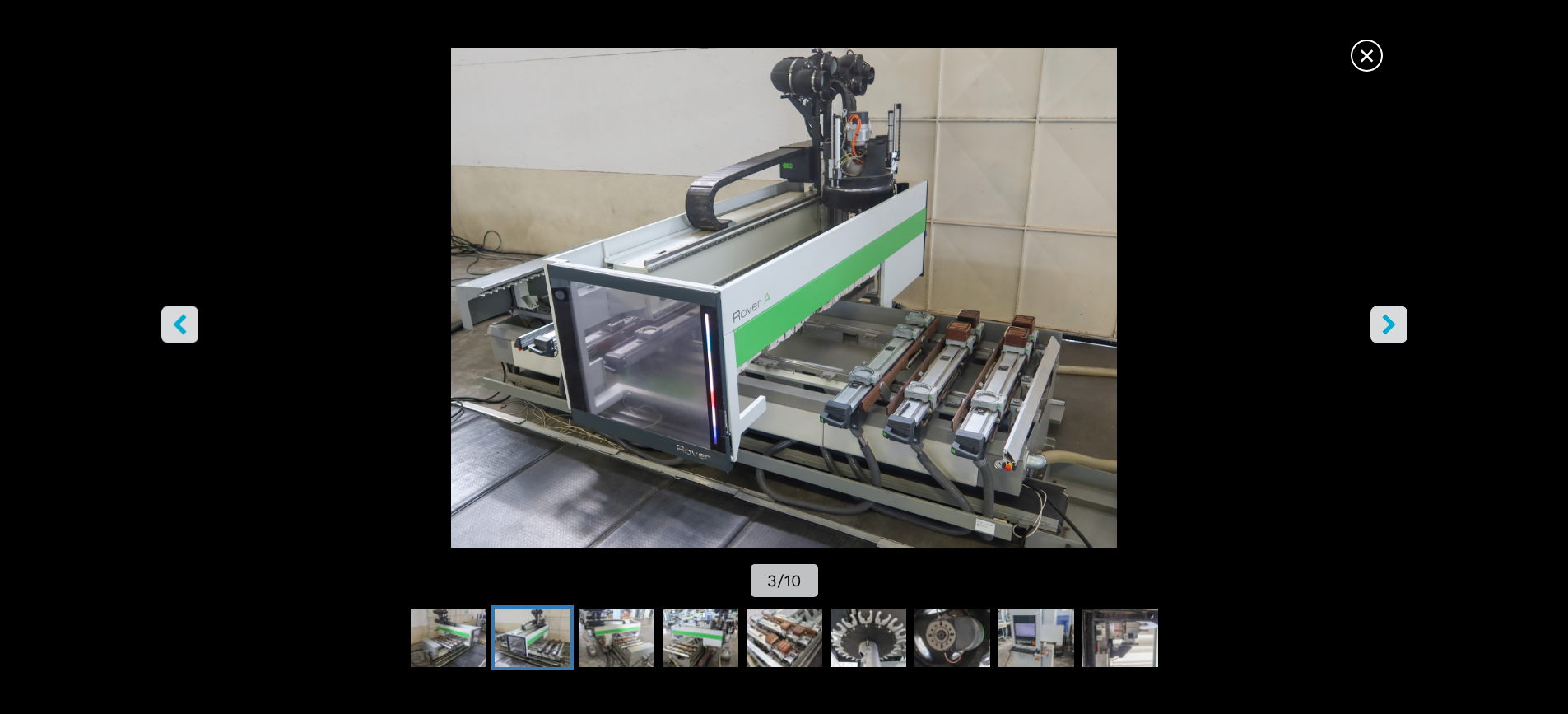
click at [1229, 106] on img "Go to Slide 3" at bounding box center [783, 297] width 1411 height 500
click at [1388, 324] on icon "right-button" at bounding box center [1387, 324] width 13 height 21
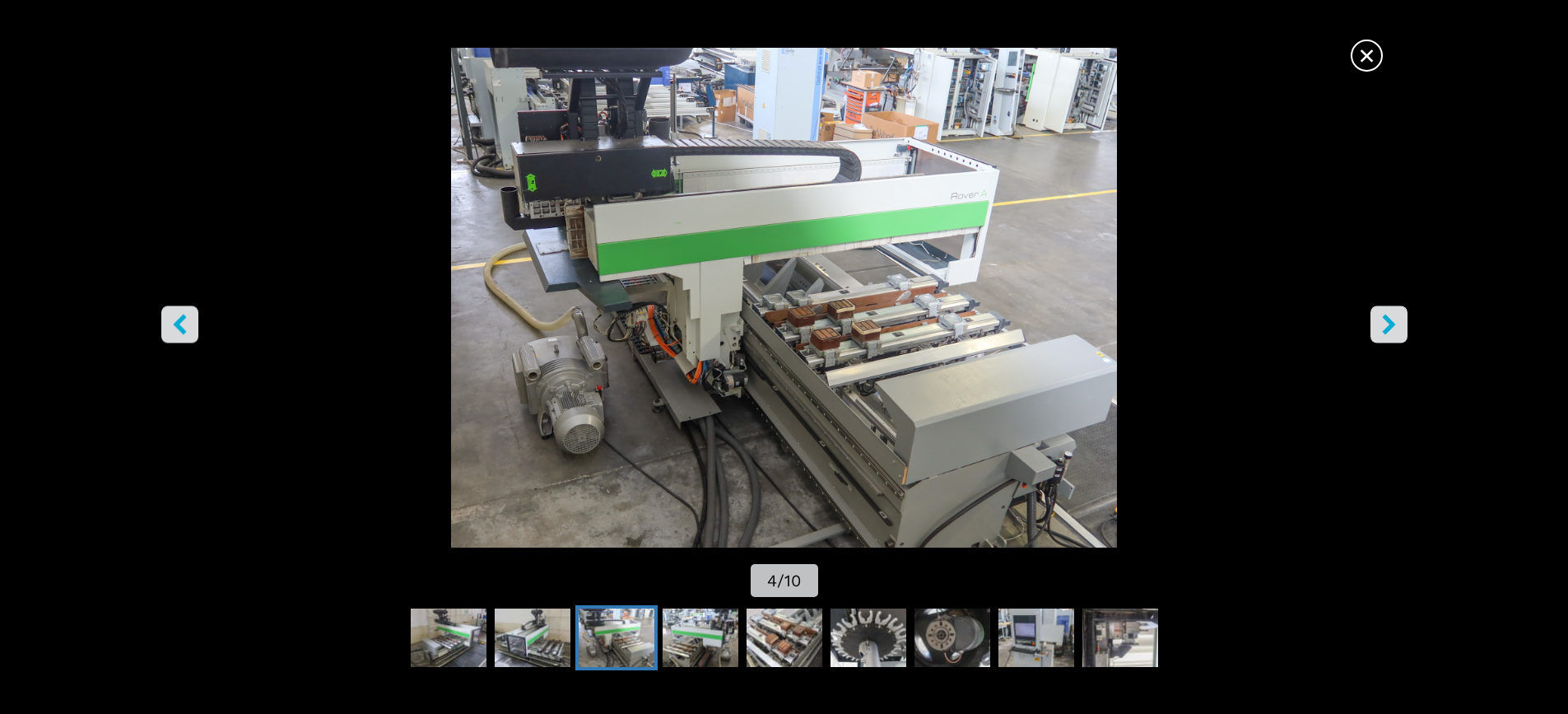
click at [1388, 324] on icon "right-button" at bounding box center [1387, 324] width 13 height 21
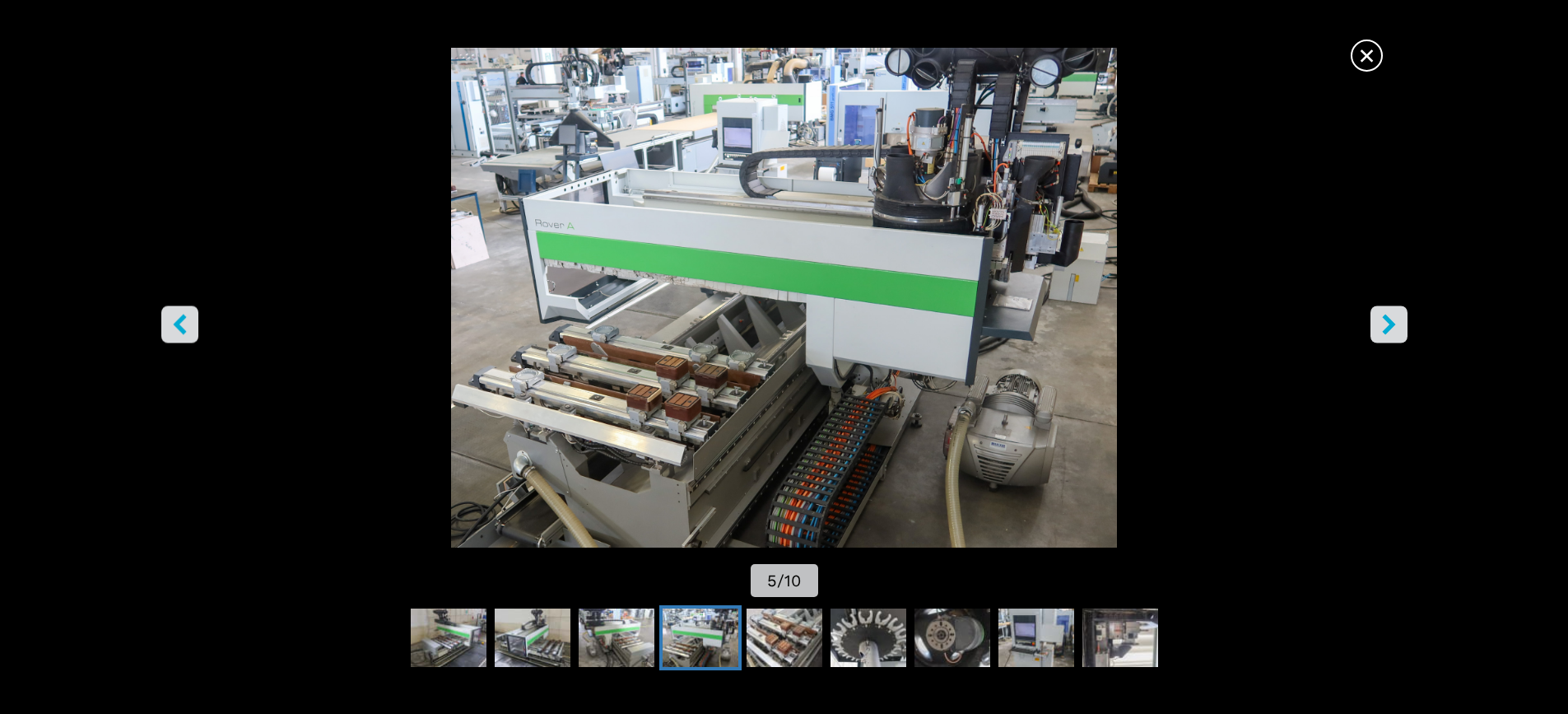
click at [1388, 324] on icon "right-button" at bounding box center [1387, 324] width 13 height 21
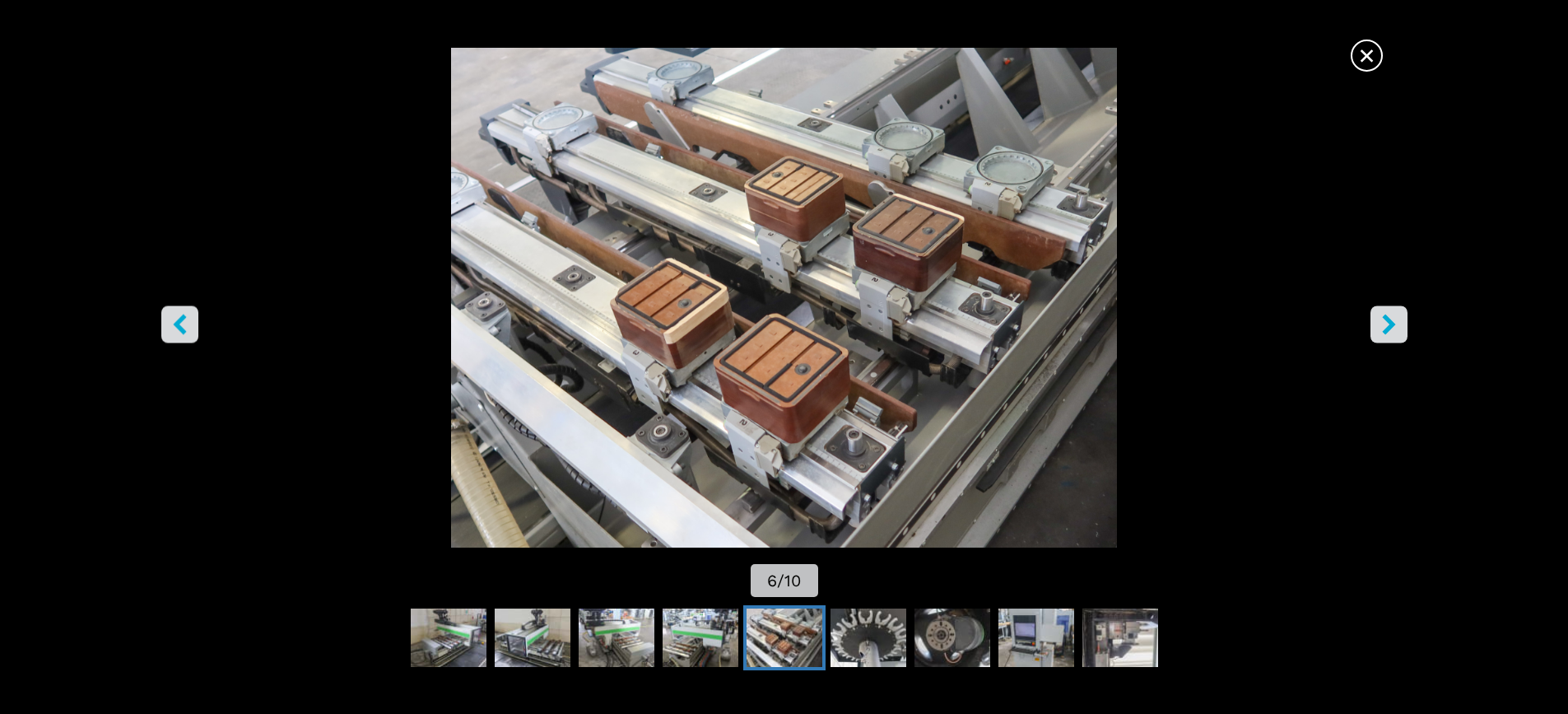
click at [1388, 324] on icon "right-button" at bounding box center [1387, 324] width 13 height 21
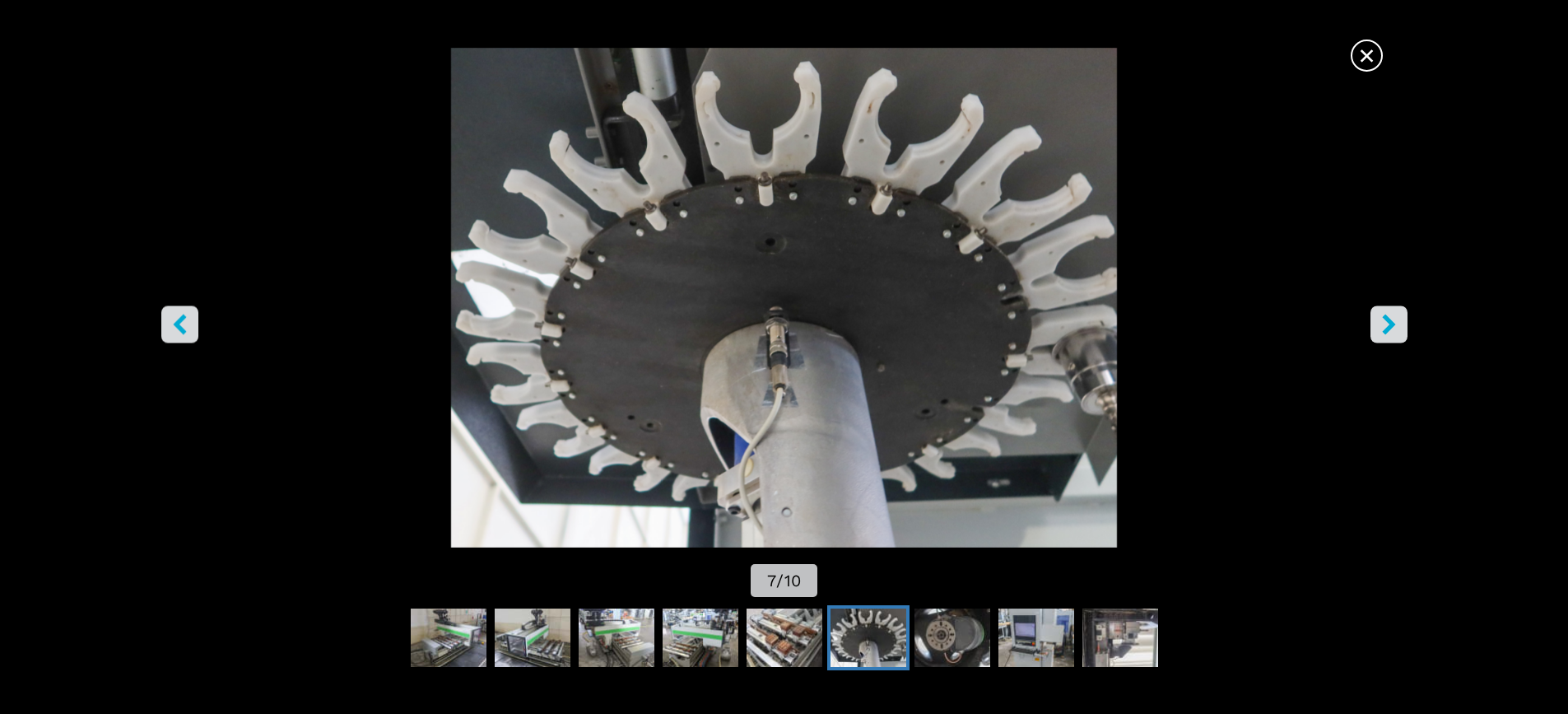
click at [1388, 324] on icon "right-button" at bounding box center [1387, 324] width 13 height 21
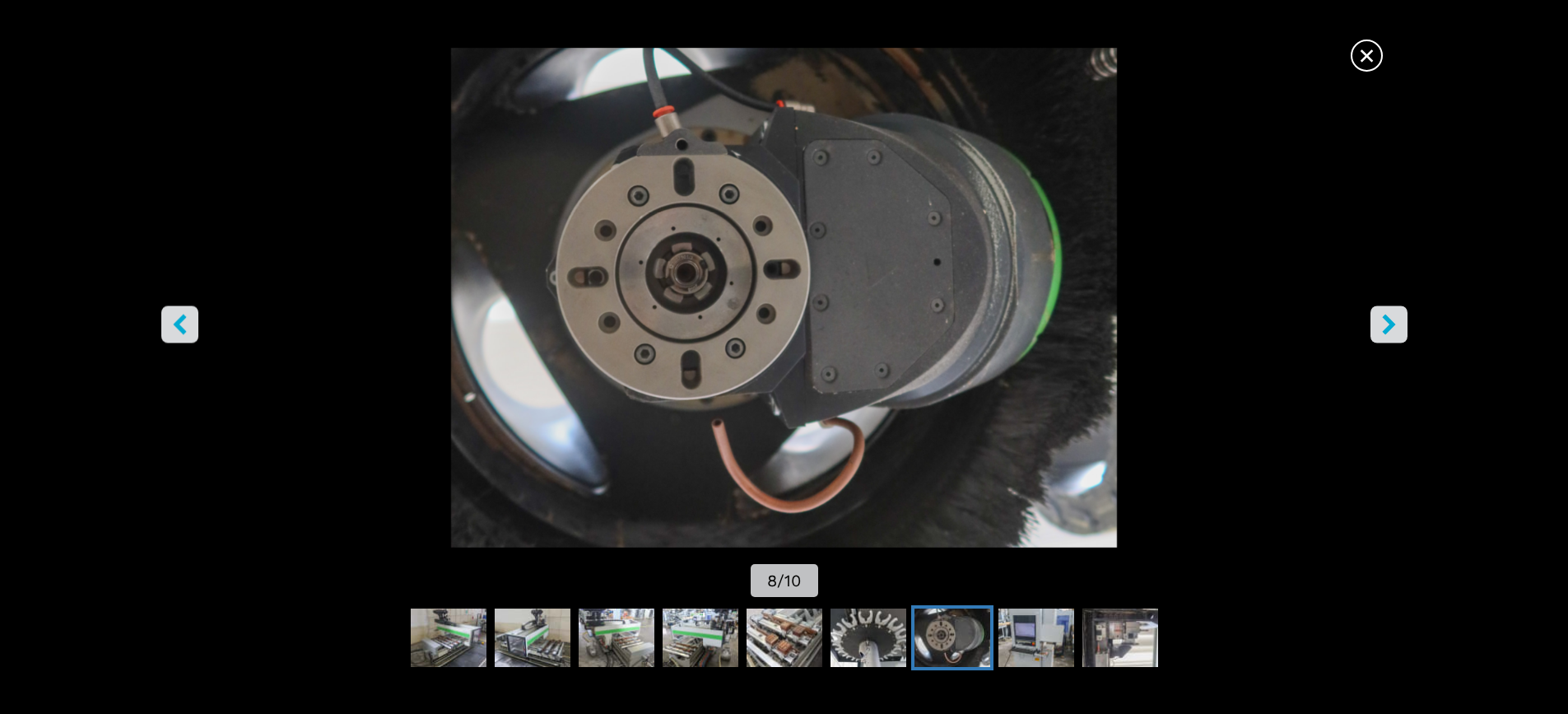
click at [1388, 324] on icon "right-button" at bounding box center [1387, 324] width 13 height 21
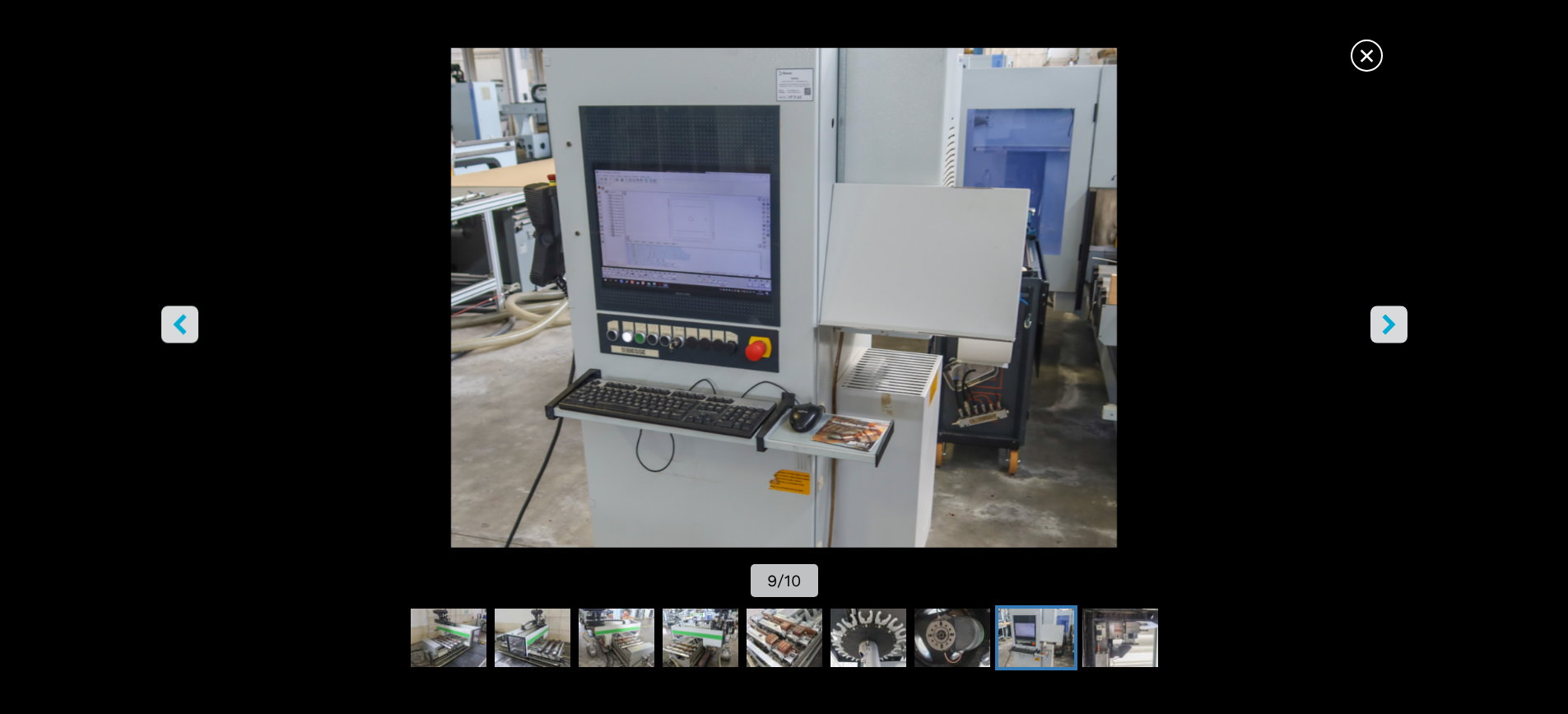
click at [1388, 324] on icon "right-button" at bounding box center [1387, 324] width 13 height 21
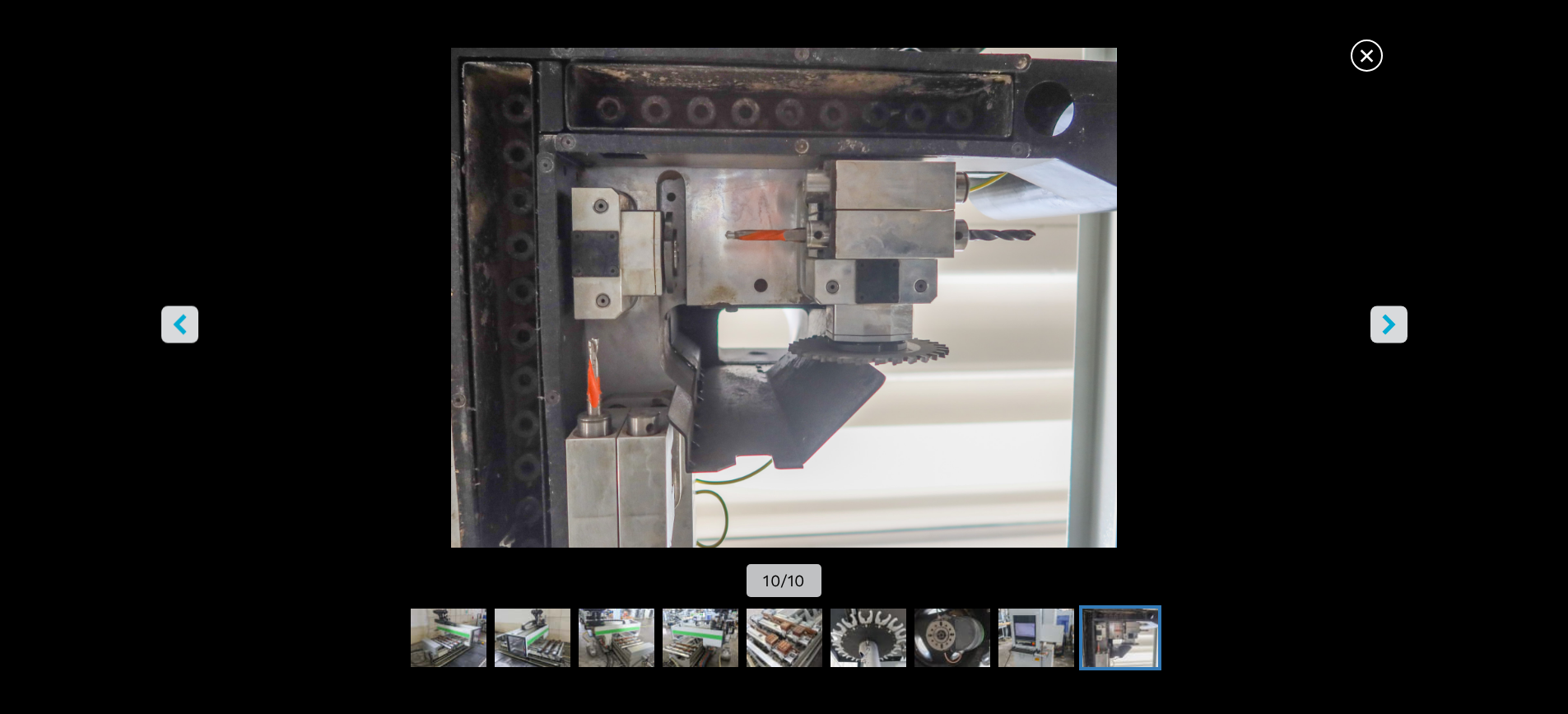
click at [1361, 211] on img "Go to Slide 10" at bounding box center [783, 297] width 1411 height 500
click at [1365, 52] on span "×" at bounding box center [1366, 51] width 29 height 29
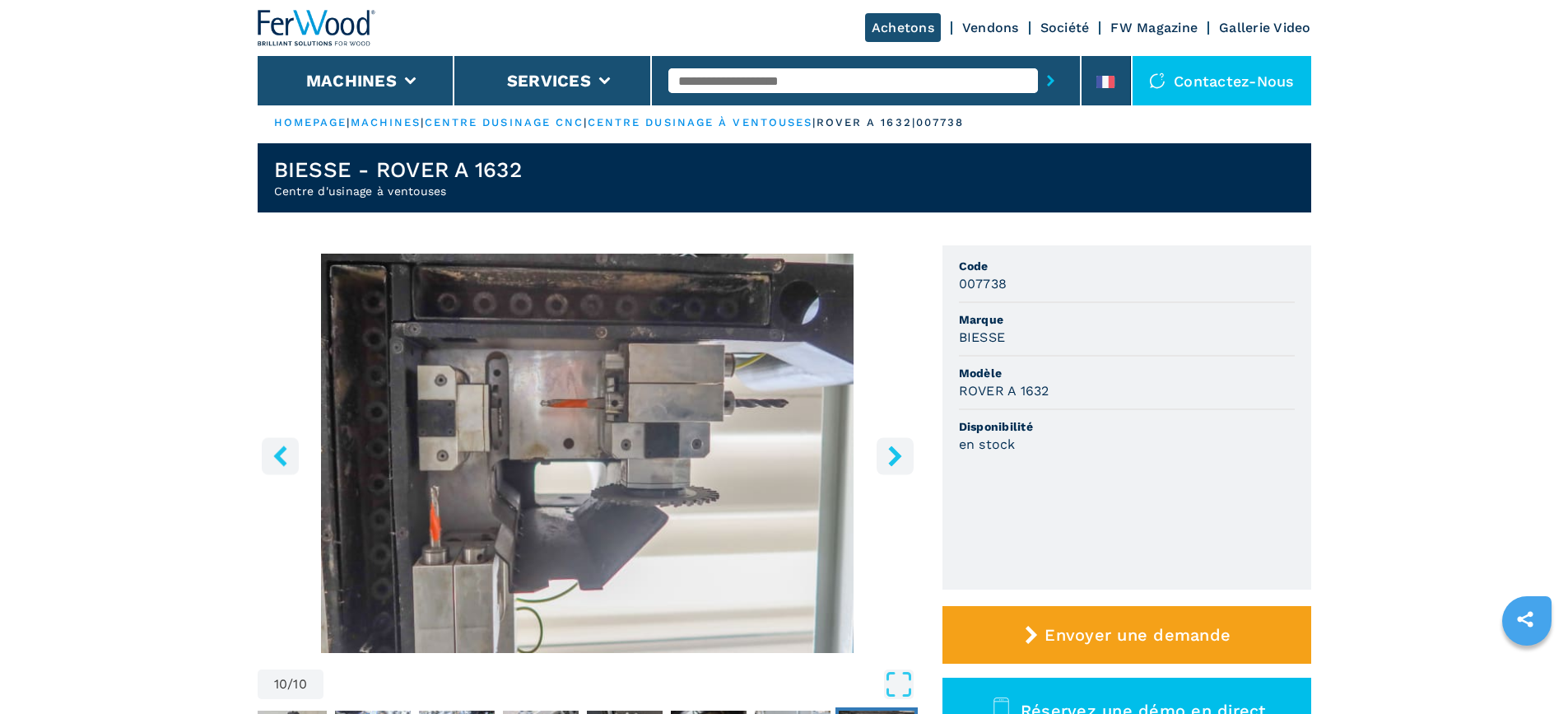
scroll to position [0, 0]
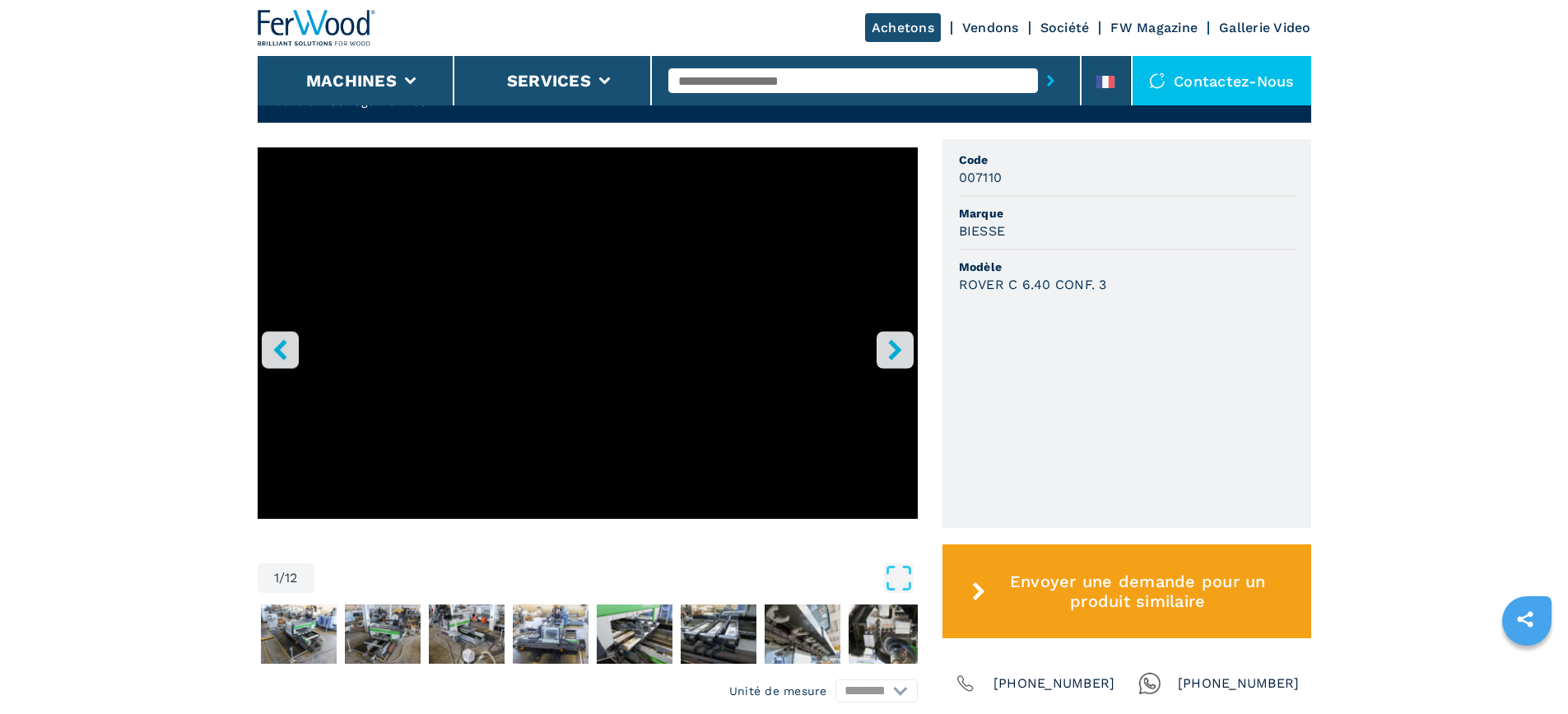
scroll to position [576, 0]
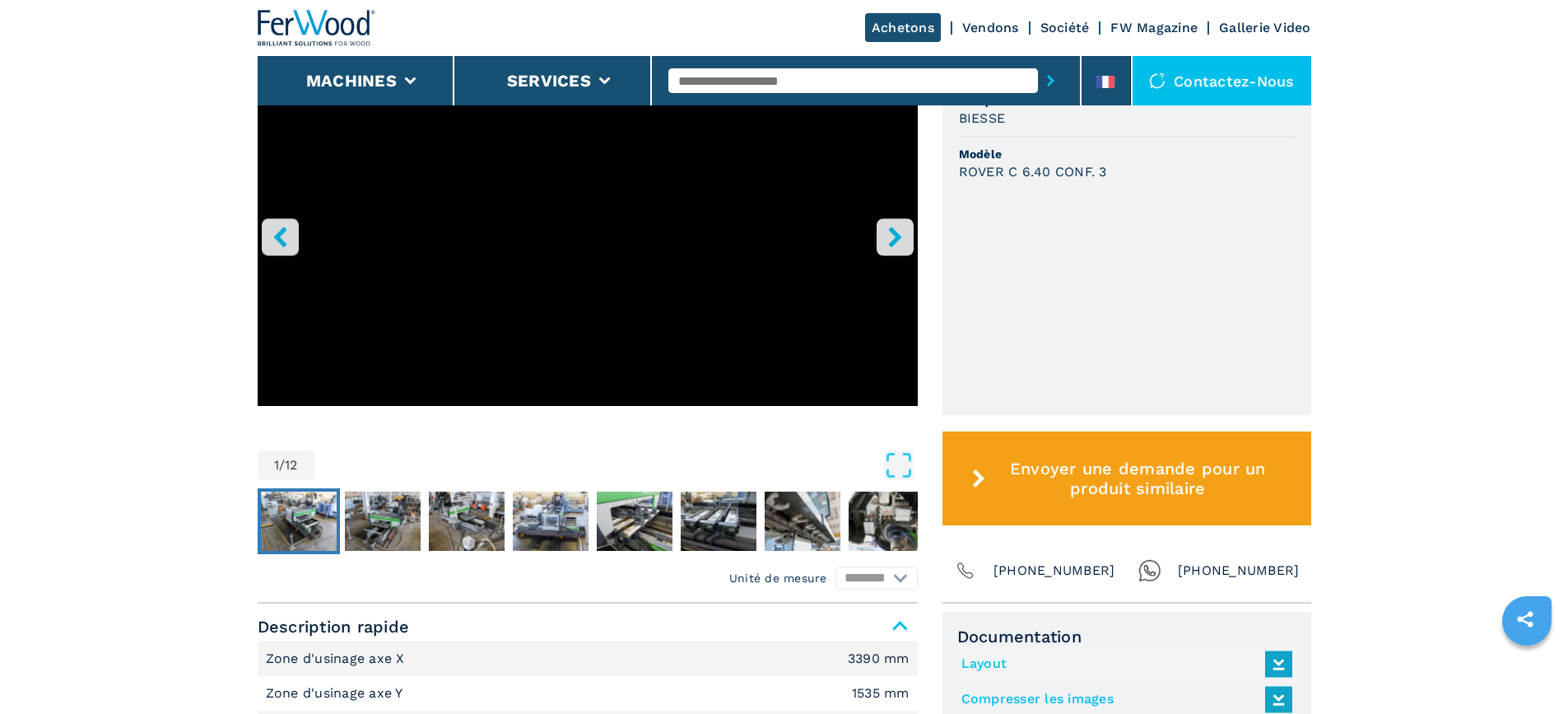
click at [307, 516] on img "Go to Slide 2" at bounding box center [298, 521] width 76 height 59
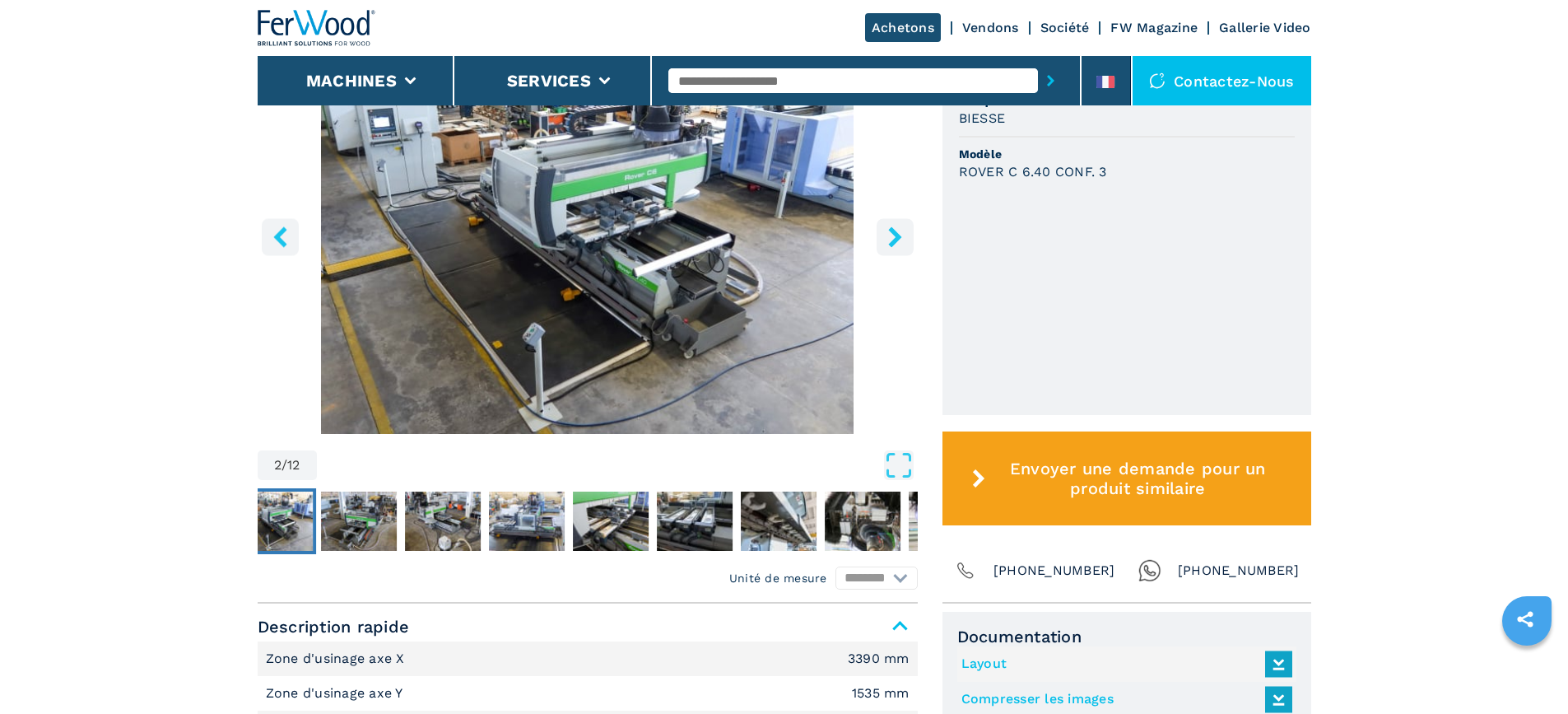
scroll to position [494, 0]
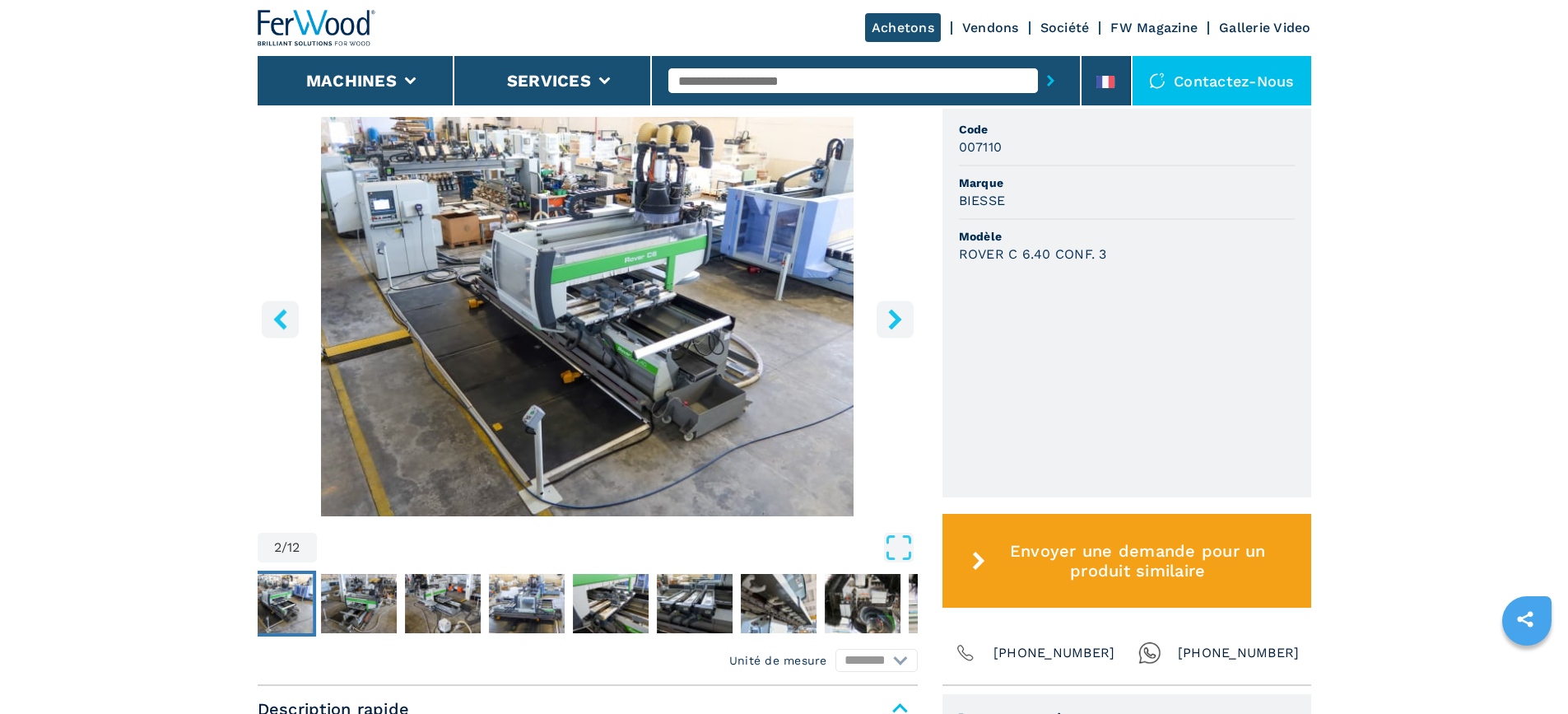
click at [689, 354] on img "Go to Slide 2" at bounding box center [588, 316] width 660 height 399
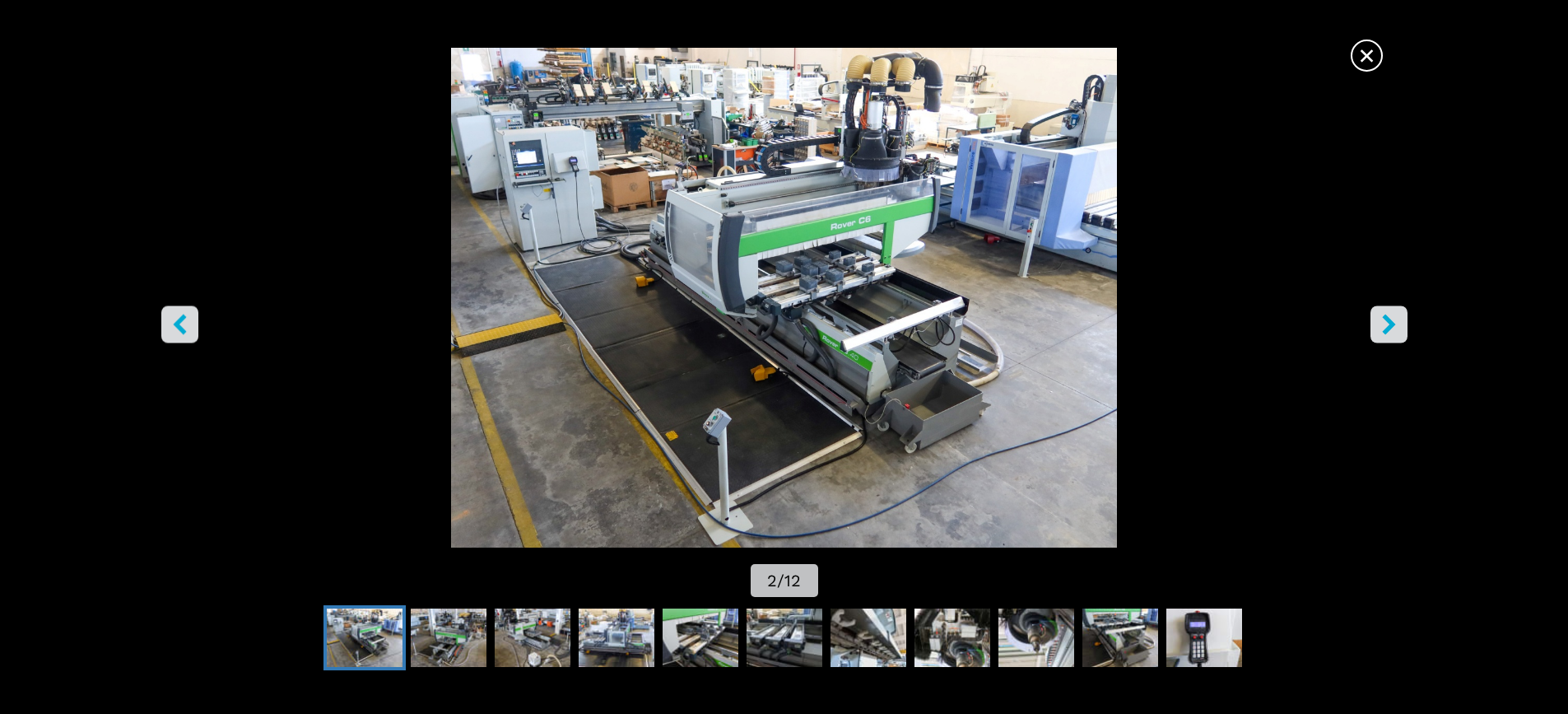
click at [1387, 321] on icon "right-button" at bounding box center [1387, 324] width 13 height 21
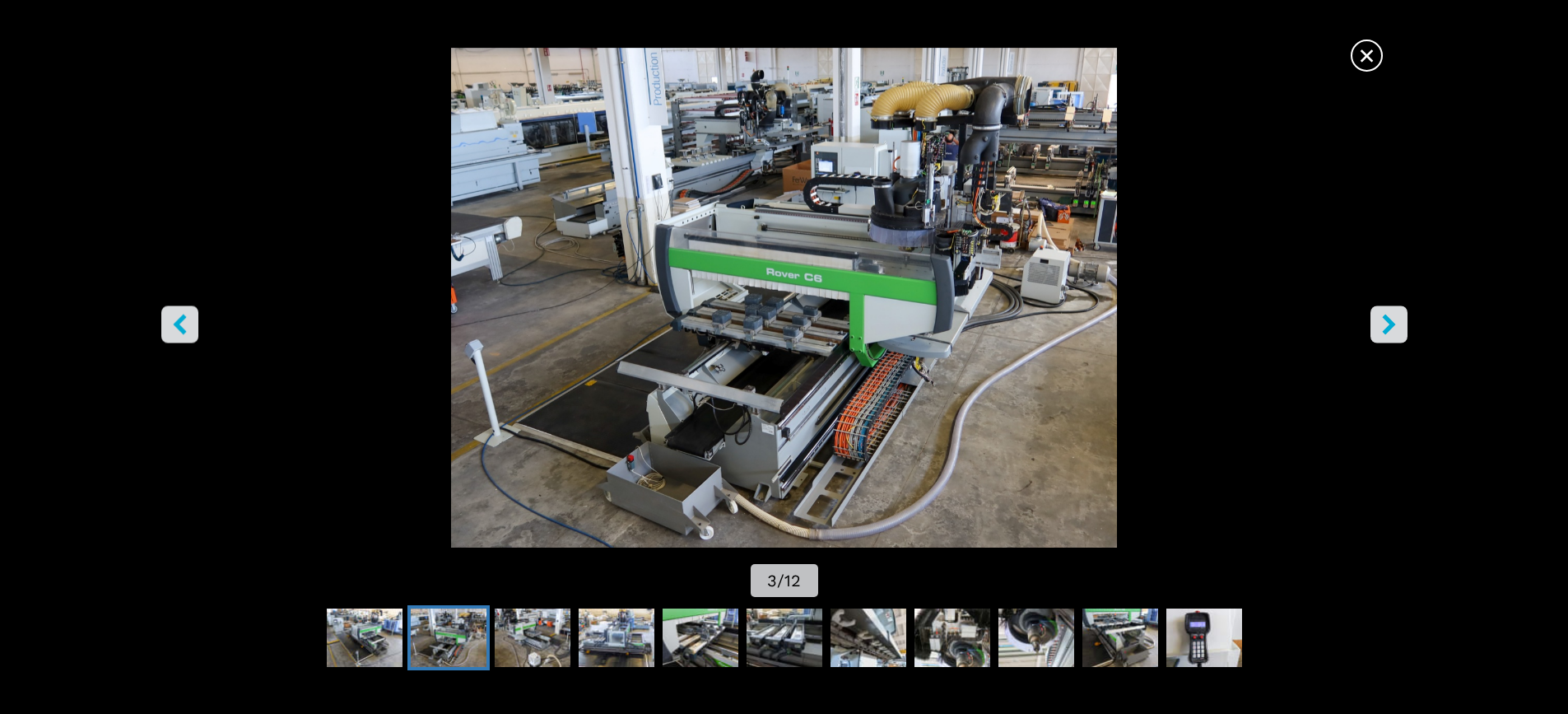
click at [1386, 321] on icon "right-button" at bounding box center [1387, 324] width 13 height 21
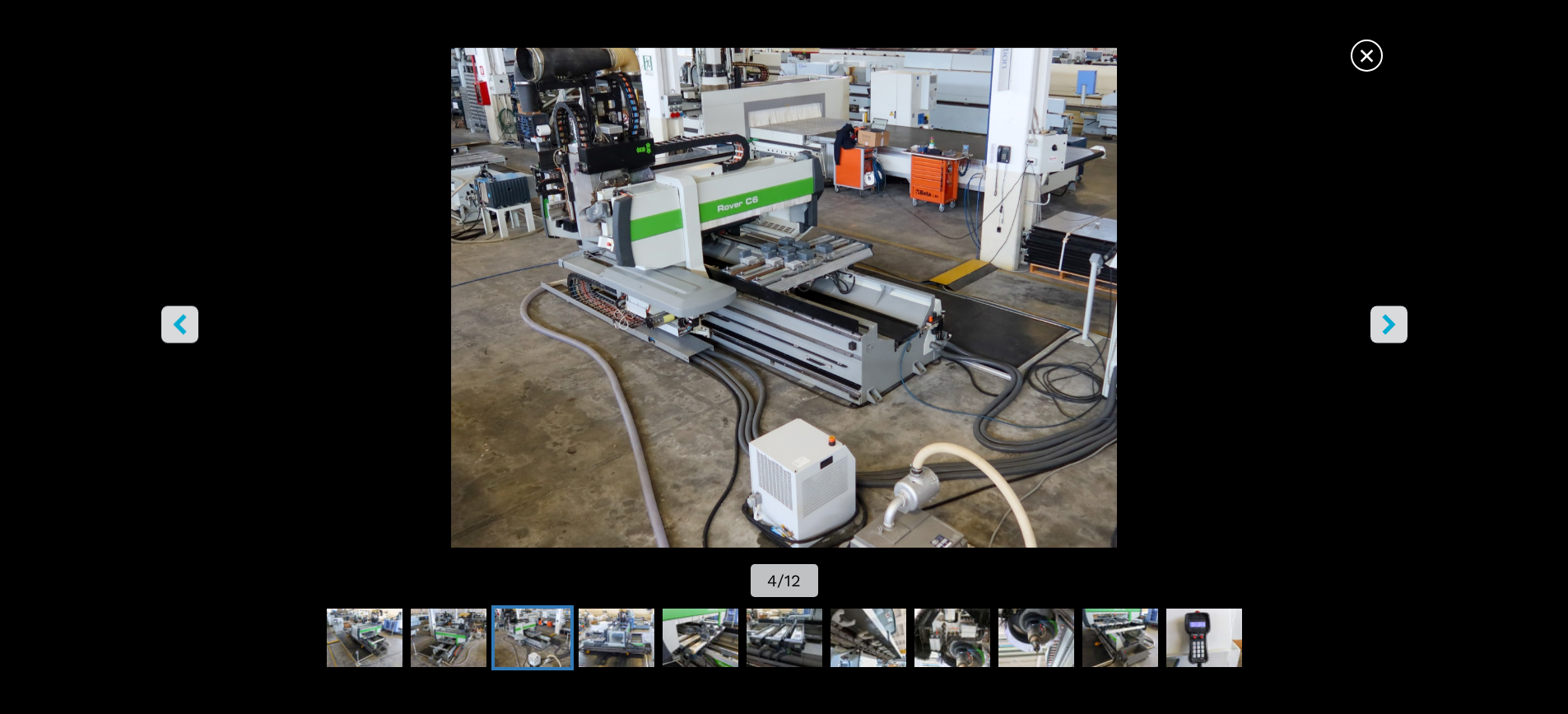
click at [1386, 321] on icon "right-button" at bounding box center [1387, 324] width 13 height 21
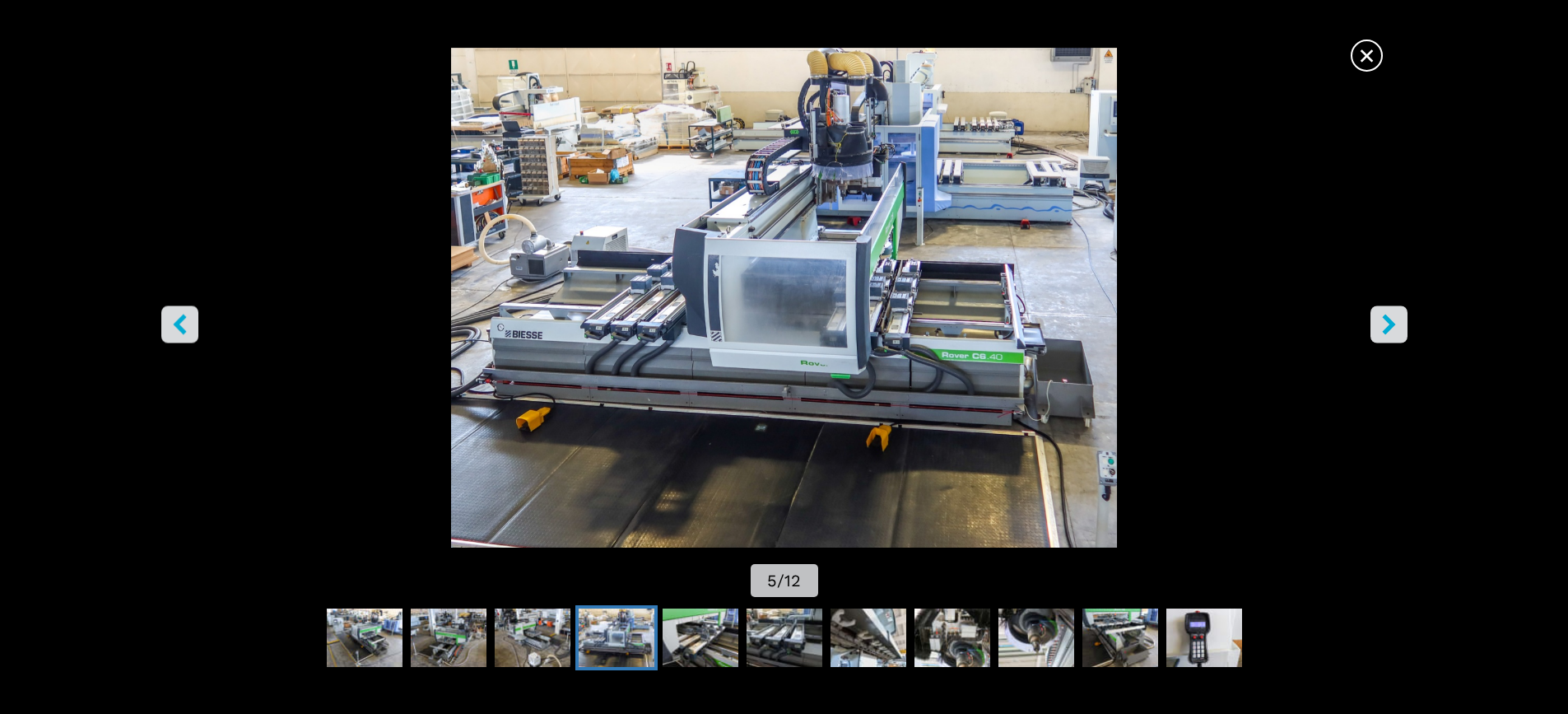
click at [1386, 321] on icon "right-button" at bounding box center [1387, 324] width 13 height 21
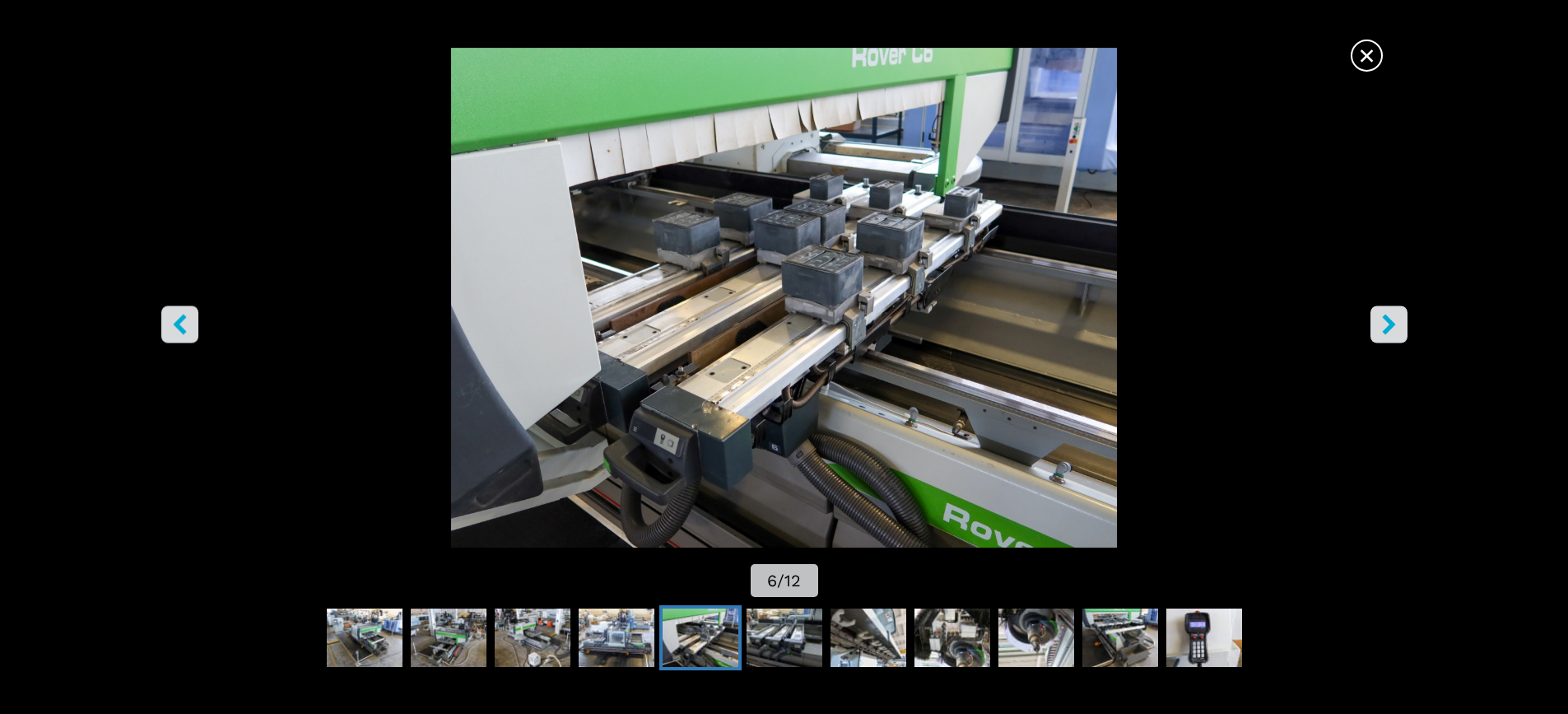
click at [1386, 321] on icon "right-button" at bounding box center [1387, 324] width 13 height 21
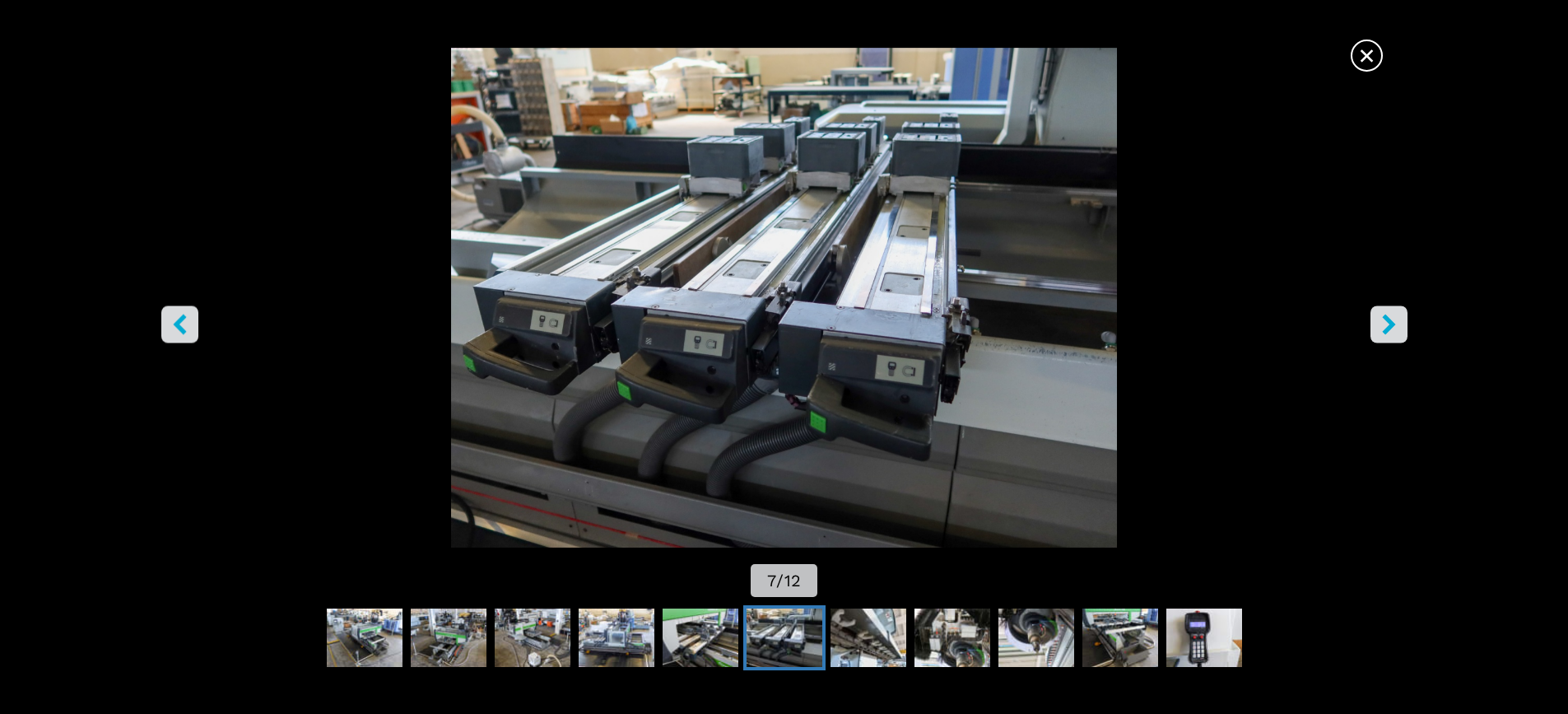
click at [1386, 321] on icon "right-button" at bounding box center [1387, 324] width 13 height 21
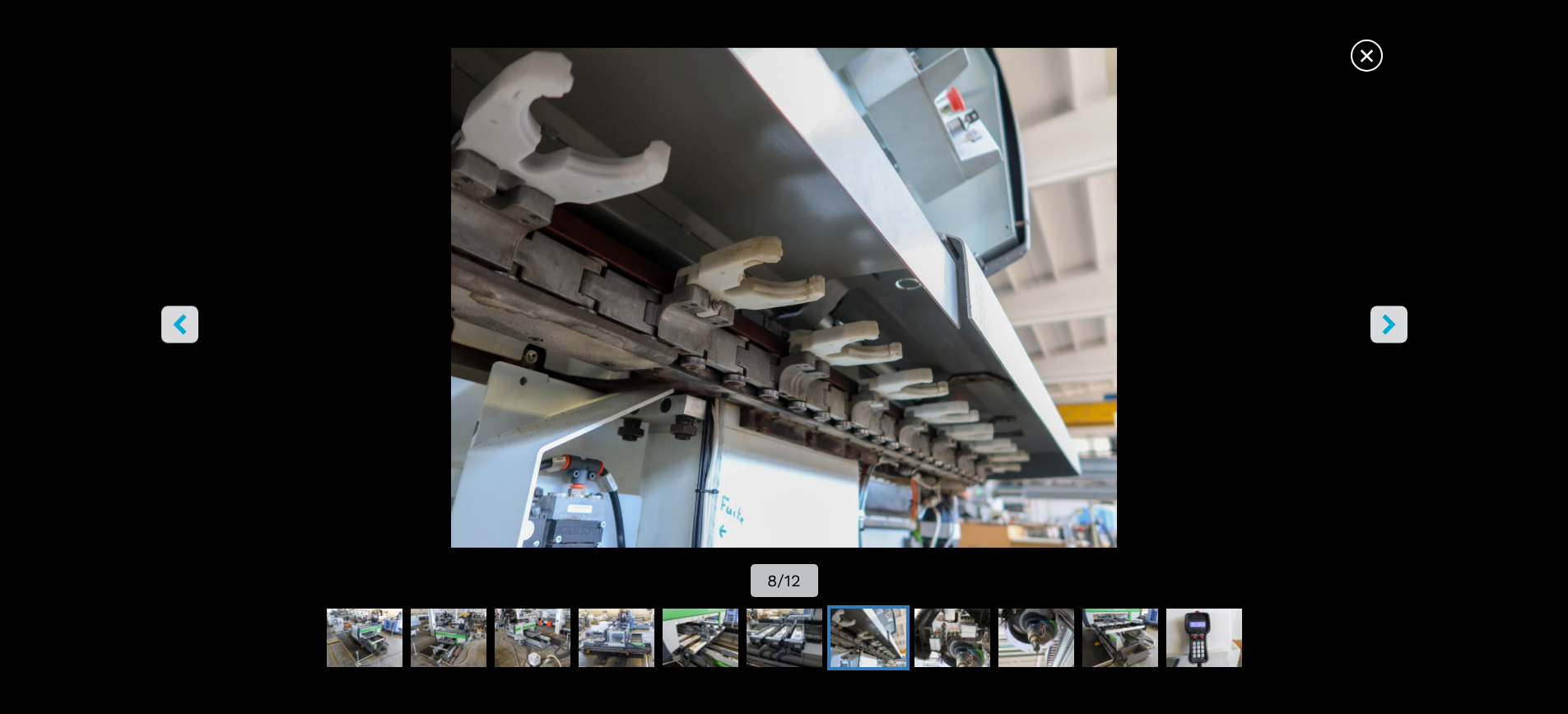
click at [182, 319] on icon "left-button" at bounding box center [179, 324] width 13 height 21
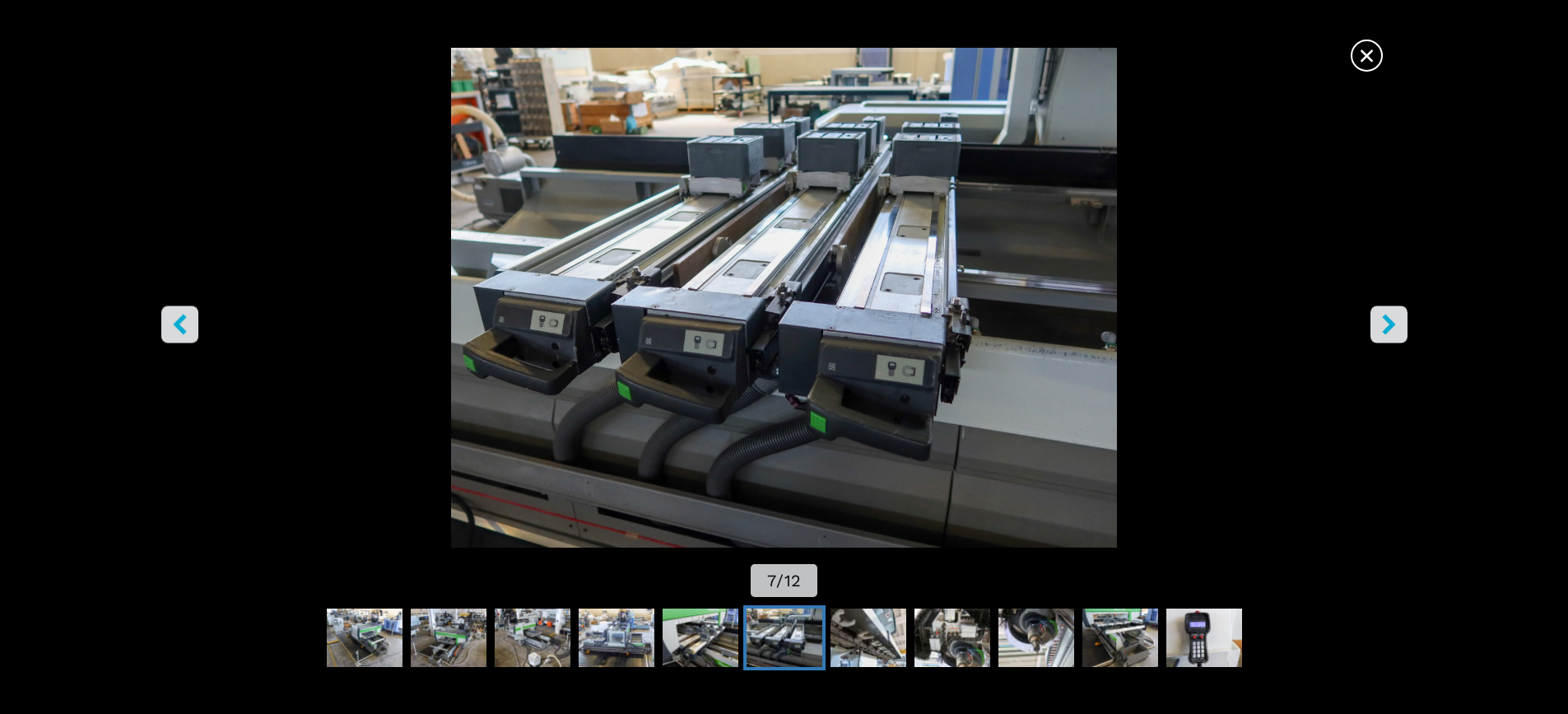
click at [1248, 70] on img "Go to Slide 7" at bounding box center [783, 297] width 1411 height 500
click at [1385, 325] on icon "right-button" at bounding box center [1388, 324] width 21 height 21
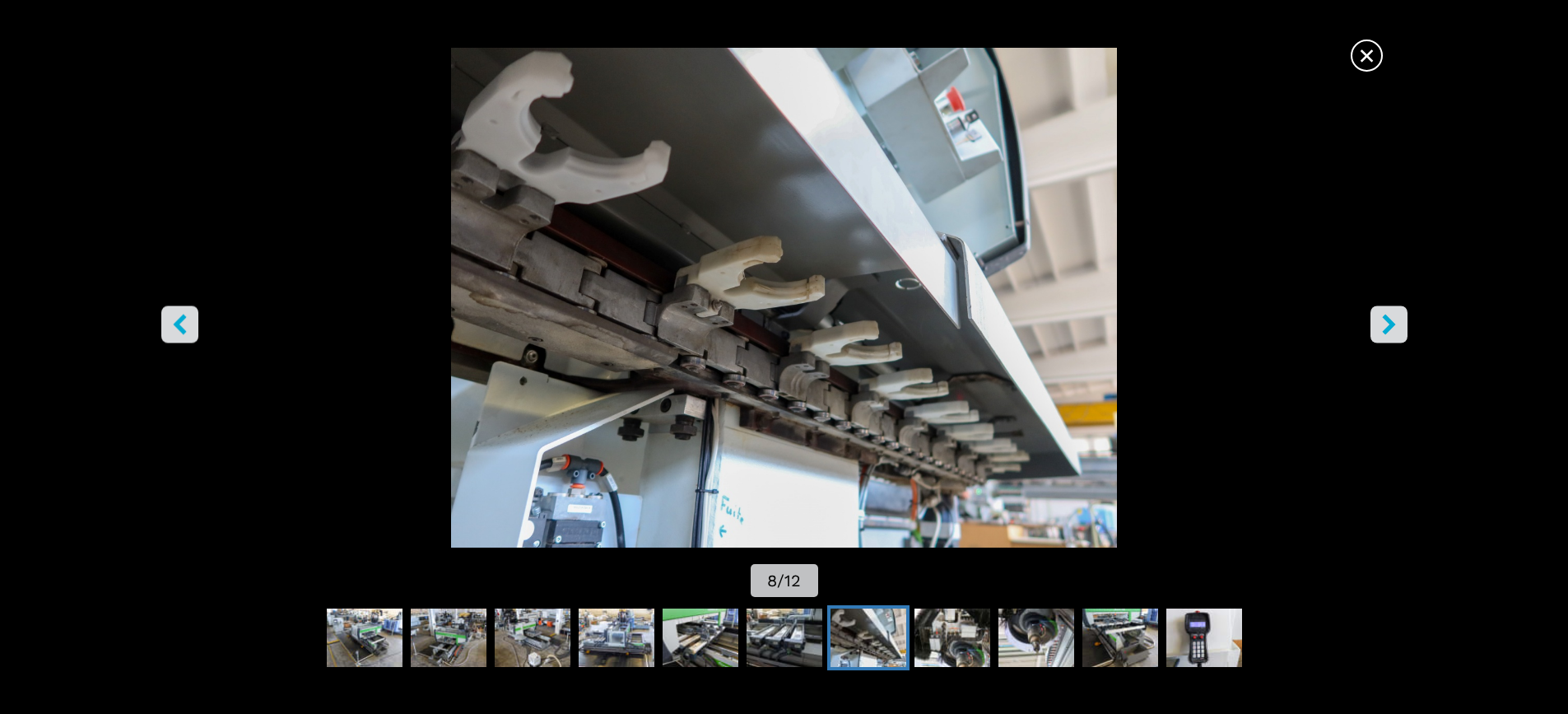
click at [1320, 151] on img "Go to Slide 8" at bounding box center [783, 297] width 1411 height 500
click at [1396, 325] on icon "right-button" at bounding box center [1388, 324] width 21 height 21
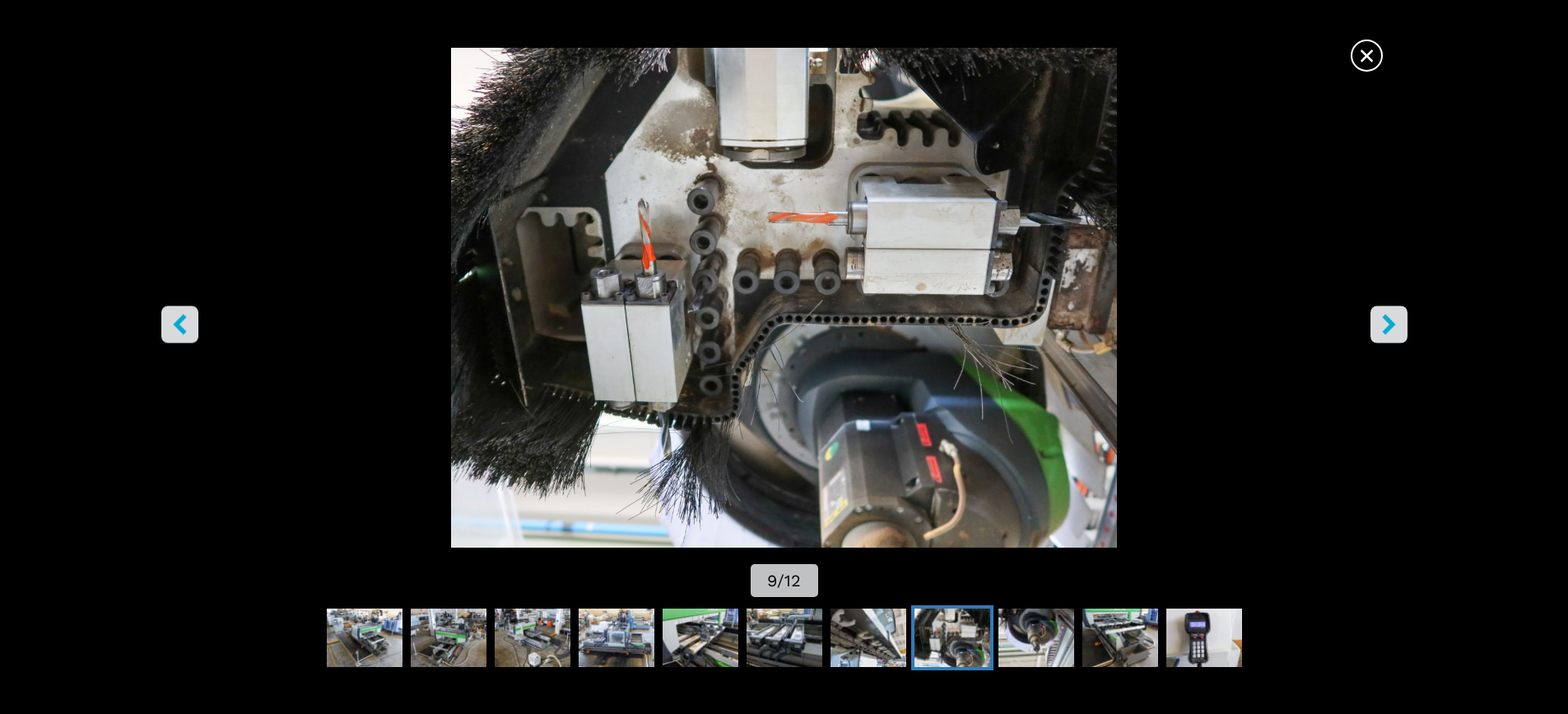
click at [1330, 226] on img "Go to Slide 9" at bounding box center [783, 297] width 1411 height 500
click at [1385, 331] on icon "right-button" at bounding box center [1387, 324] width 13 height 21
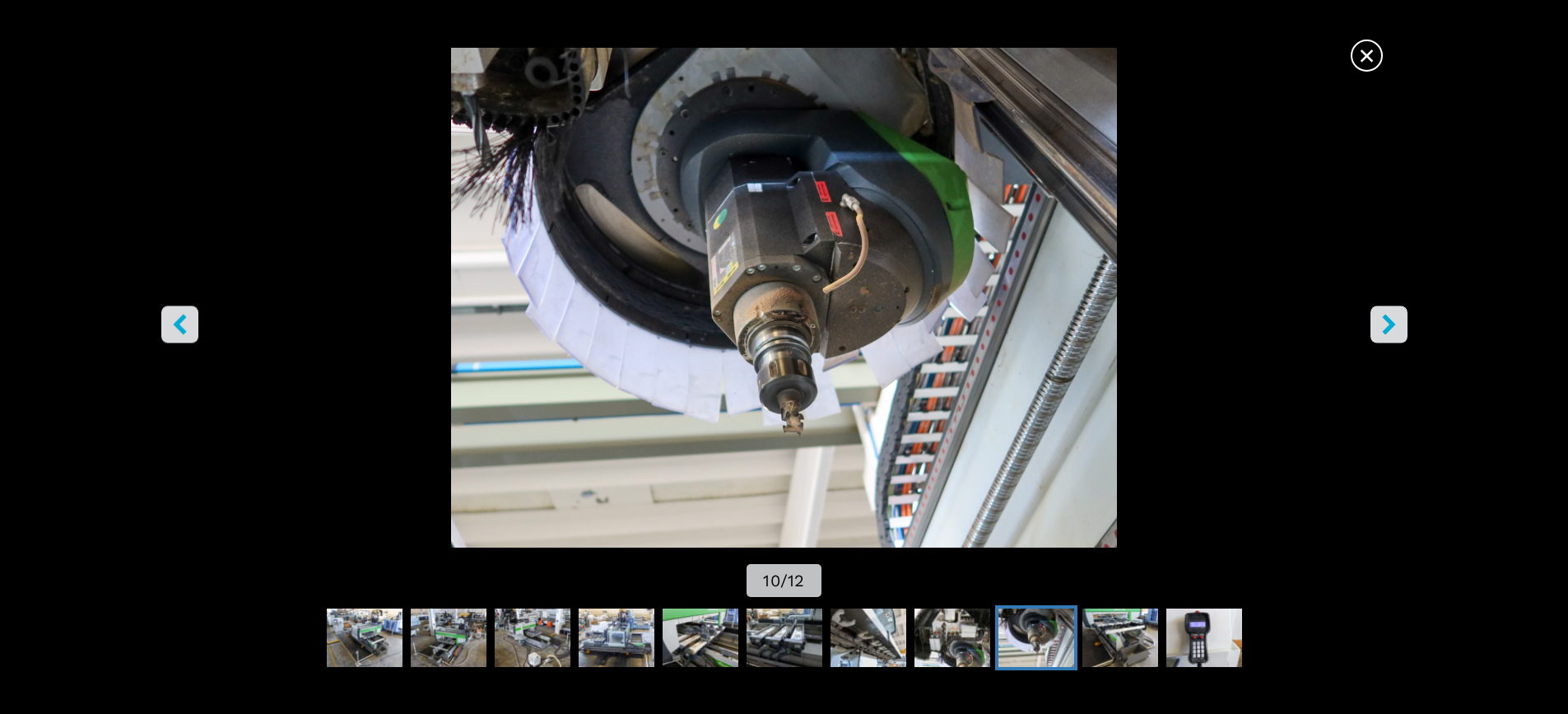
click at [1284, 357] on img "Go to Slide 10" at bounding box center [783, 297] width 1411 height 500
click at [1387, 320] on icon "right-button" at bounding box center [1387, 324] width 13 height 21
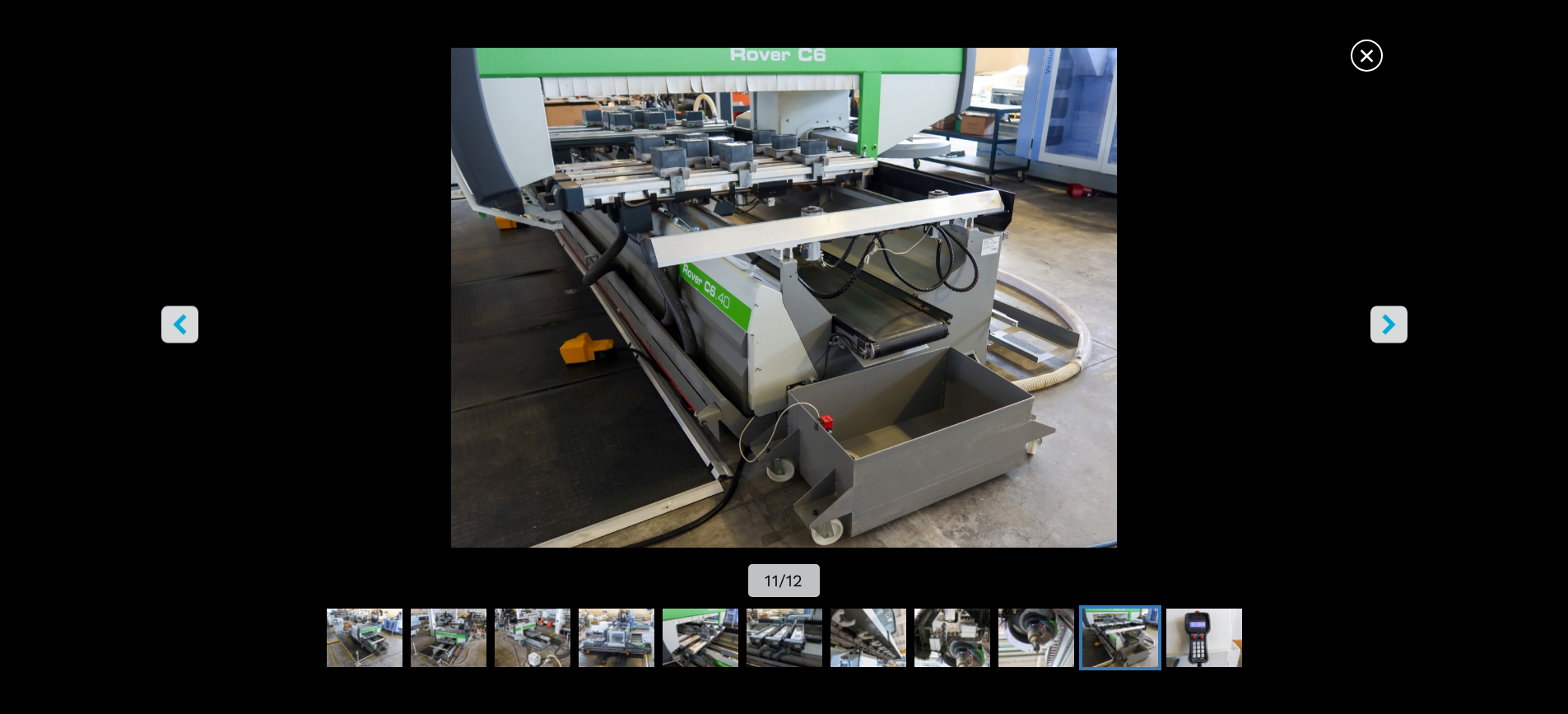
click at [1387, 320] on icon "right-button" at bounding box center [1387, 324] width 13 height 21
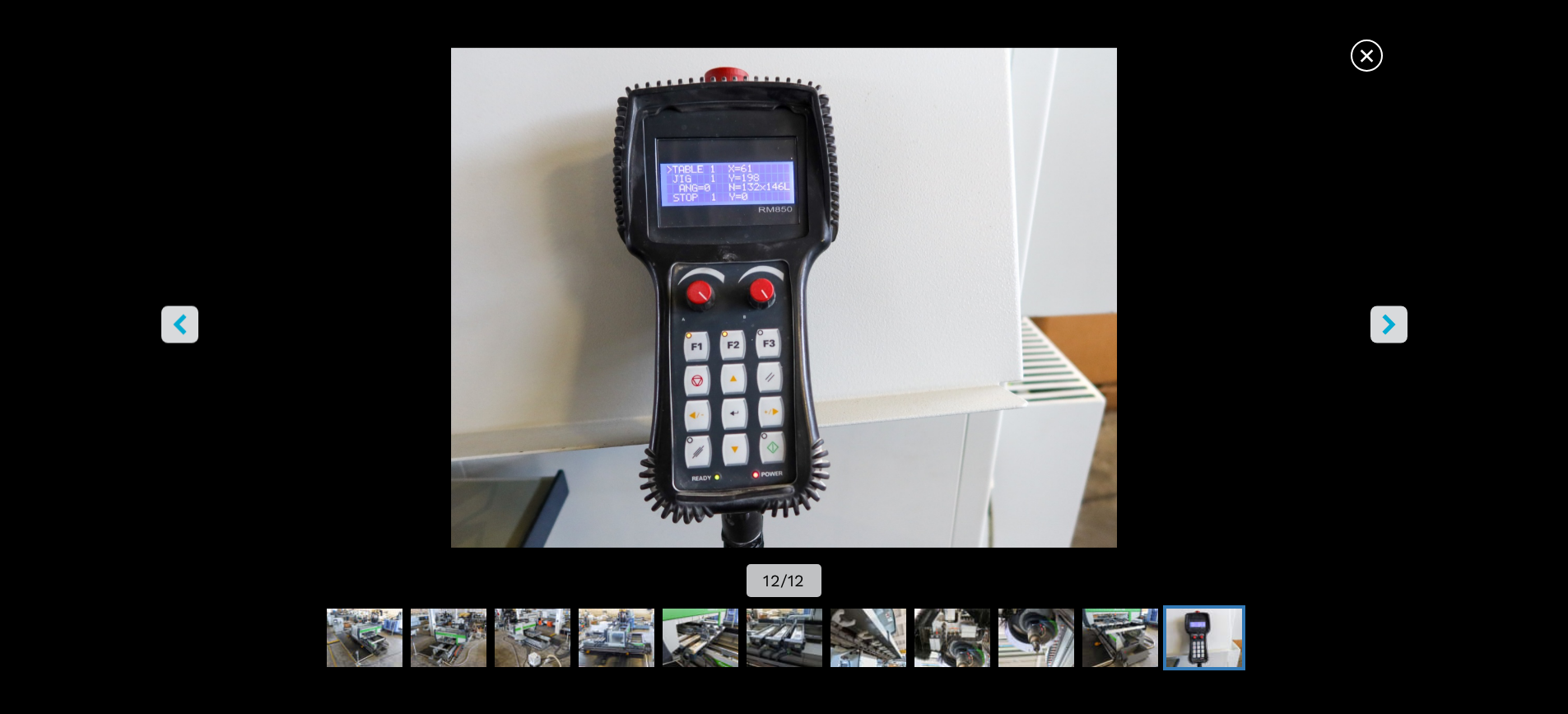
click at [1387, 320] on icon "right-button" at bounding box center [1387, 324] width 13 height 21
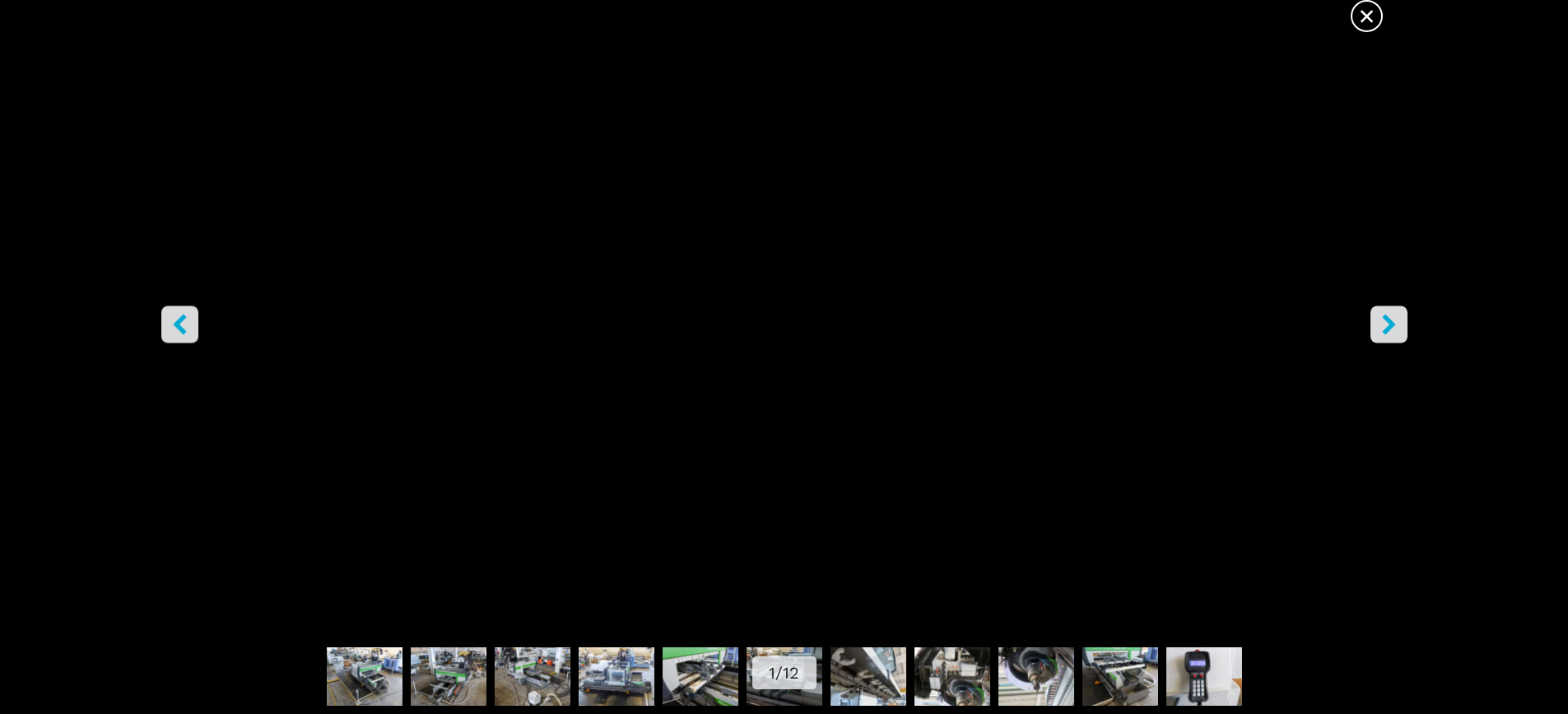
click at [1387, 320] on icon "right-button" at bounding box center [1387, 324] width 13 height 21
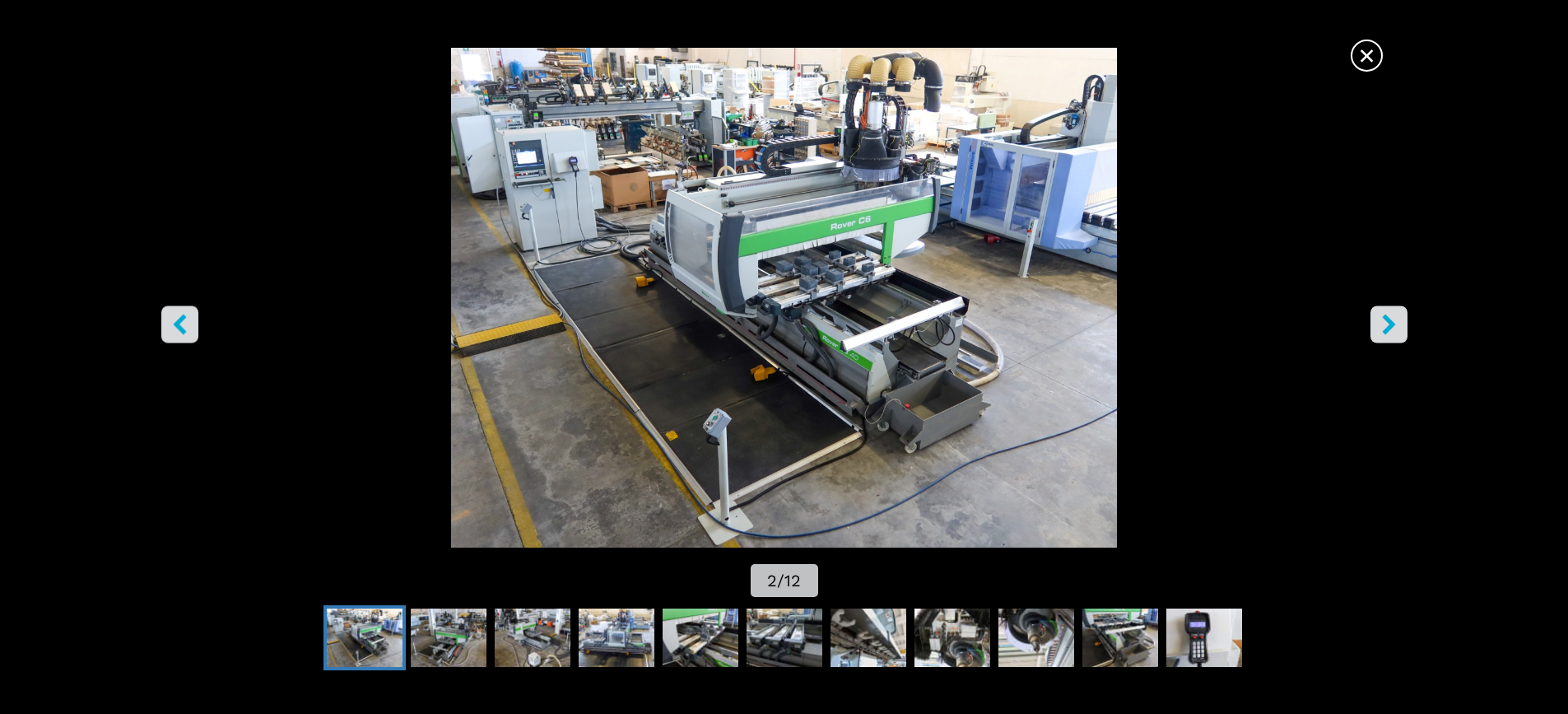
click at [1312, 161] on img "Go to Slide 2" at bounding box center [783, 297] width 1411 height 500
